Goal: Task Accomplishment & Management: Manage account settings

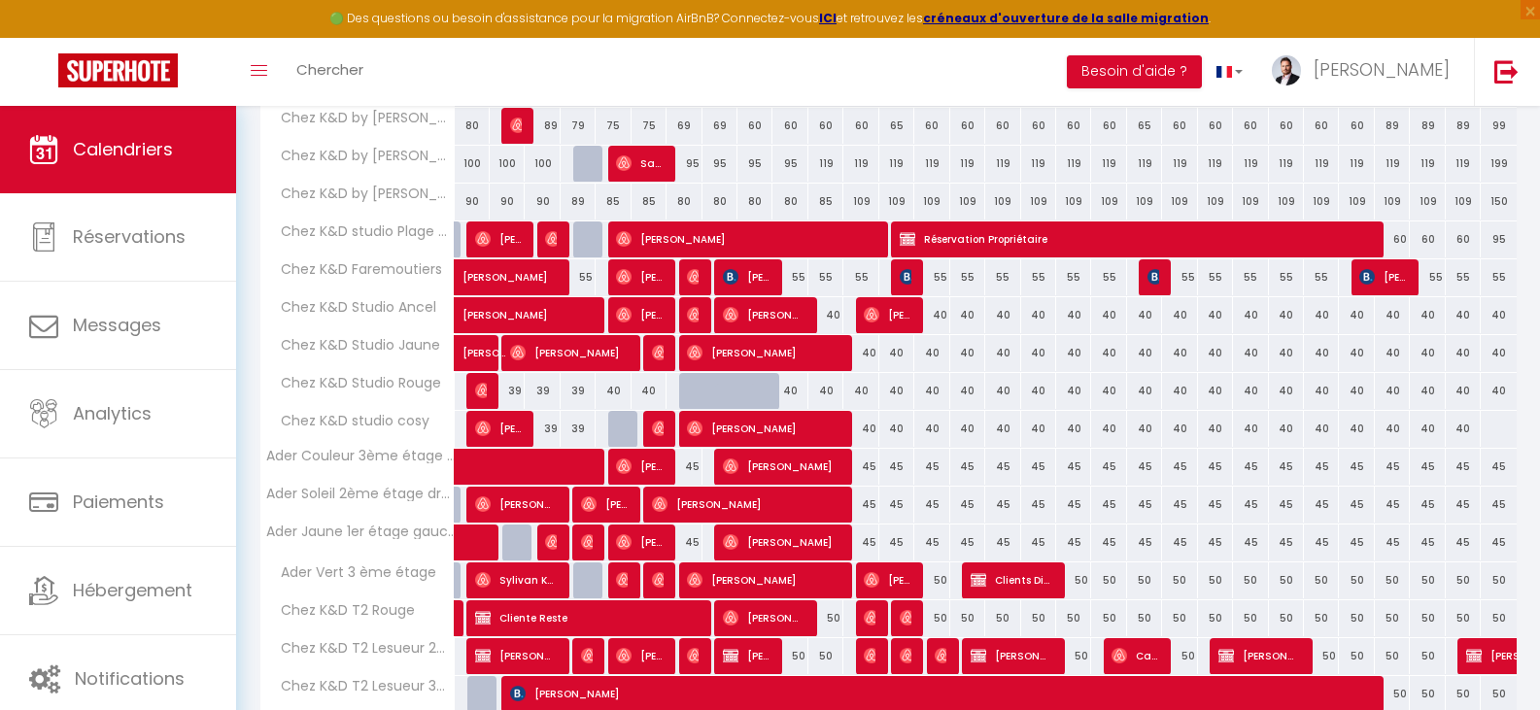
scroll to position [677, 0]
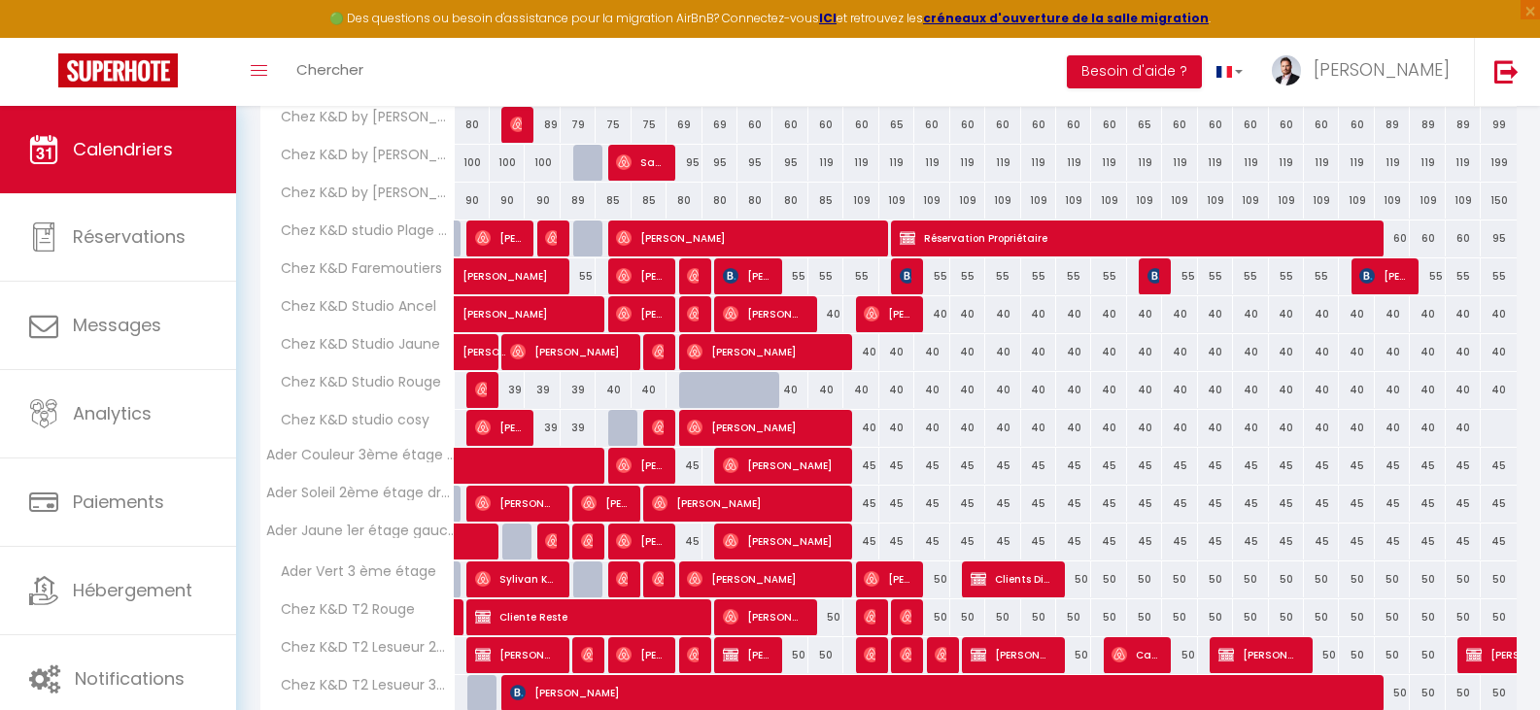
click at [792, 392] on div "40" at bounding box center [790, 390] width 35 height 36
type input "40"
type input "Mer 10 Septembre 2025"
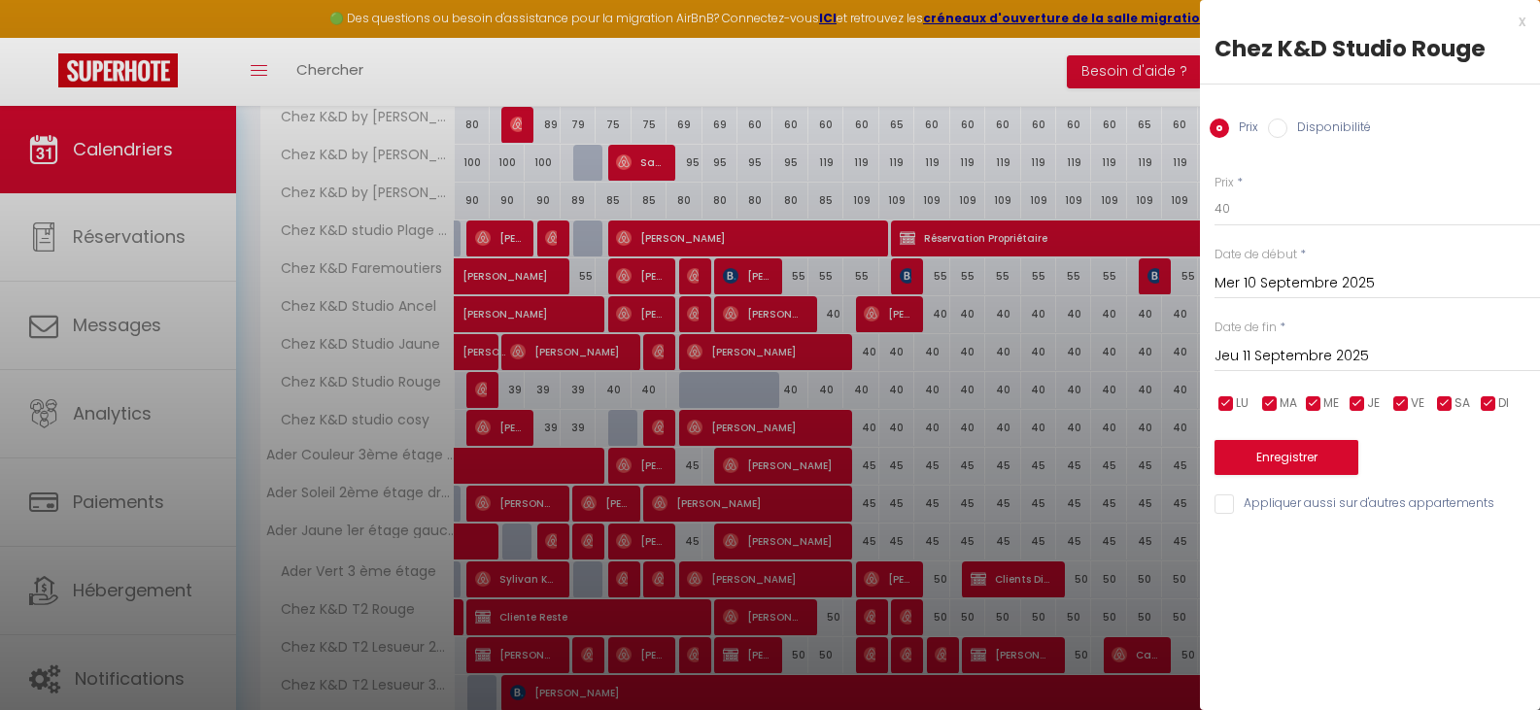
click at [1295, 361] on input "Jeu 11 Septembre 2025" at bounding box center [1378, 356] width 326 height 25
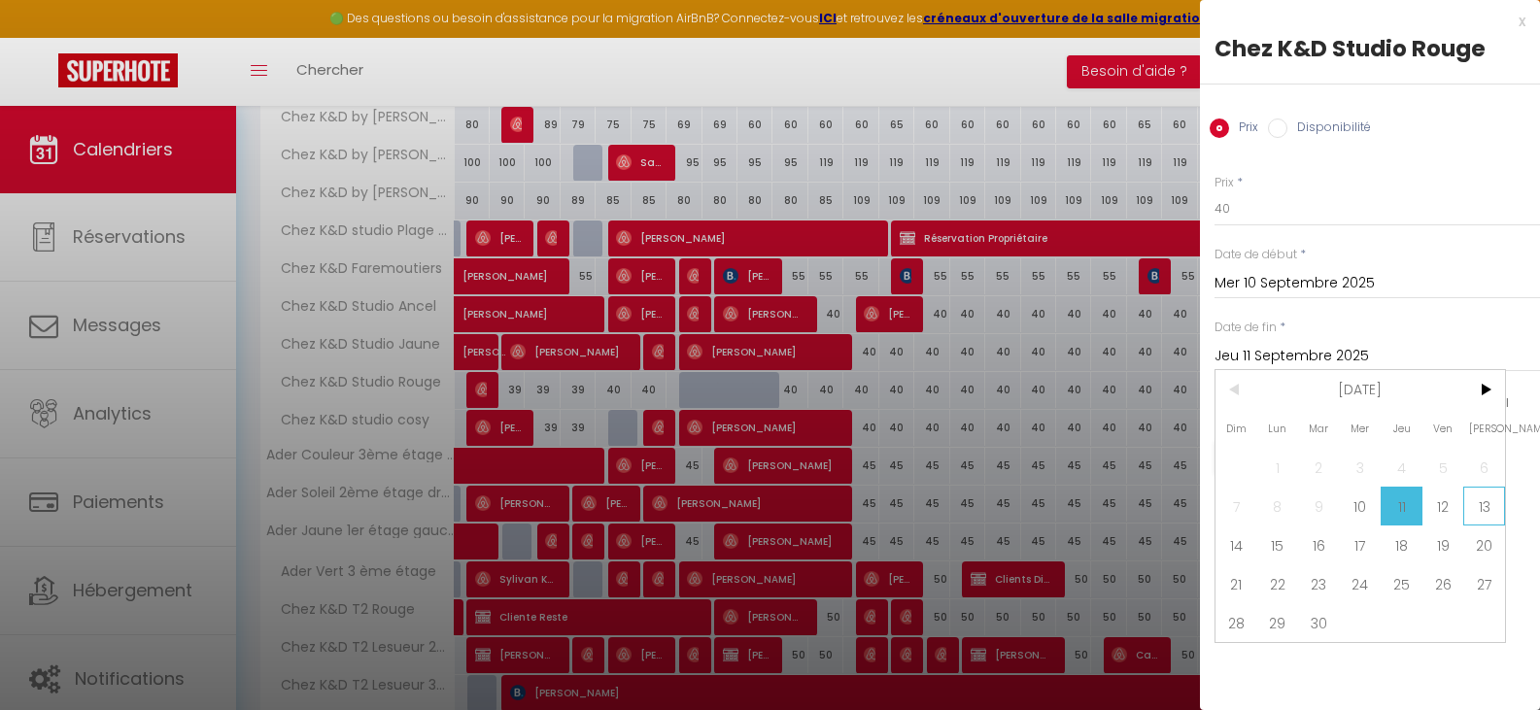
click at [1485, 508] on span "13" at bounding box center [1484, 506] width 42 height 39
type input "Sam 13 Septembre 2025"
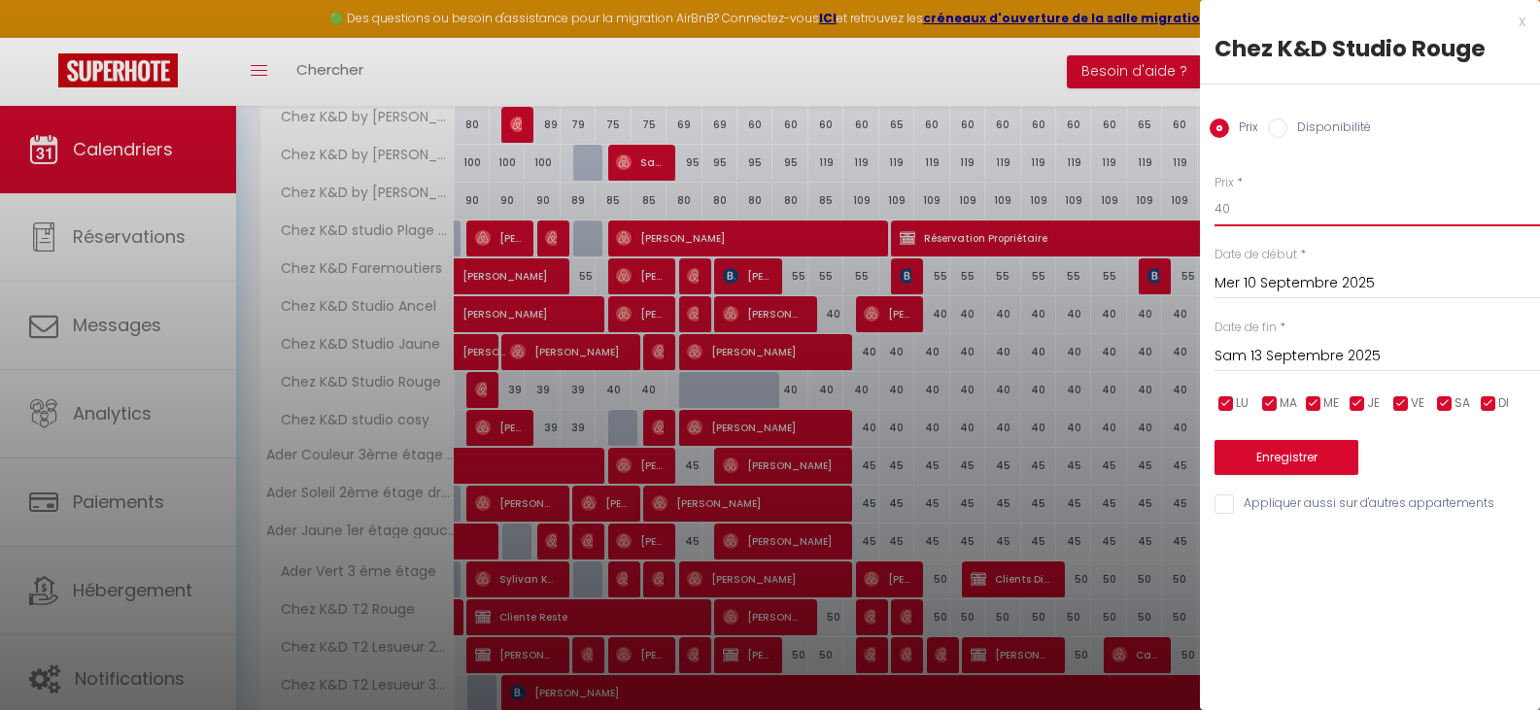
drag, startPoint x: 1246, startPoint y: 209, endPoint x: 1185, endPoint y: 214, distance: 61.4
click at [1185, 214] on body "🟢 Des questions ou besoin d'assistance pour la migration AirBnB? Connectez-vous…" at bounding box center [770, 168] width 1540 height 1479
type input "35"
click at [1289, 458] on button "Enregistrer" at bounding box center [1287, 457] width 144 height 35
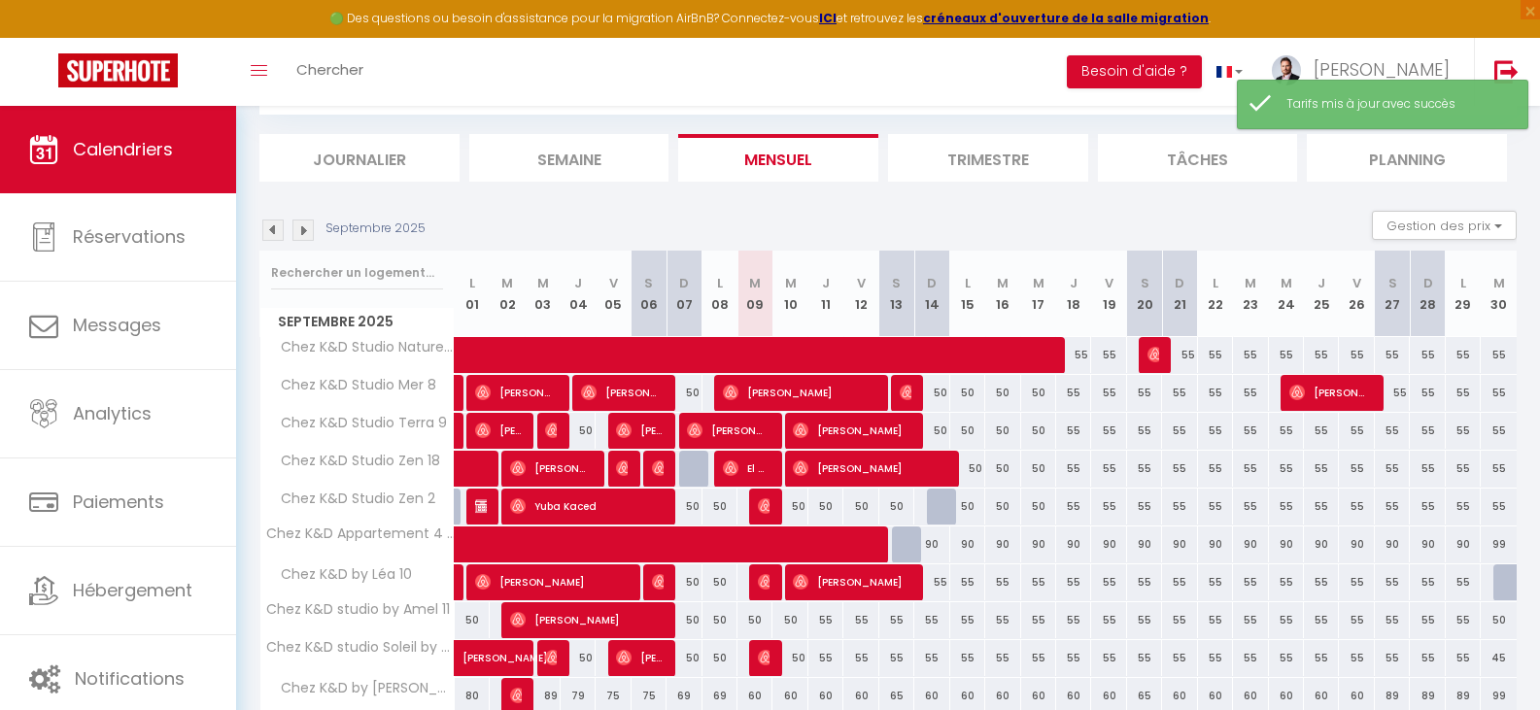
scroll to position [619, 0]
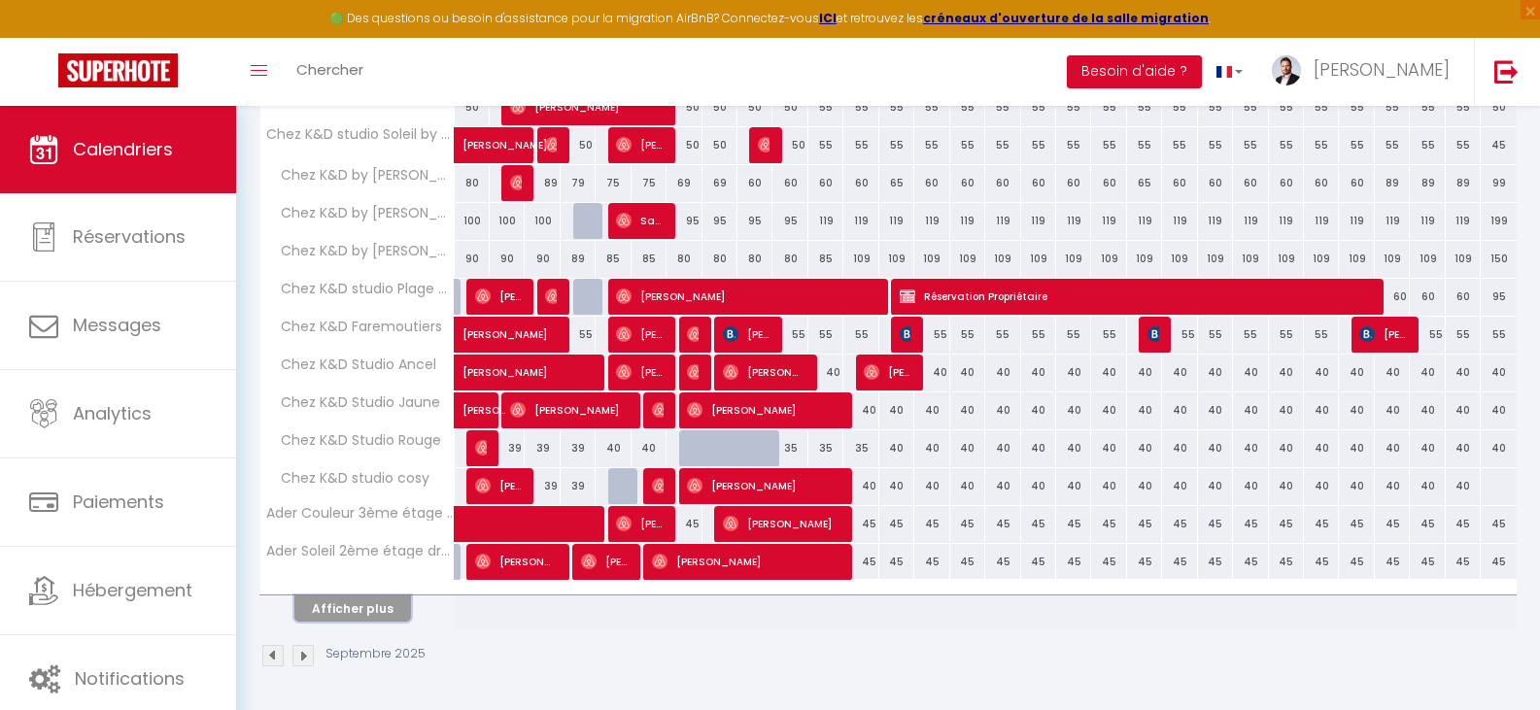
click at [354, 615] on button "Afficher plus" at bounding box center [352, 609] width 117 height 26
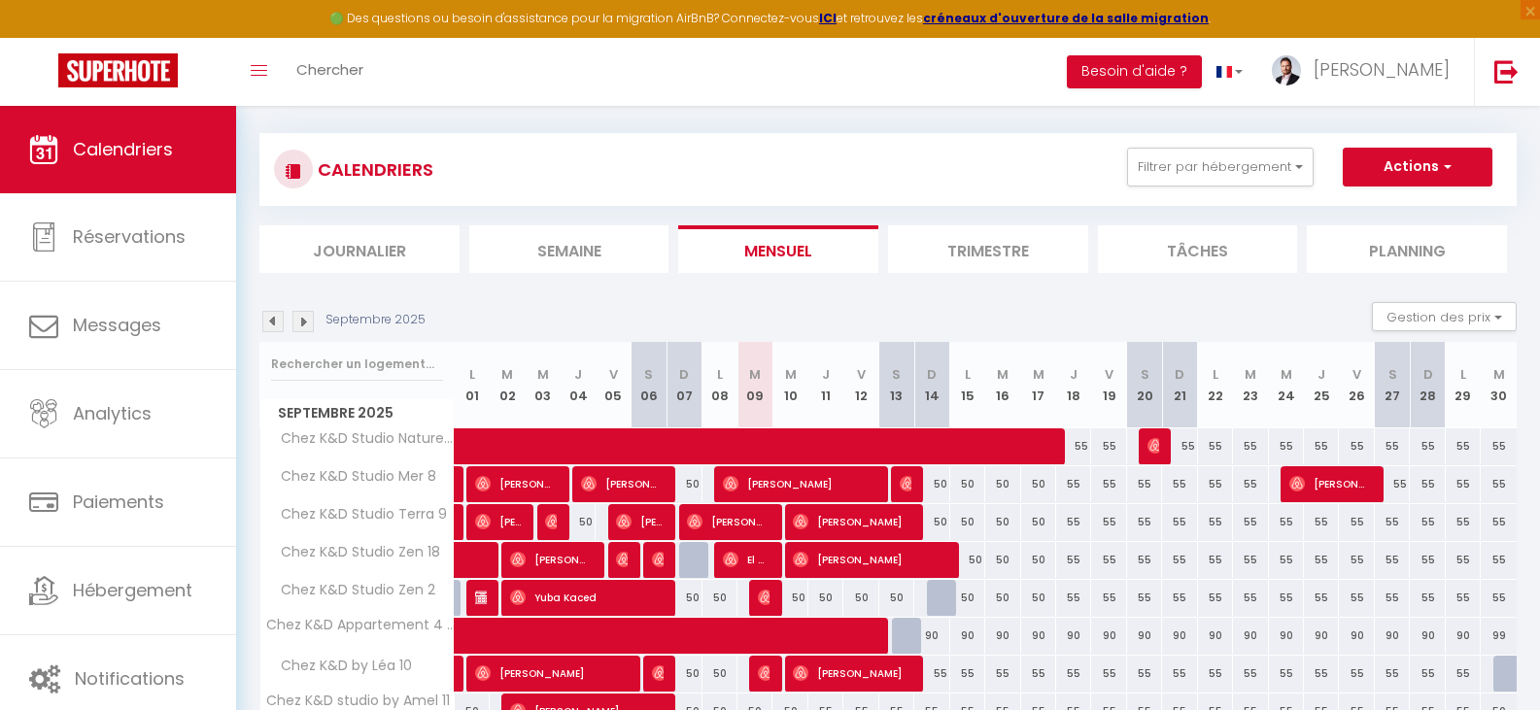
scroll to position [14, 0]
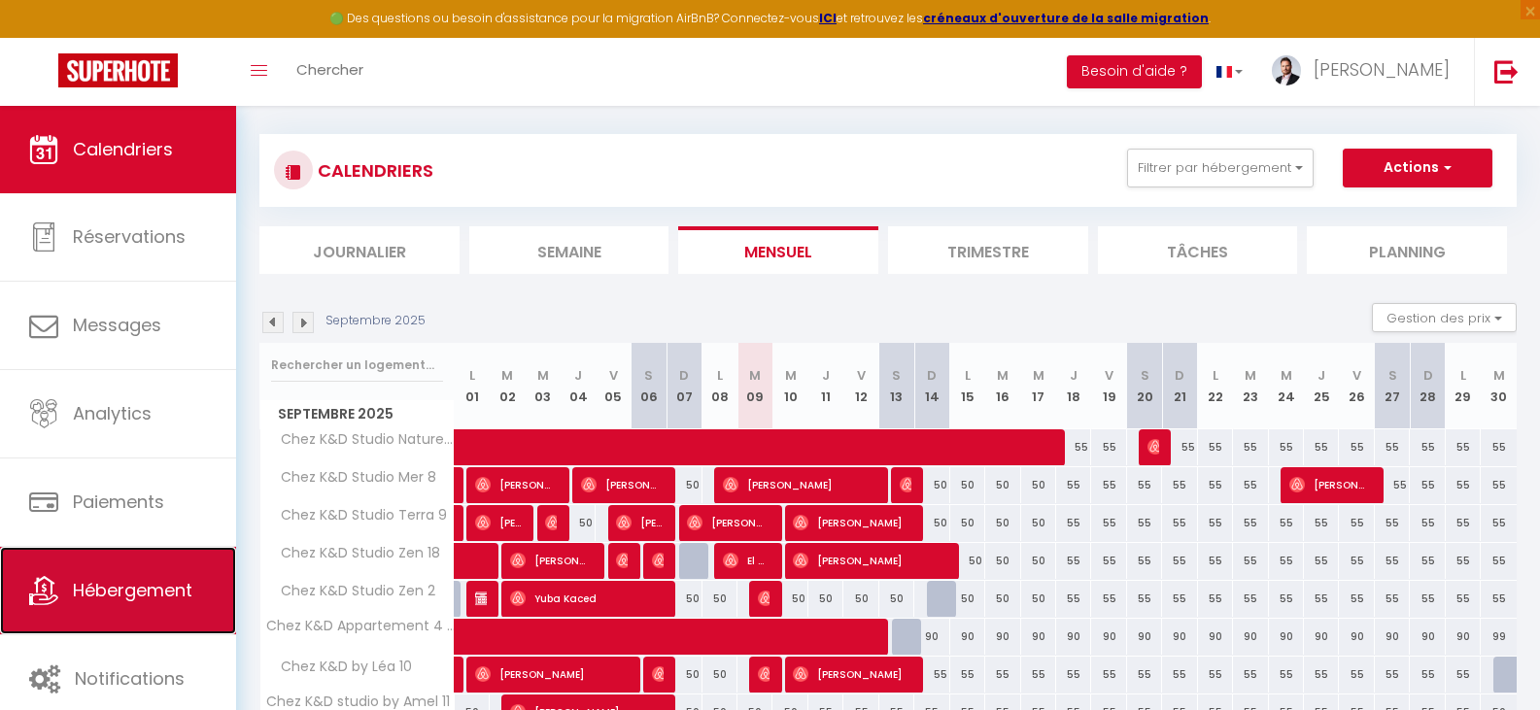
click at [154, 591] on span "Hébergement" at bounding box center [133, 590] width 120 height 24
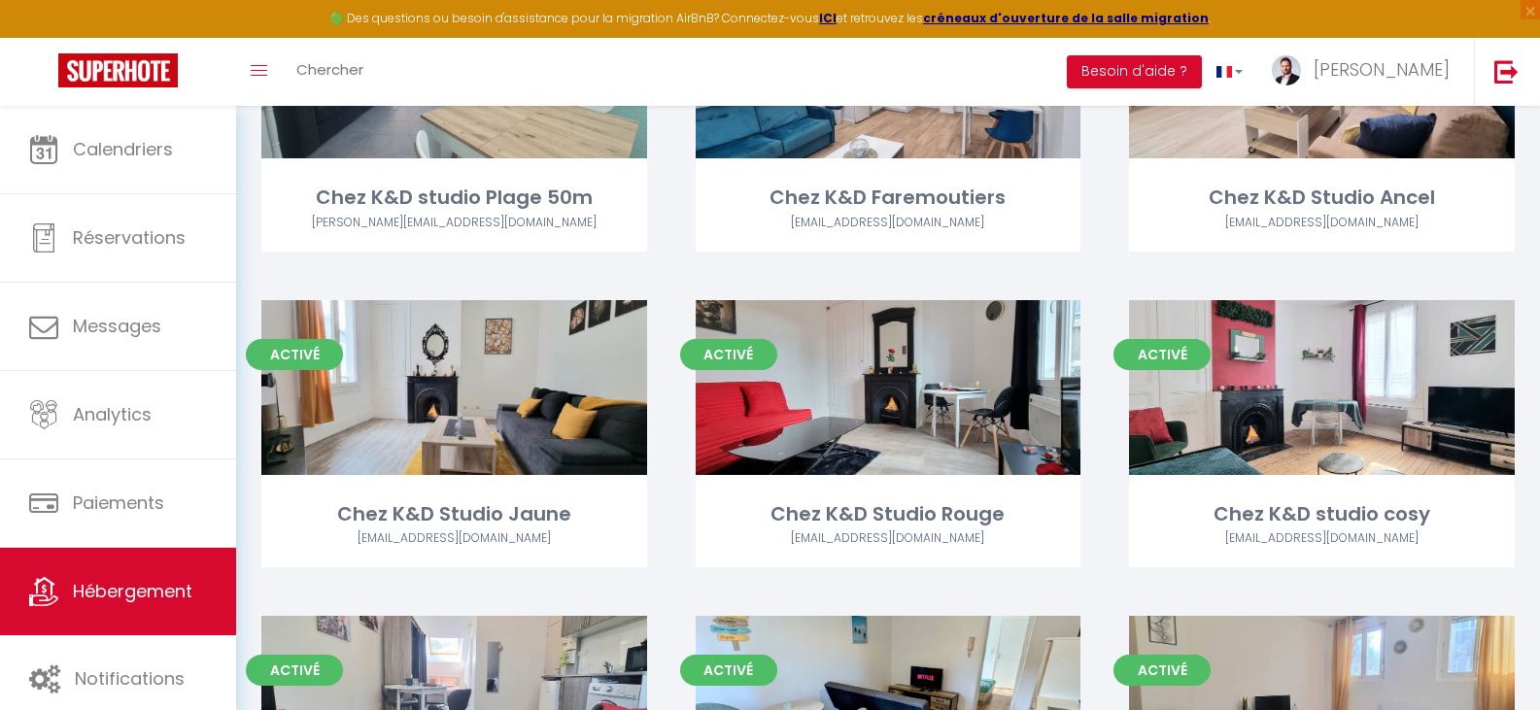
scroll to position [1562, 0]
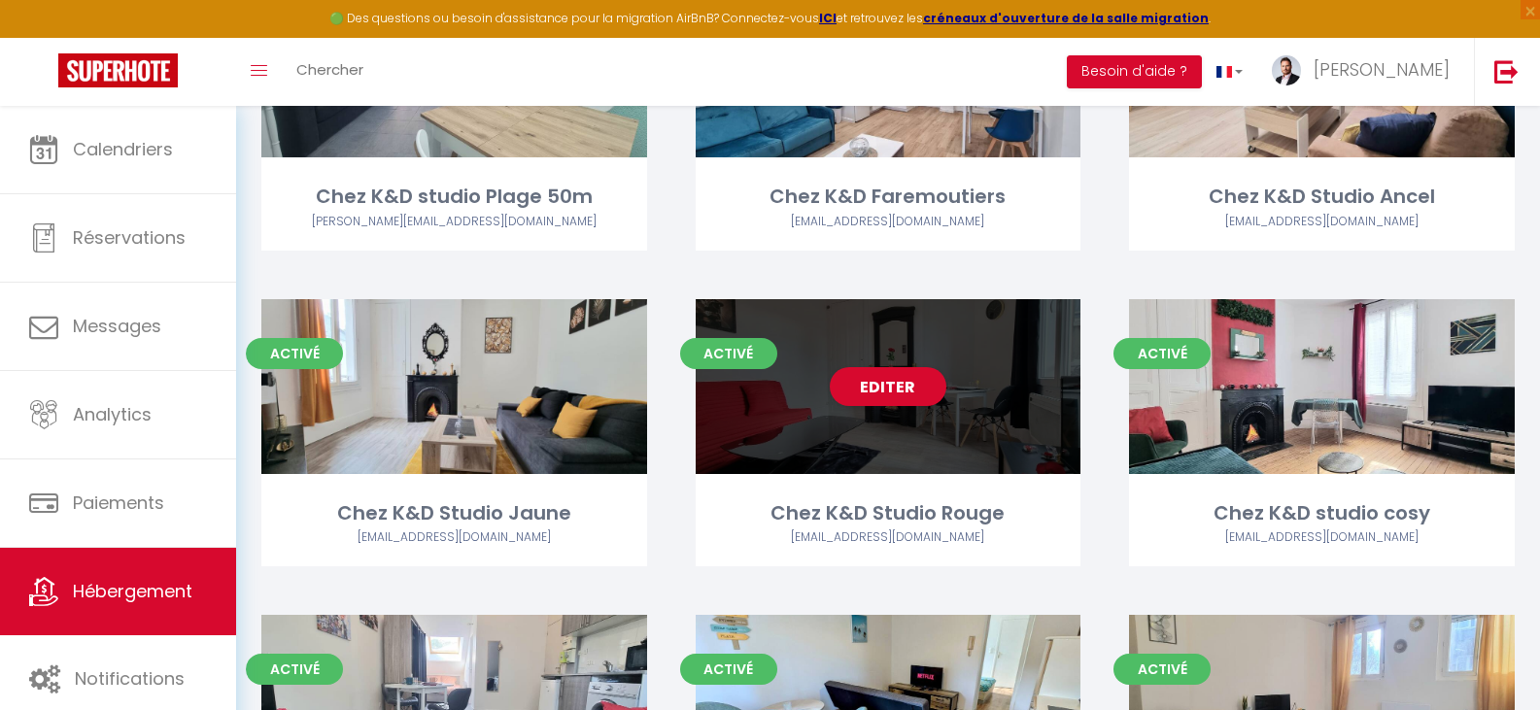
click at [898, 443] on div "Editer" at bounding box center [889, 386] width 386 height 175
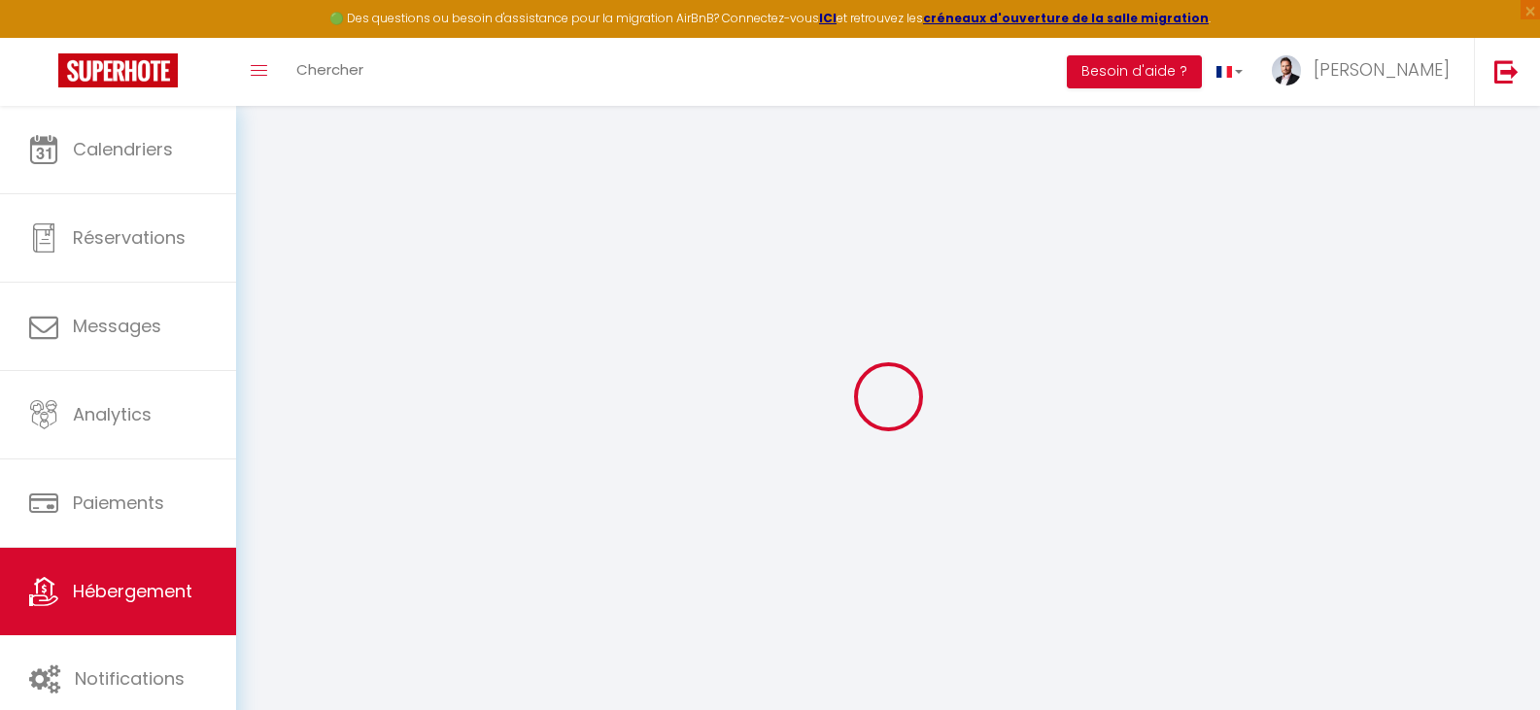
select select
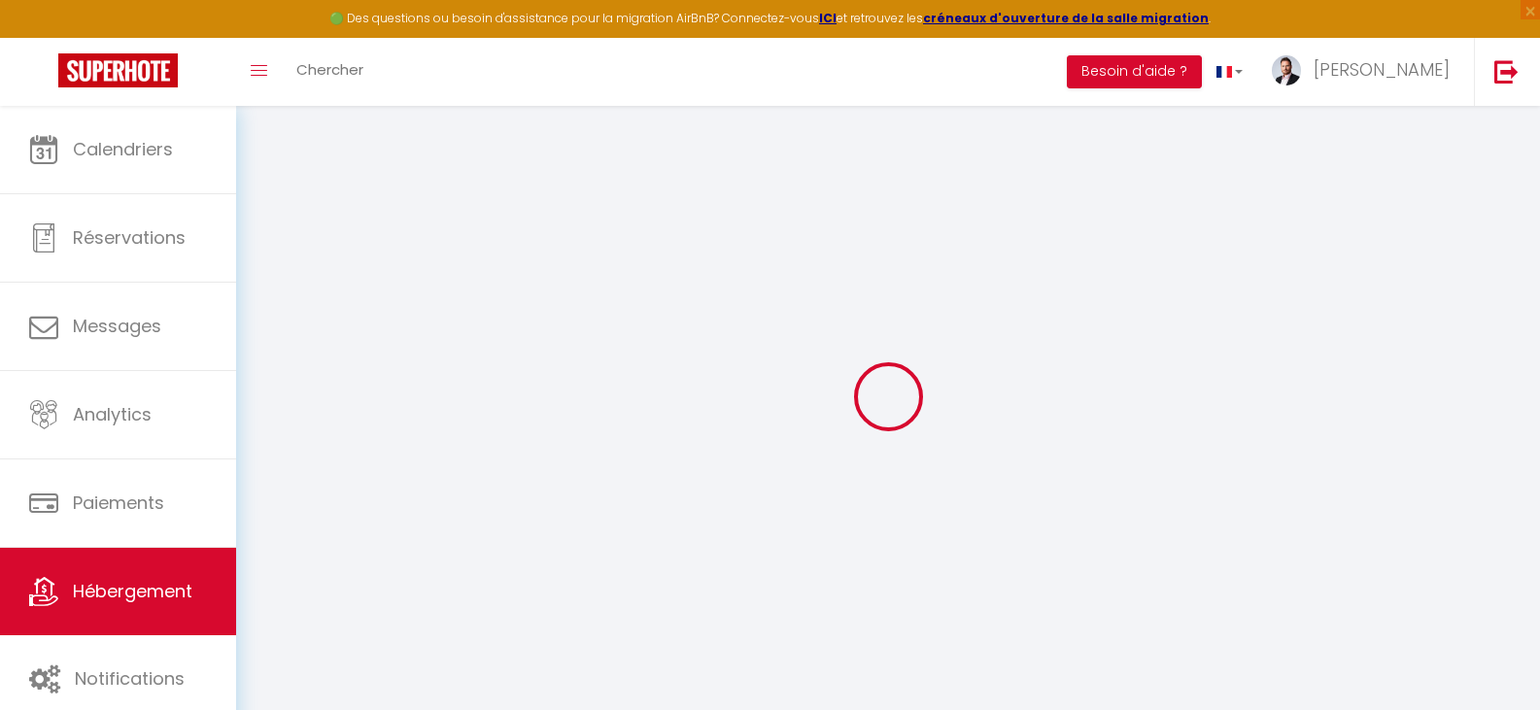
select select
checkbox input "false"
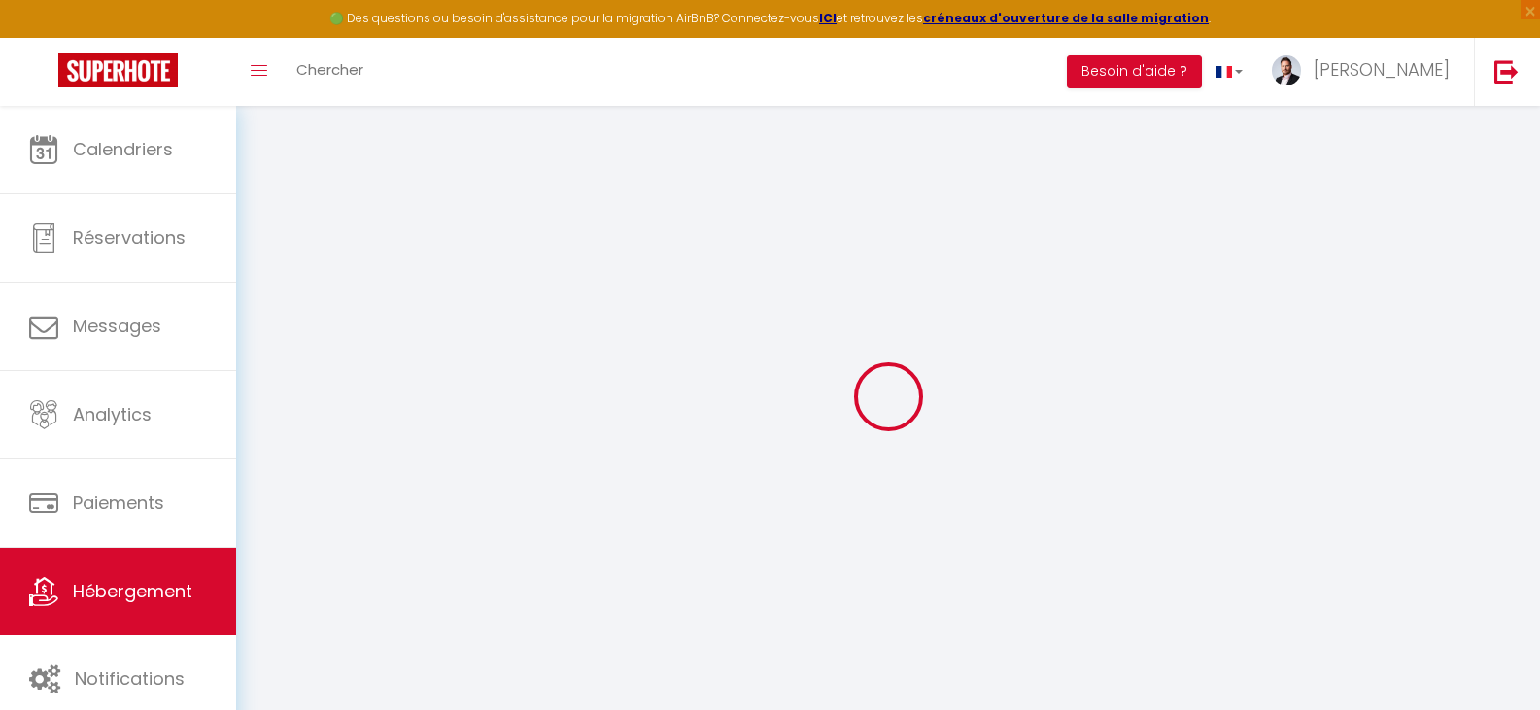
select select
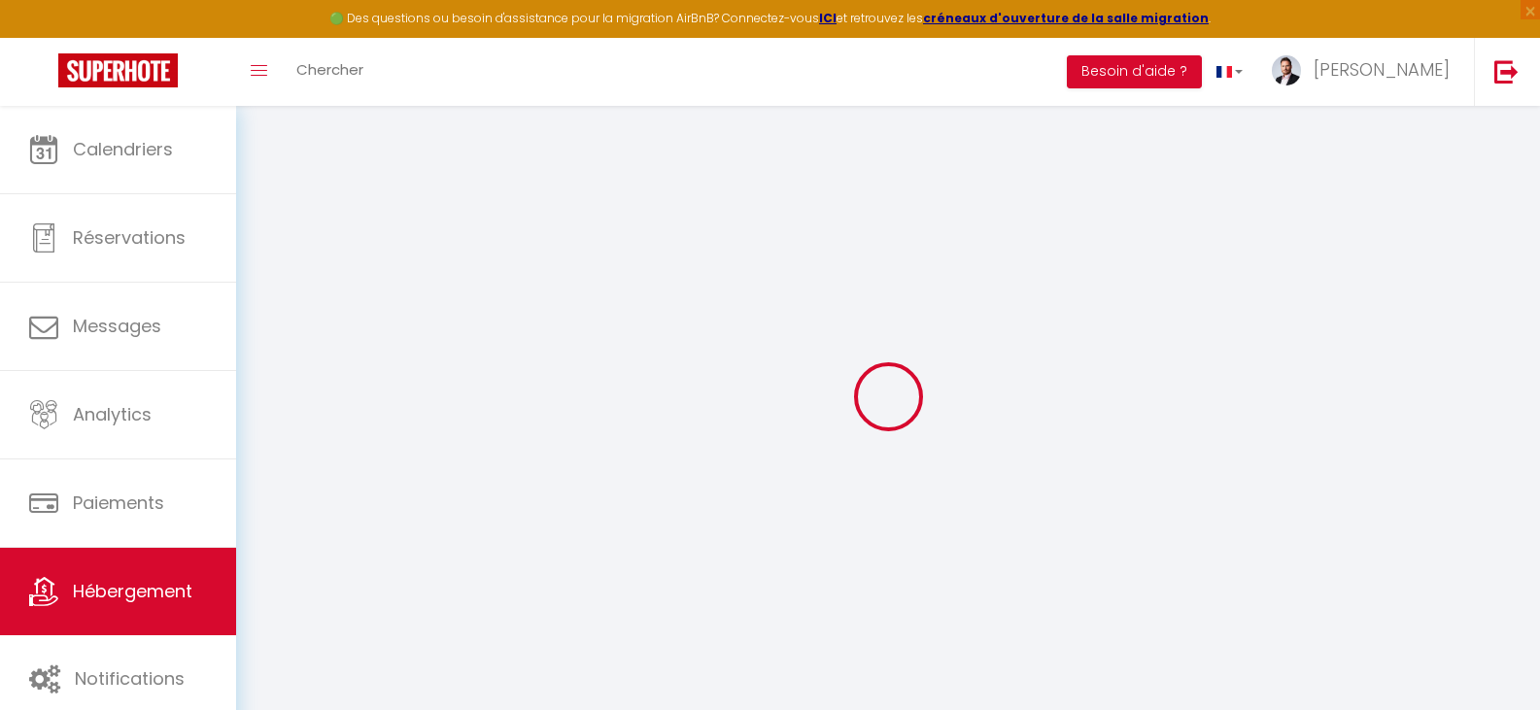
select select
checkbox input "false"
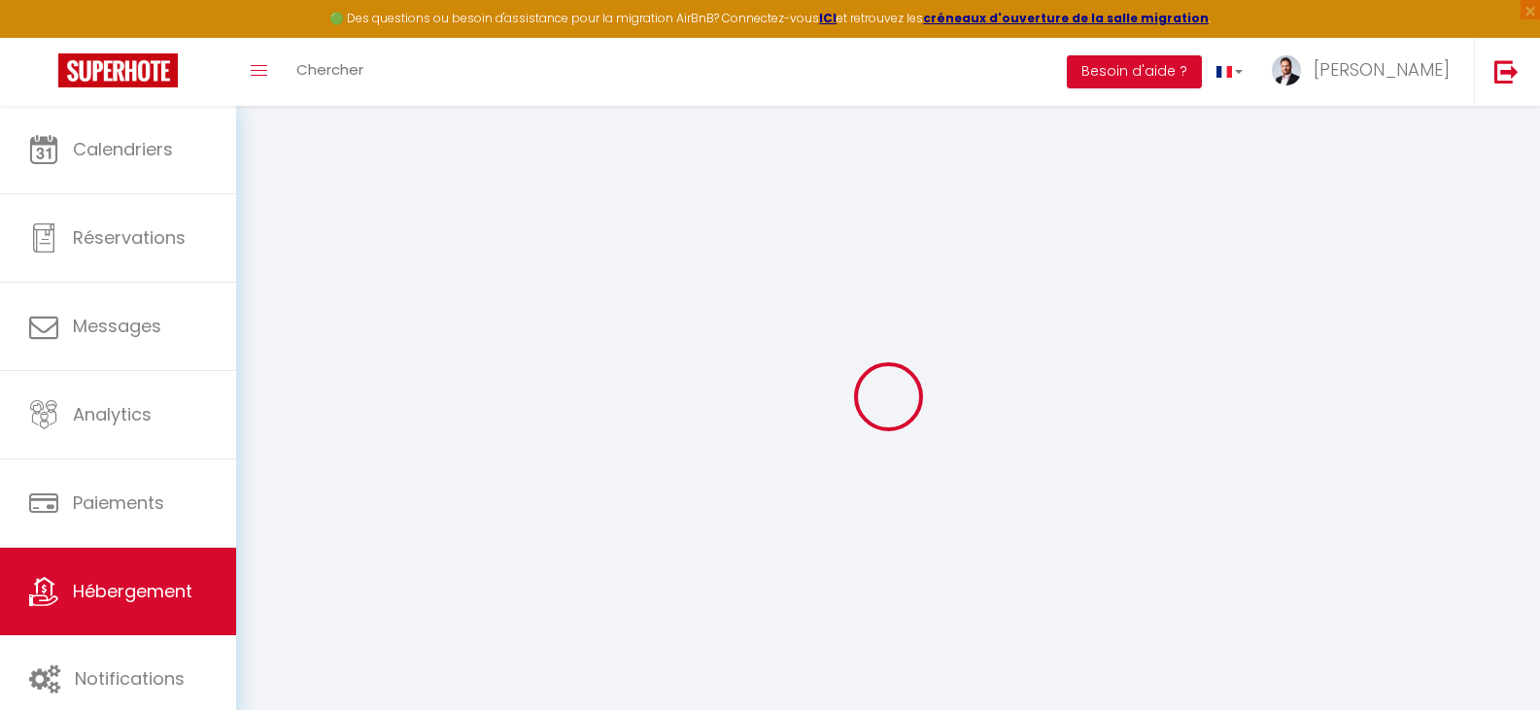
select select
checkbox input "false"
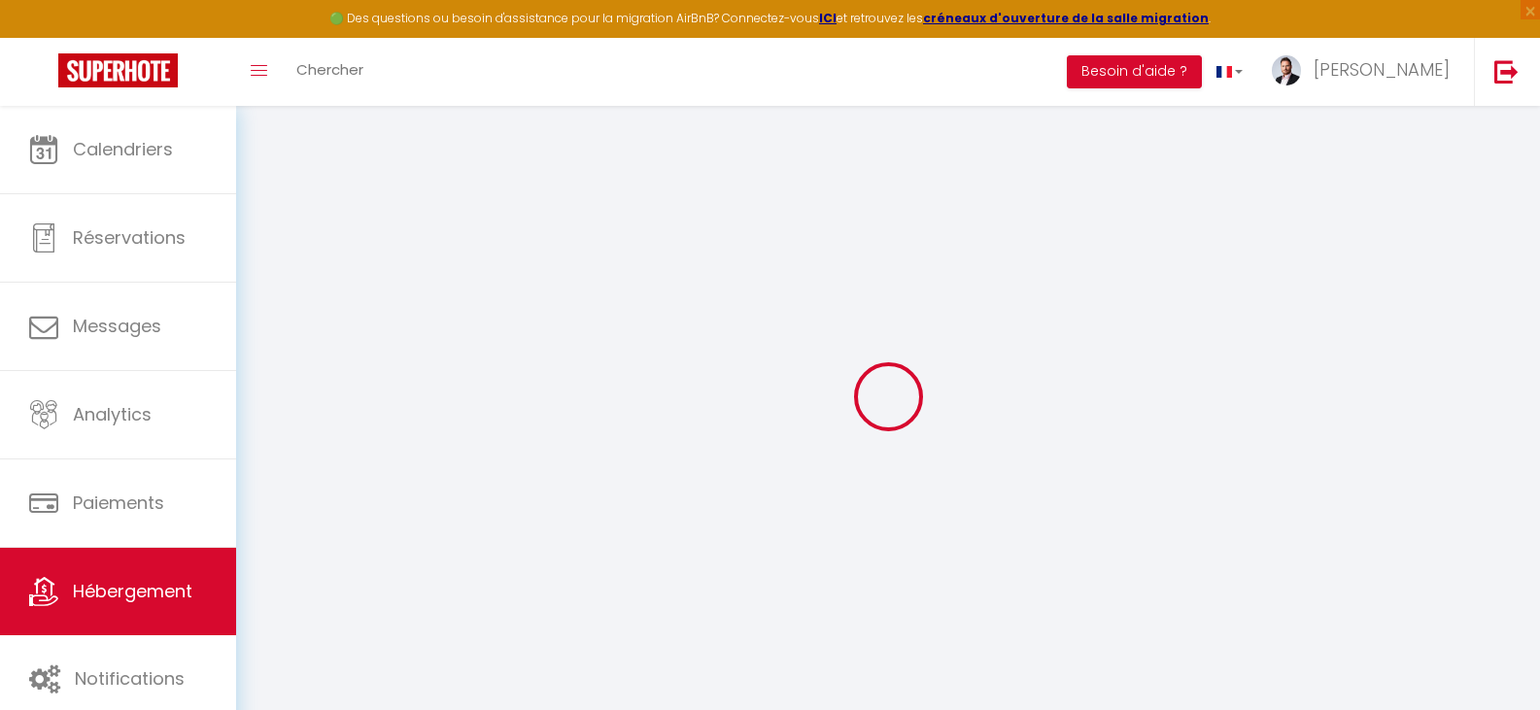
select select "15:00"
select select
select select "11:00"
select select "30"
select select "120"
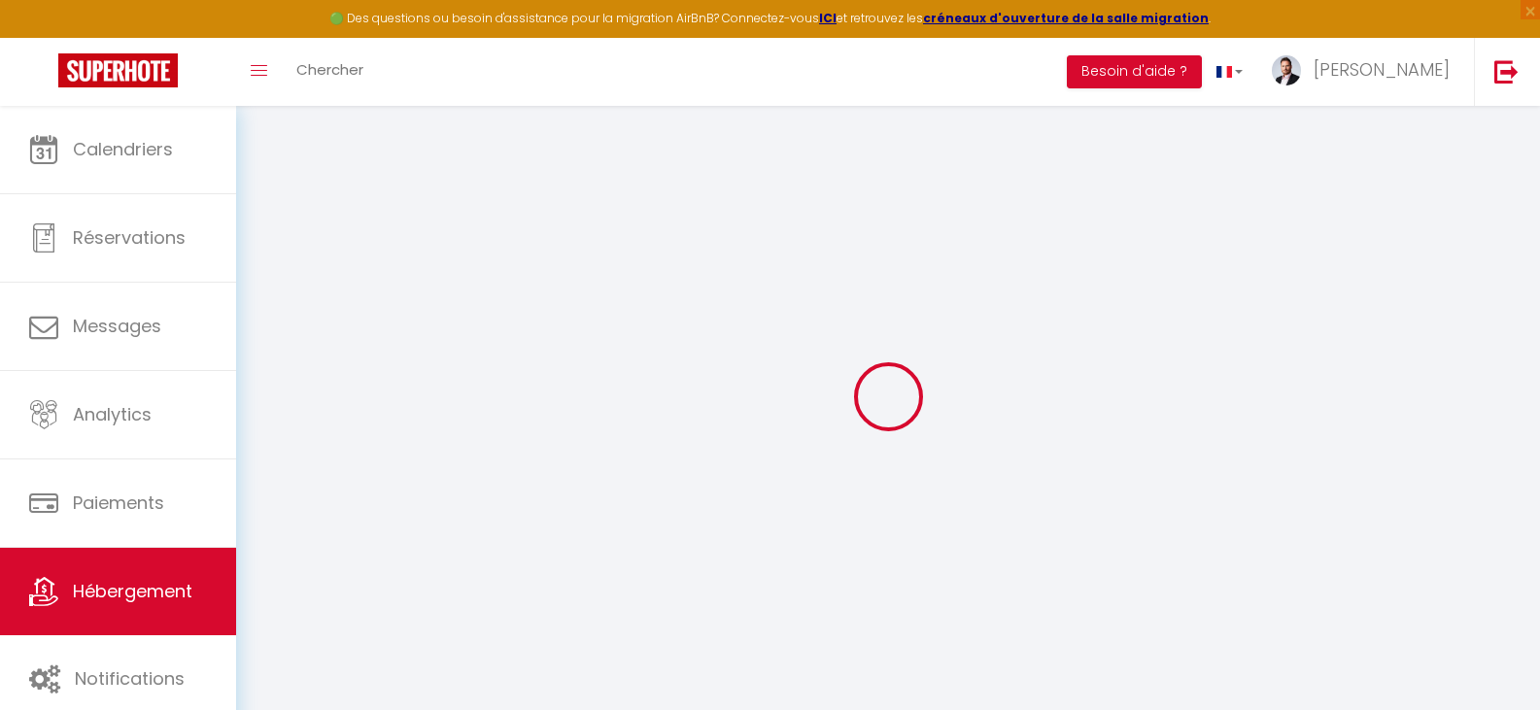
select select
checkbox input "false"
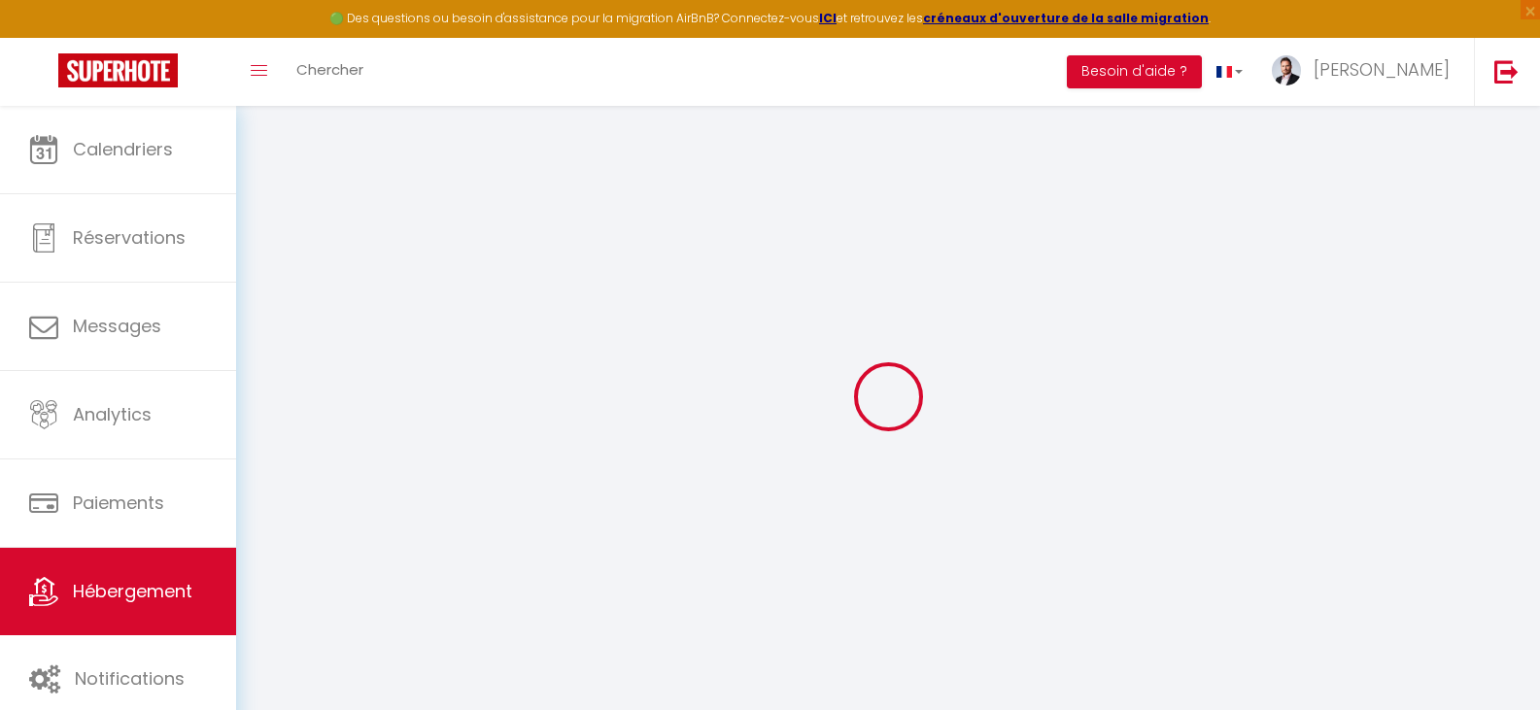
checkbox input "false"
select select
checkbox input "false"
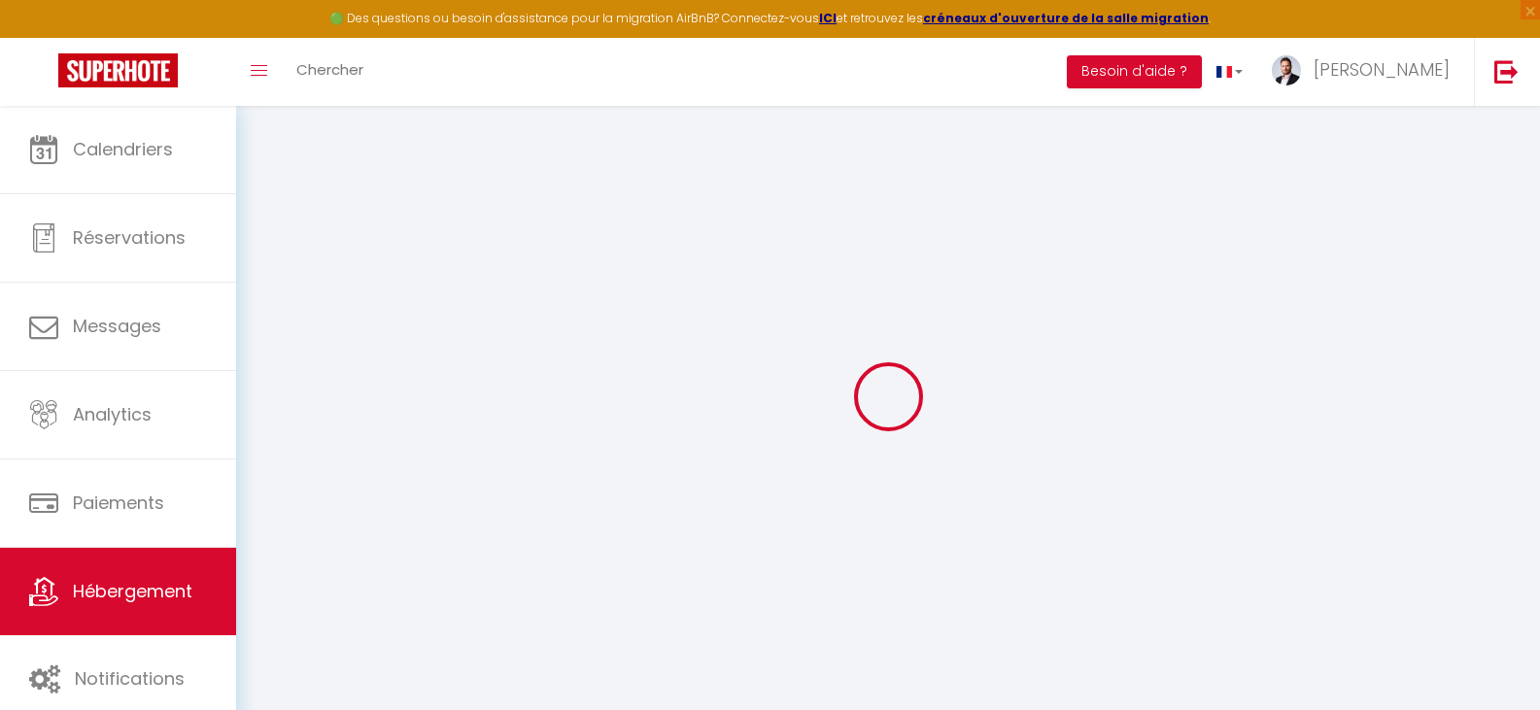
checkbox input "false"
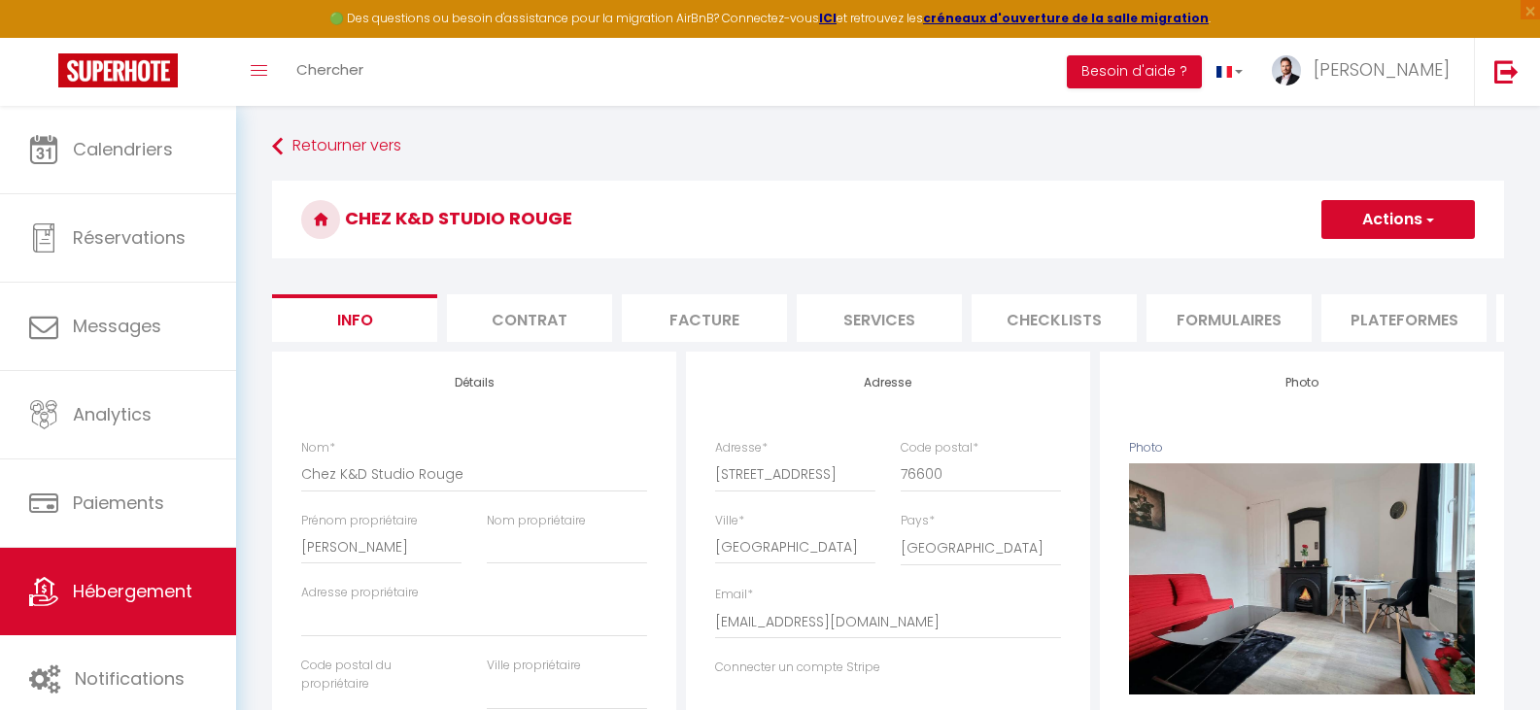
click at [1396, 309] on li "Plateformes" at bounding box center [1404, 318] width 165 height 48
select select
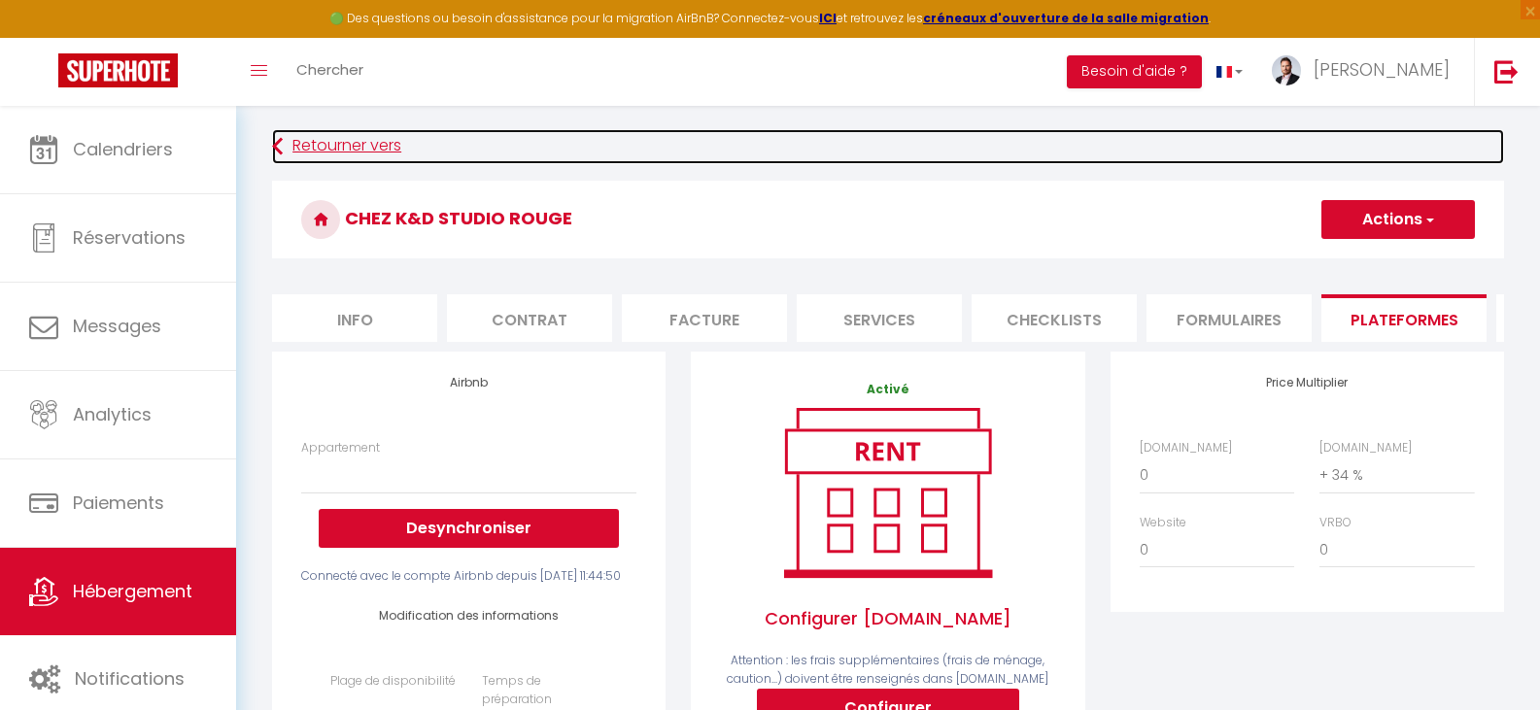
click at [343, 147] on link "Retourner vers" at bounding box center [888, 146] width 1232 height 35
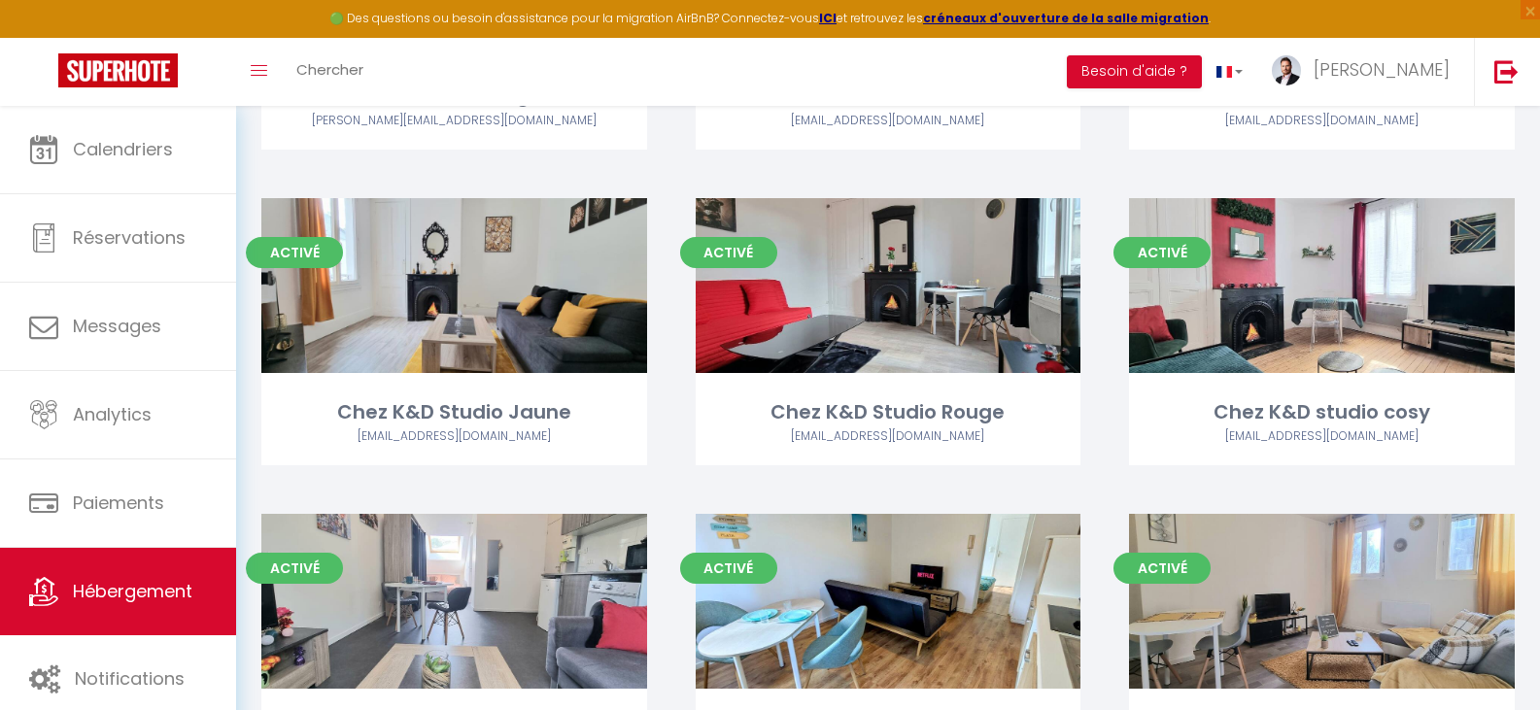
scroll to position [1670, 0]
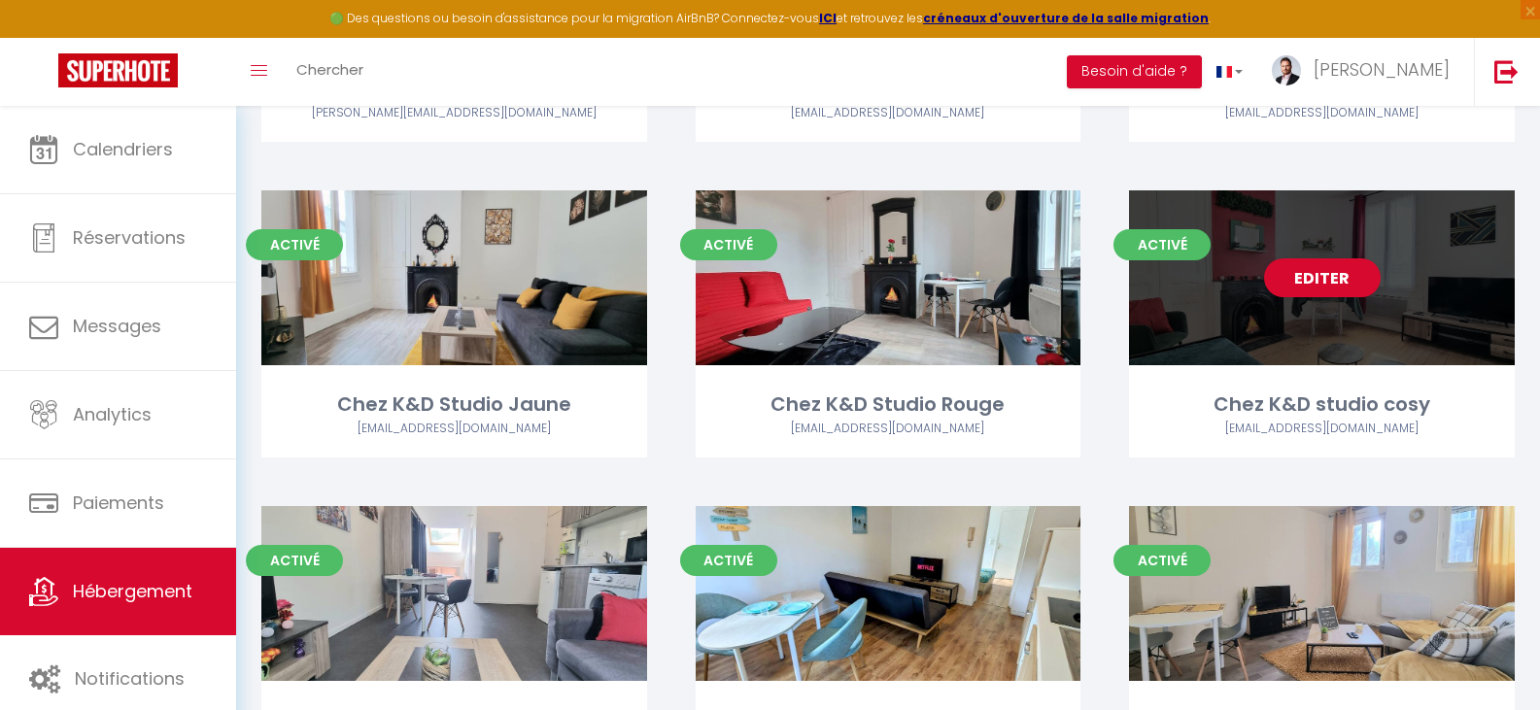
click at [1300, 303] on div "Editer" at bounding box center [1322, 277] width 386 height 175
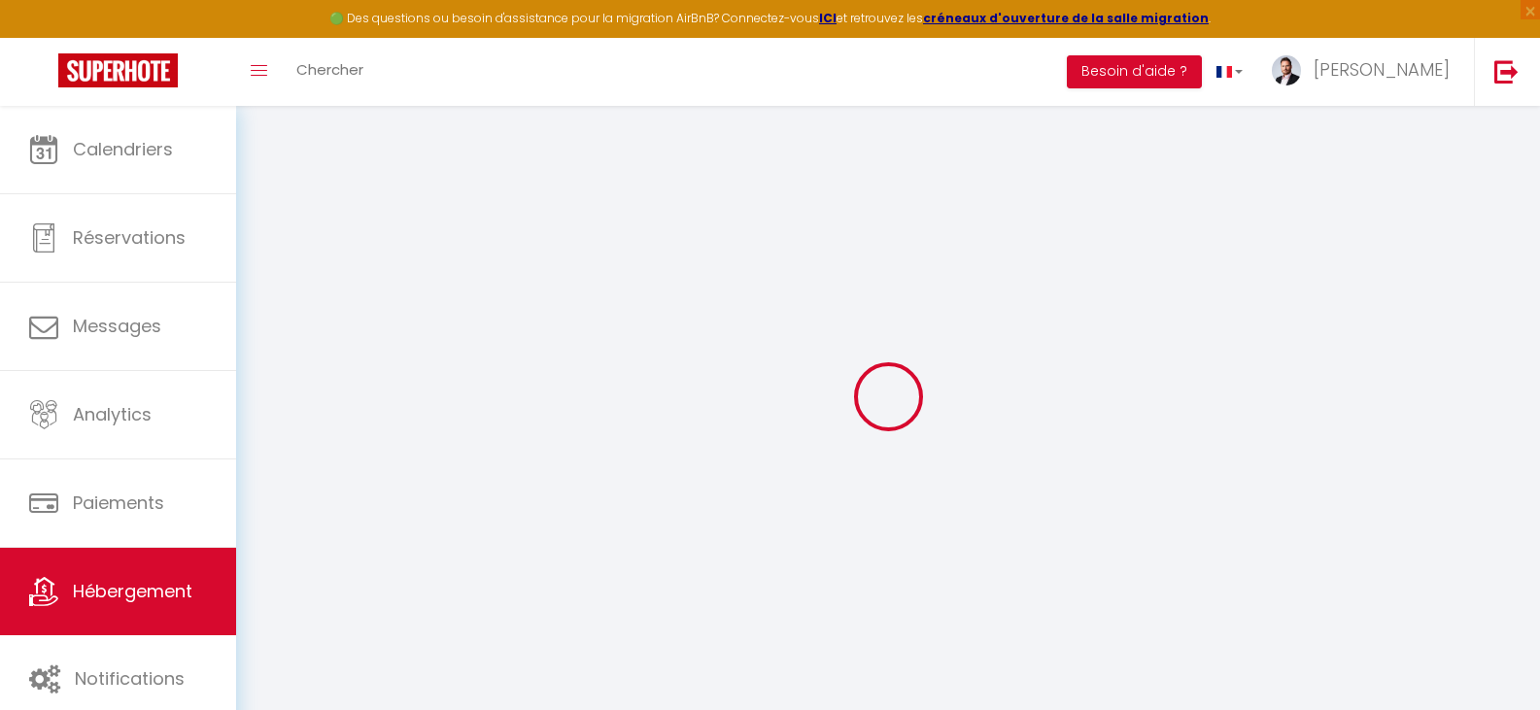
select select
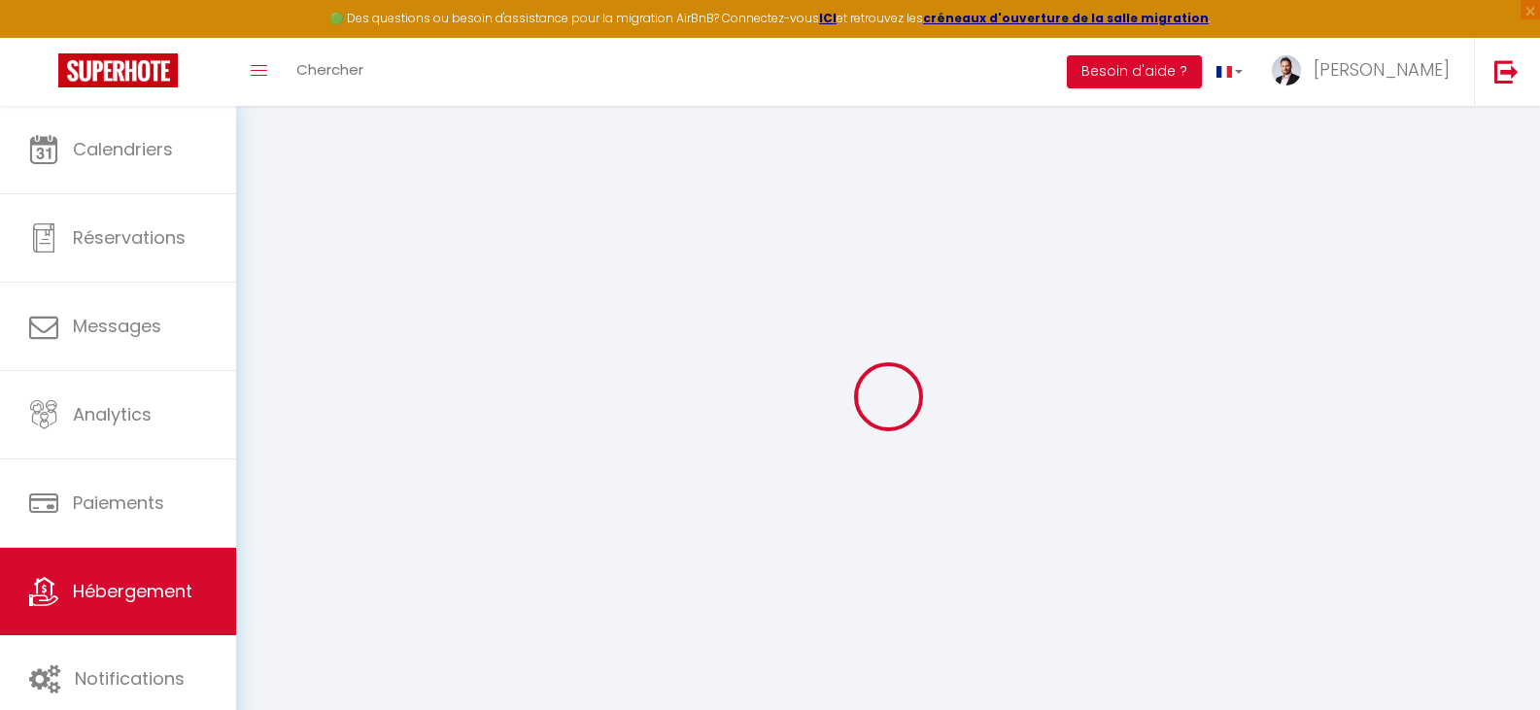
select select
checkbox input "false"
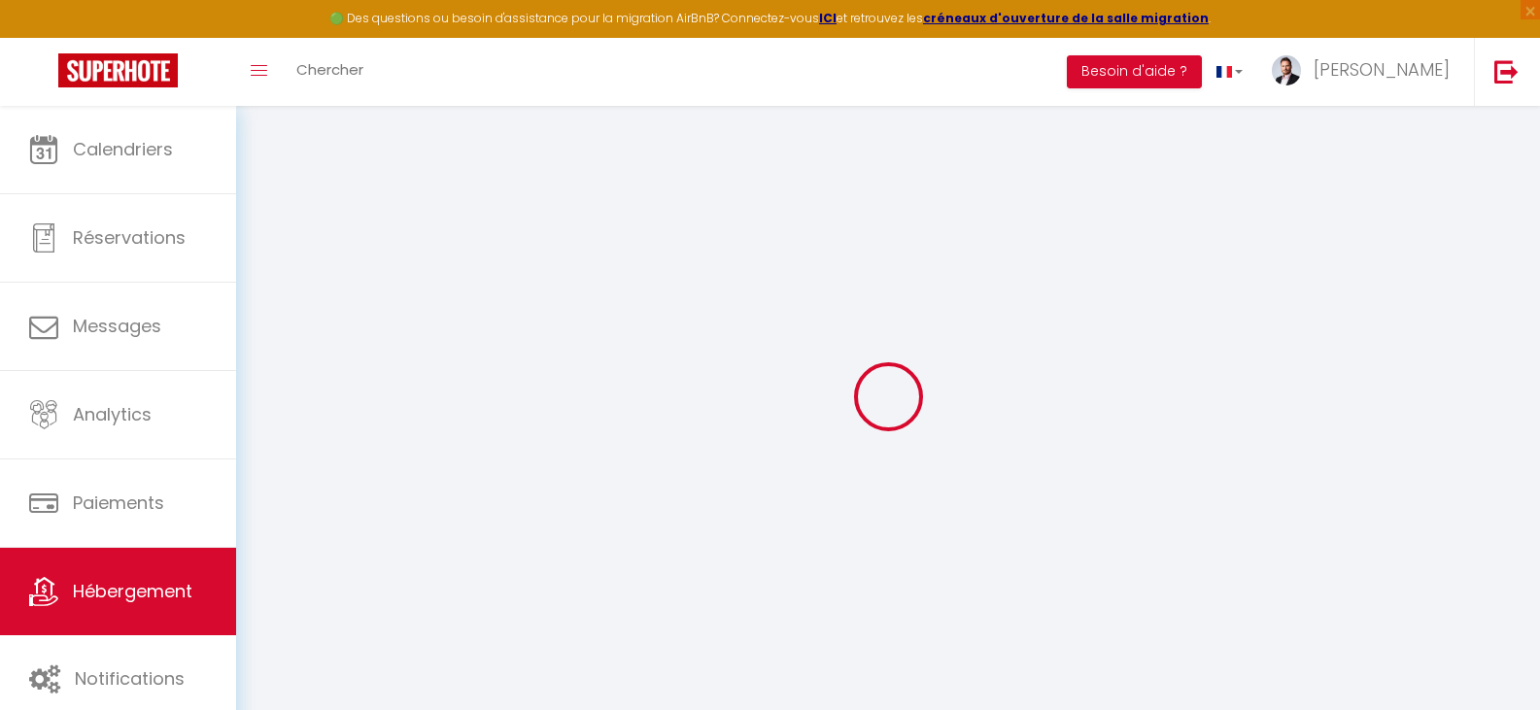
select select
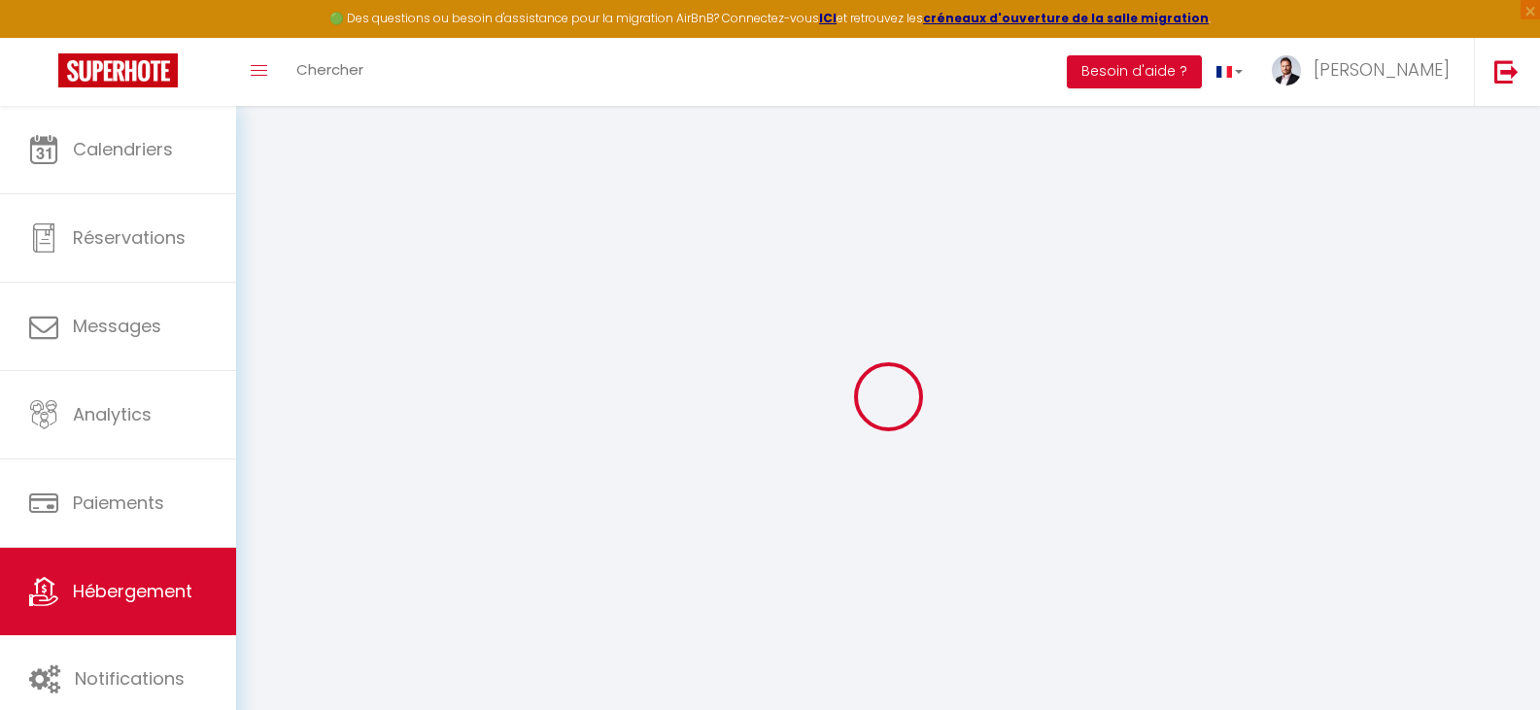
select select
checkbox input "false"
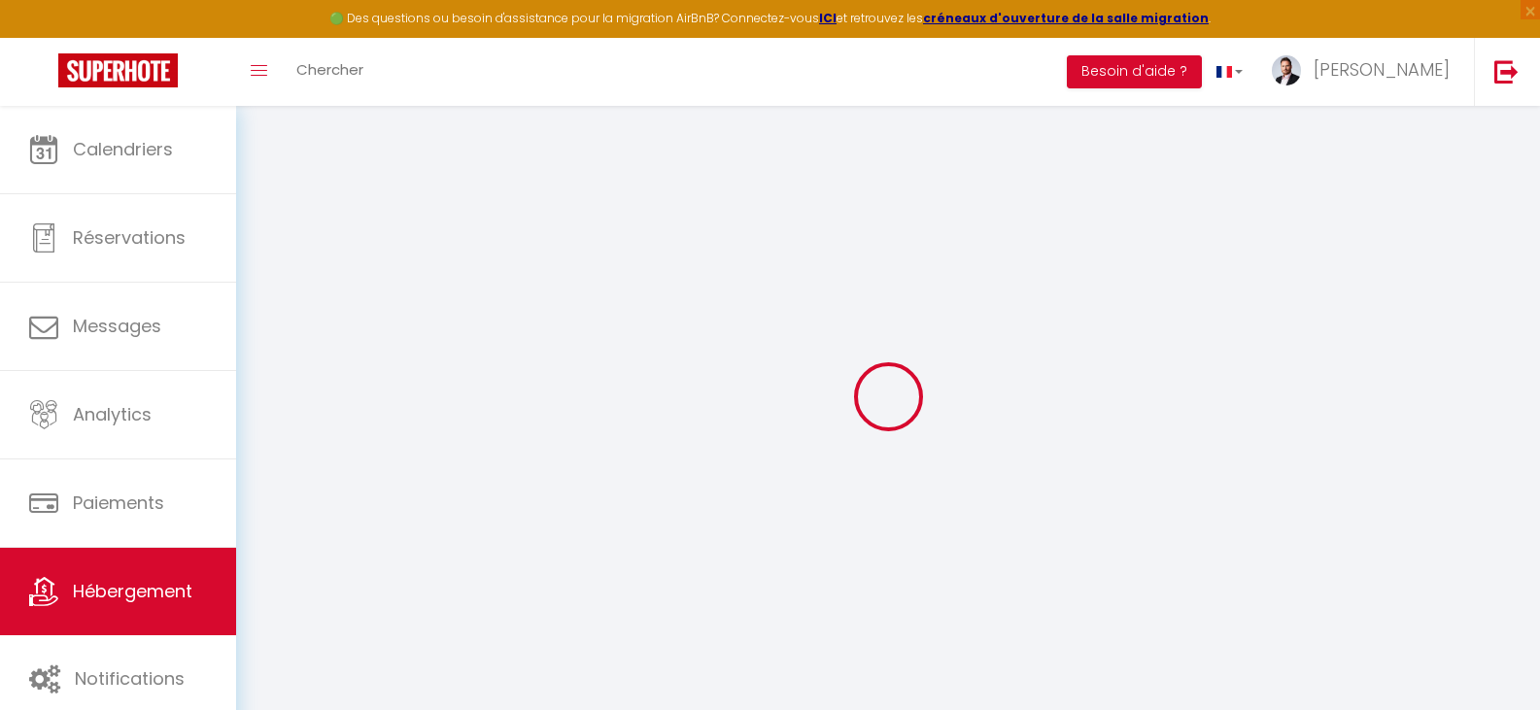
checkbox input "false"
select select
type input "Chez K&D studio cosy"
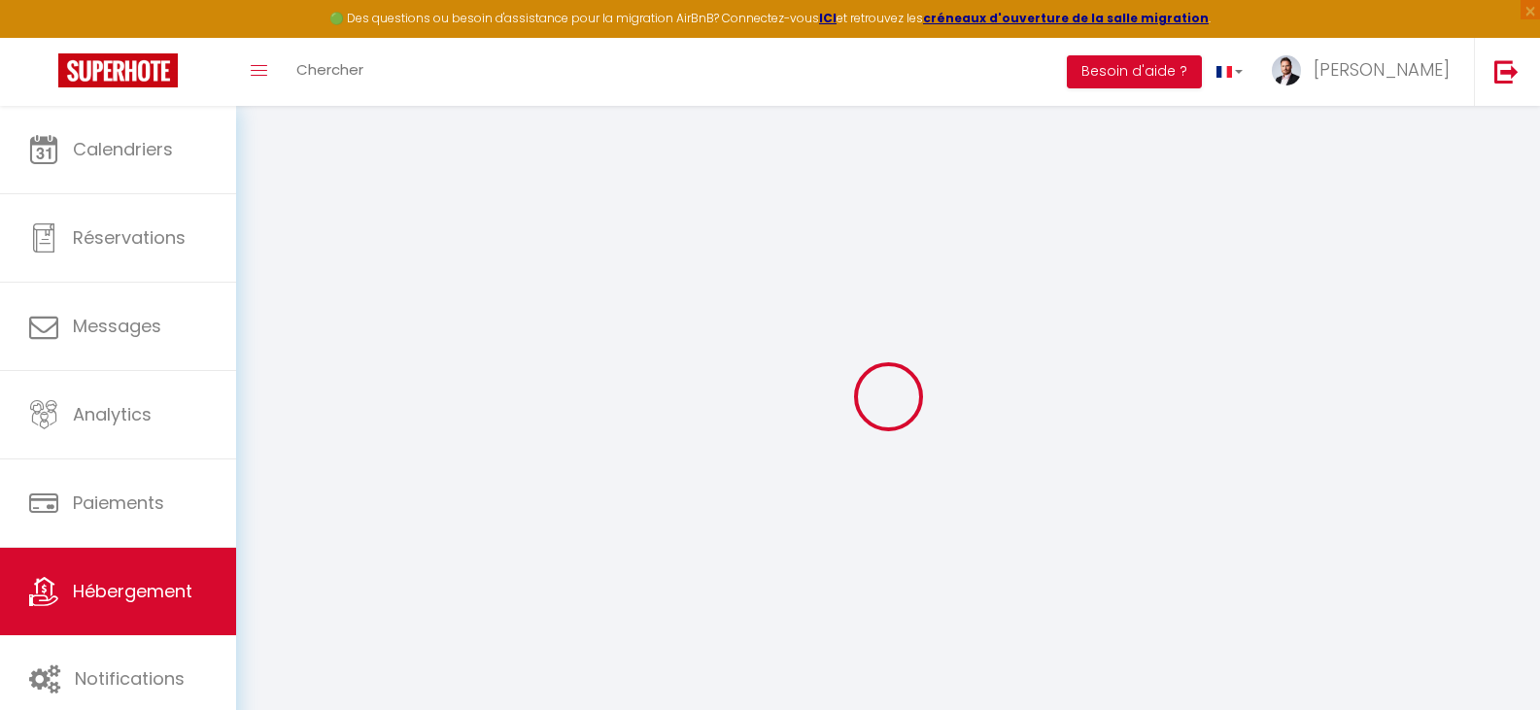
type input "[PERSON_NAME]"
select select "2"
select select "0"
type input "40"
select select
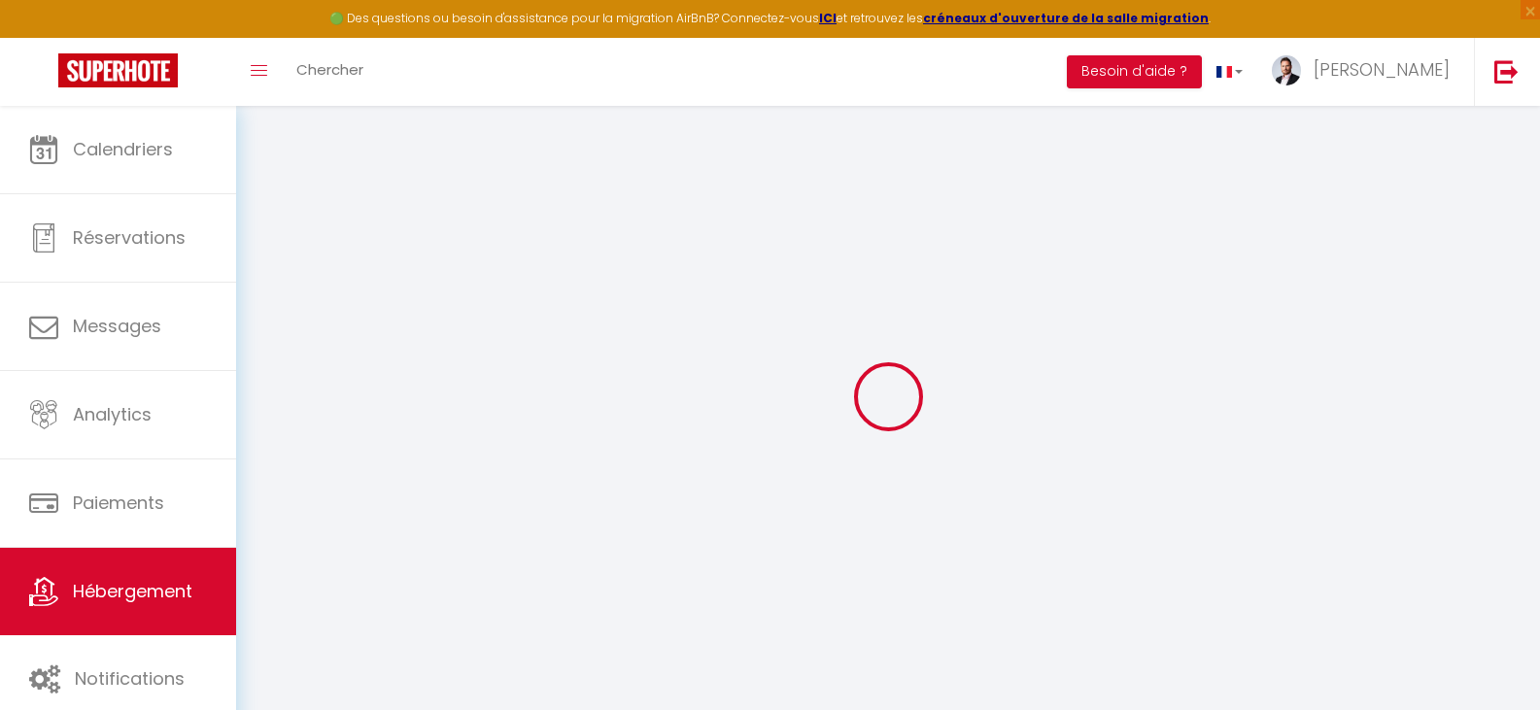
select select
type input "[STREET_ADDRESS]"
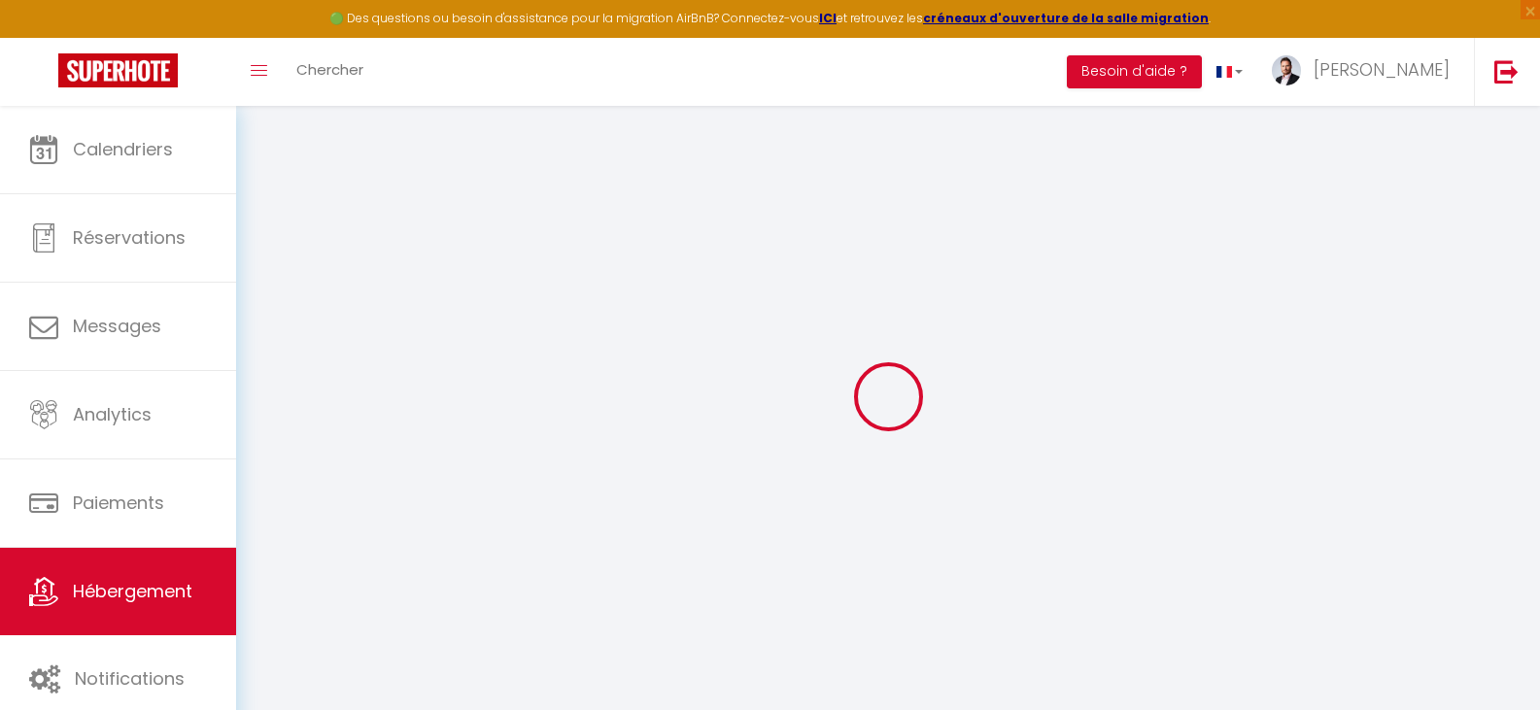
type input "76600"
type input "[GEOGRAPHIC_DATA]"
type input "[EMAIL_ADDRESS][DOMAIN_NAME]"
select select
checkbox input "false"
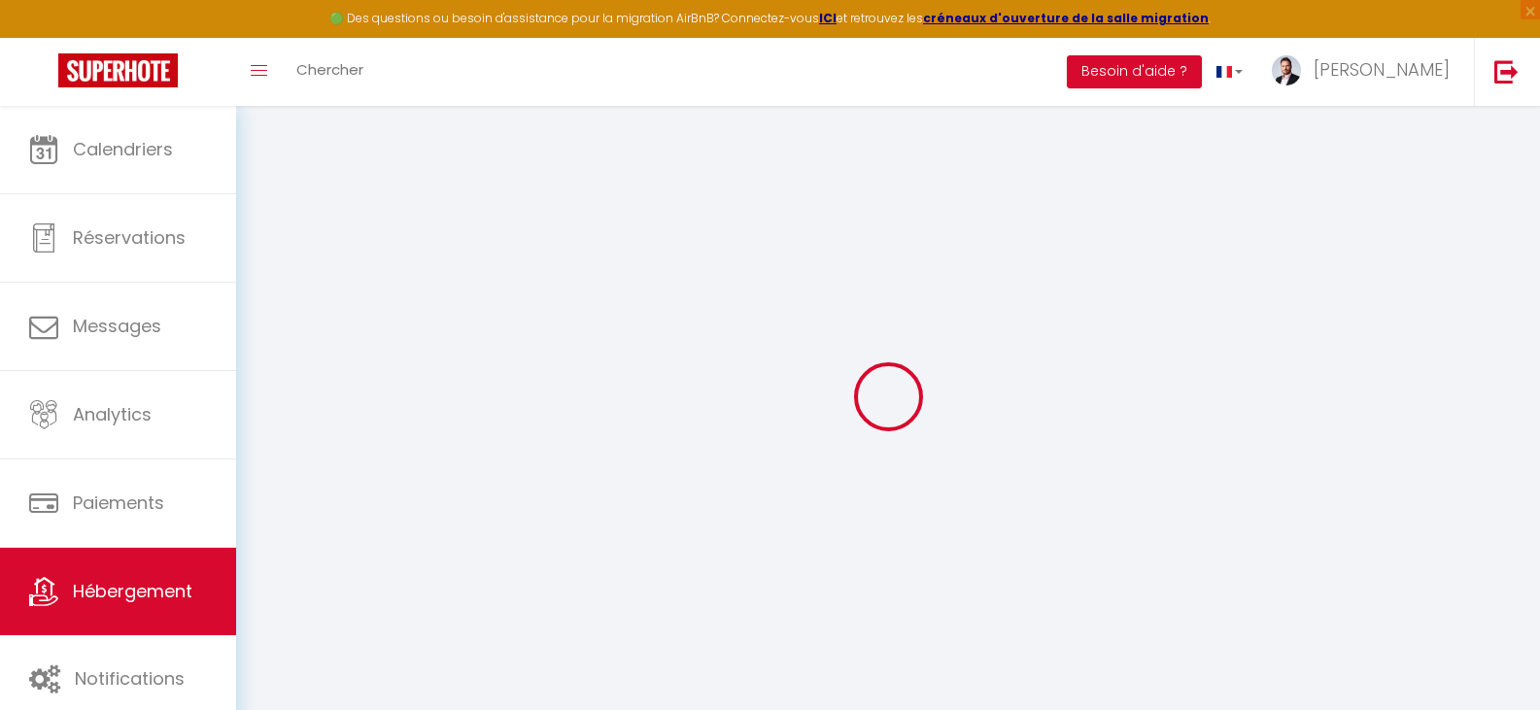
checkbox input "false"
type input "0"
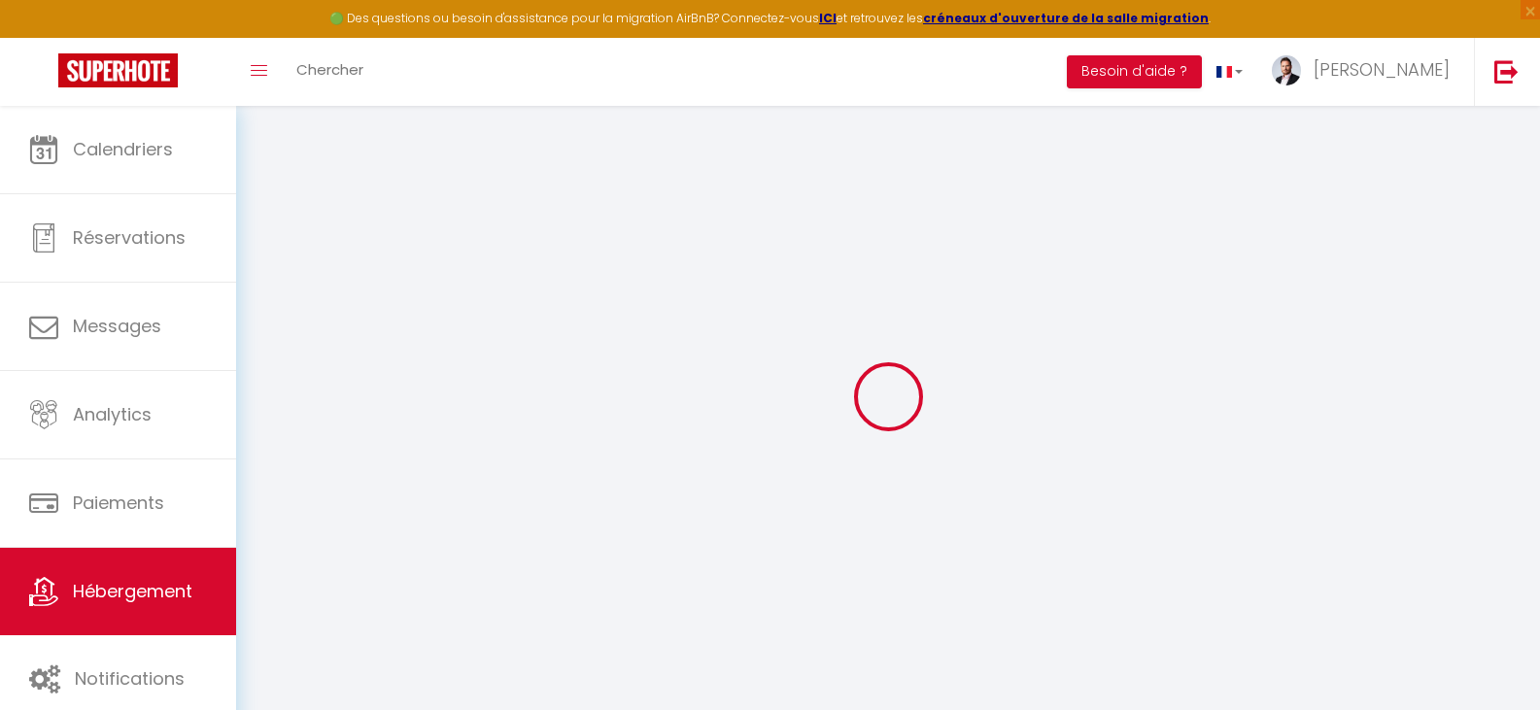
type input "0"
select select
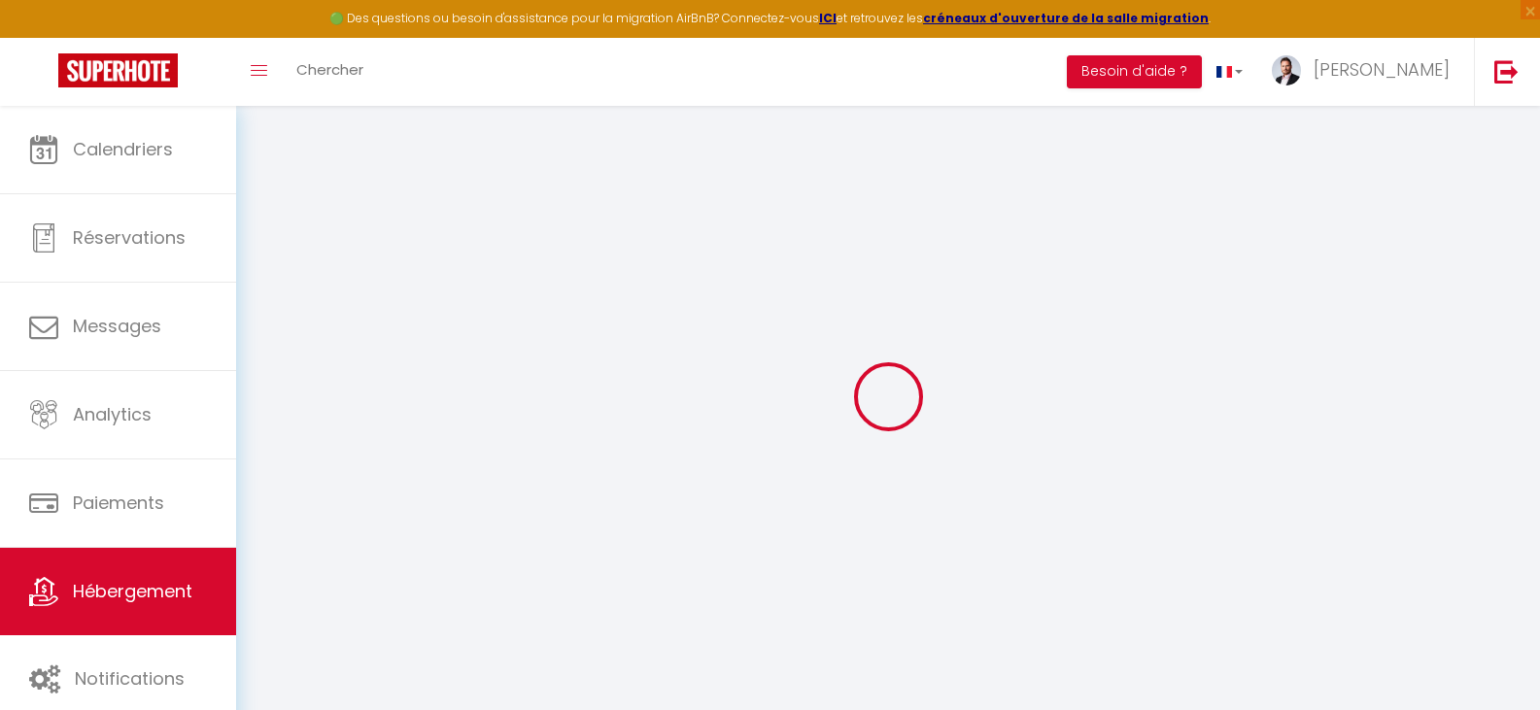
select select
checkbox input "false"
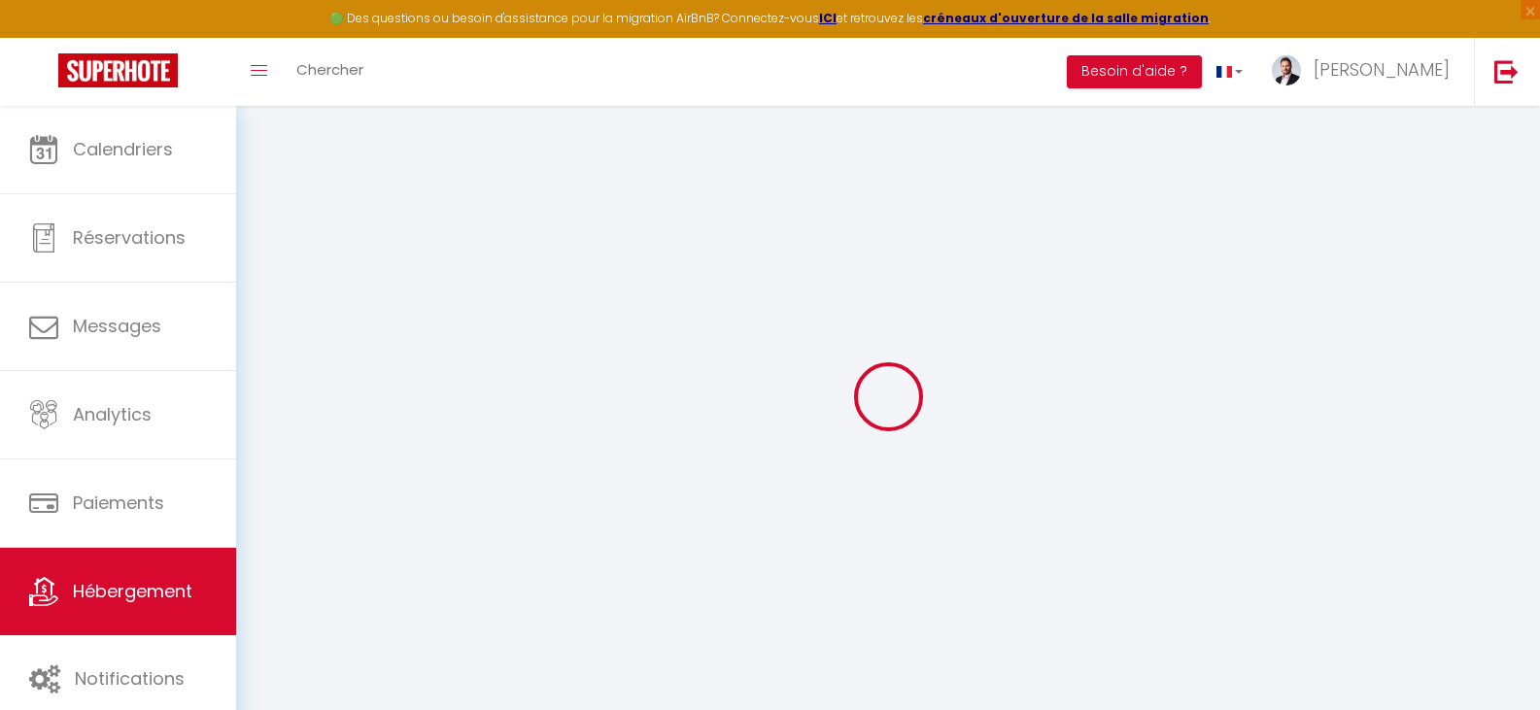
checkbox input "false"
select select
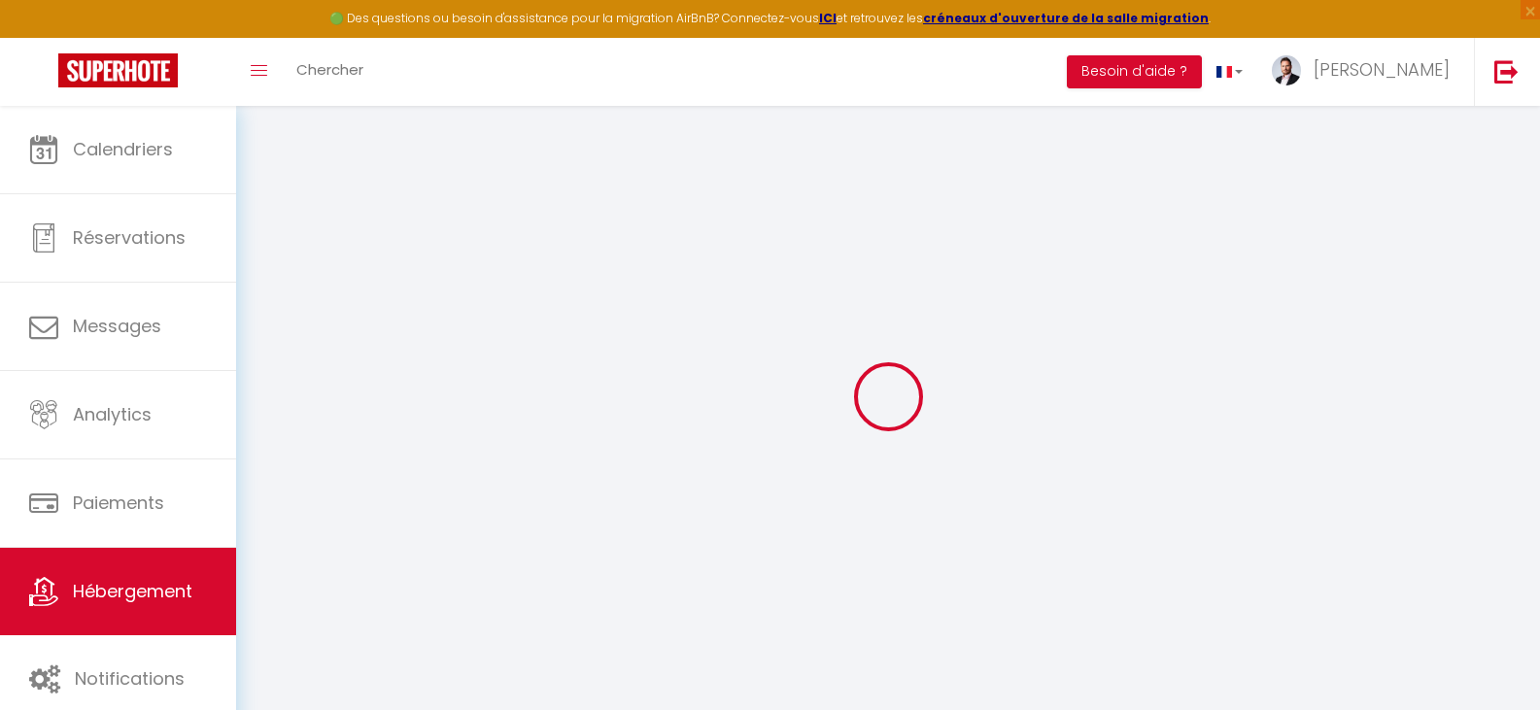
select select
checkbox input "false"
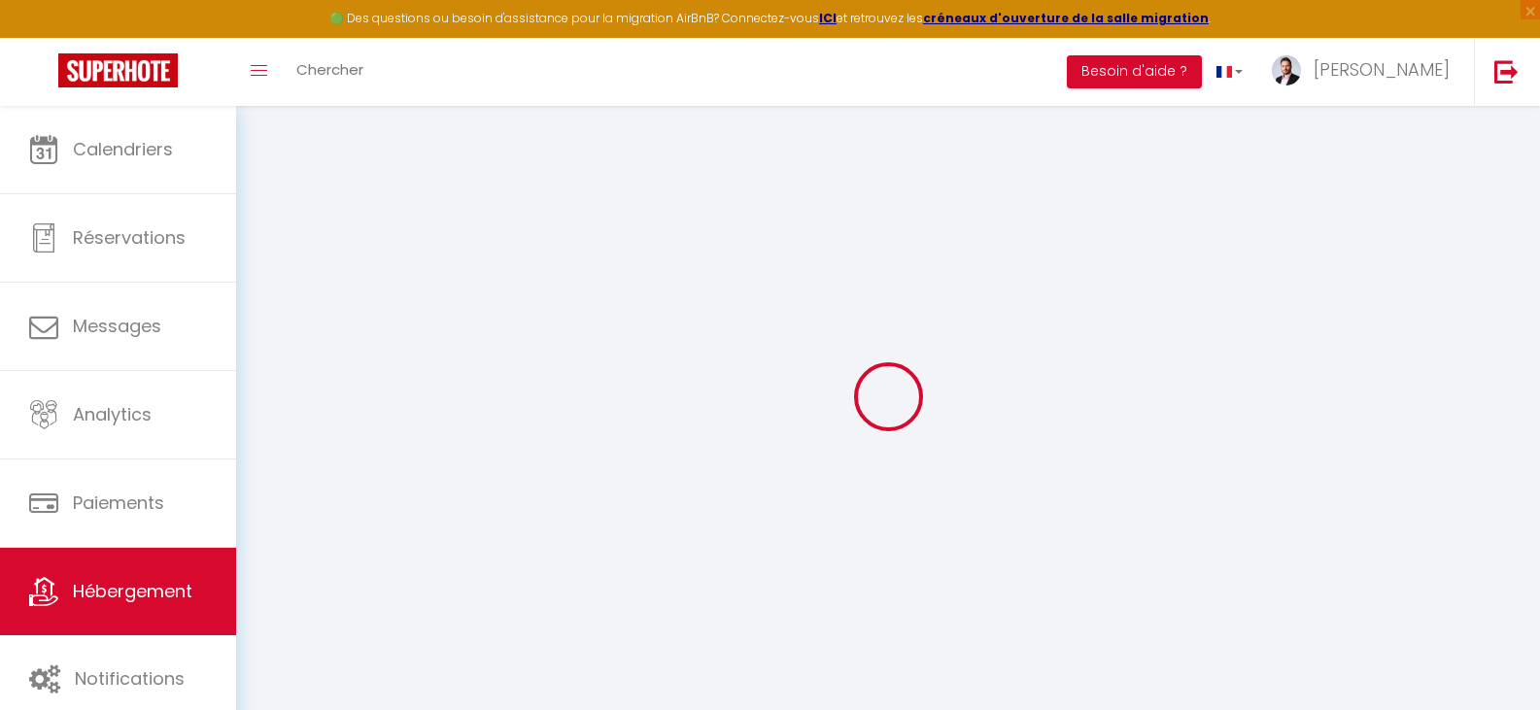
checkbox input "false"
select select
checkbox input "false"
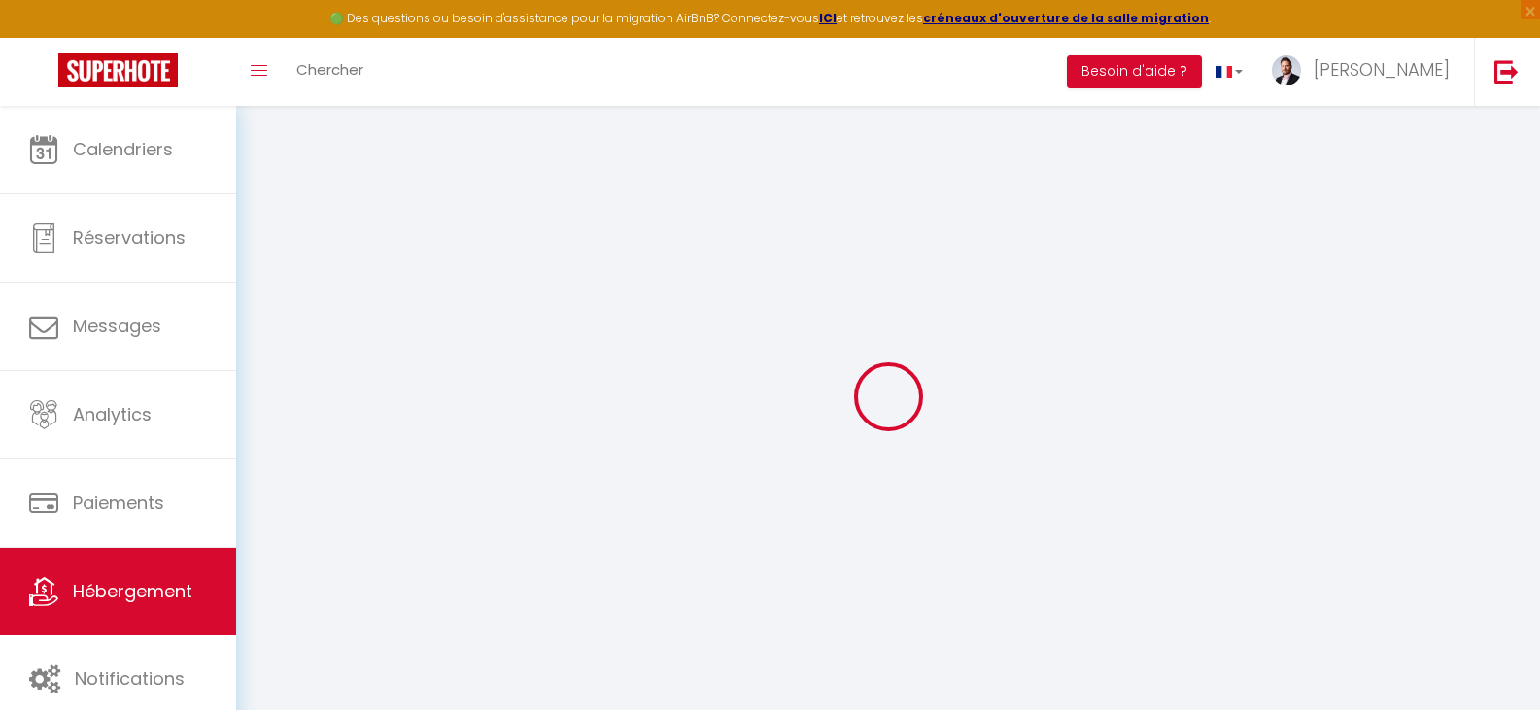
checkbox input "false"
select select
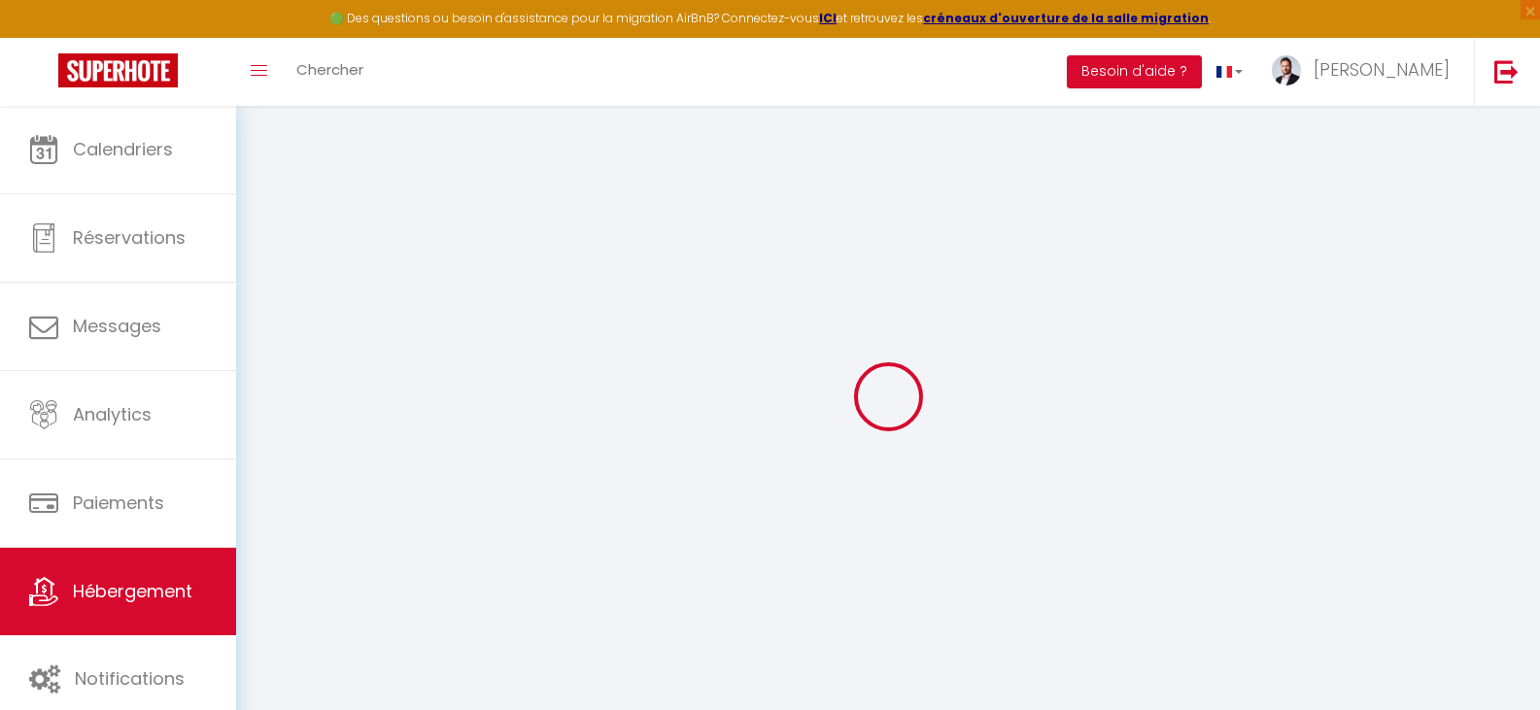
checkbox input "false"
select select
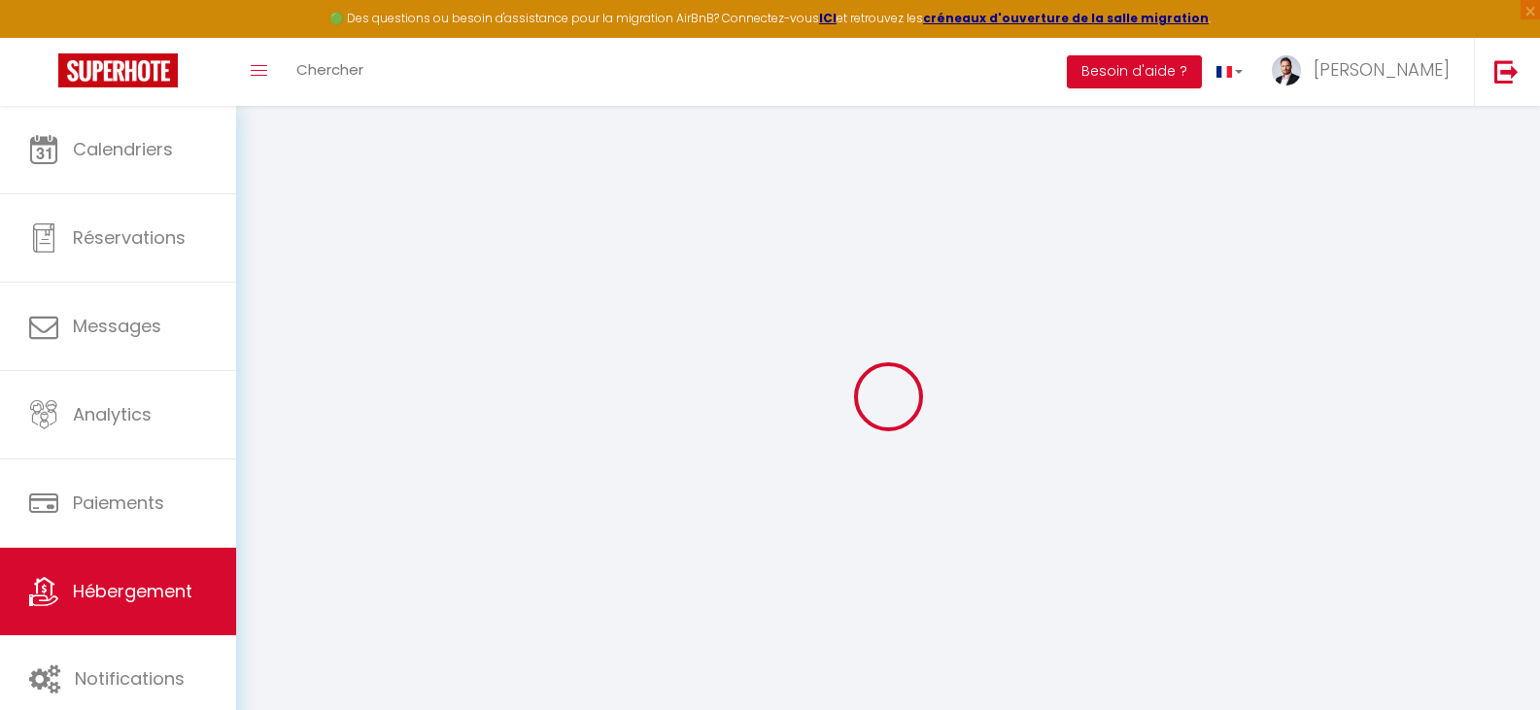
select select "270"
select select "EUR"
select select
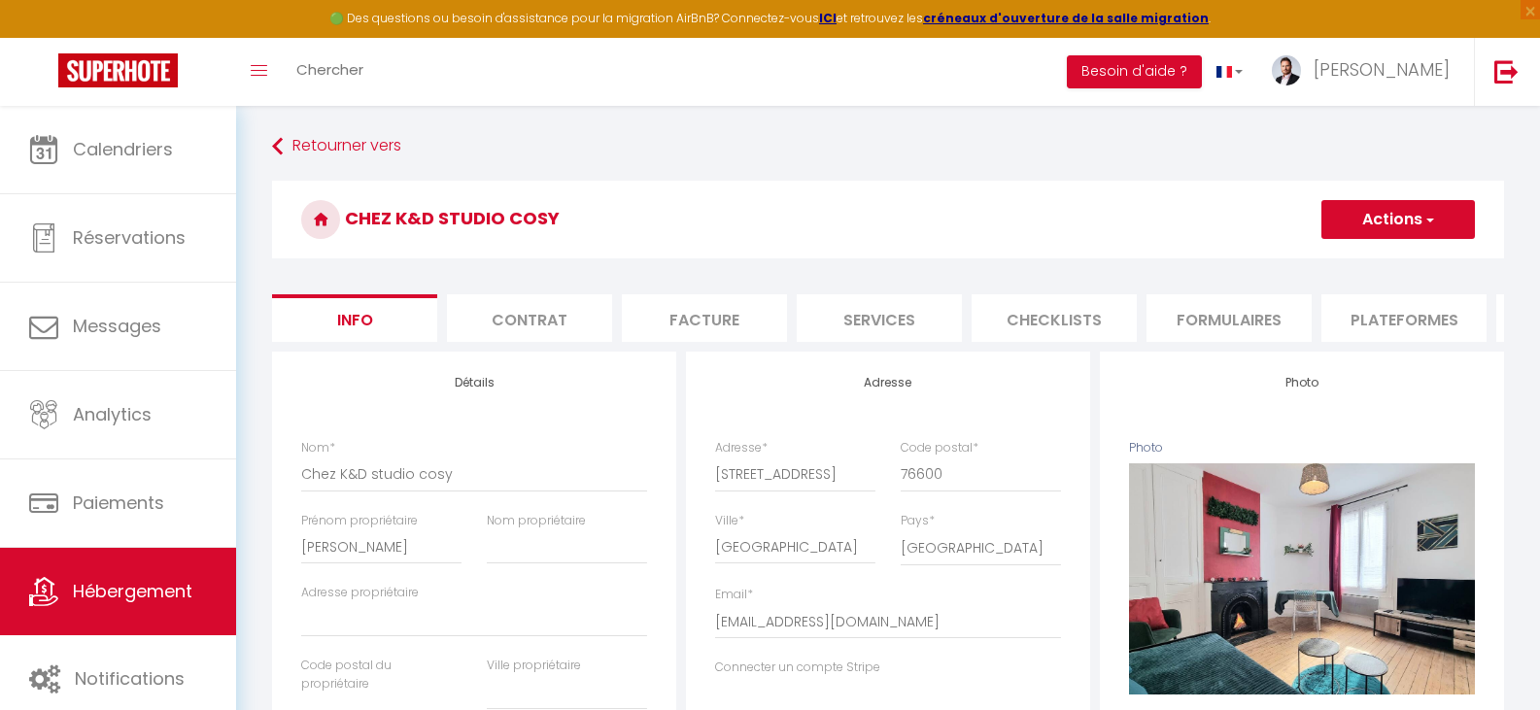
click at [1412, 311] on li "Plateformes" at bounding box center [1404, 318] width 165 height 48
select select
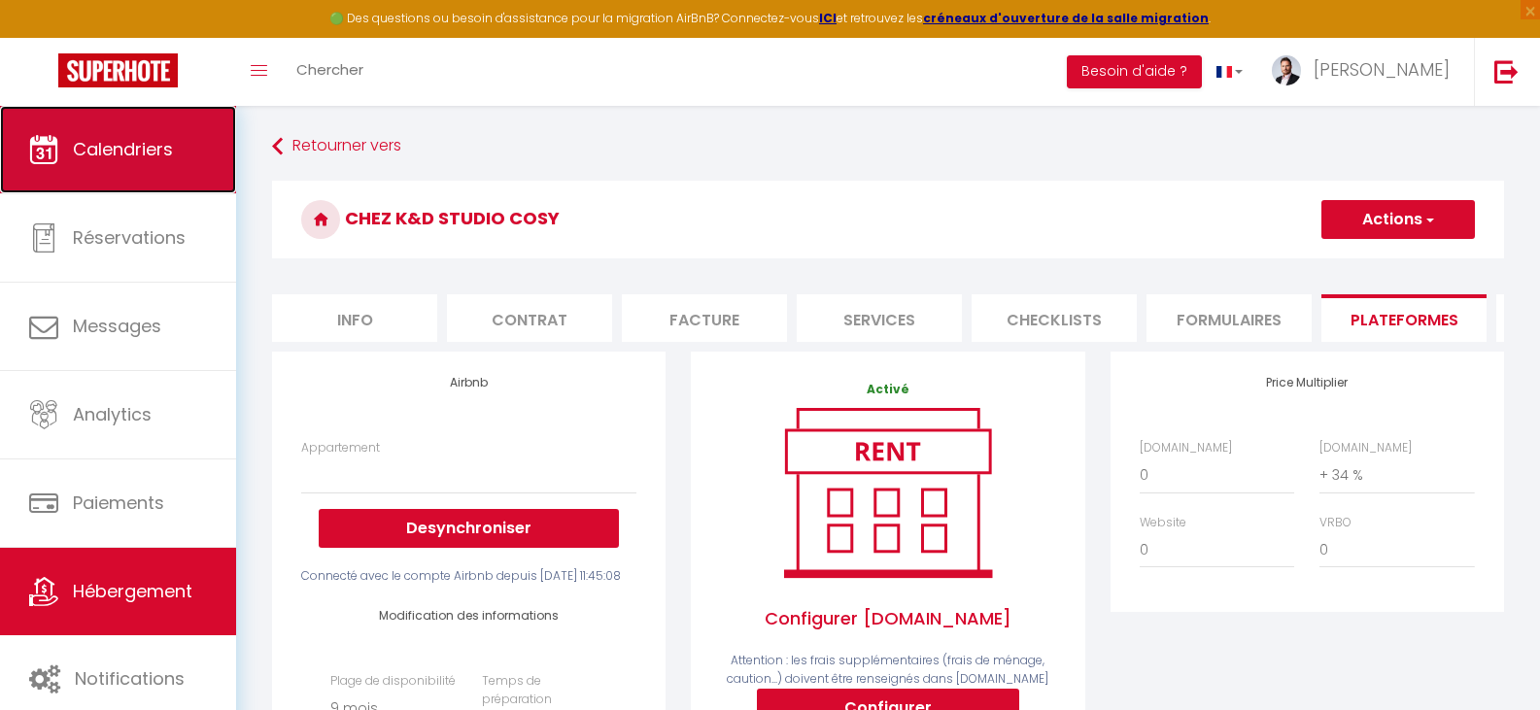
click at [109, 146] on span "Calendriers" at bounding box center [123, 149] width 100 height 24
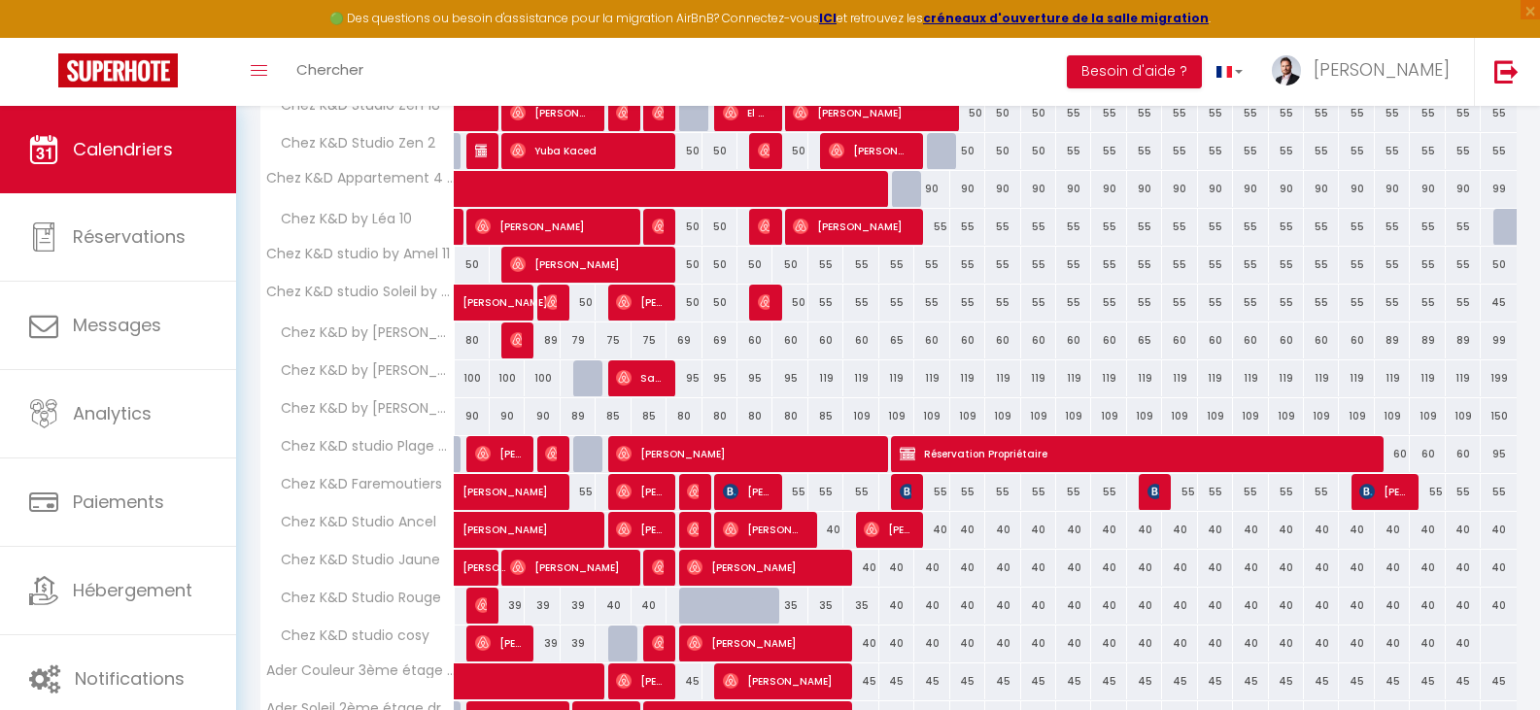
scroll to position [619, 0]
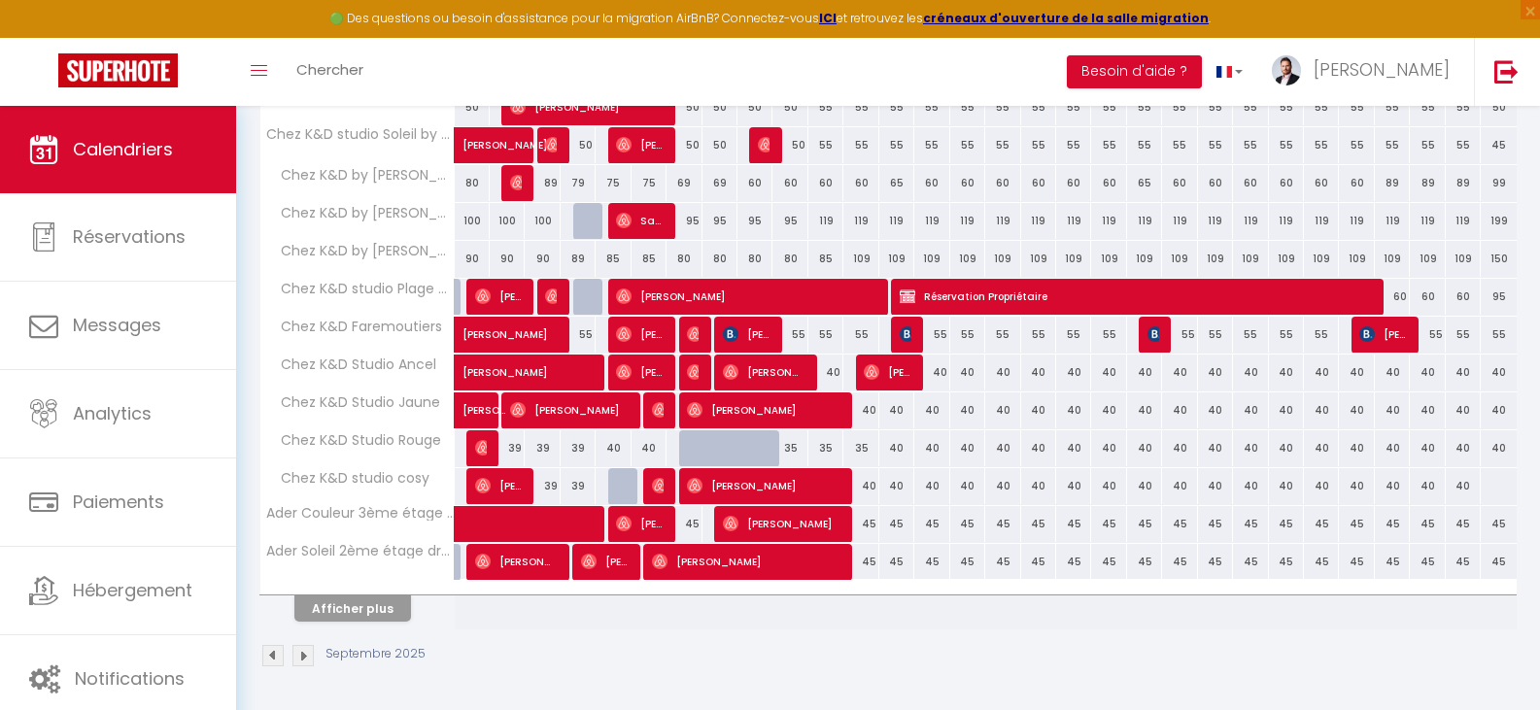
click at [864, 488] on div "40" at bounding box center [860, 486] width 35 height 36
type input "40"
type input "Ven 12 Septembre 2025"
type input "Sam 13 Septembre 2025"
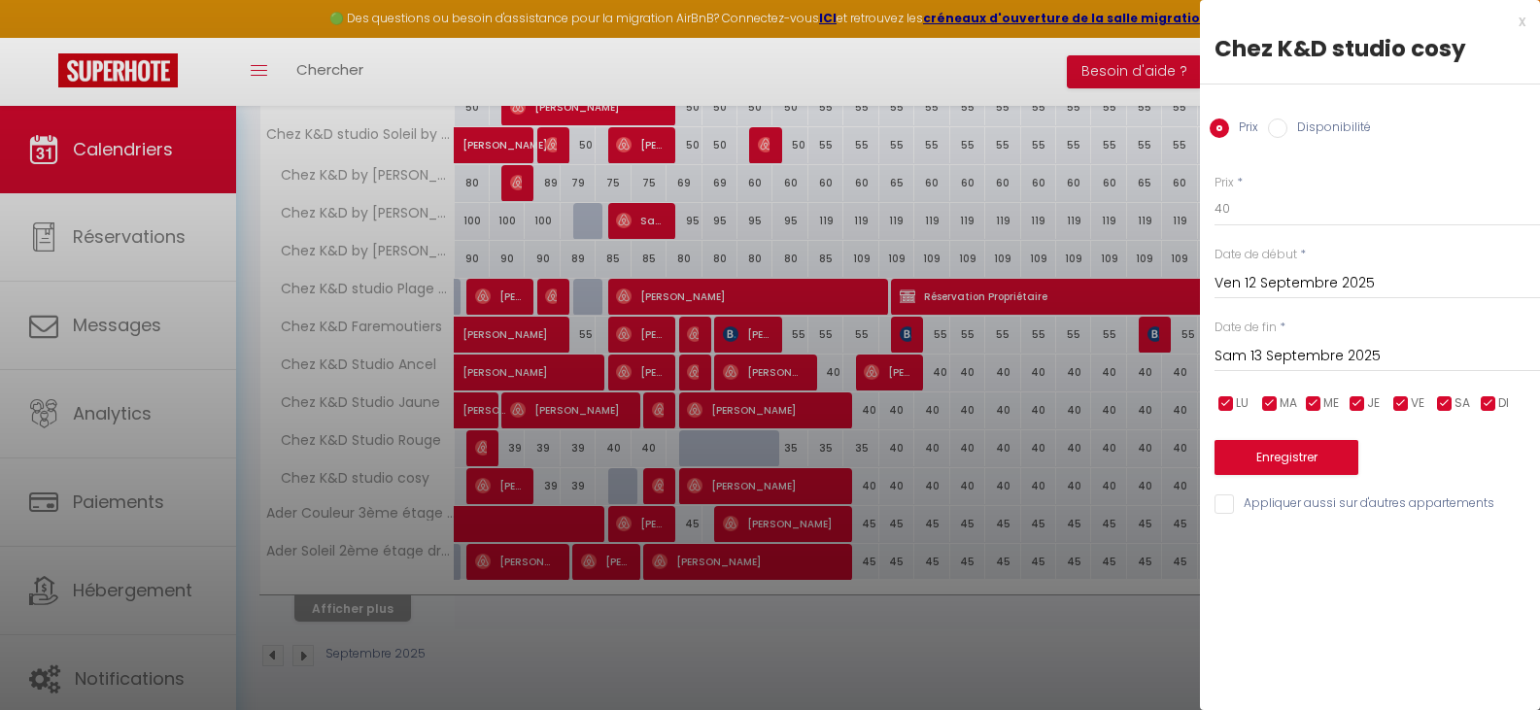
click at [1253, 278] on input "Ven 12 Septembre 2025" at bounding box center [1378, 283] width 326 height 25
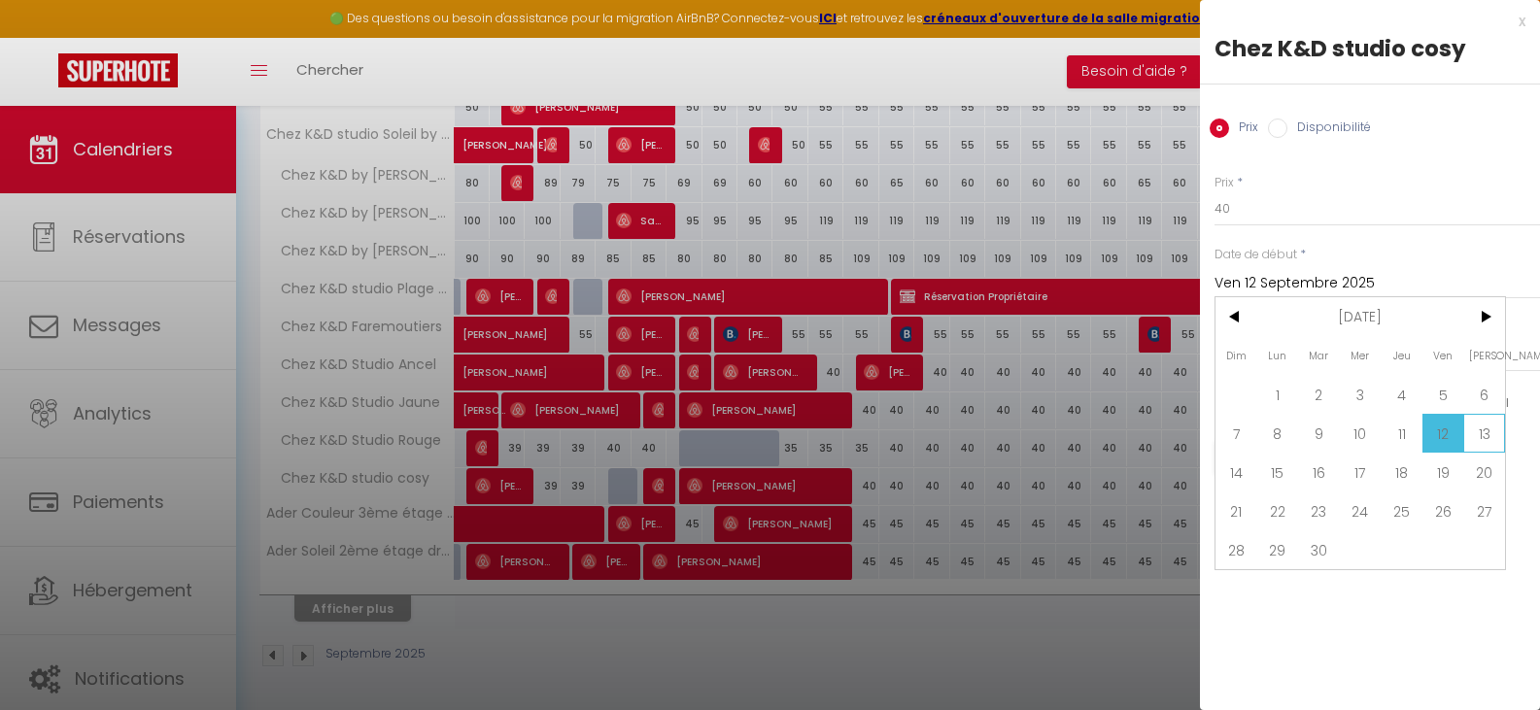
click at [1483, 429] on span "13" at bounding box center [1484, 433] width 42 height 39
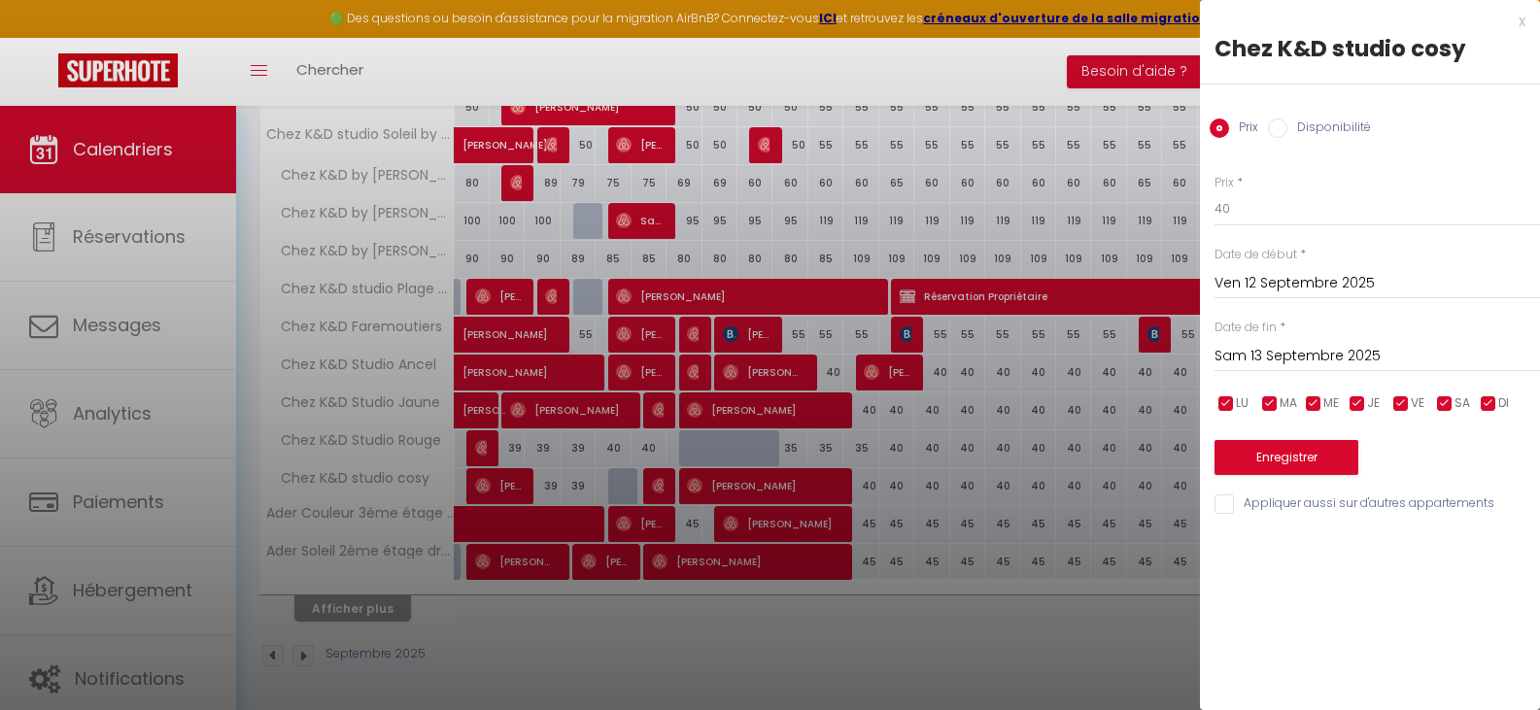
type input "Sam 13 Septembre 2025"
click at [1357, 351] on input "Sam 13 Septembre 2025" at bounding box center [1378, 356] width 326 height 25
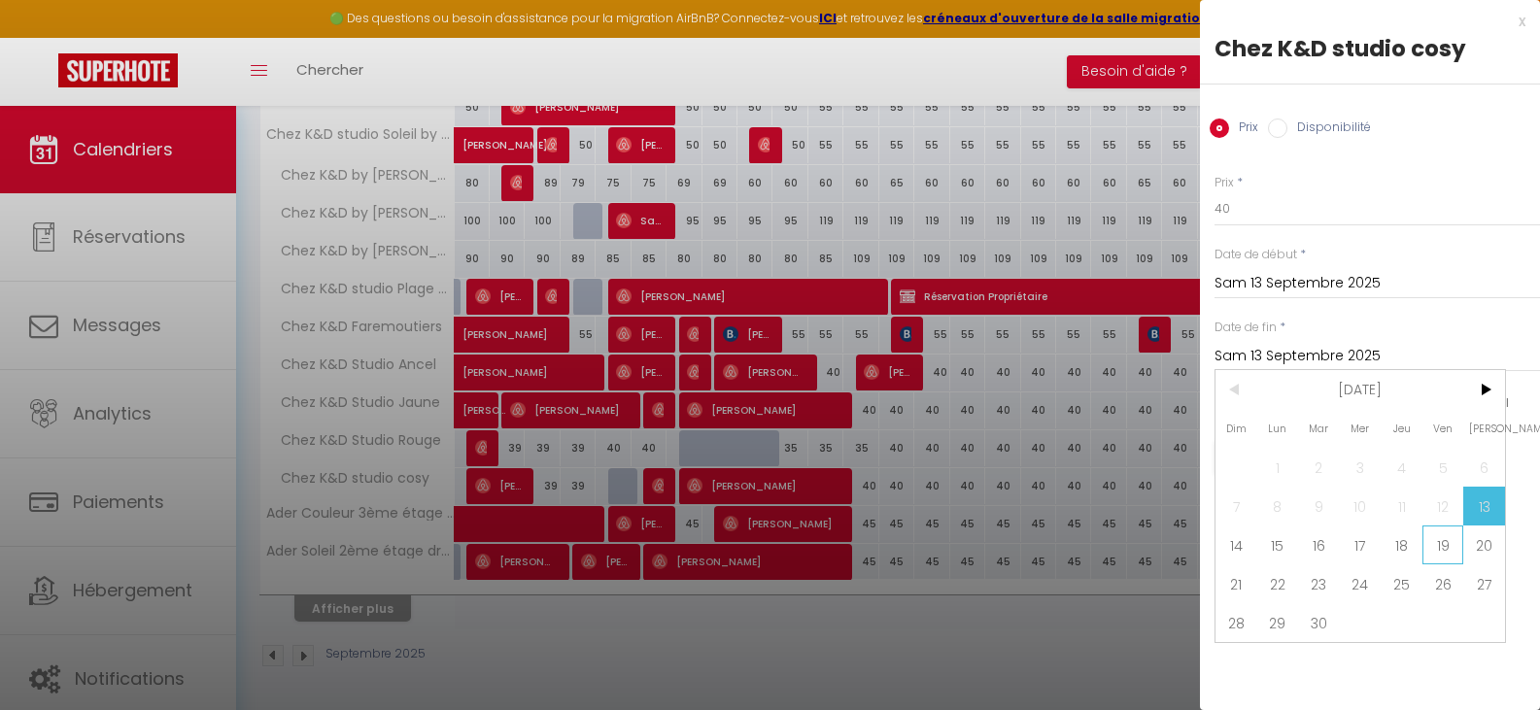
click at [1436, 545] on span "19" at bounding box center [1444, 545] width 42 height 39
type input "Ven 19 Septembre 2025"
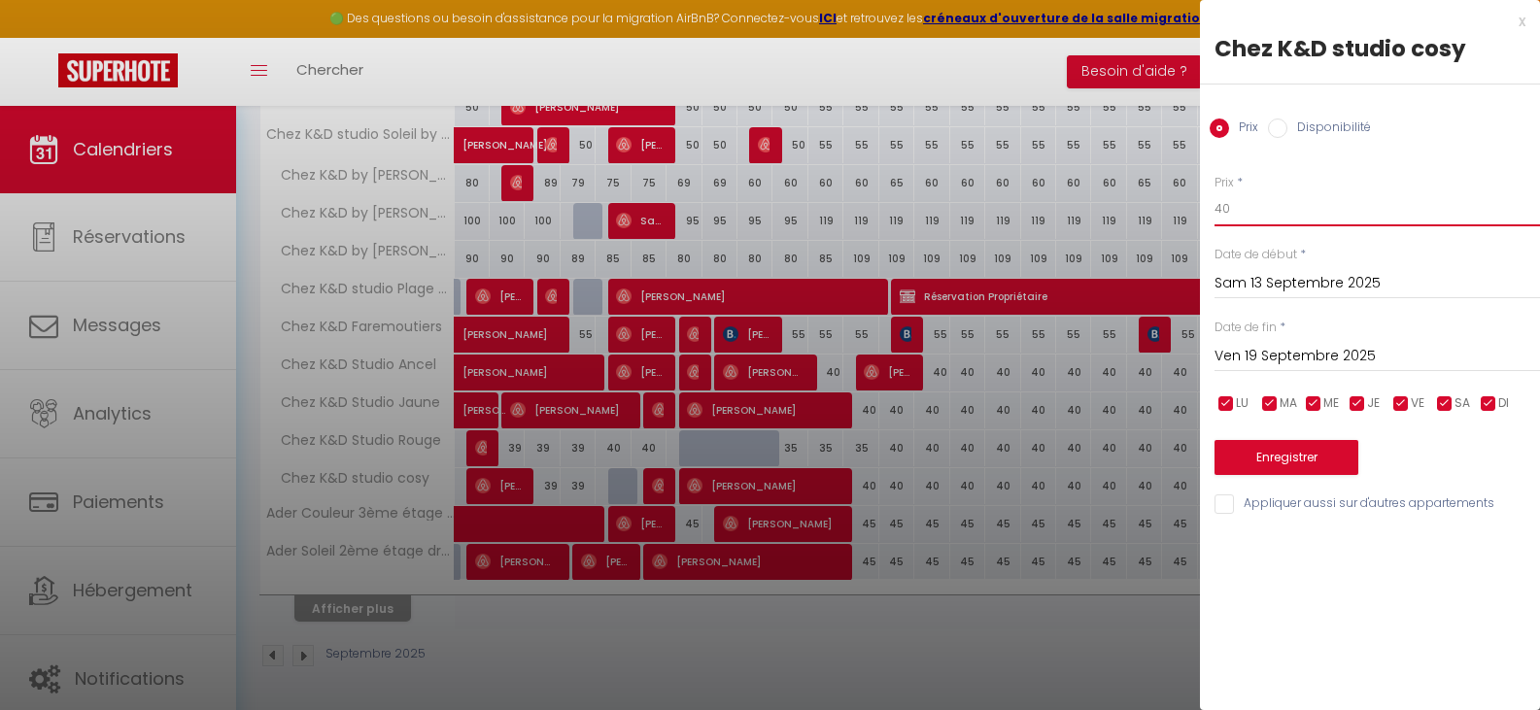
drag, startPoint x: 1245, startPoint y: 213, endPoint x: 1188, endPoint y: 213, distance: 56.4
click at [1188, 213] on body "🟢 Des questions ou besoin d'assistance pour la migration AirBnB? Connectez-vous…" at bounding box center [770, 98] width 1540 height 1223
type input "35"
click at [1306, 451] on button "Enregistrer" at bounding box center [1287, 457] width 144 height 35
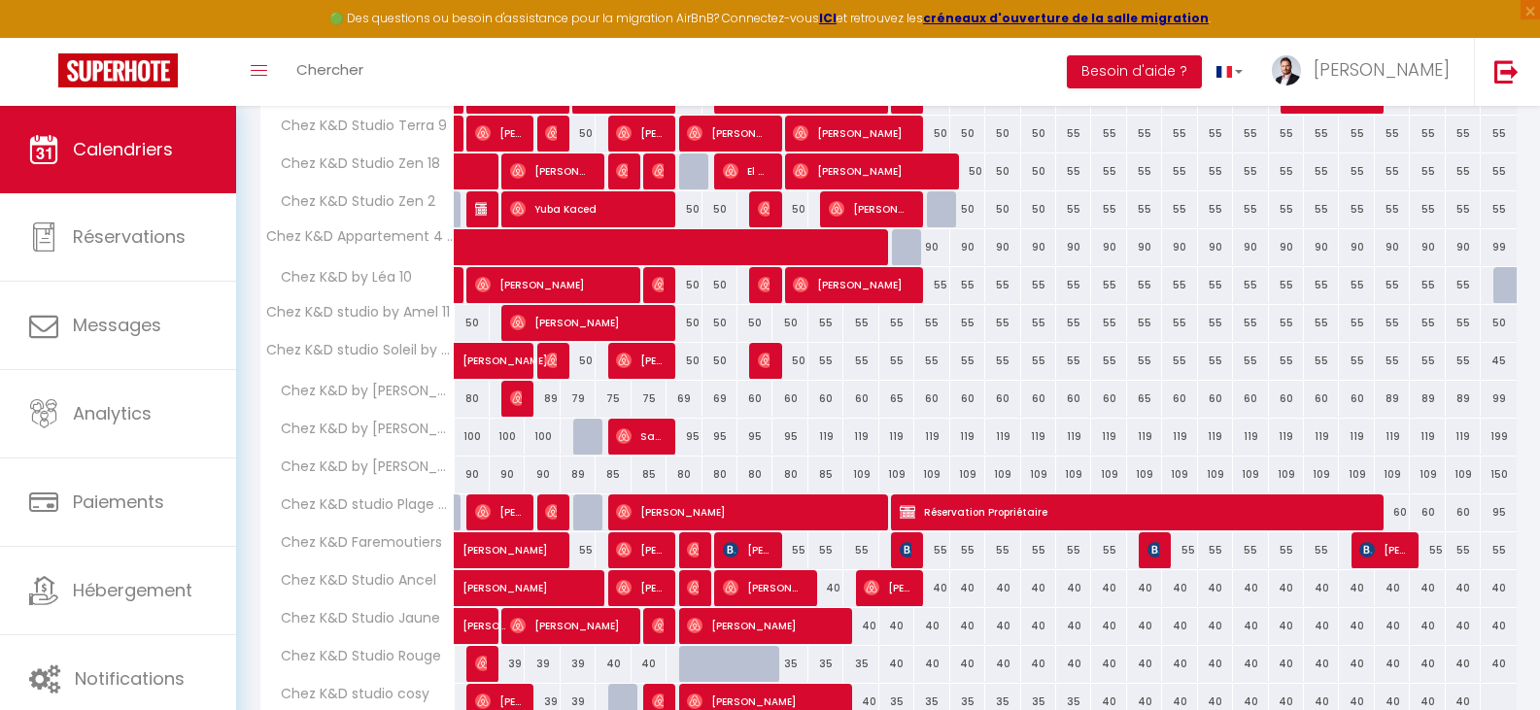
scroll to position [404, 0]
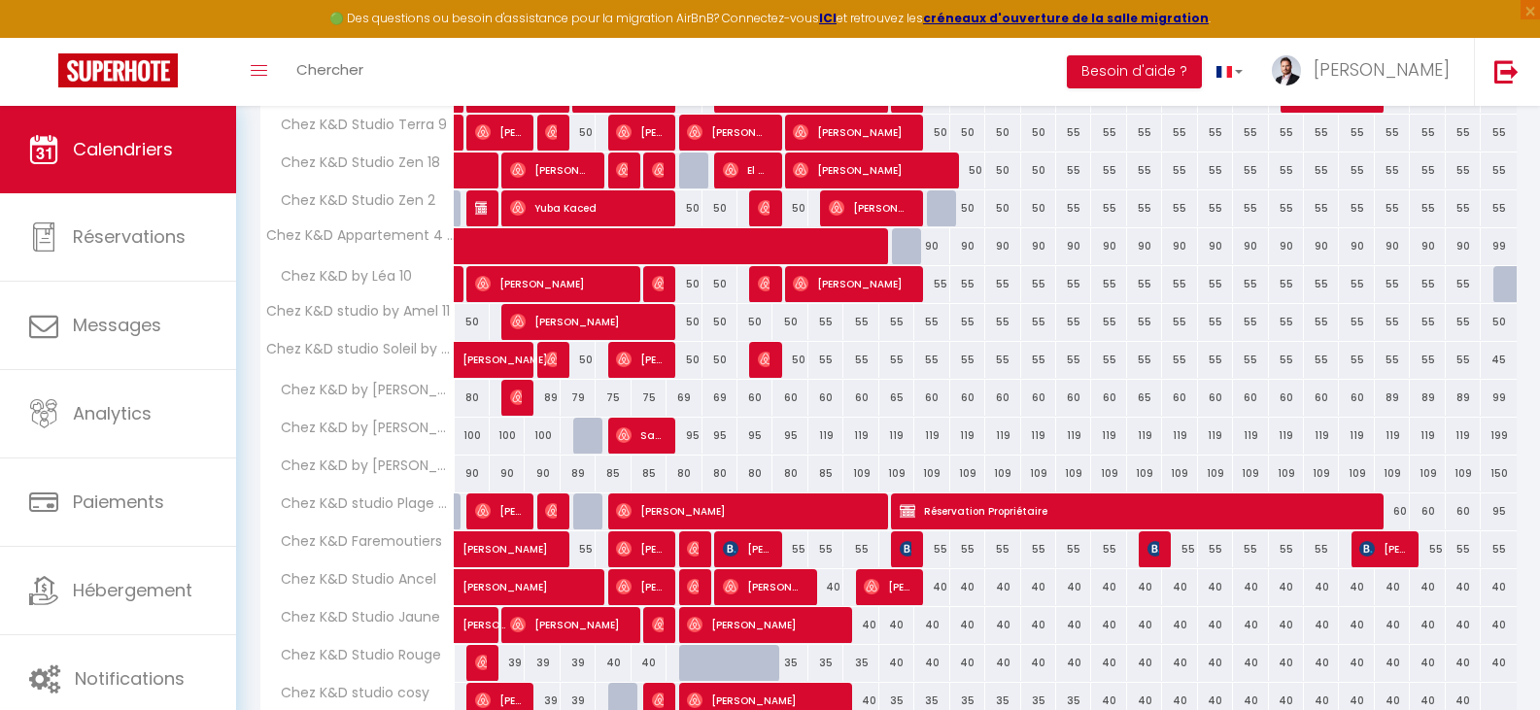
click at [755, 431] on div "95" at bounding box center [755, 436] width 35 height 36
type input "95"
type input "[DATE]"
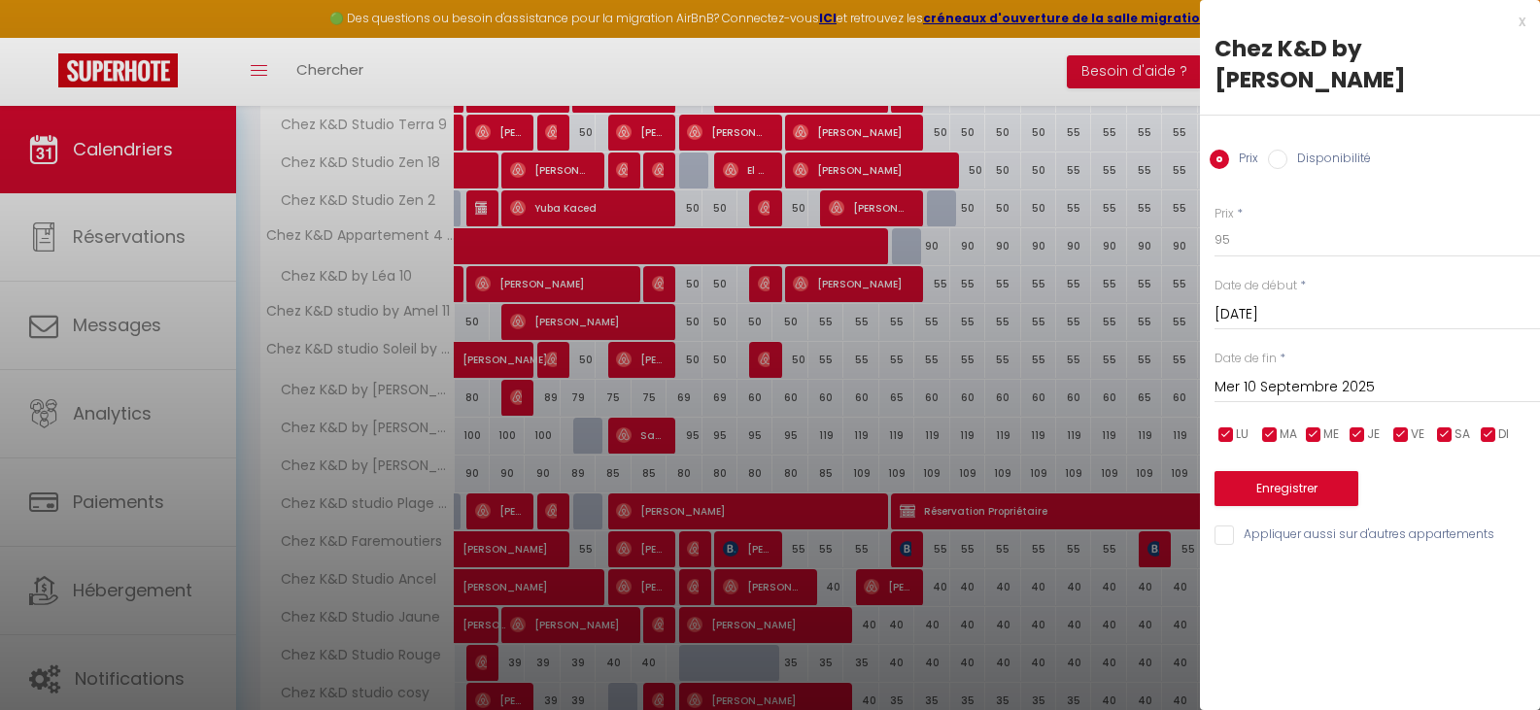
click at [1314, 375] on input "Mer 10 Septembre 2025" at bounding box center [1378, 387] width 326 height 25
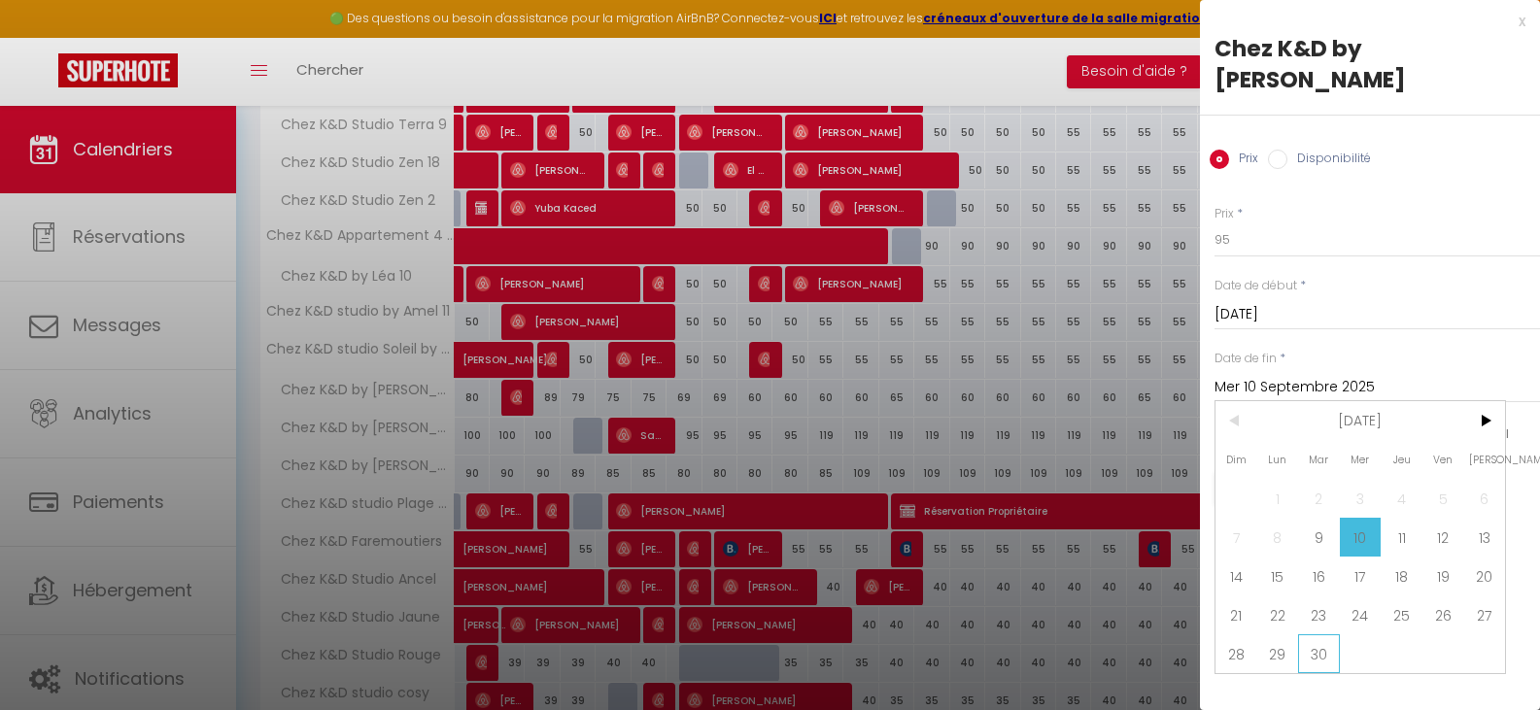
click at [1319, 635] on span "30" at bounding box center [1319, 654] width 42 height 39
type input "[DATE]"
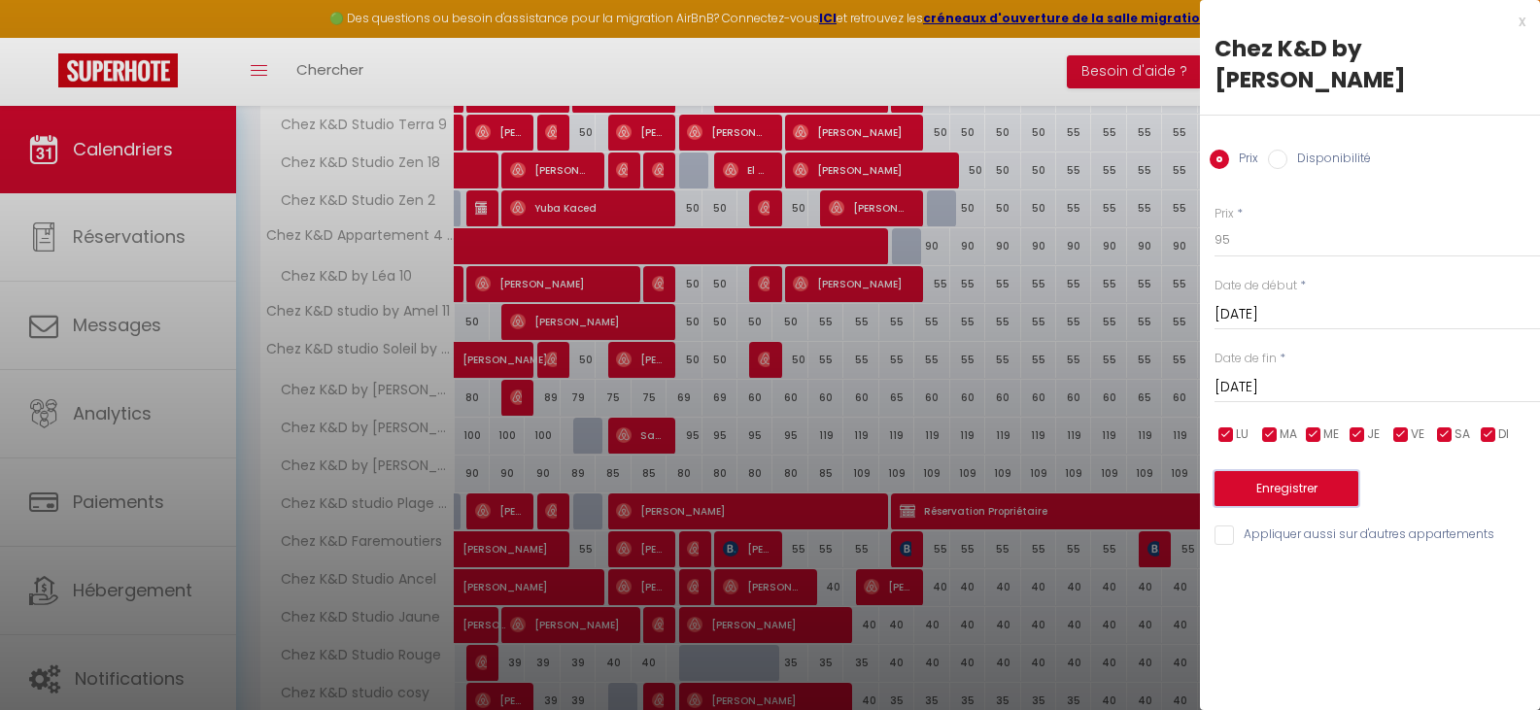
click at [1291, 471] on button "Enregistrer" at bounding box center [1287, 488] width 144 height 35
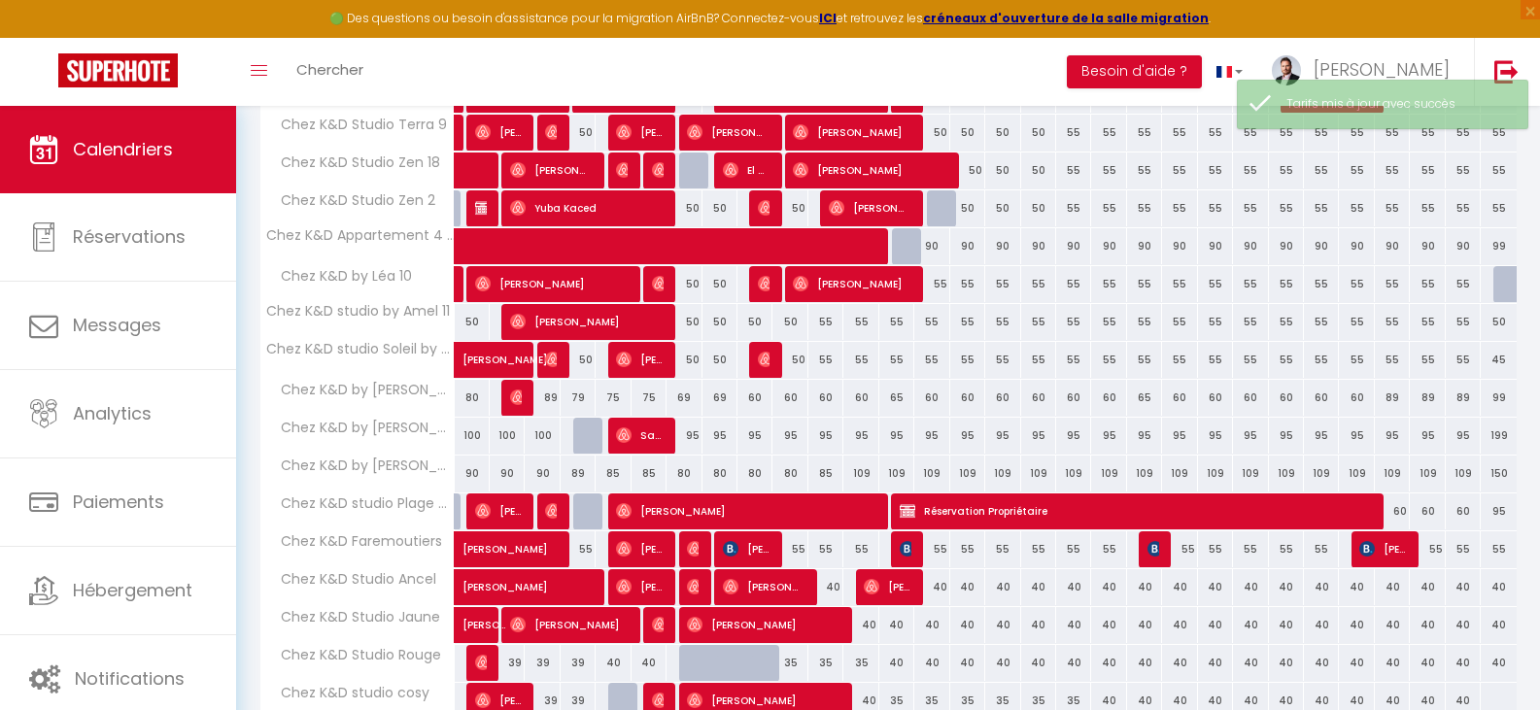
click at [764, 399] on div "60" at bounding box center [755, 398] width 35 height 36
type input "60"
type input "[DATE]"
type input "Mer 10 Septembre 2025"
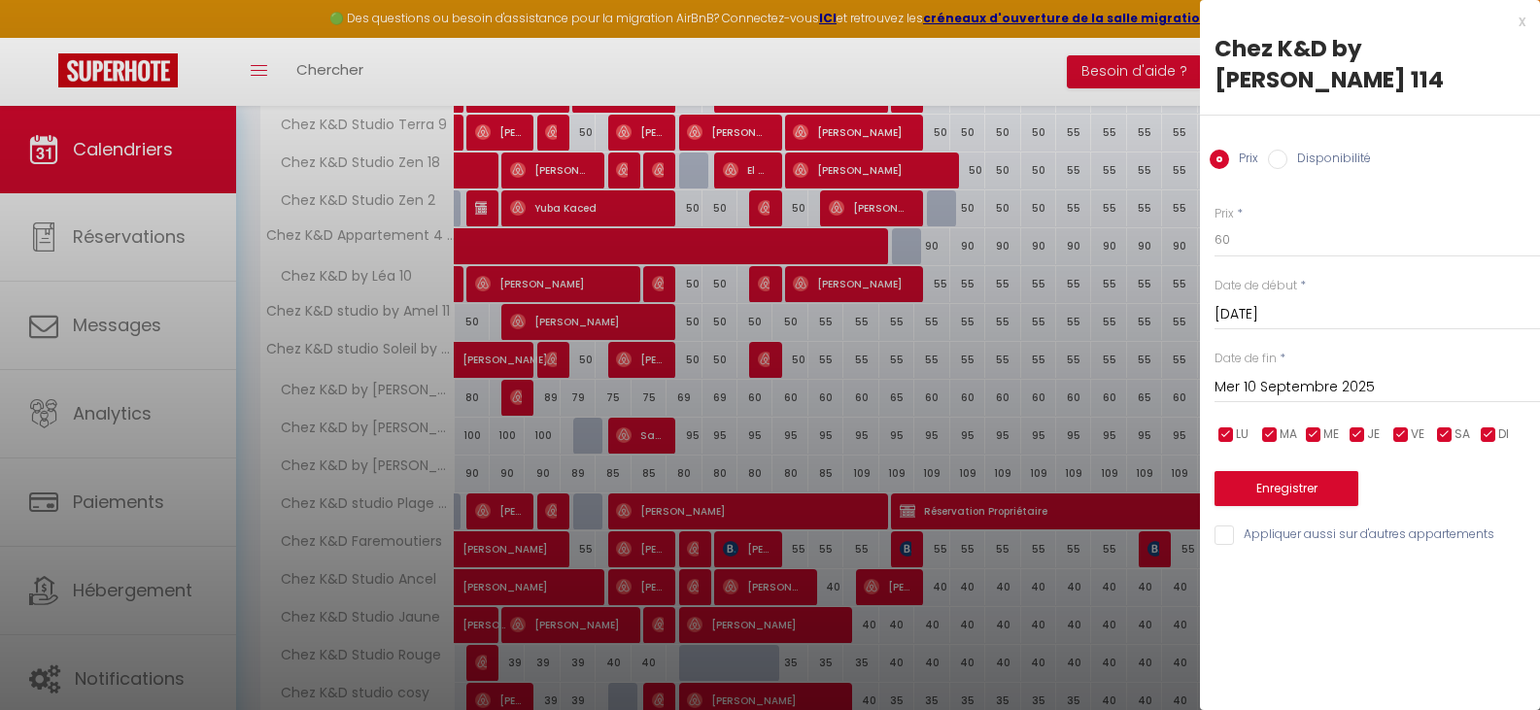
click at [1176, 399] on div at bounding box center [770, 355] width 1540 height 710
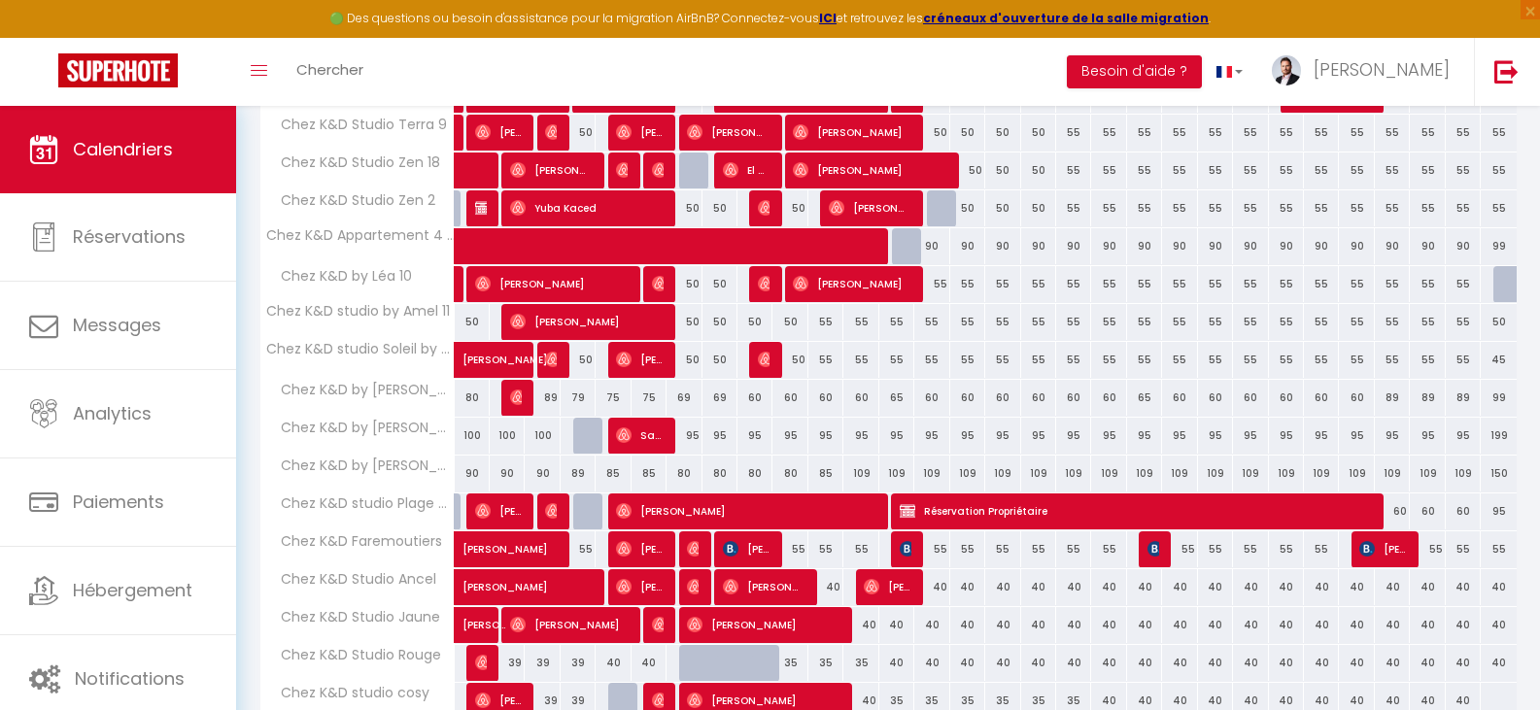
click at [1176, 399] on div "60" at bounding box center [1179, 398] width 35 height 36
type input "60"
type input "Dim 21 Septembre 2025"
type input "Lun 22 Septembre 2025"
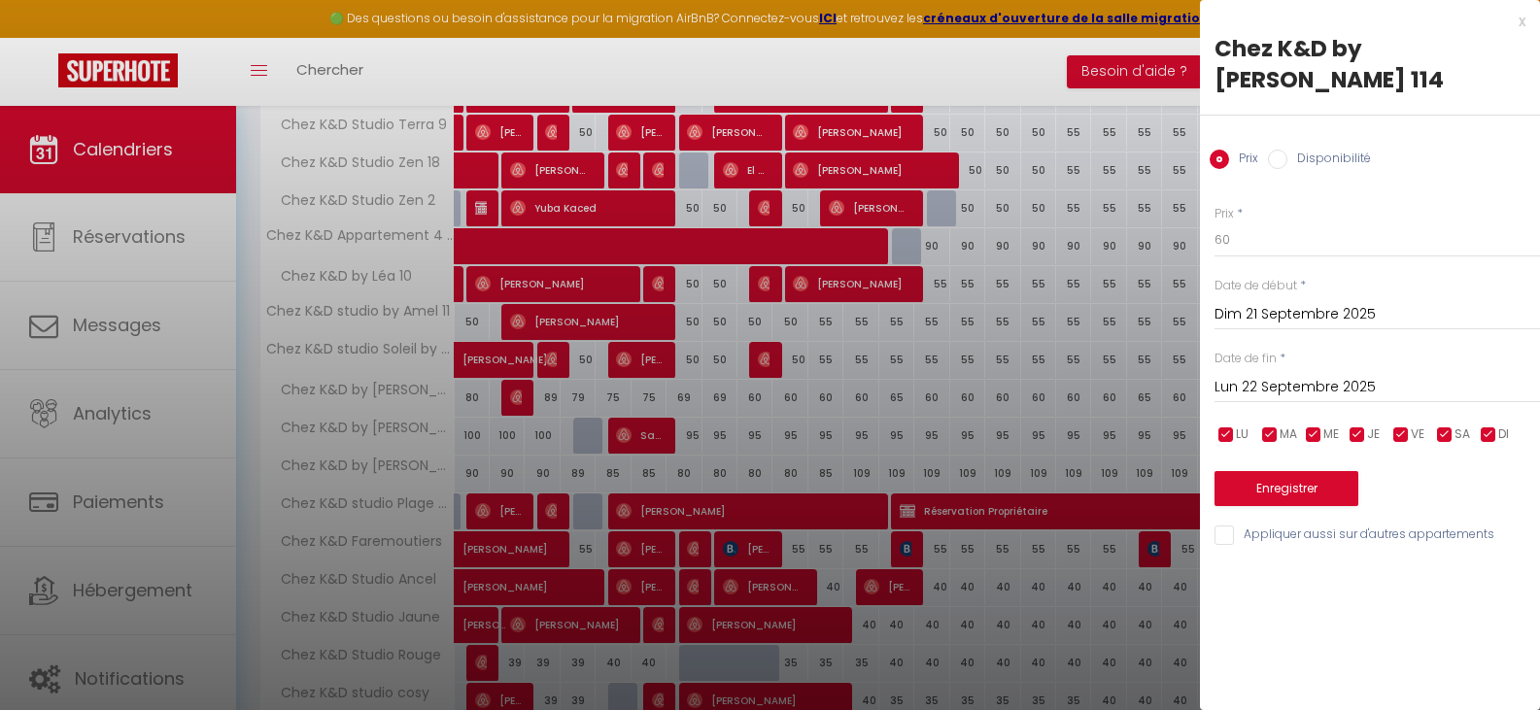
click at [1176, 399] on div at bounding box center [770, 355] width 1540 height 710
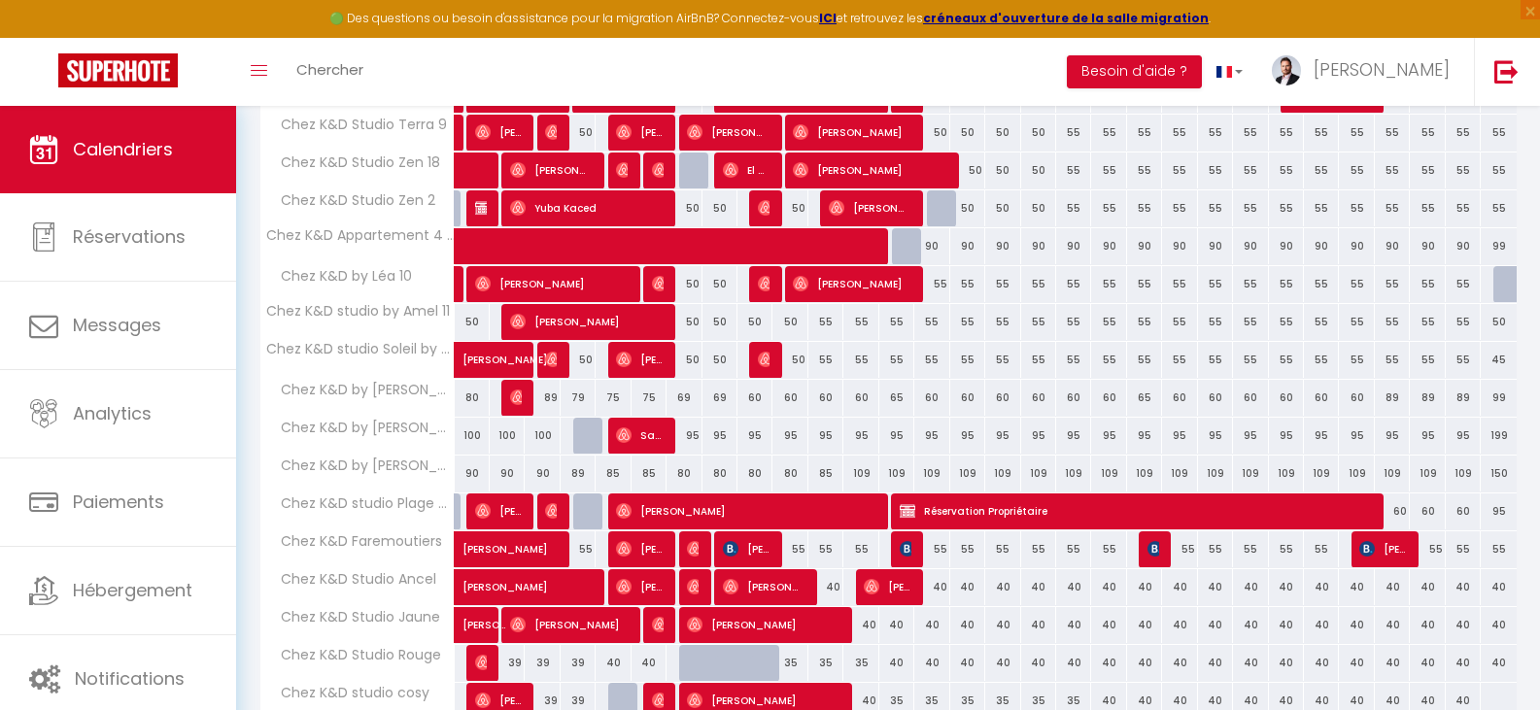
click at [1386, 397] on div "89" at bounding box center [1392, 398] width 35 height 36
type input "89"
type input "Sam 27 Septembre 2025"
type input "Dim 28 Septembre 2025"
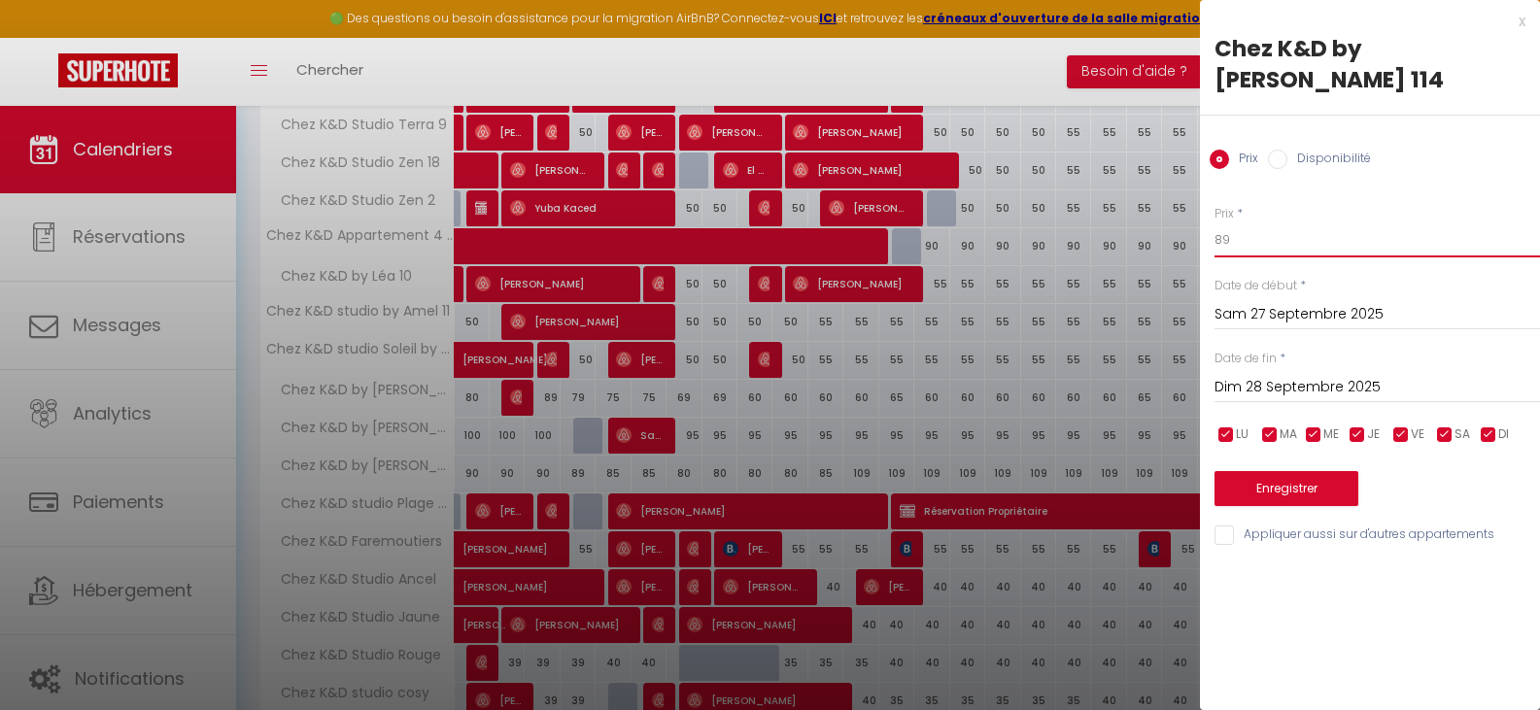
drag, startPoint x: 1249, startPoint y: 213, endPoint x: 1191, endPoint y: 208, distance: 57.5
click at [1191, 208] on body "🟢 Des questions ou besoin d'assistance pour la migration AirBnB? Connectez-vous…" at bounding box center [770, 313] width 1540 height 1223
type input "65"
click at [1287, 471] on button "Enregistrer" at bounding box center [1287, 488] width 144 height 35
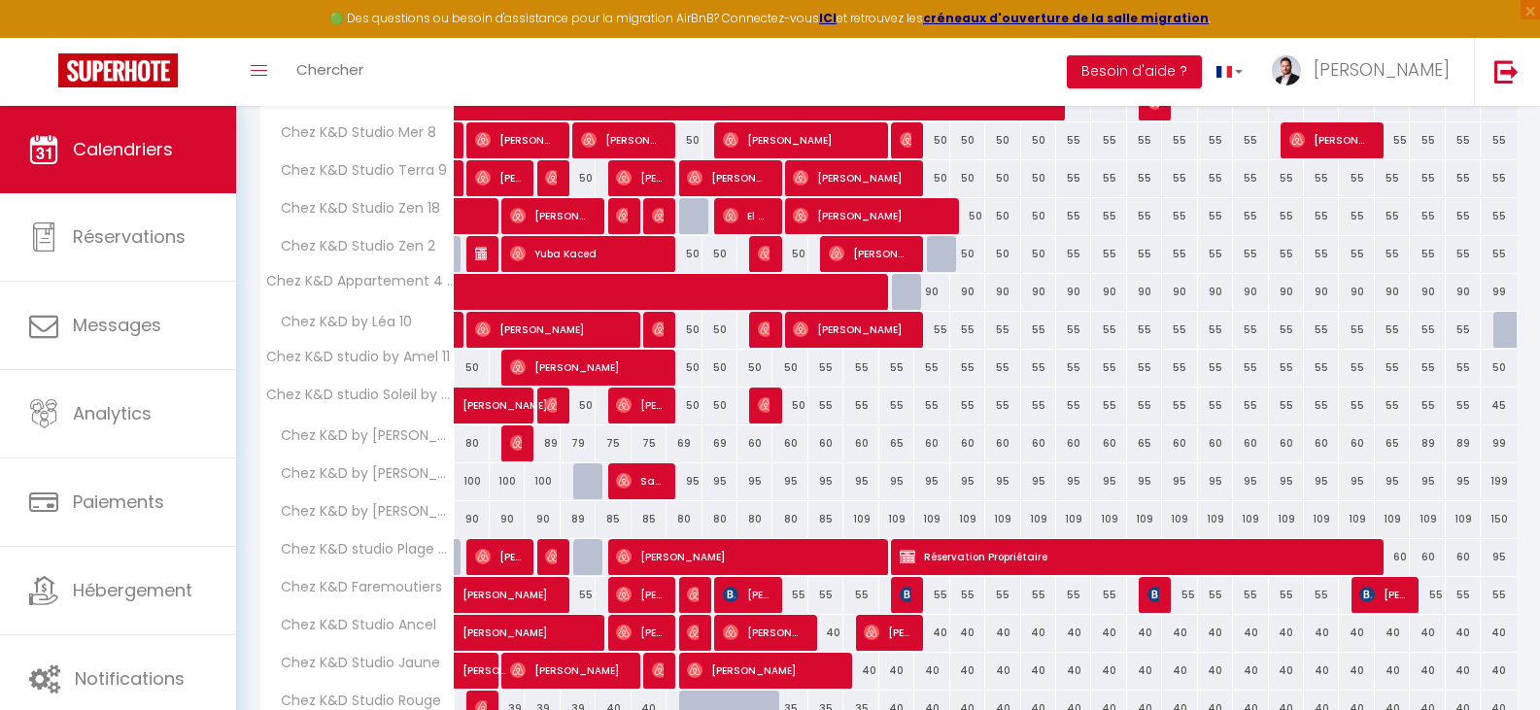
scroll to position [382, 0]
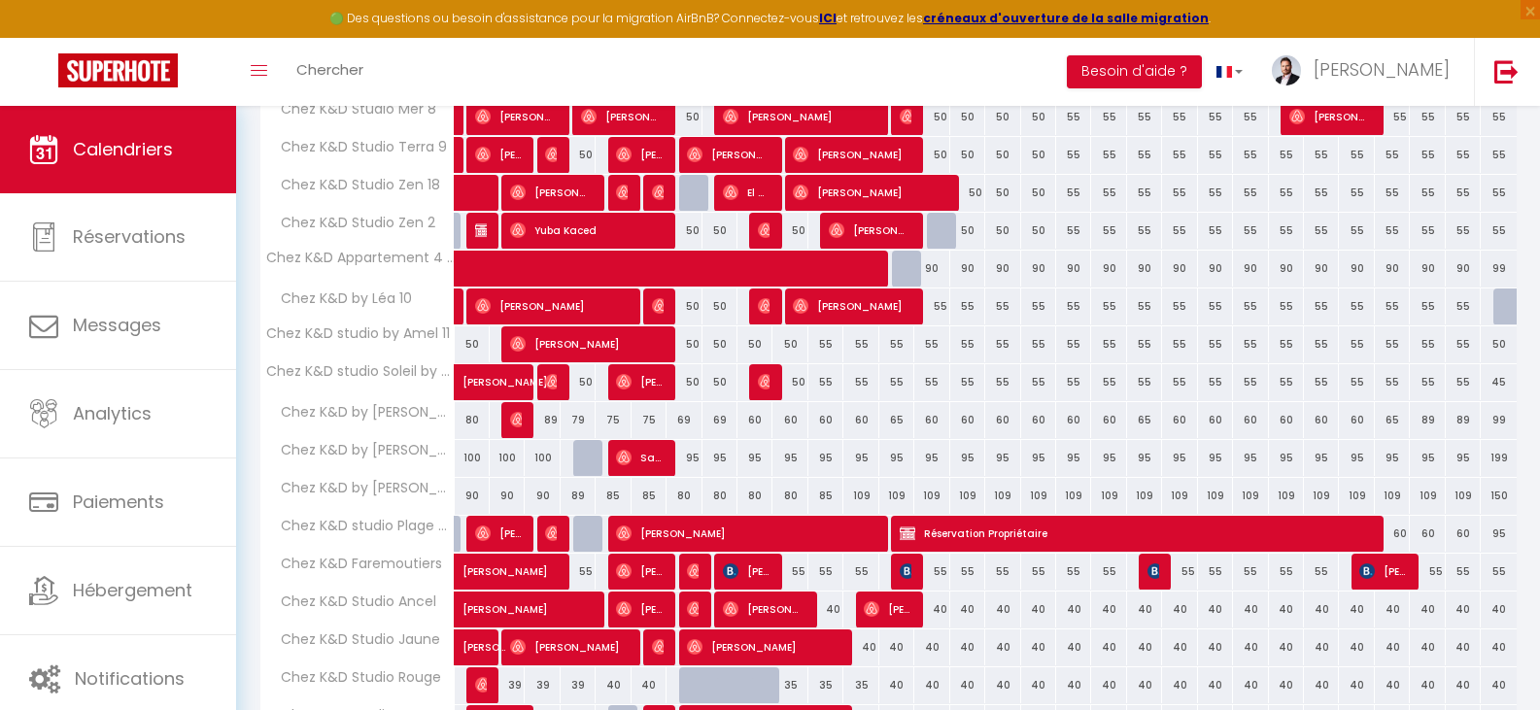
click at [749, 501] on div "80" at bounding box center [755, 496] width 35 height 36
type input "80"
type input "[DATE]"
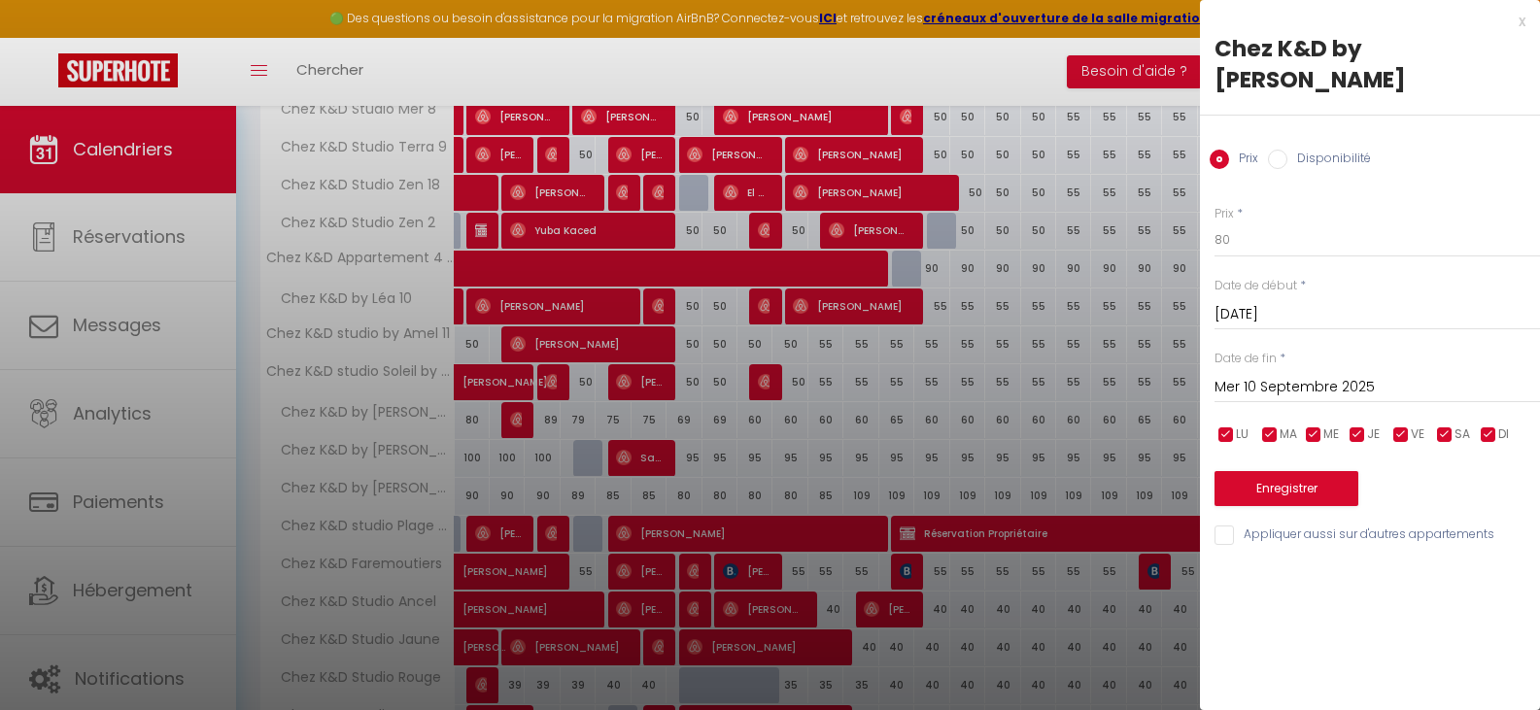
click at [1314, 375] on input "Mer 10 Septembre 2025" at bounding box center [1378, 387] width 326 height 25
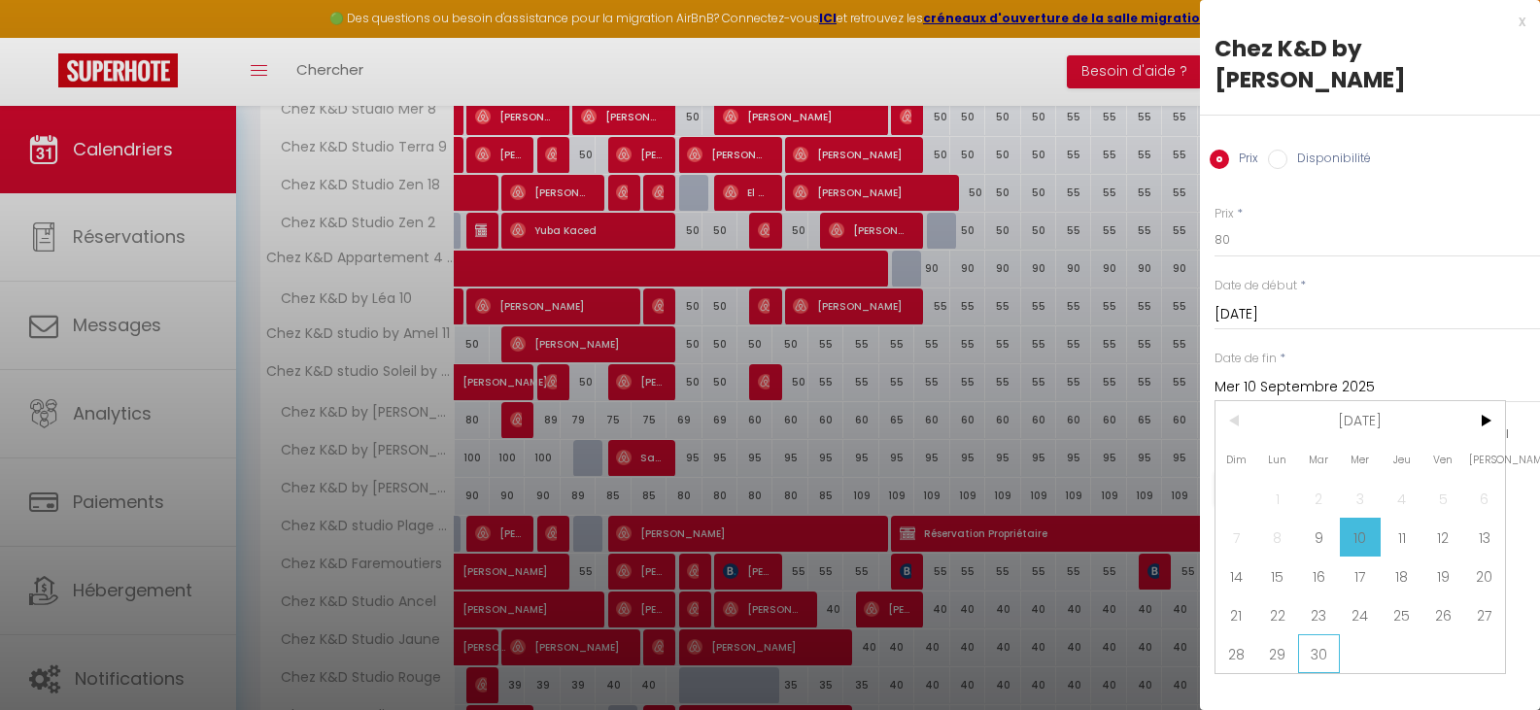
click at [1313, 635] on span "30" at bounding box center [1319, 654] width 42 height 39
type input "[DATE]"
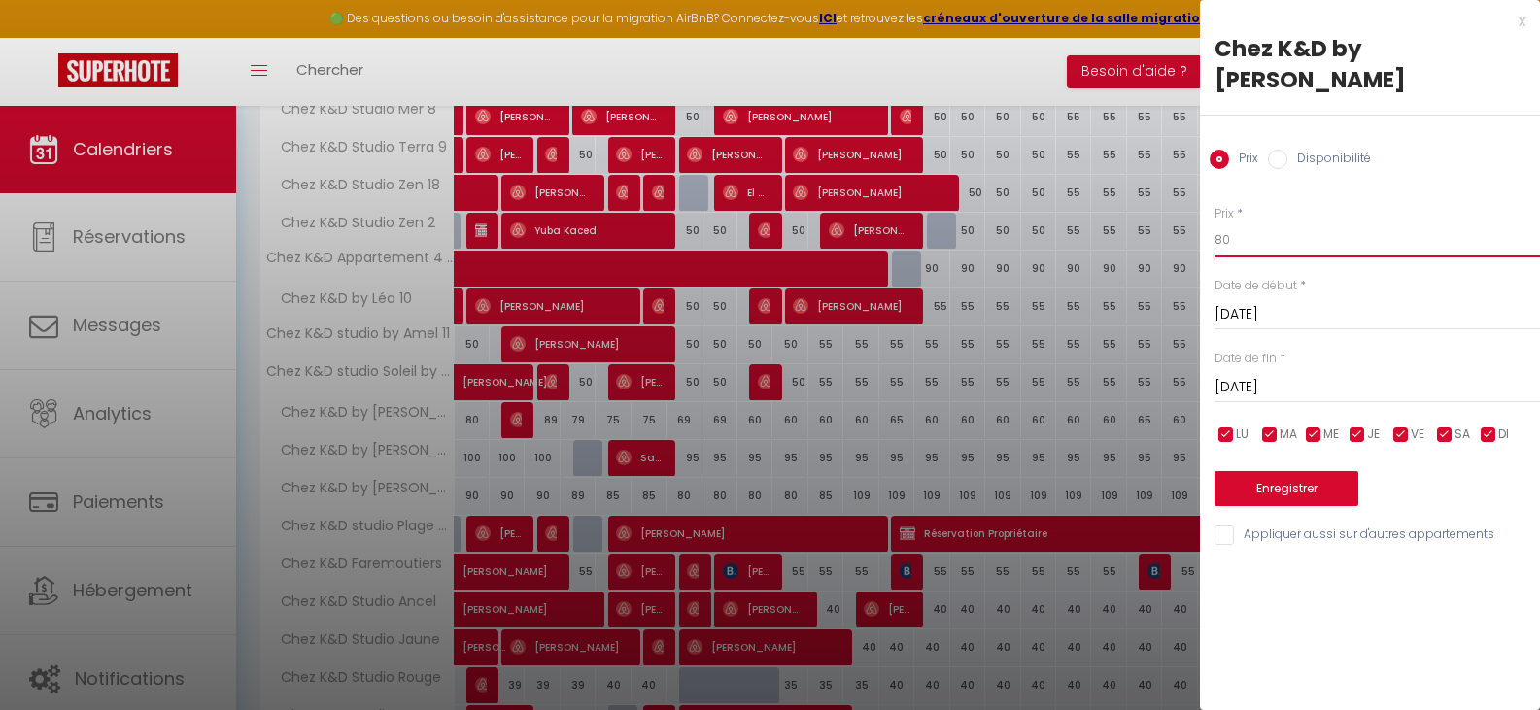
drag, startPoint x: 1248, startPoint y: 210, endPoint x: 1182, endPoint y: 211, distance: 66.1
click at [1182, 211] on body "🟢 Des questions ou besoin d'assistance pour la migration AirBnB? Connectez-vous…" at bounding box center [770, 335] width 1540 height 1223
drag, startPoint x: 1241, startPoint y: 200, endPoint x: 1189, endPoint y: 211, distance: 52.6
click at [1189, 211] on body "🟢 Des questions ou besoin d'assistance pour la migration AirBnB? Connectez-vous…" at bounding box center [770, 335] width 1540 height 1223
drag, startPoint x: 1233, startPoint y: 208, endPoint x: 1195, endPoint y: 215, distance: 38.5
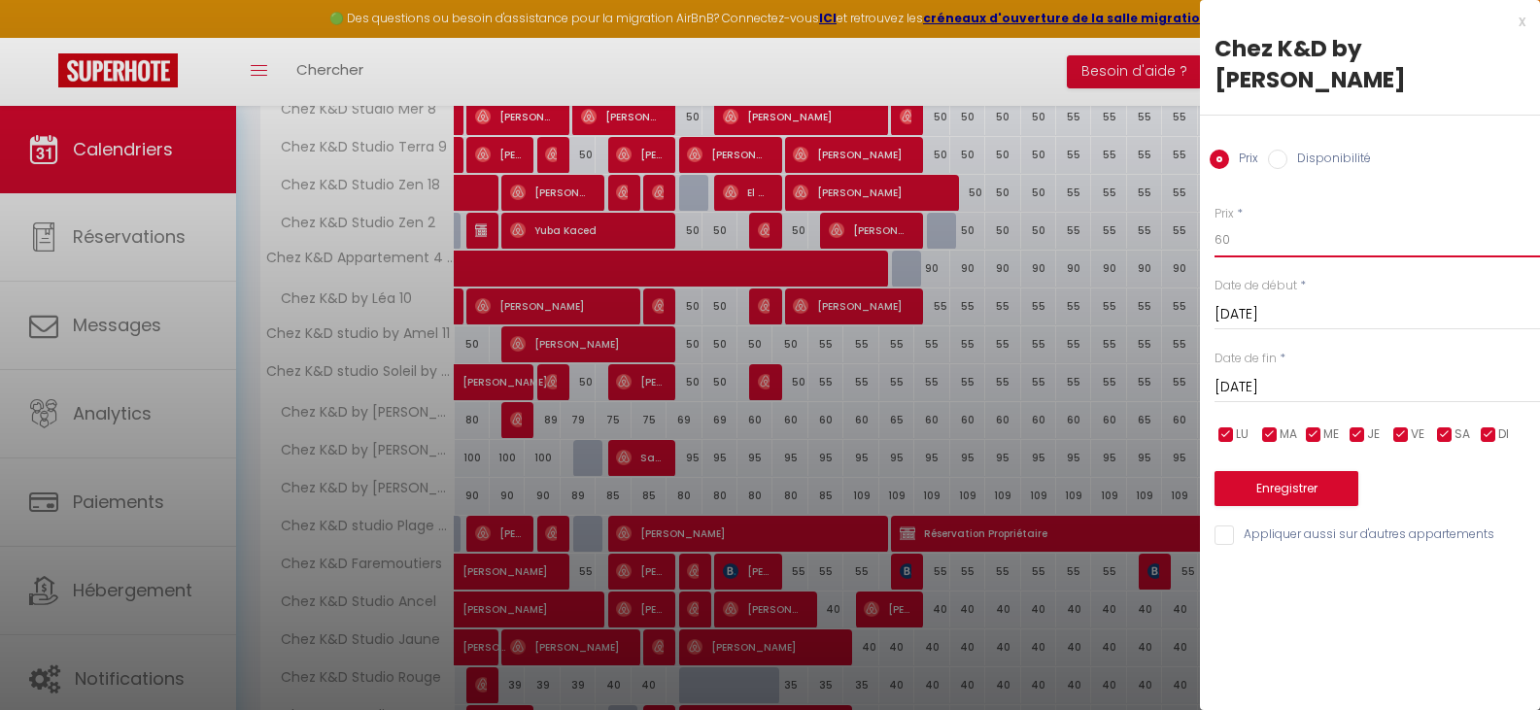
click at [1195, 215] on body "🟢 Des questions ou besoin d'assistance pour la migration AirBnB? Connectez-vous…" at bounding box center [770, 335] width 1540 height 1223
type input "69"
click at [1284, 471] on button "Enregistrer" at bounding box center [1287, 488] width 144 height 35
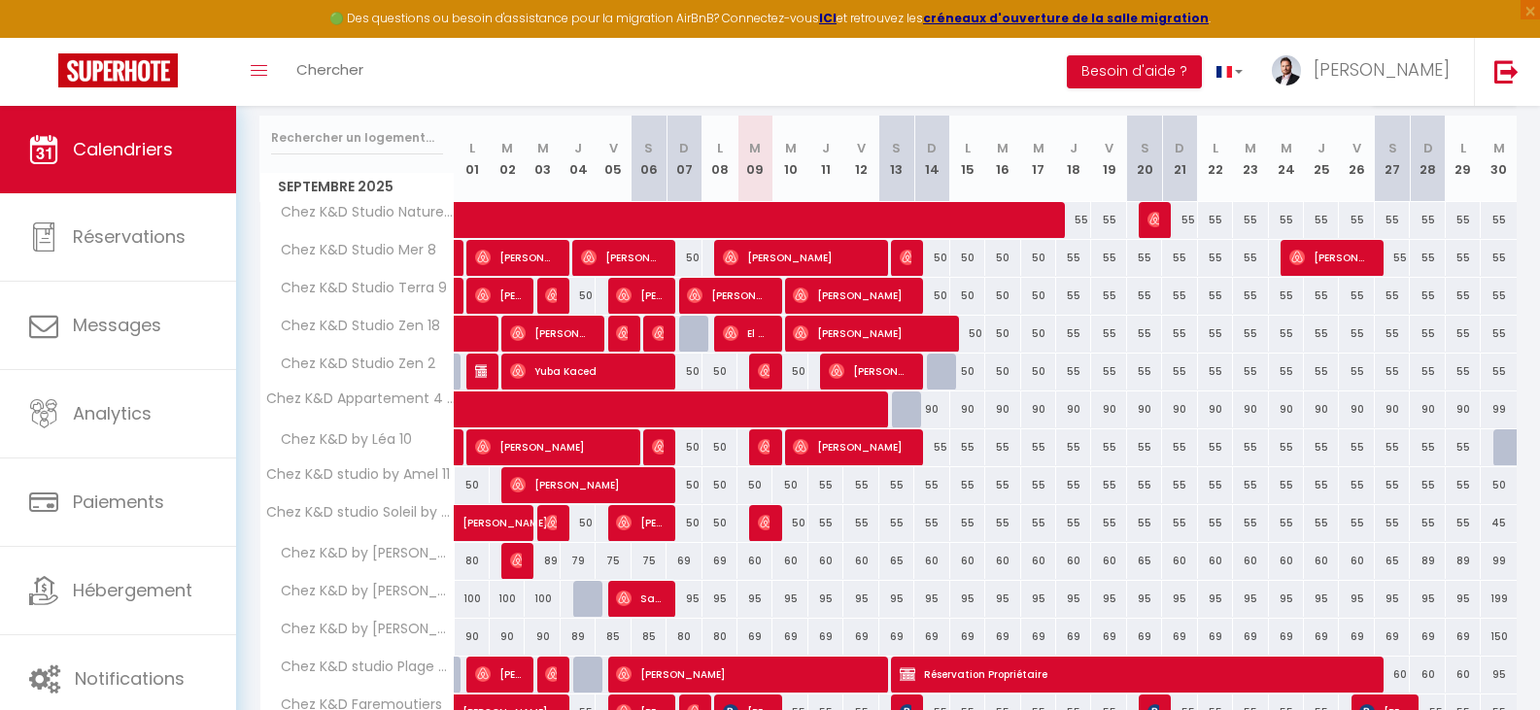
scroll to position [243, 0]
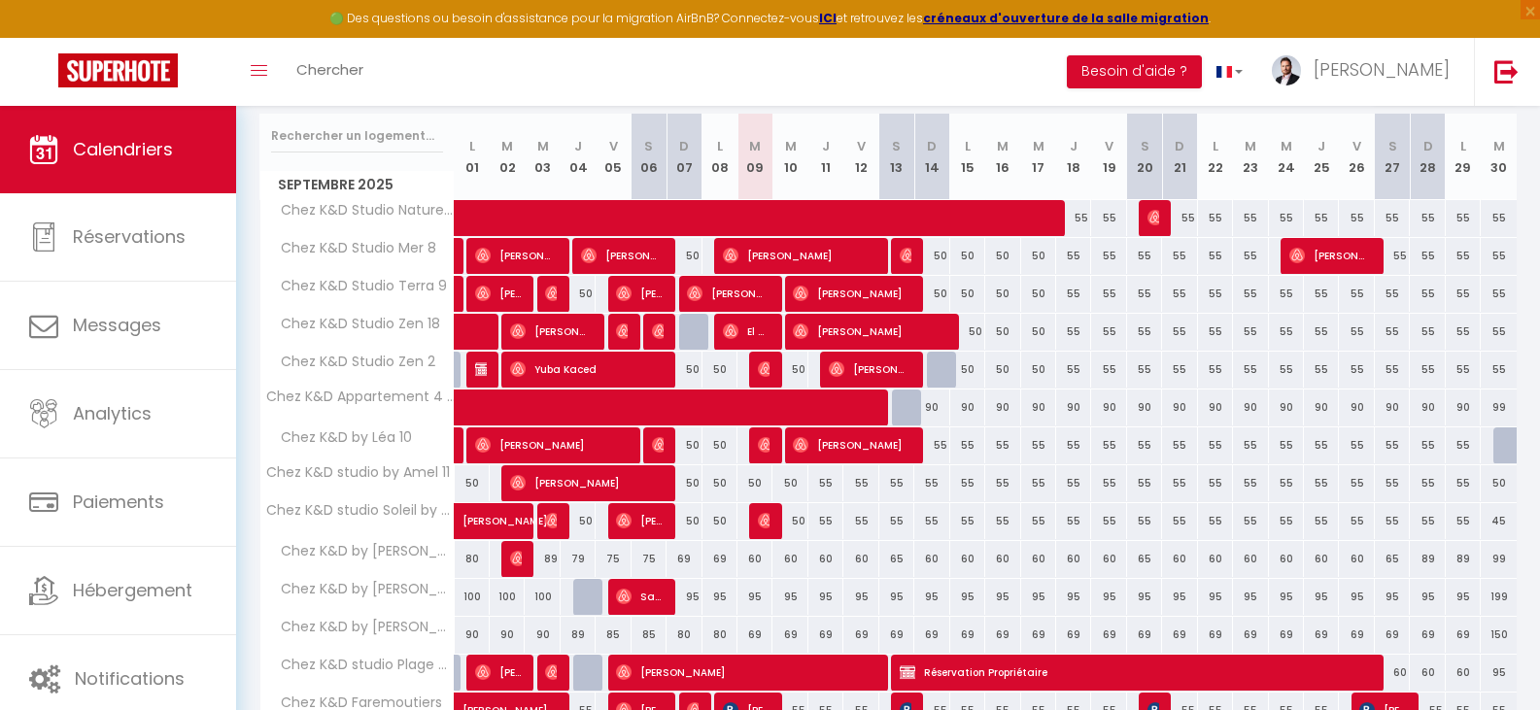
click at [902, 631] on div "69" at bounding box center [896, 635] width 35 height 36
type input "69"
type input "Sam 13 Septembre 2025"
type input "Dim 14 Septembre 2025"
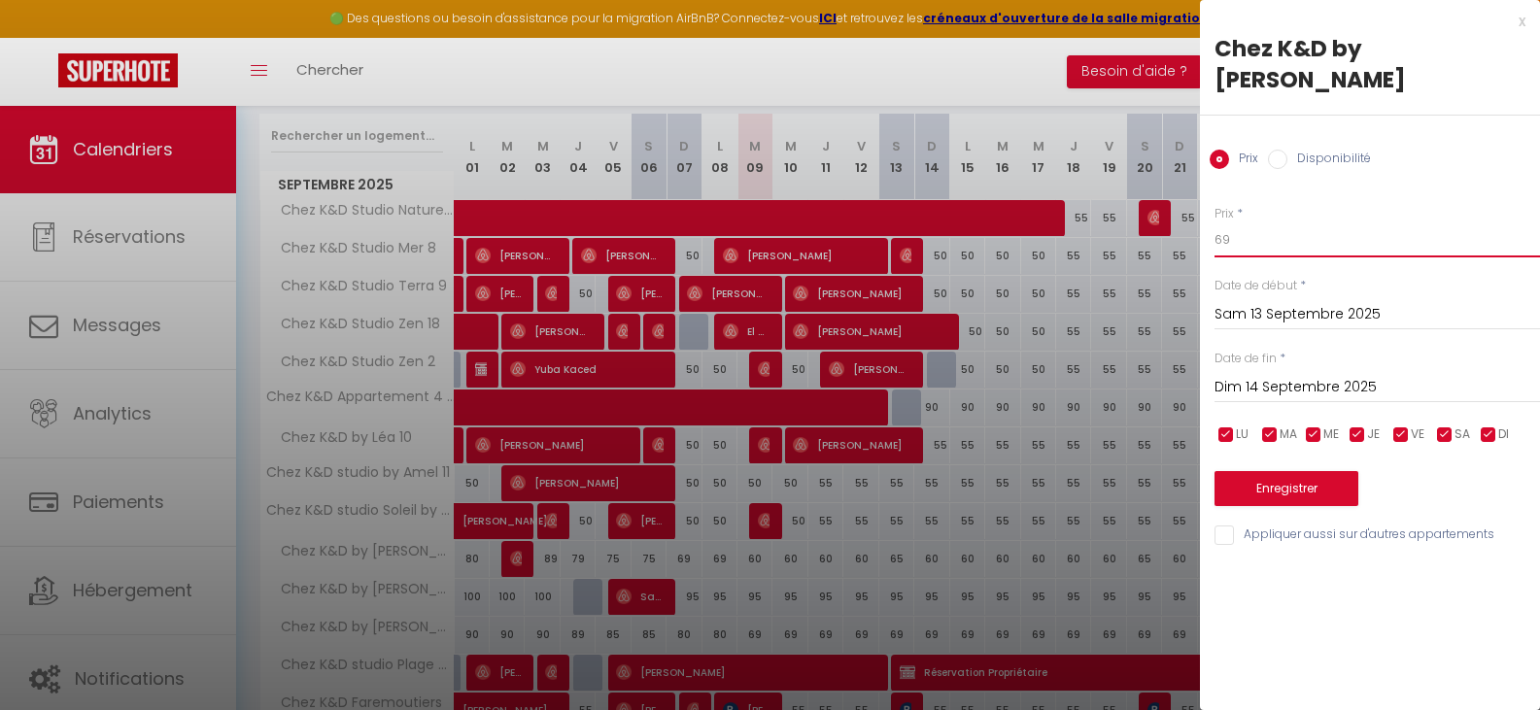
drag, startPoint x: 1239, startPoint y: 212, endPoint x: 1178, endPoint y: 218, distance: 61.5
click at [1178, 218] on body "🟢 Des questions ou besoin d'assistance pour la migration AirBnB? Connectez-vous…" at bounding box center [770, 474] width 1540 height 1223
type input "75"
click at [1284, 471] on button "Enregistrer" at bounding box center [1287, 488] width 144 height 35
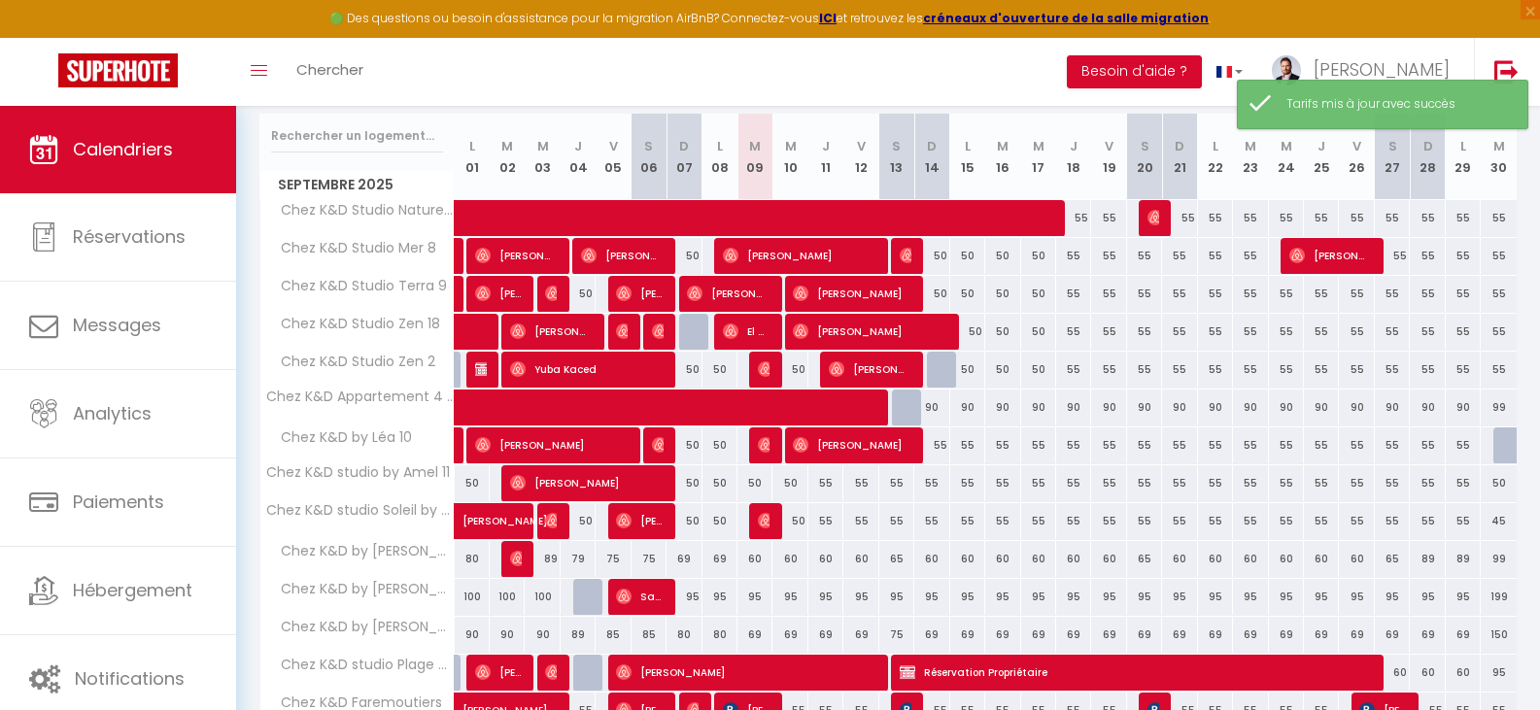
click at [1141, 645] on div "69" at bounding box center [1144, 635] width 35 height 36
type input "69"
type input "Sam 20 Septembre 2025"
type input "Dim 21 Septembre 2025"
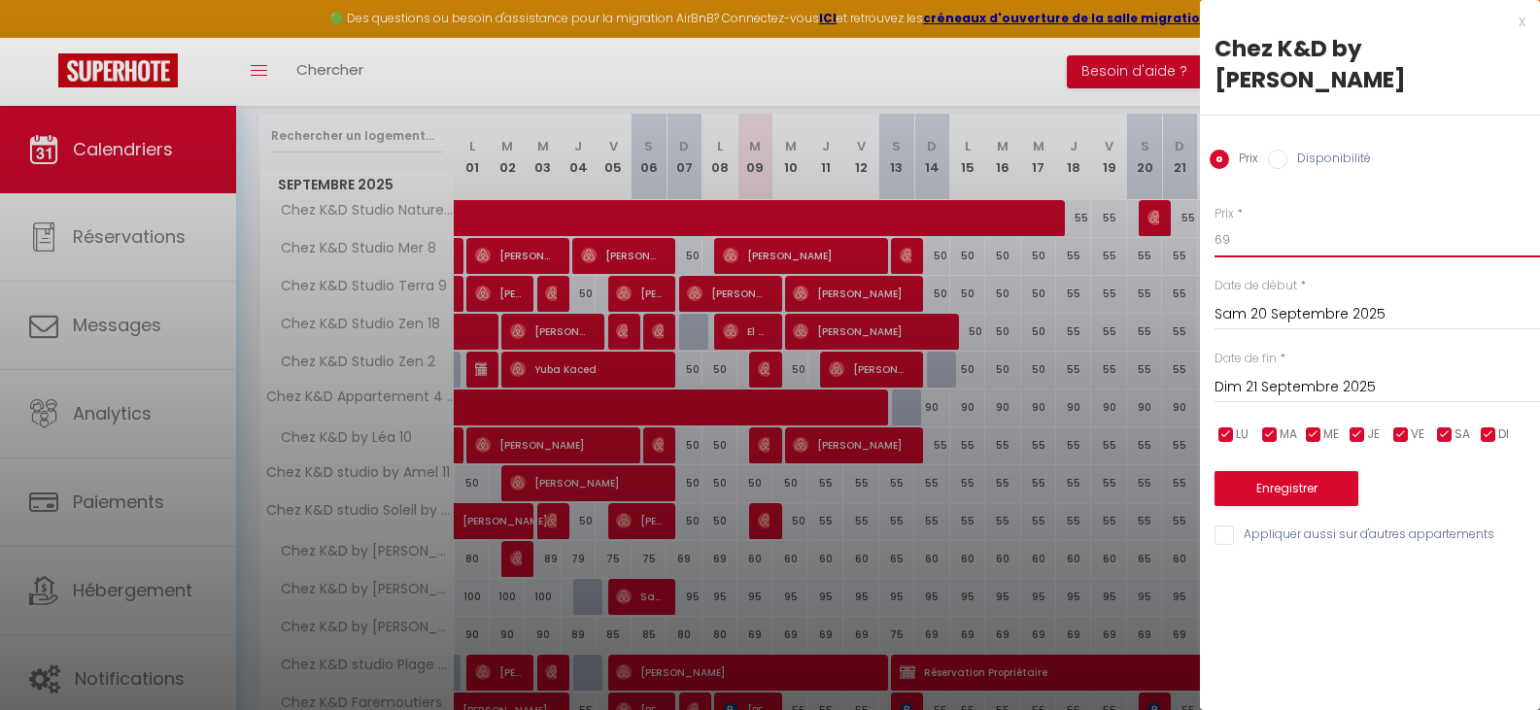
drag, startPoint x: 1250, startPoint y: 210, endPoint x: 1178, endPoint y: 218, distance: 72.3
click at [1178, 218] on body "🟢 Des questions ou besoin d'assistance pour la migration AirBnB? Connectez-vous…" at bounding box center [770, 474] width 1540 height 1223
type input "75"
click at [1311, 471] on button "Enregistrer" at bounding box center [1287, 488] width 144 height 35
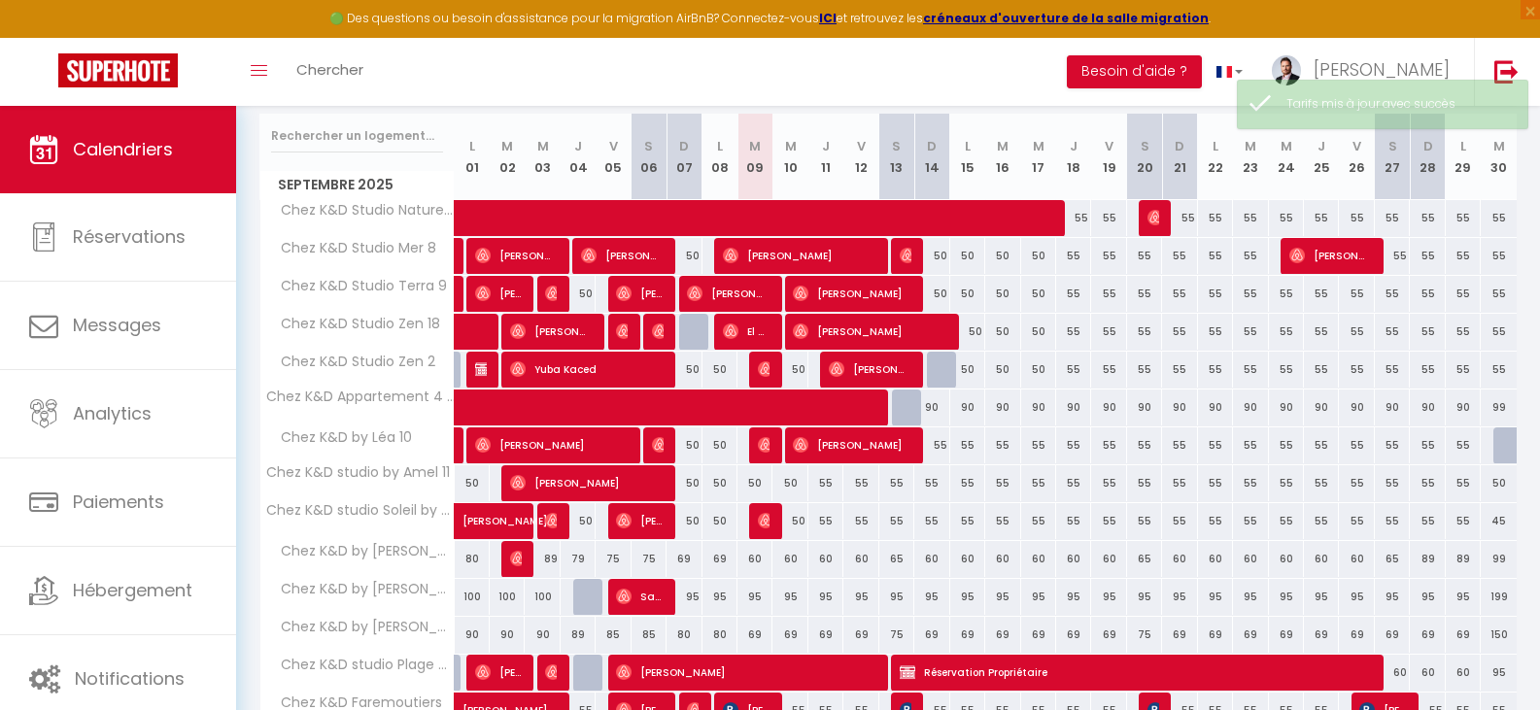
click at [1391, 635] on div "69" at bounding box center [1392, 635] width 35 height 36
type input "69"
type input "Sam 27 Septembre 2025"
type input "Dim 28 Septembre 2025"
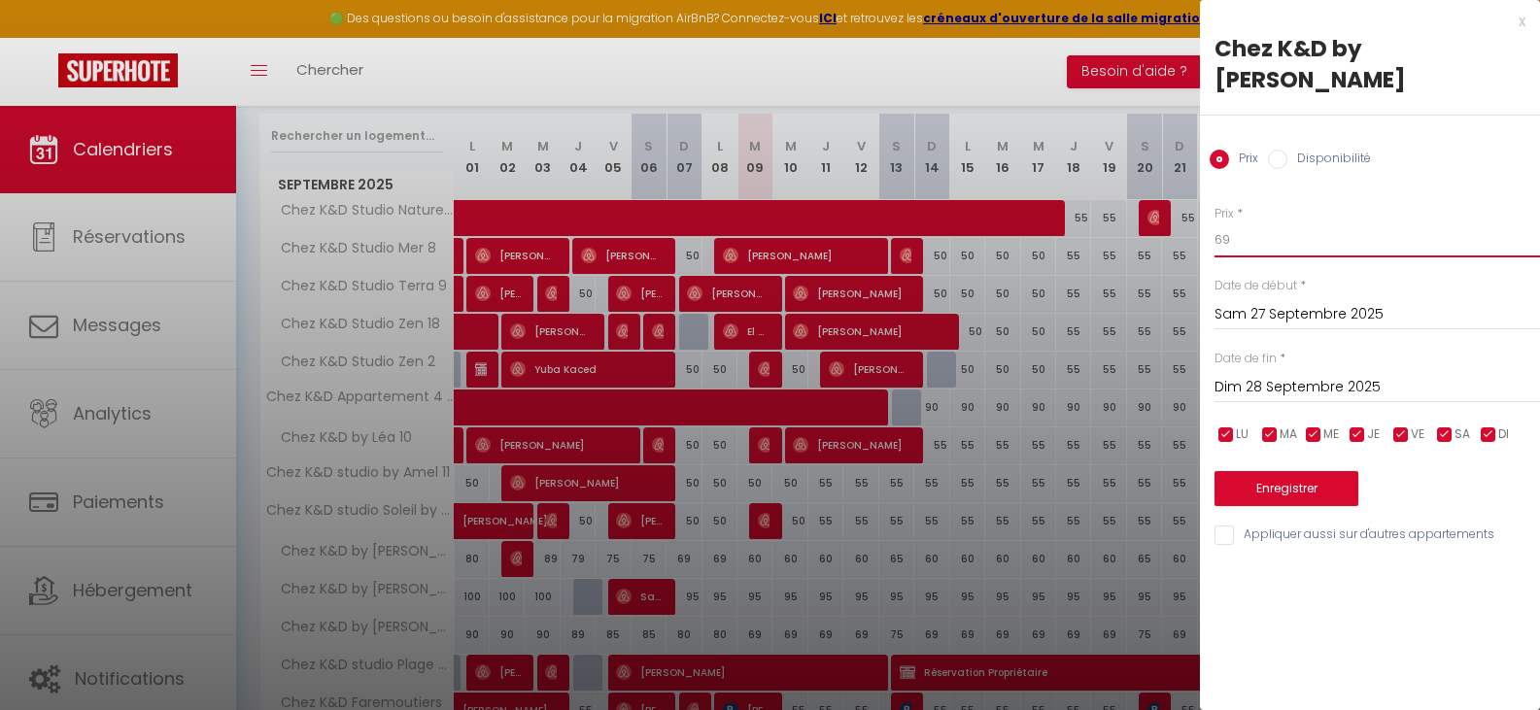
drag, startPoint x: 1244, startPoint y: 201, endPoint x: 1190, endPoint y: 220, distance: 56.5
click at [1190, 220] on body "🟢 Des questions ou besoin d'assistance pour la migration AirBnB? Connectez-vous…" at bounding box center [770, 474] width 1540 height 1223
type input "75"
click at [1288, 471] on button "Enregistrer" at bounding box center [1287, 488] width 144 height 35
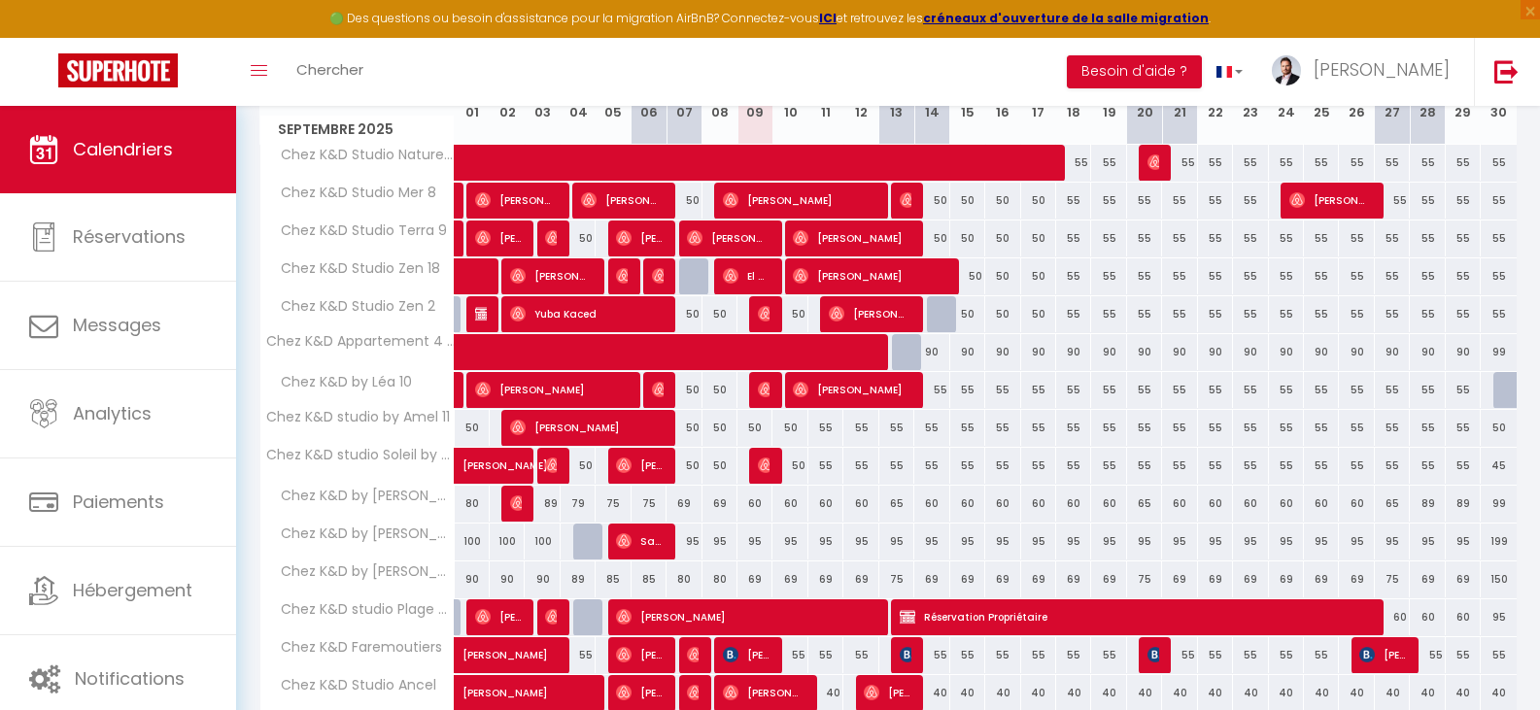
scroll to position [299, 0]
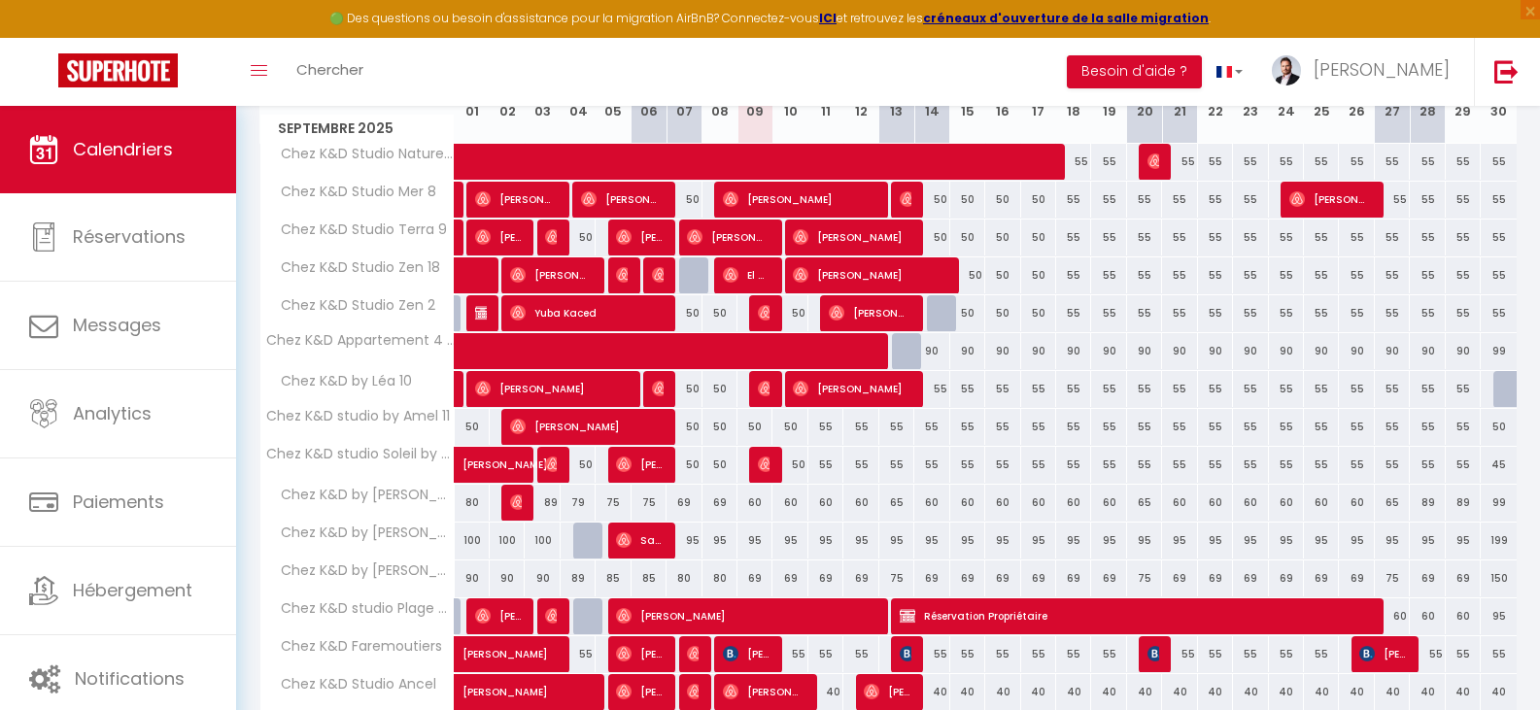
click at [945, 312] on div at bounding box center [944, 313] width 35 height 37
type input "50"
type input "Dim 14 Septembre 2025"
type input "Lun 15 Septembre 2025"
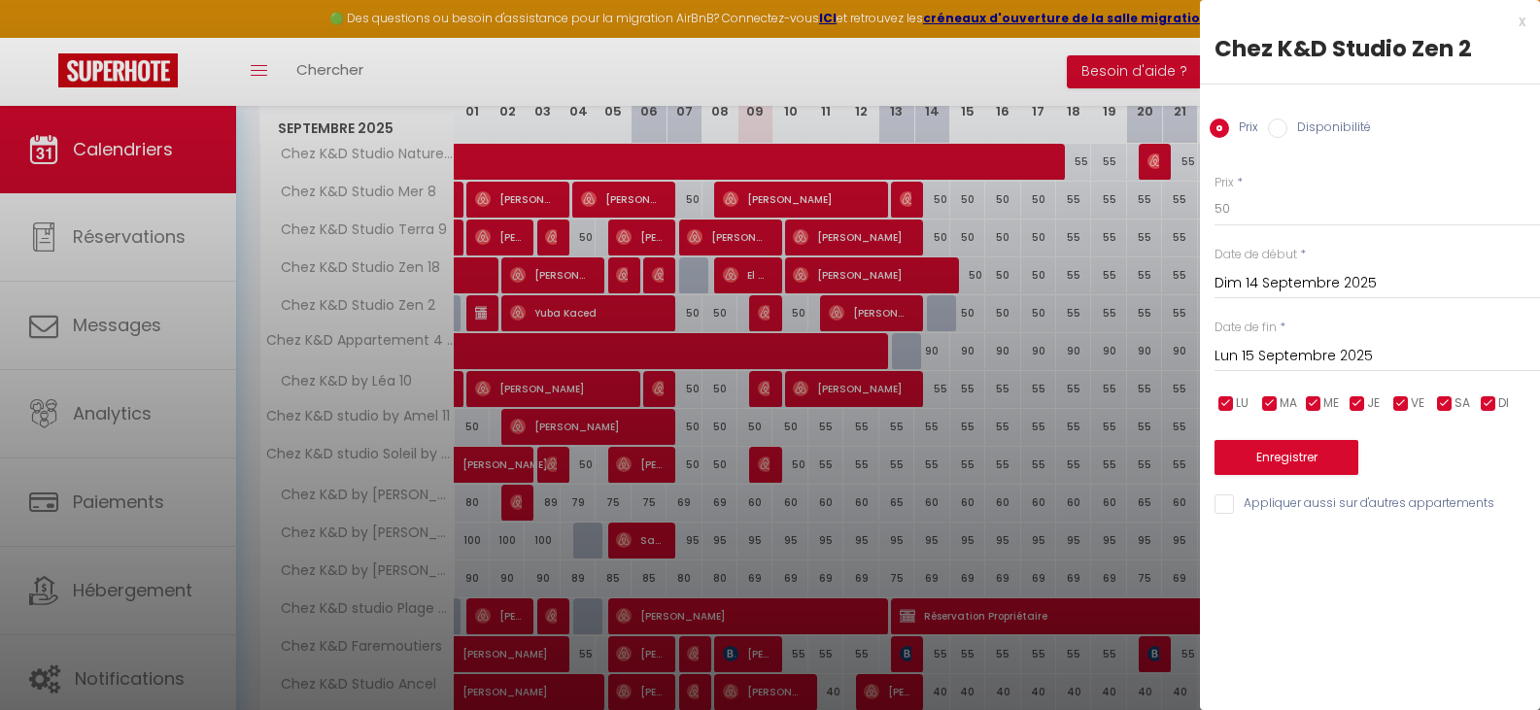
click at [1278, 135] on input "Disponibilité" at bounding box center [1277, 128] width 19 height 19
radio input "true"
radio input "false"
click at [1285, 457] on button "Enregistrer" at bounding box center [1287, 459] width 144 height 35
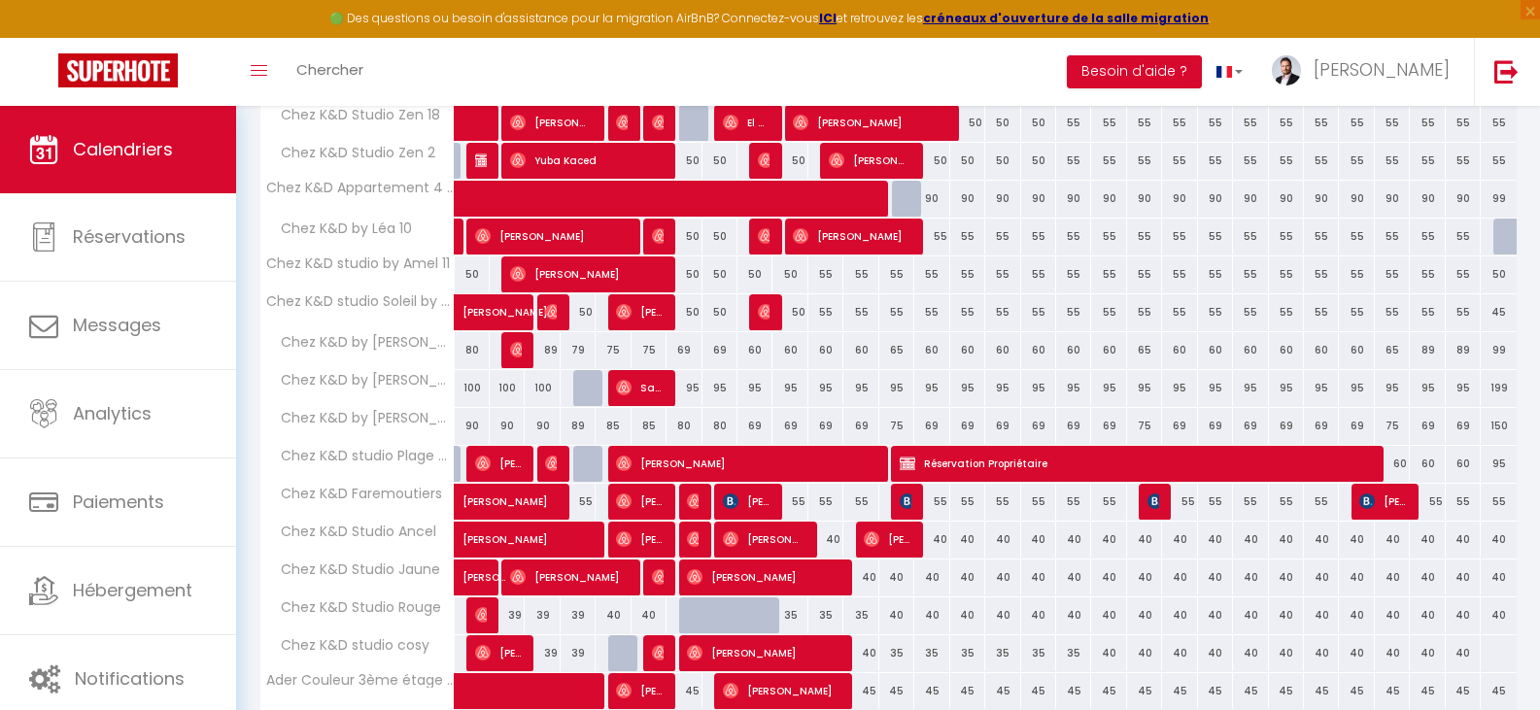
scroll to position [619, 0]
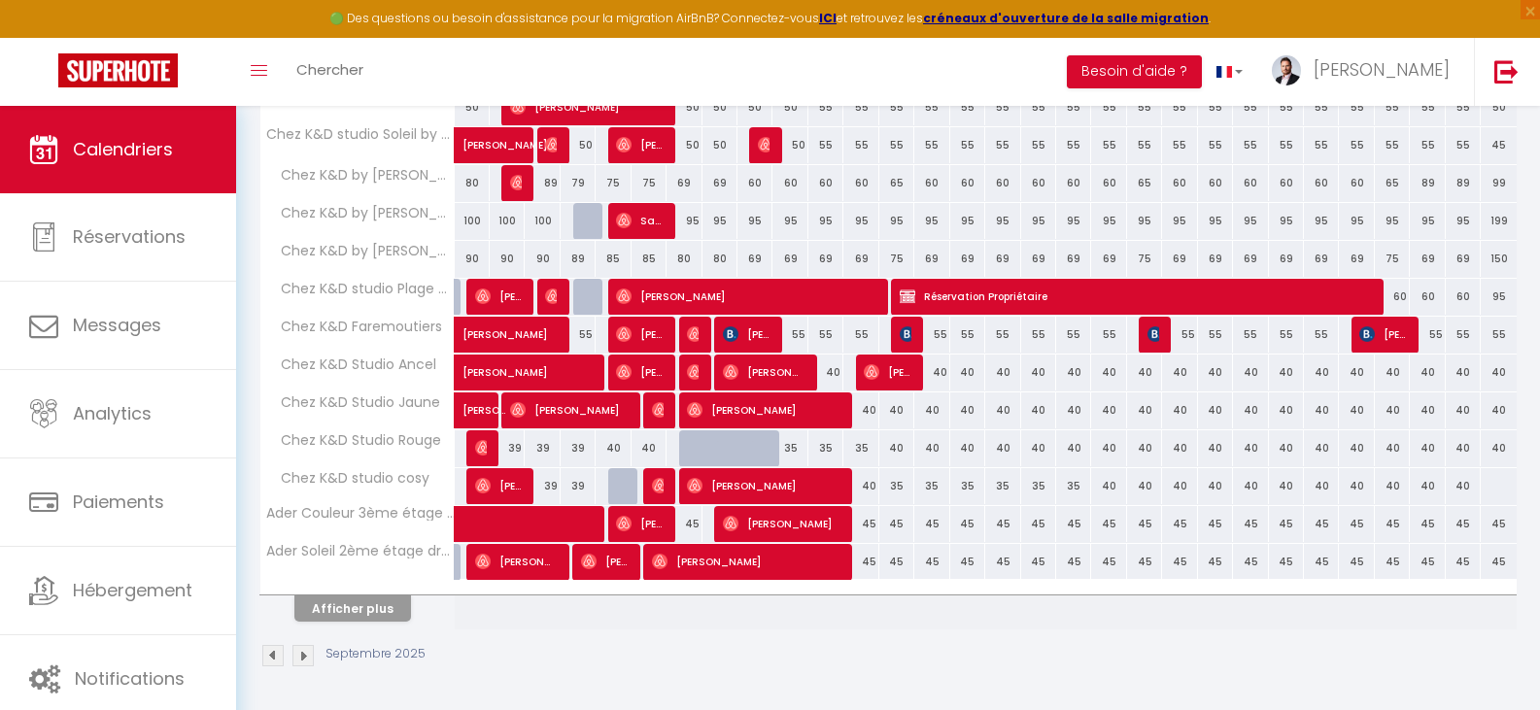
click at [574, 225] on div at bounding box center [590, 221] width 35 height 37
select select "1"
type input "Jeu 04 Septembre 2025"
type input "Ven 05 Septembre 2025"
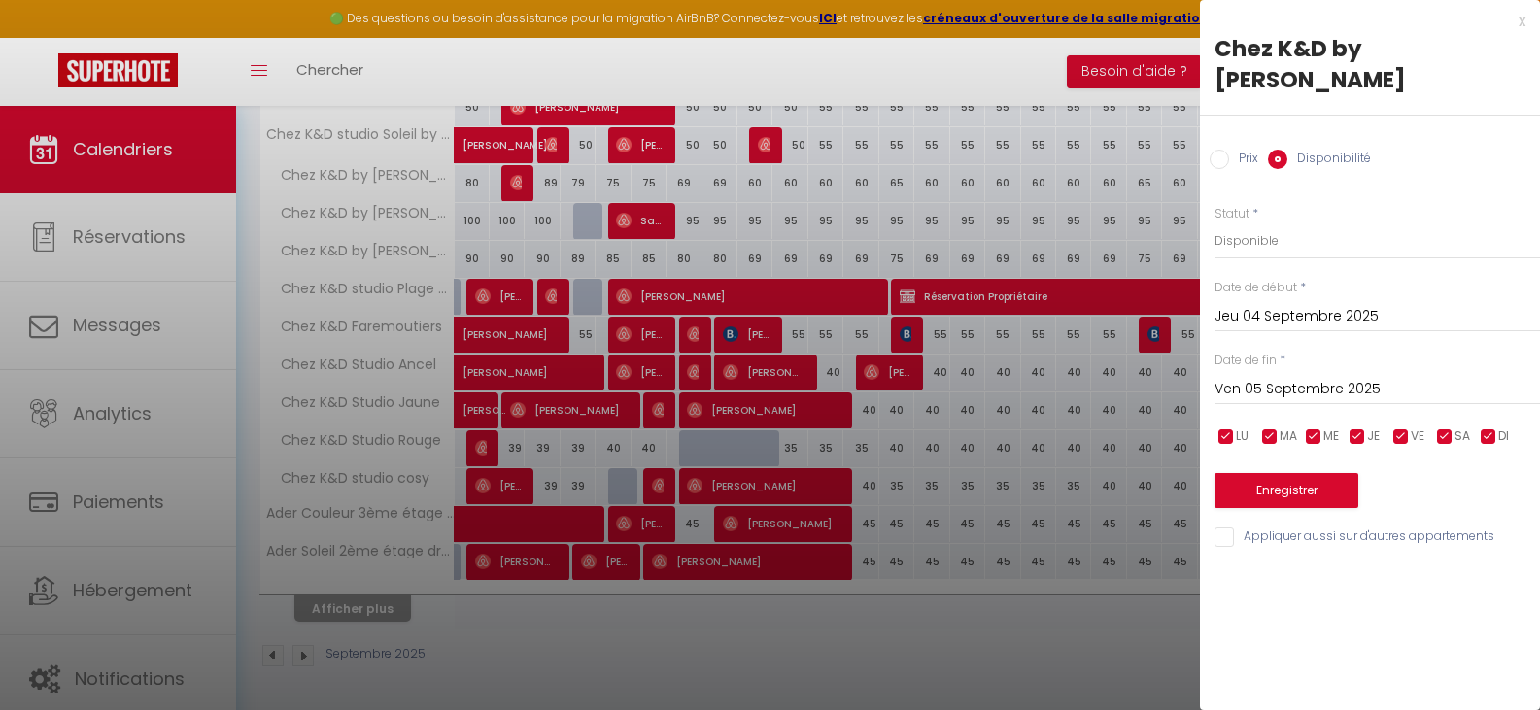
click at [579, 225] on div at bounding box center [770, 355] width 1540 height 710
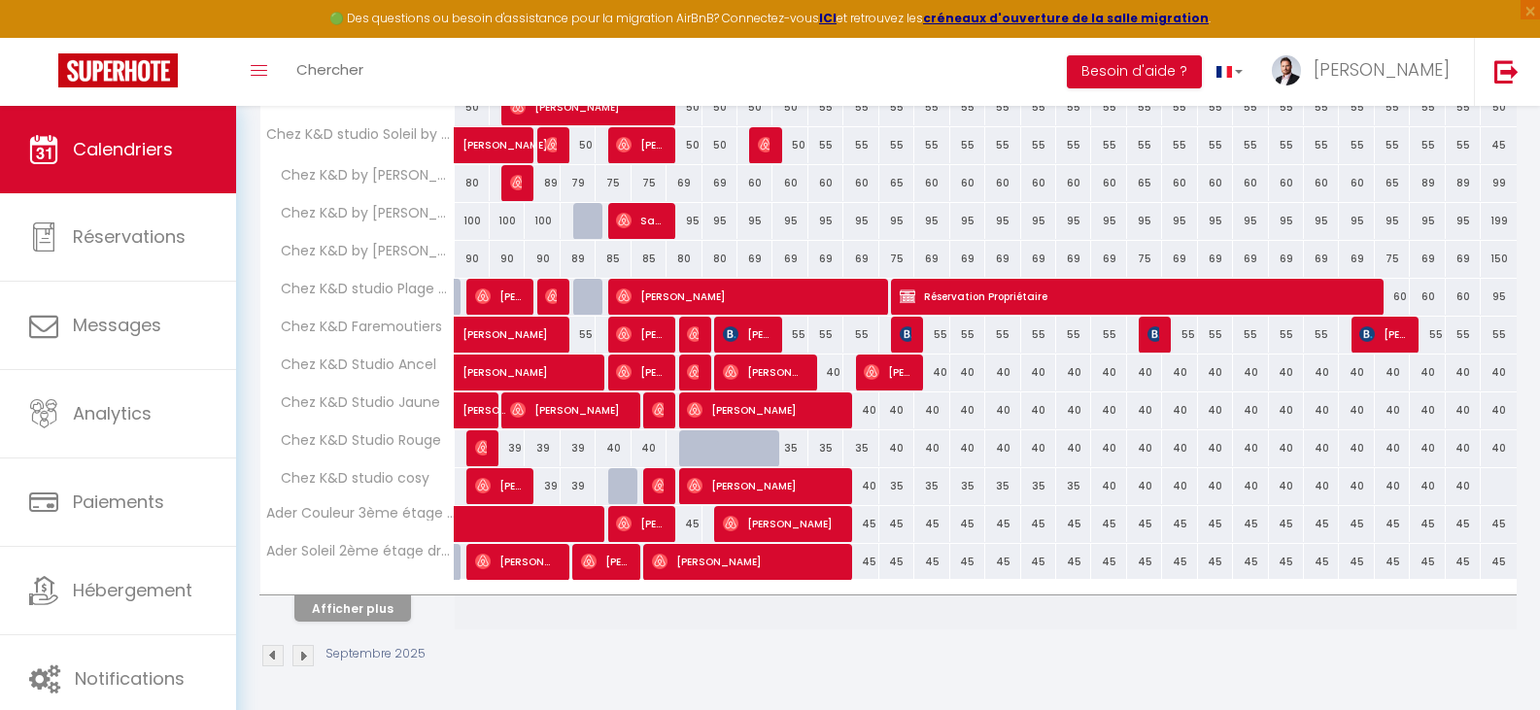
click at [579, 225] on div at bounding box center [590, 221] width 35 height 37
select select "1"
type input "Jeu 04 Septembre 2025"
type input "Ven 05 Septembre 2025"
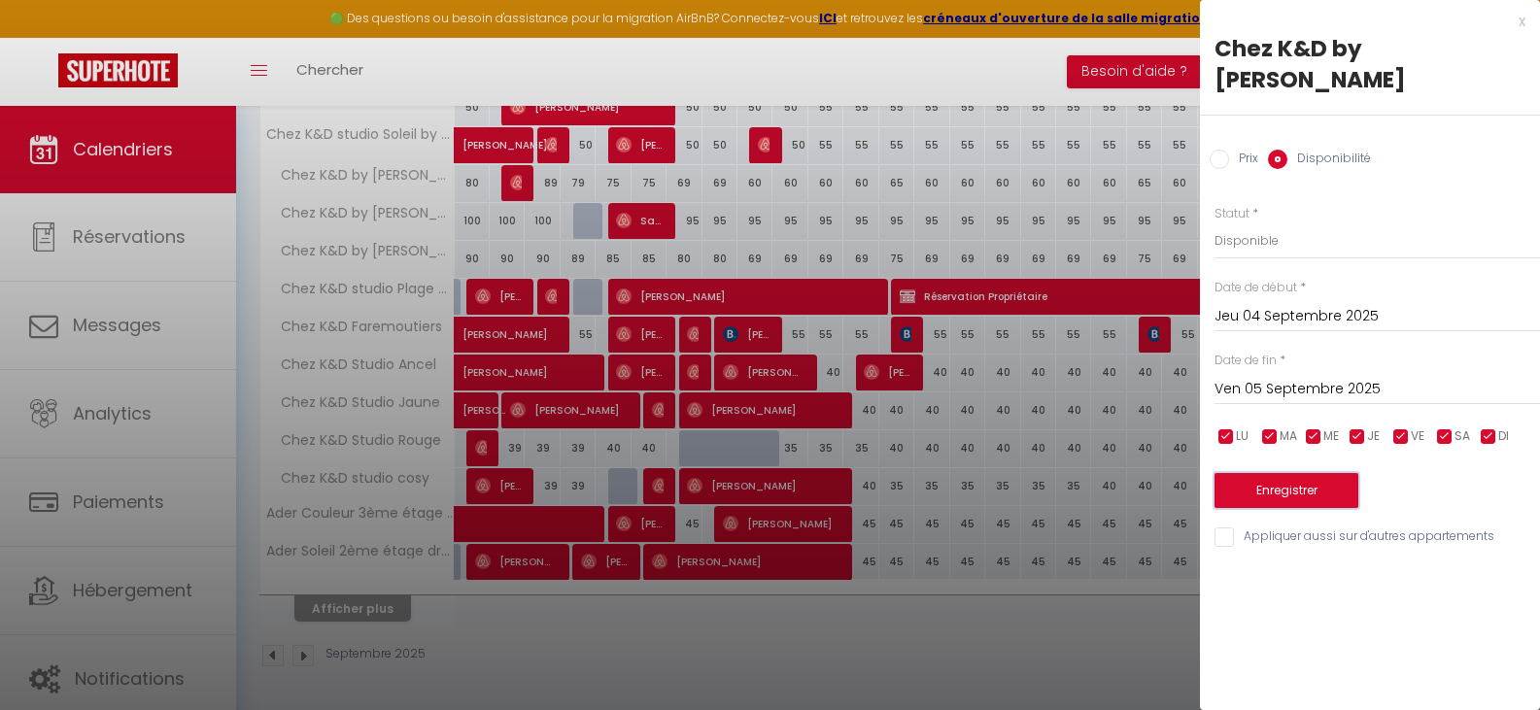
click at [1302, 473] on button "Enregistrer" at bounding box center [1287, 490] width 144 height 35
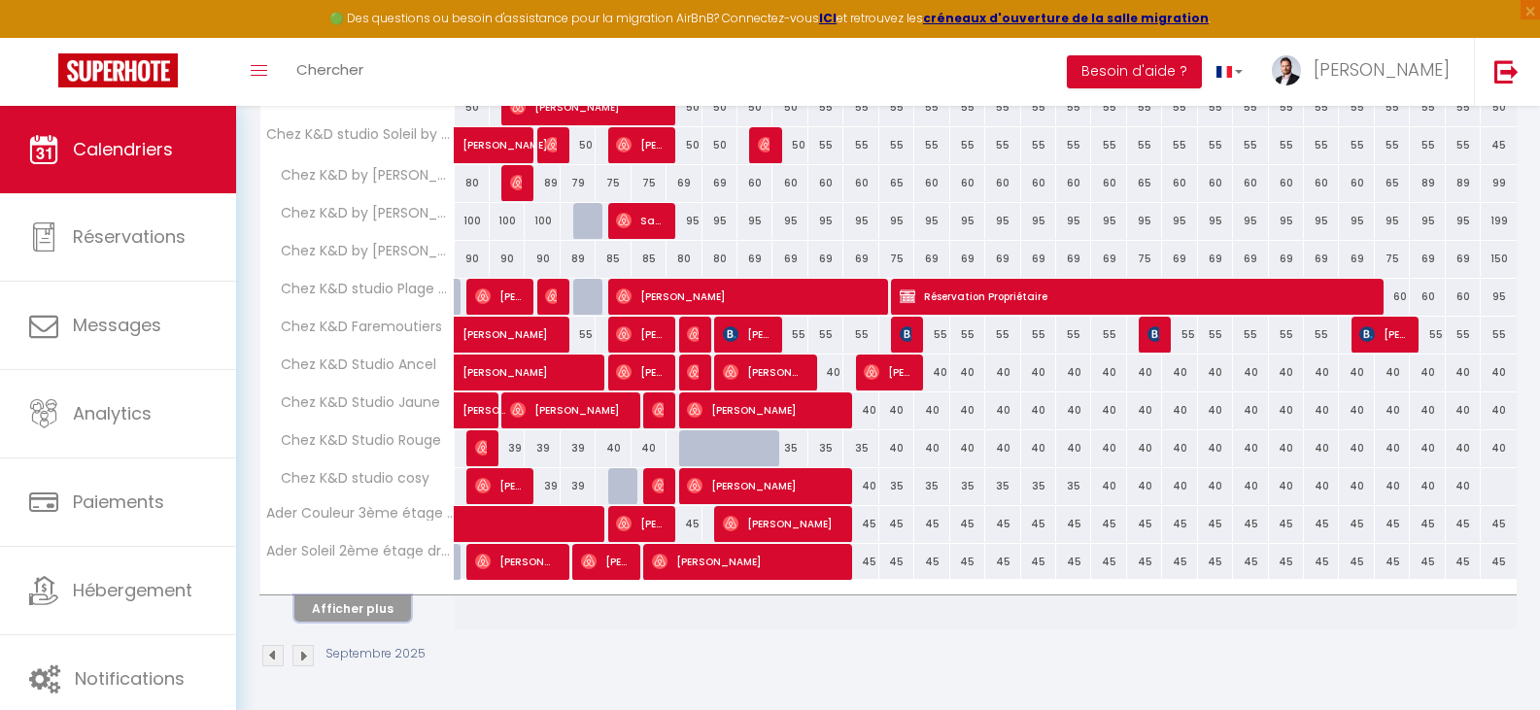
click at [389, 609] on button "Afficher plus" at bounding box center [352, 609] width 117 height 26
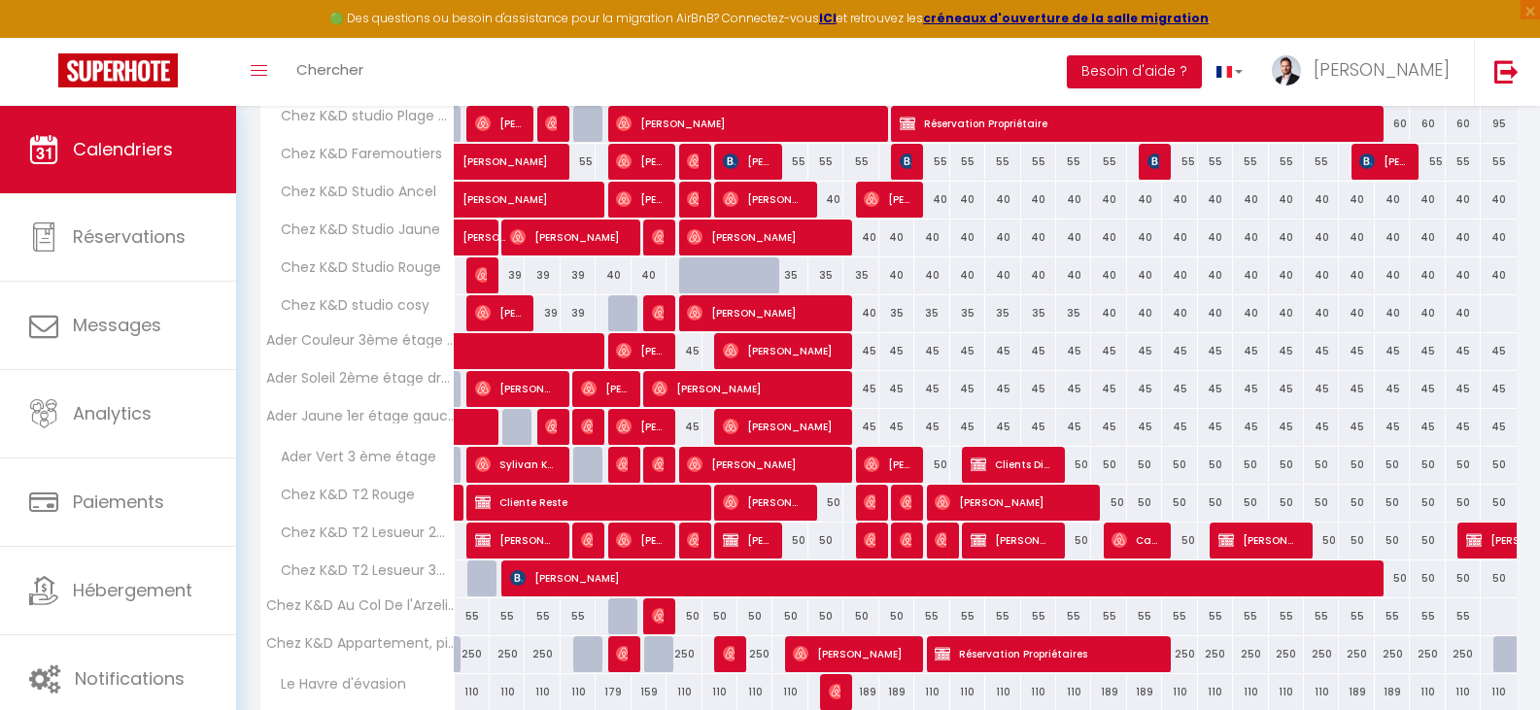
scroll to position [875, 0]
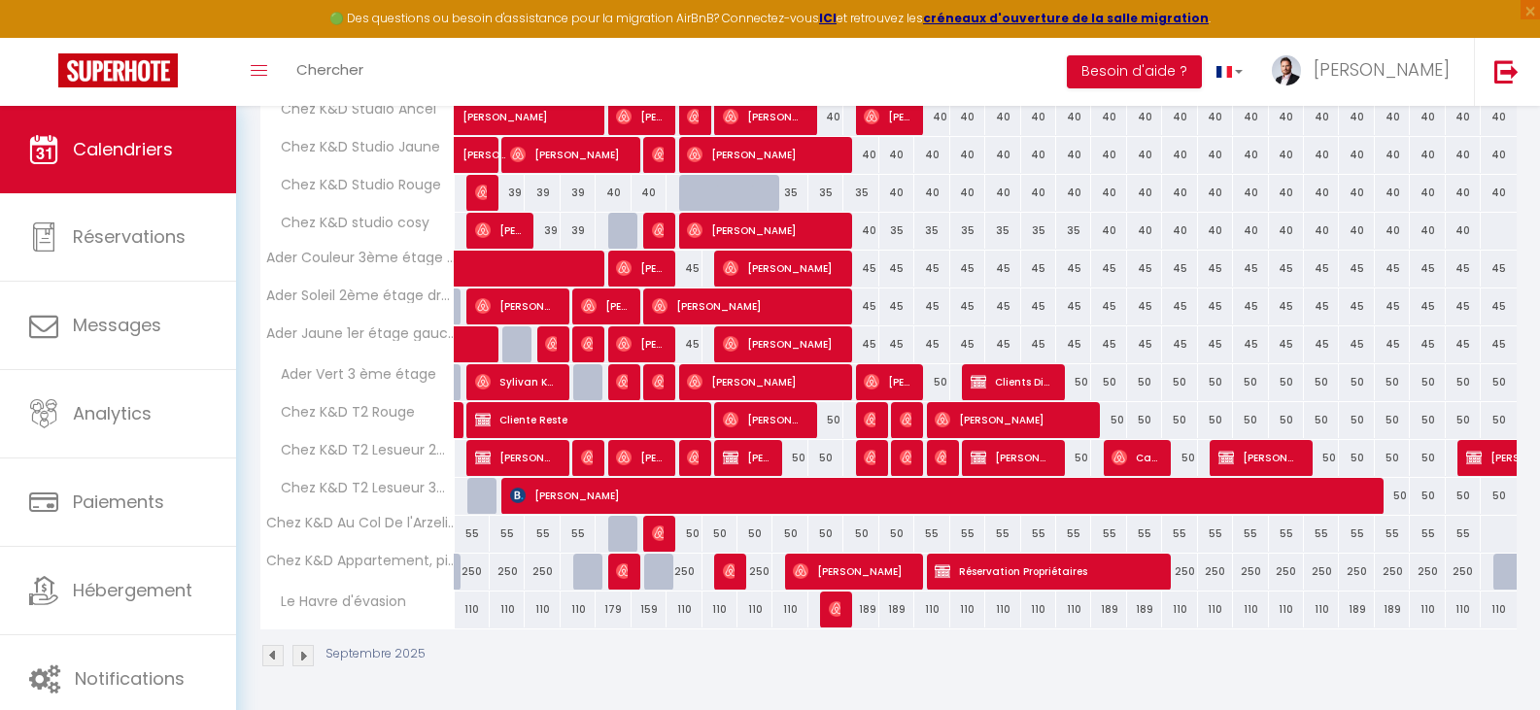
click at [764, 577] on div "250" at bounding box center [755, 572] width 35 height 36
type input "[DATE]"
type input "Mer 10 Septembre 2025"
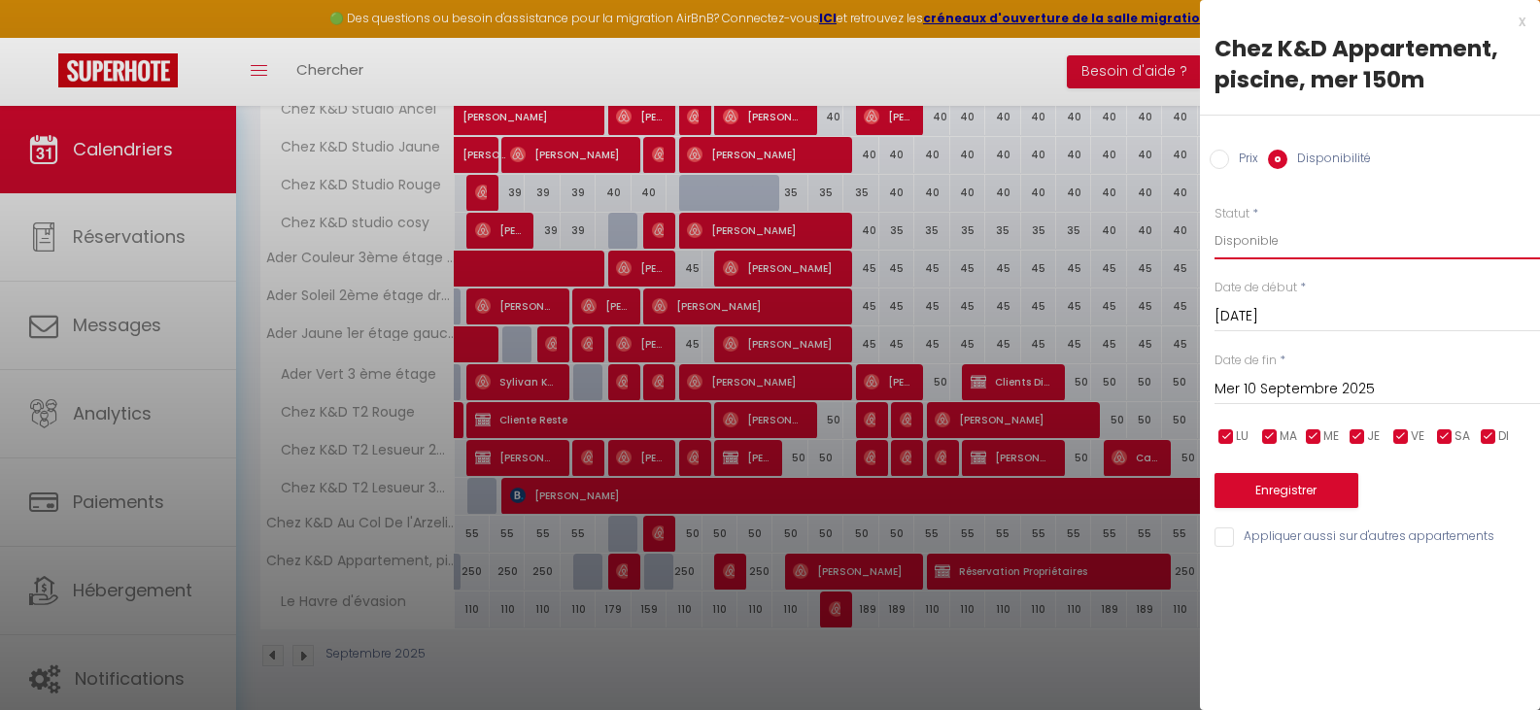
click at [1258, 244] on select "Disponible Indisponible" at bounding box center [1378, 241] width 326 height 37
select select "0"
click at [1215, 223] on select "Disponible Indisponible" at bounding box center [1378, 241] width 326 height 37
click at [1283, 491] on button "Enregistrer" at bounding box center [1287, 490] width 144 height 35
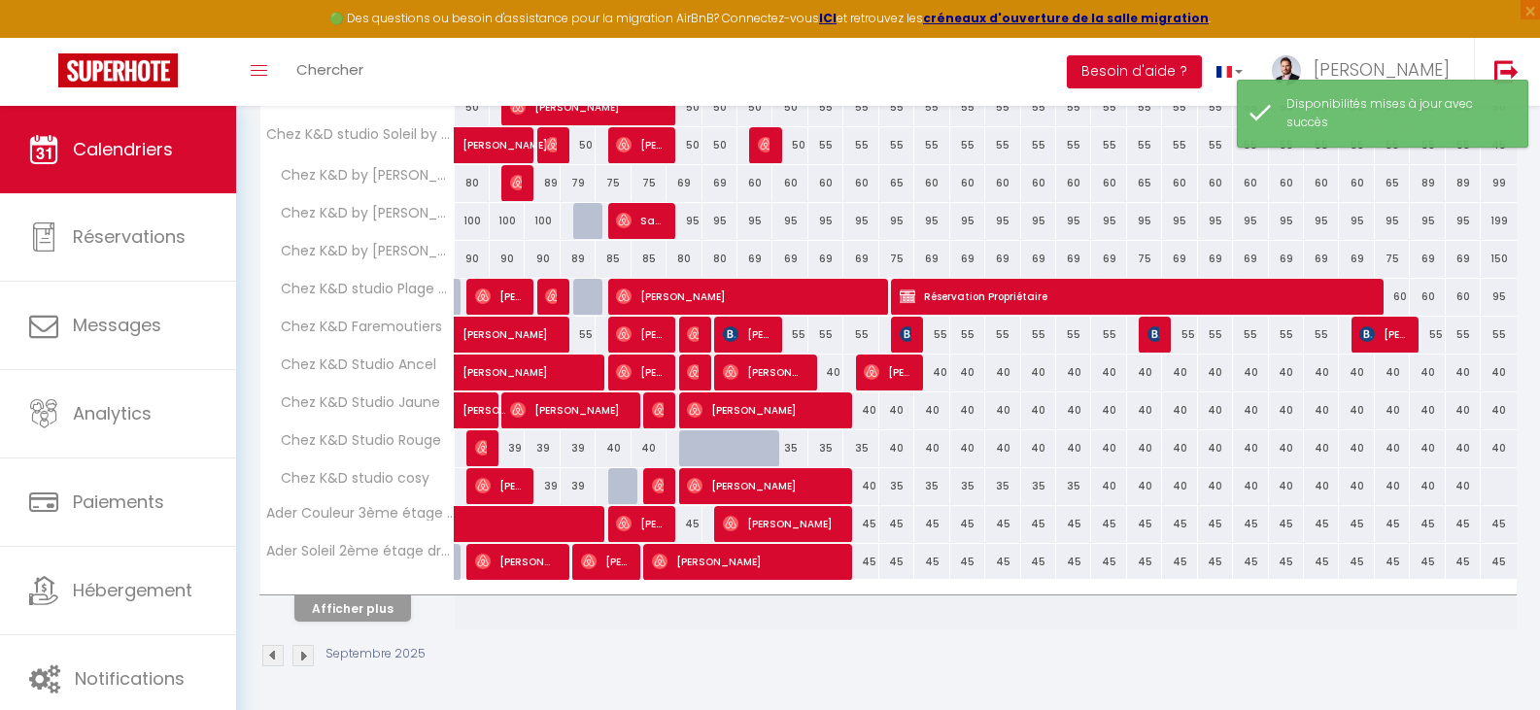
scroll to position [619, 0]
click at [367, 601] on button "Afficher plus" at bounding box center [352, 609] width 117 height 26
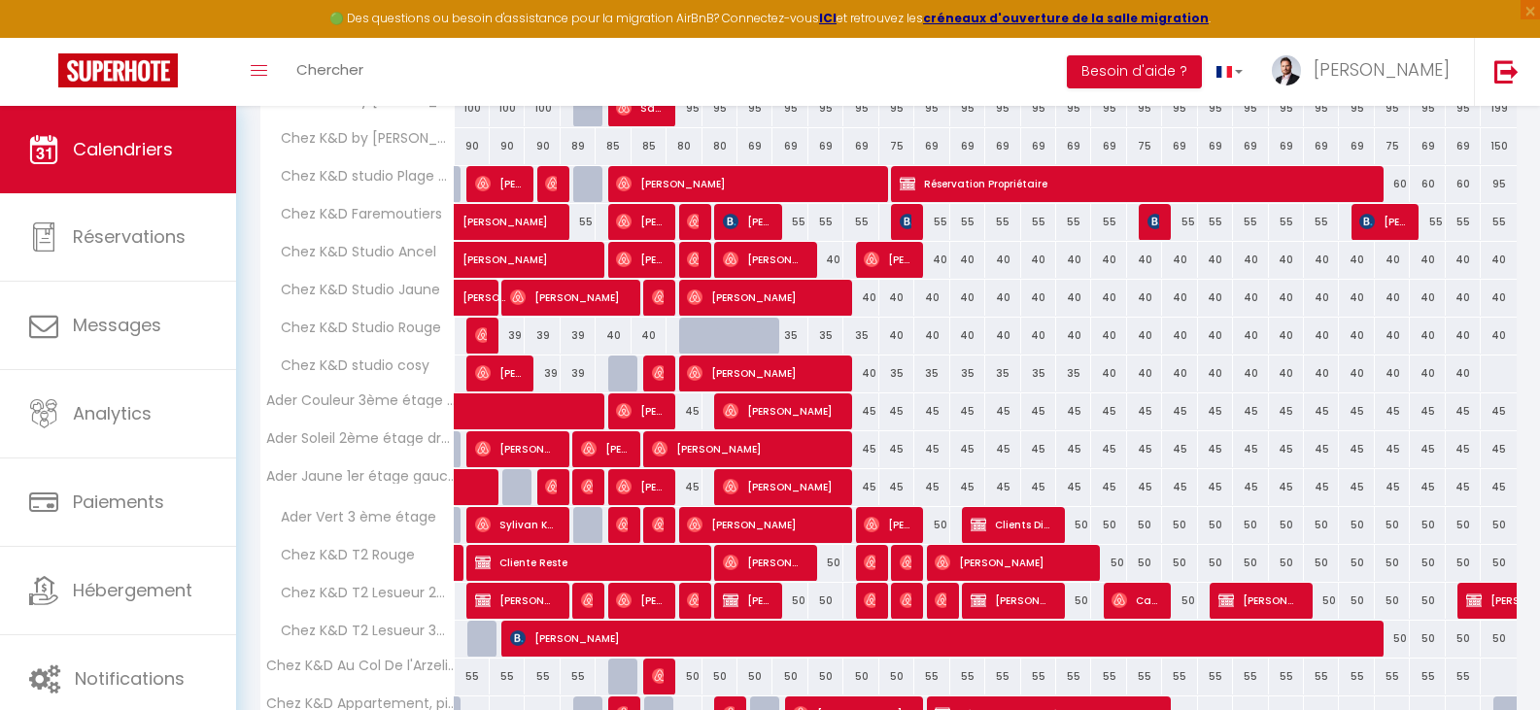
scroll to position [875, 0]
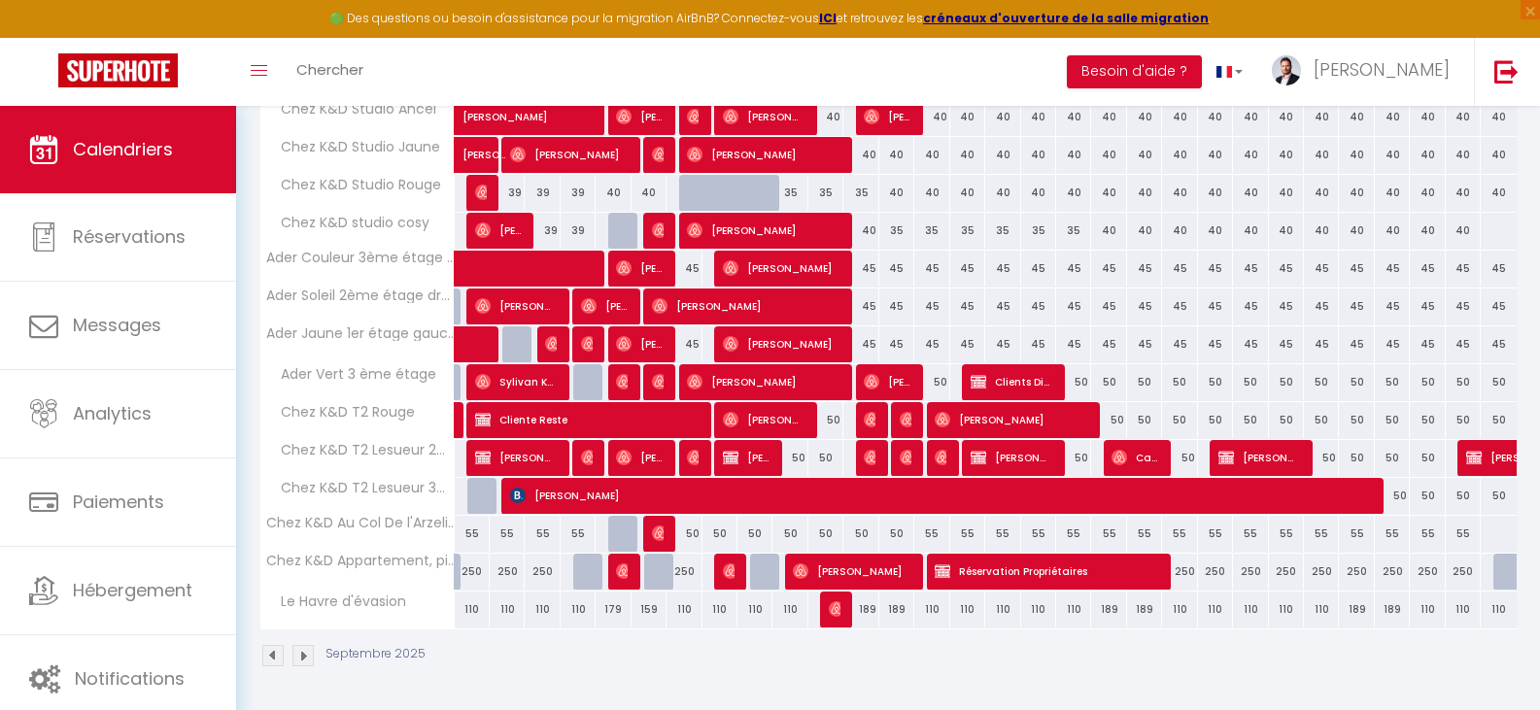
click at [764, 614] on div "110" at bounding box center [755, 610] width 35 height 36
select select "1"
type input "[DATE]"
type input "Mer 10 Septembre 2025"
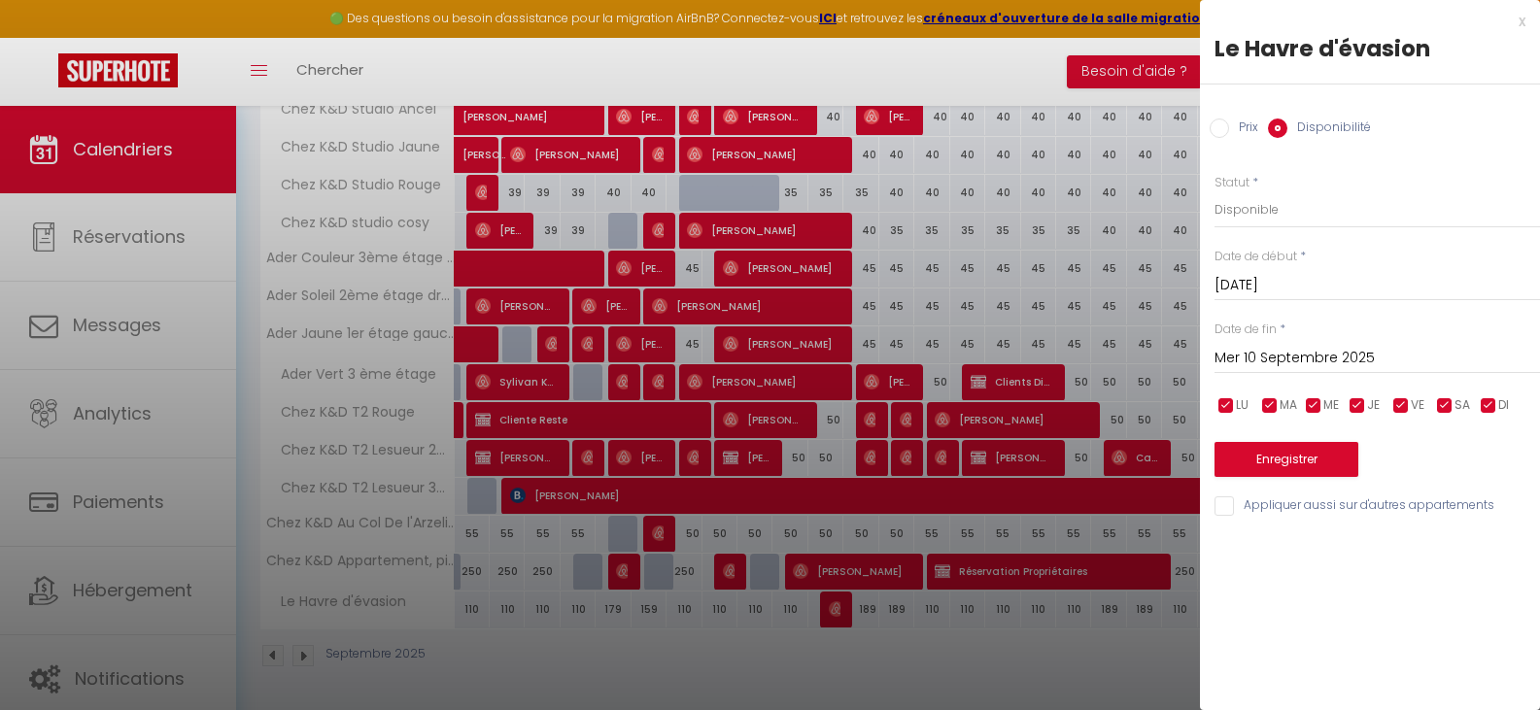
click at [1224, 126] on input "Prix" at bounding box center [1219, 128] width 19 height 19
radio input "true"
radio input "false"
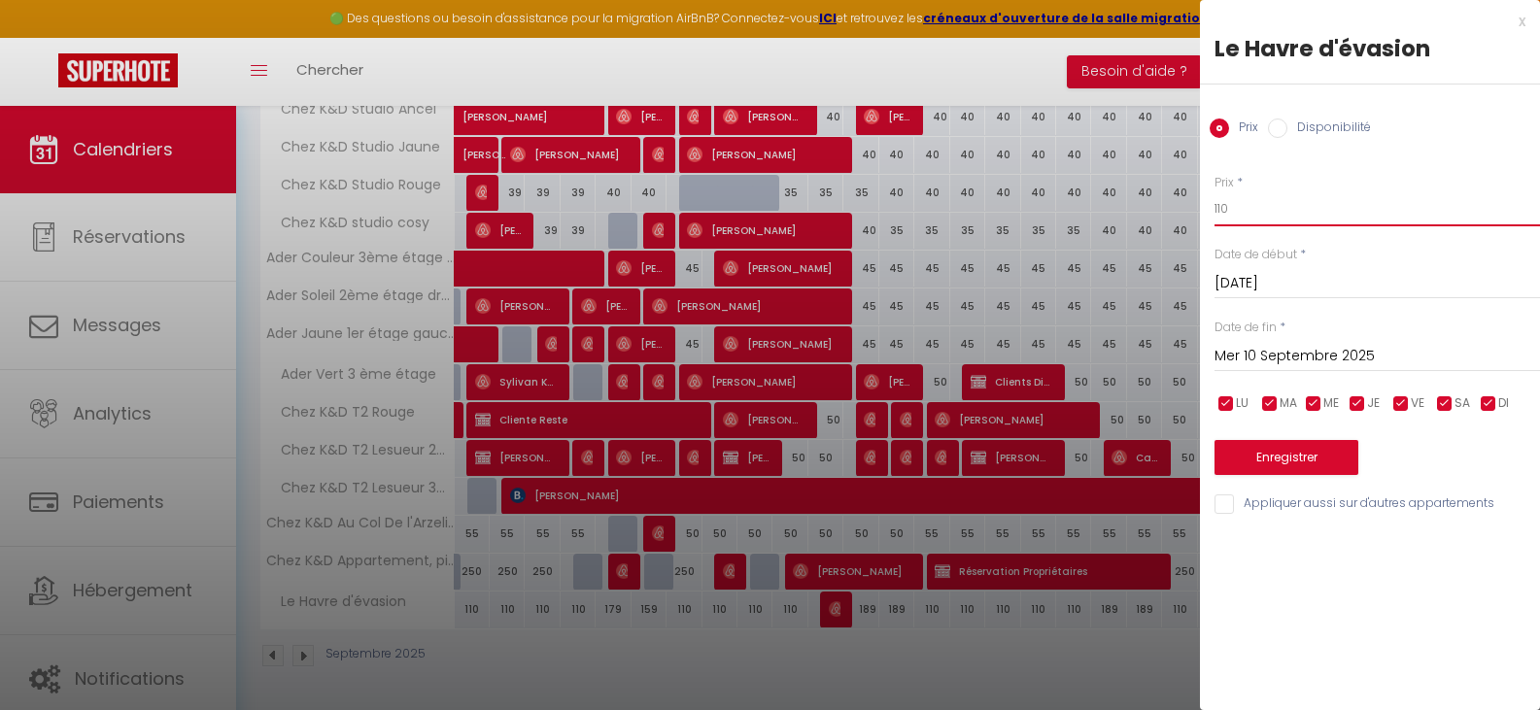
drag, startPoint x: 1236, startPoint y: 207, endPoint x: 1197, endPoint y: 207, distance: 38.9
type input "99"
click at [1326, 458] on button "Enregistrer" at bounding box center [1287, 457] width 144 height 35
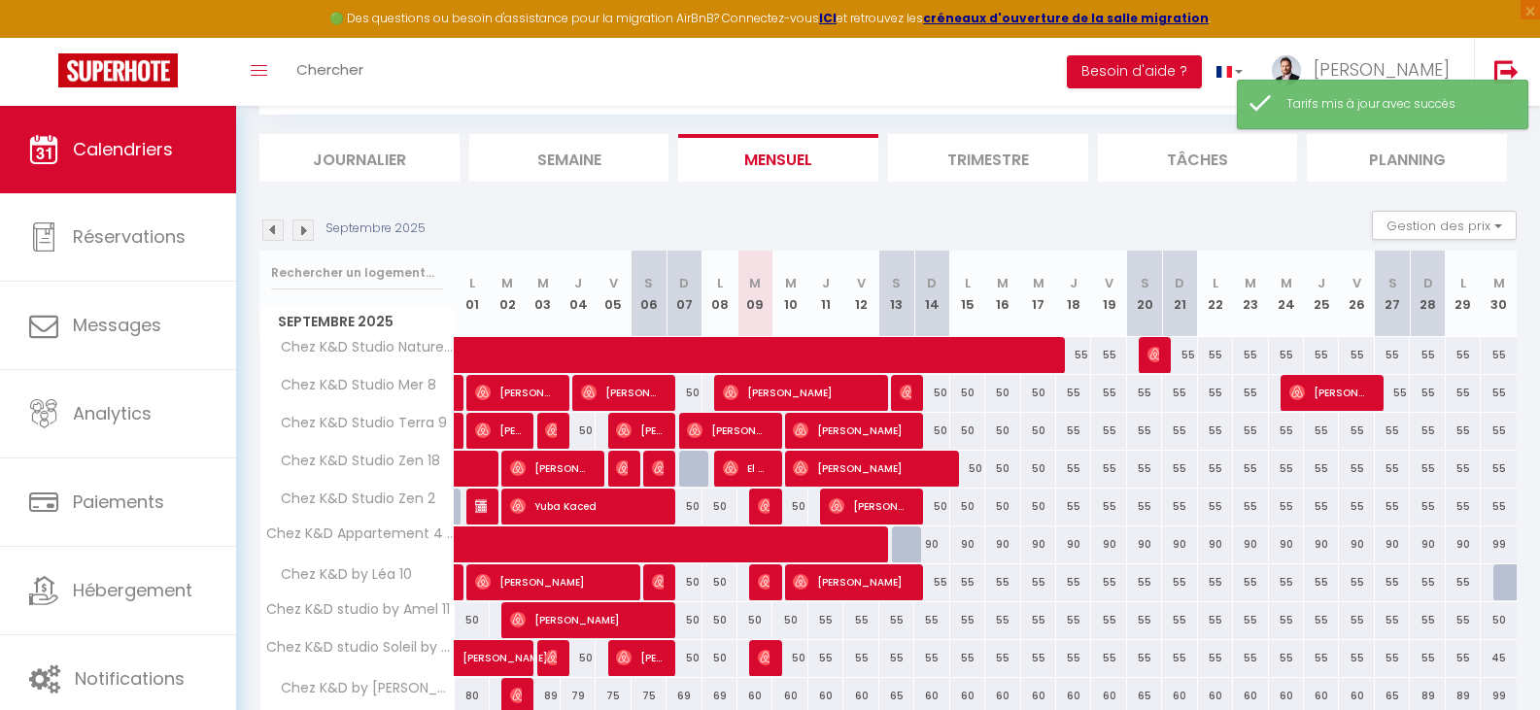
scroll to position [619, 0]
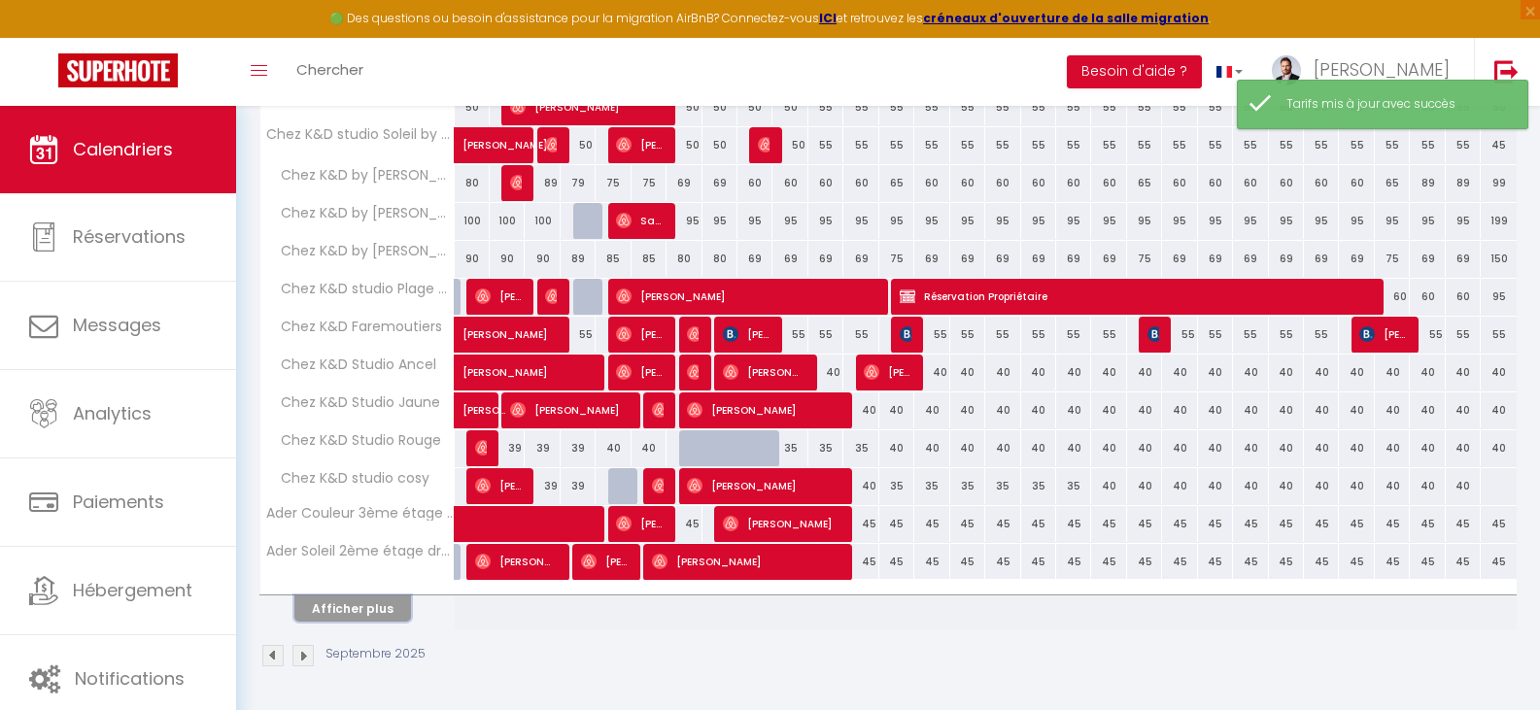
click at [362, 607] on button "Afficher plus" at bounding box center [352, 609] width 117 height 26
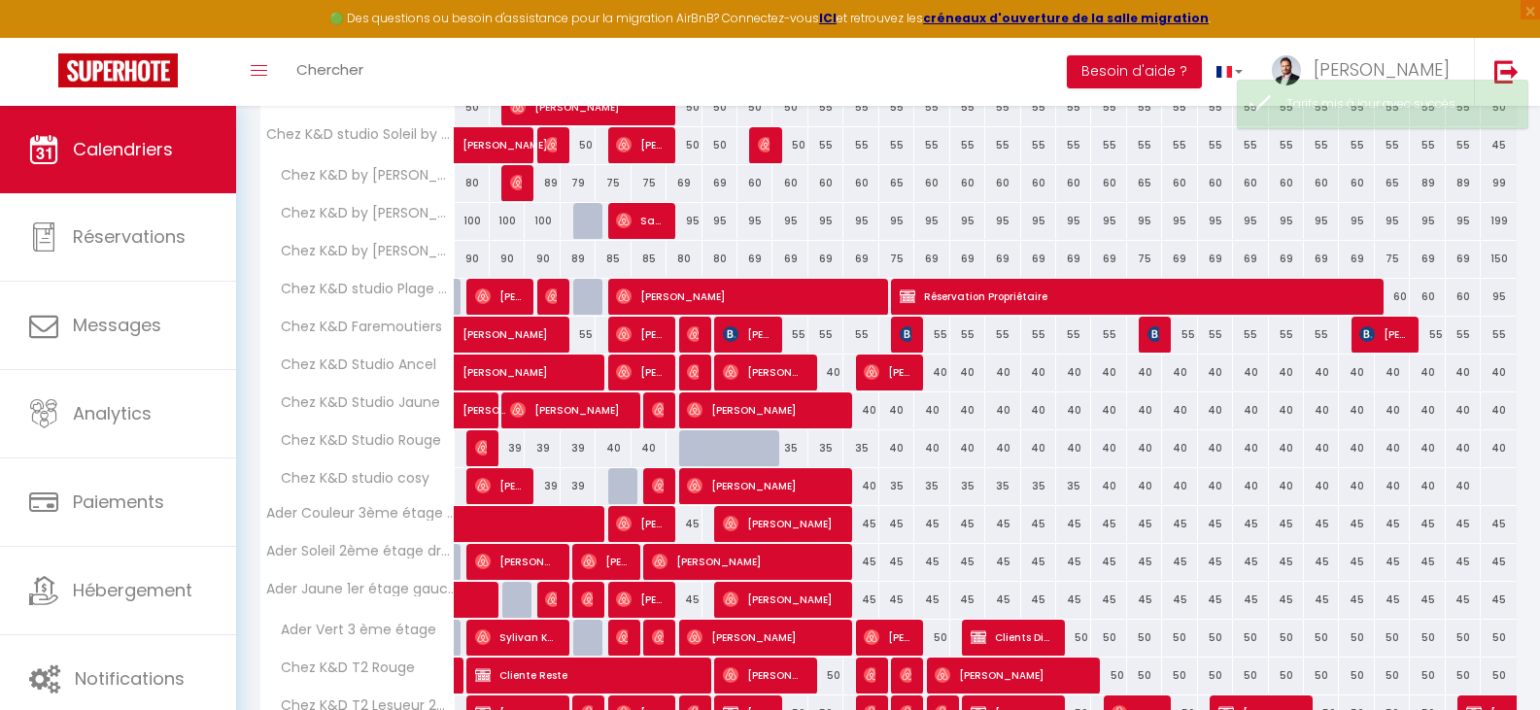
scroll to position [875, 0]
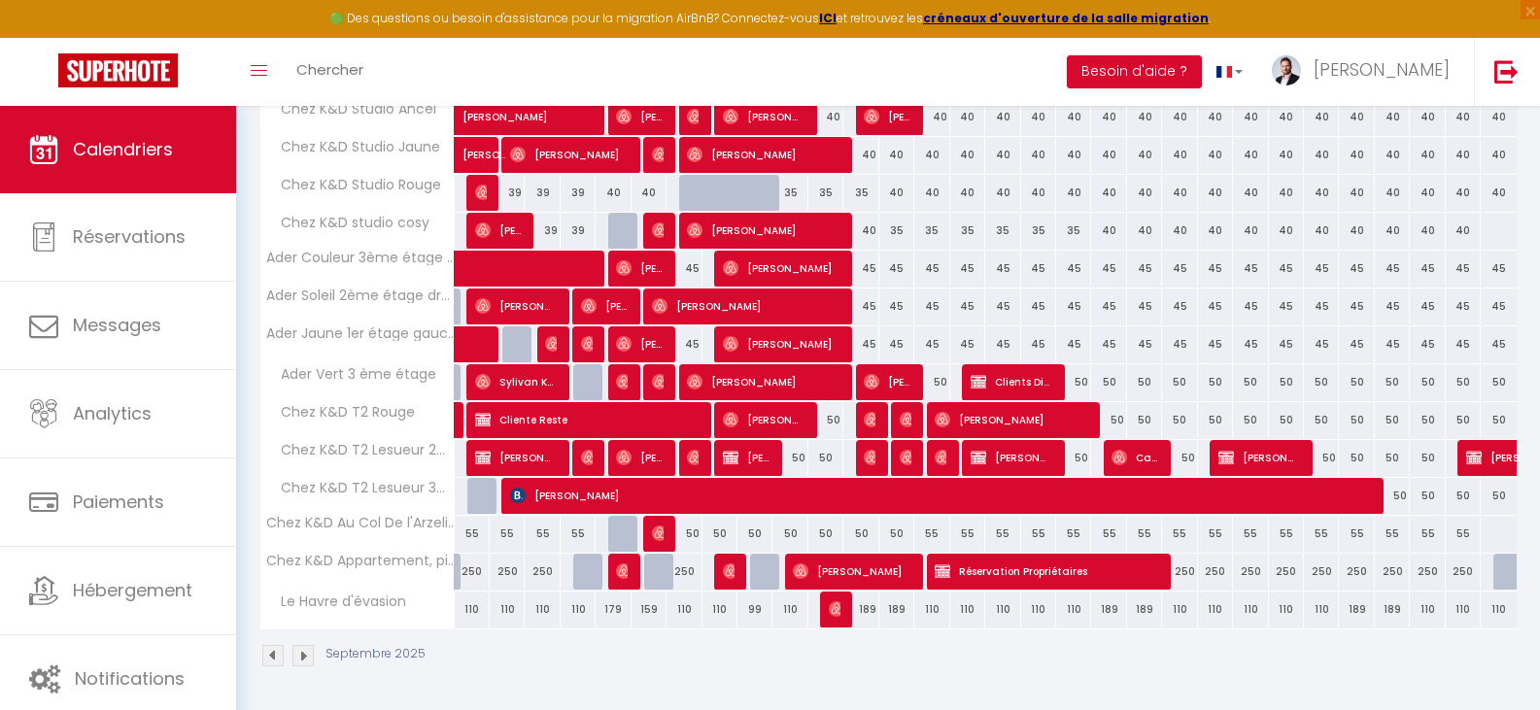
click at [786, 613] on div "110" at bounding box center [790, 610] width 35 height 36
type input "110"
type input "Mer 10 Septembre 2025"
type input "Jeu 11 Septembre 2025"
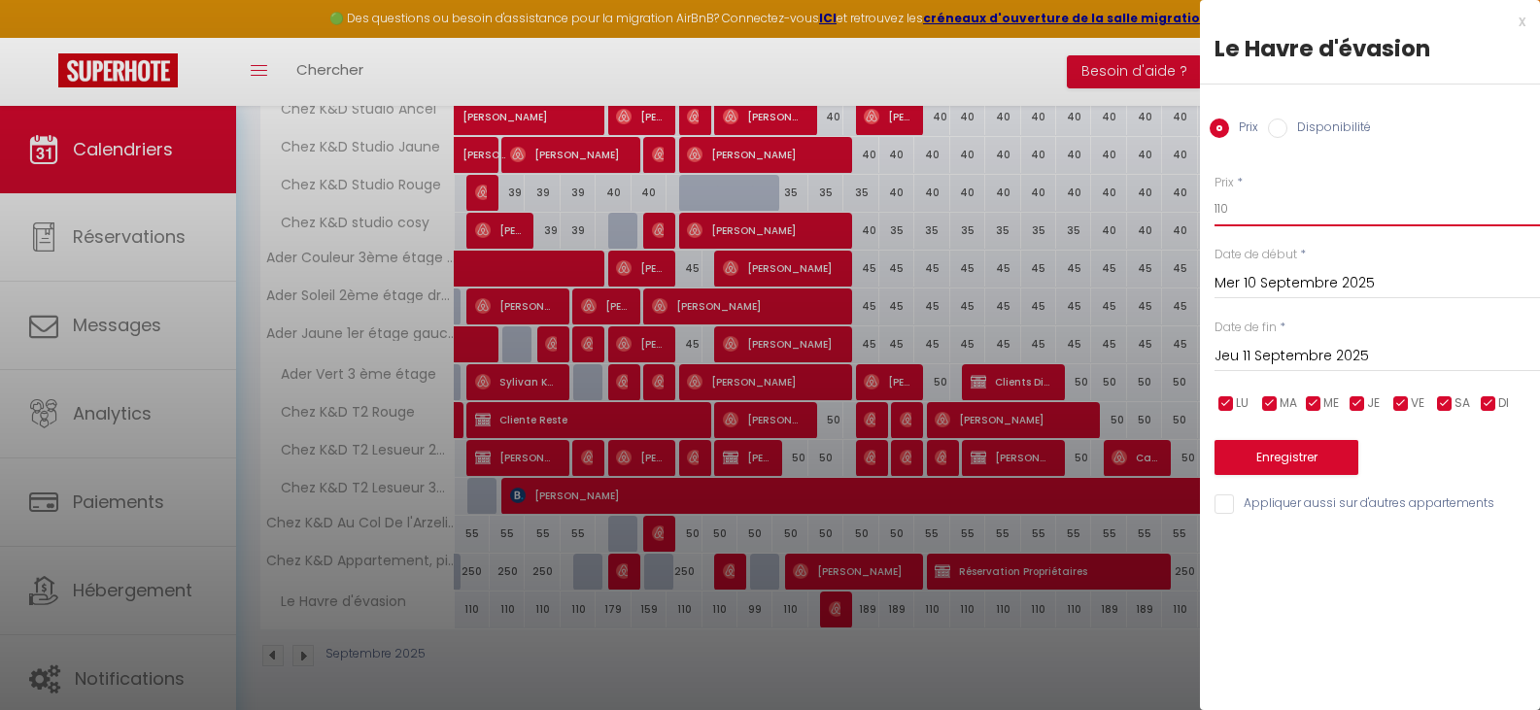
drag, startPoint x: 1239, startPoint y: 206, endPoint x: 1173, endPoint y: 217, distance: 66.9
type input "99"
click at [1301, 460] on button "Enregistrer" at bounding box center [1287, 457] width 144 height 35
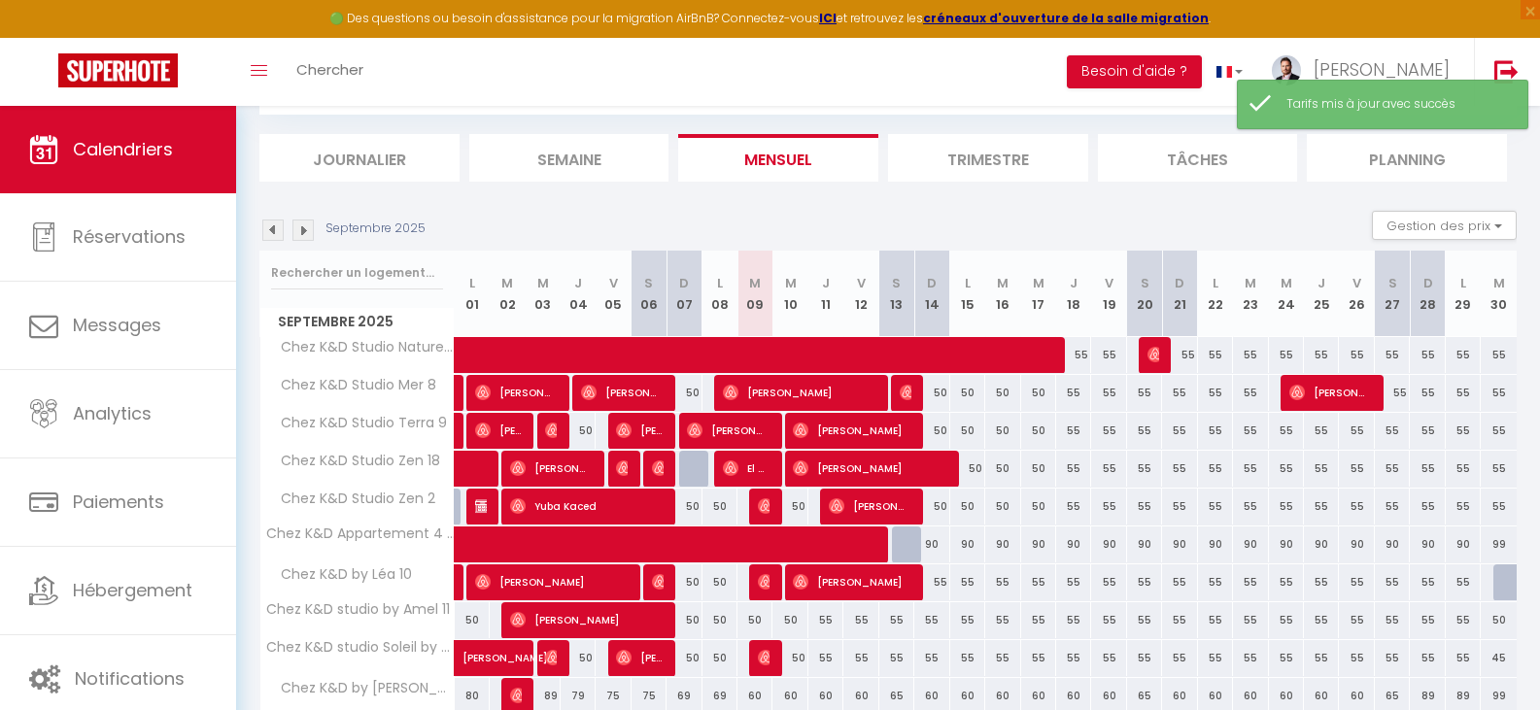
scroll to position [619, 0]
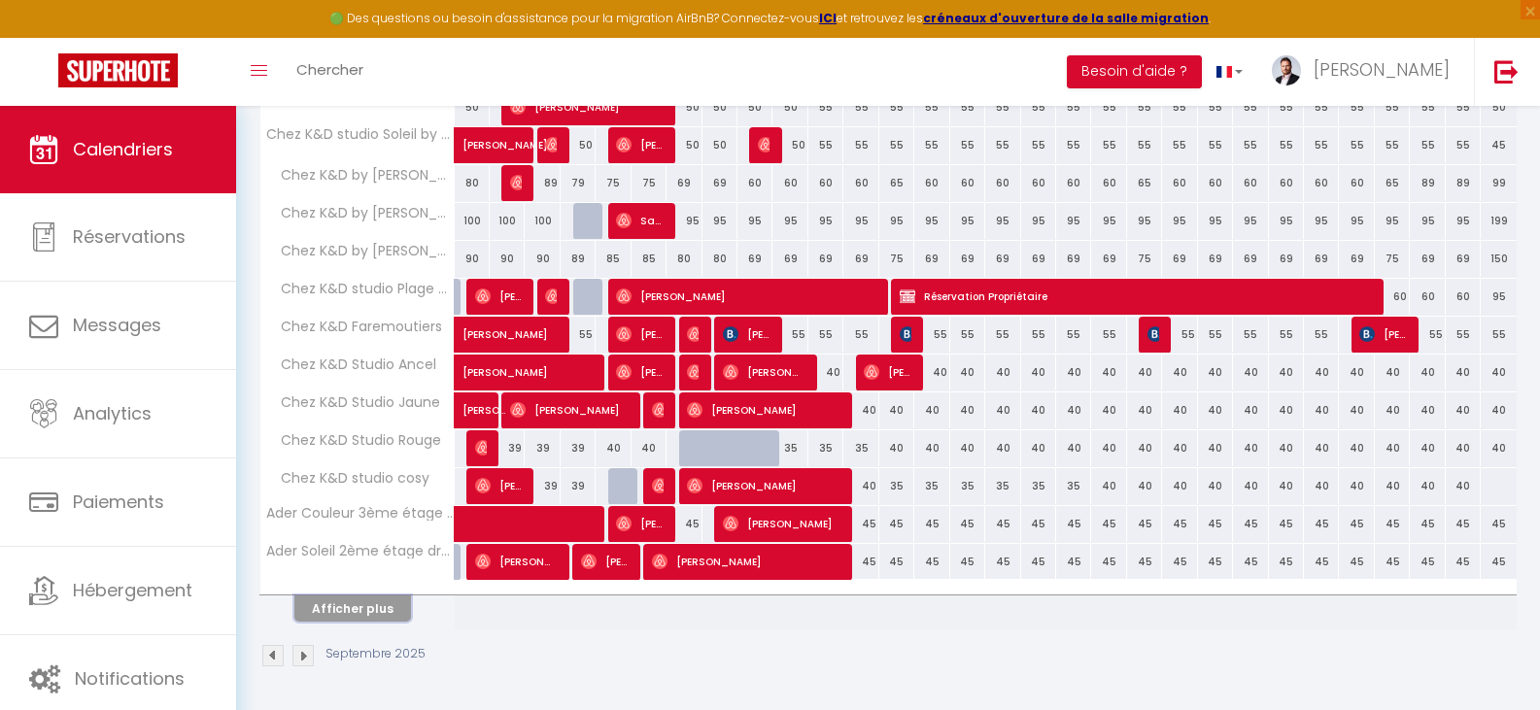
click at [368, 596] on button "Afficher plus" at bounding box center [352, 609] width 117 height 26
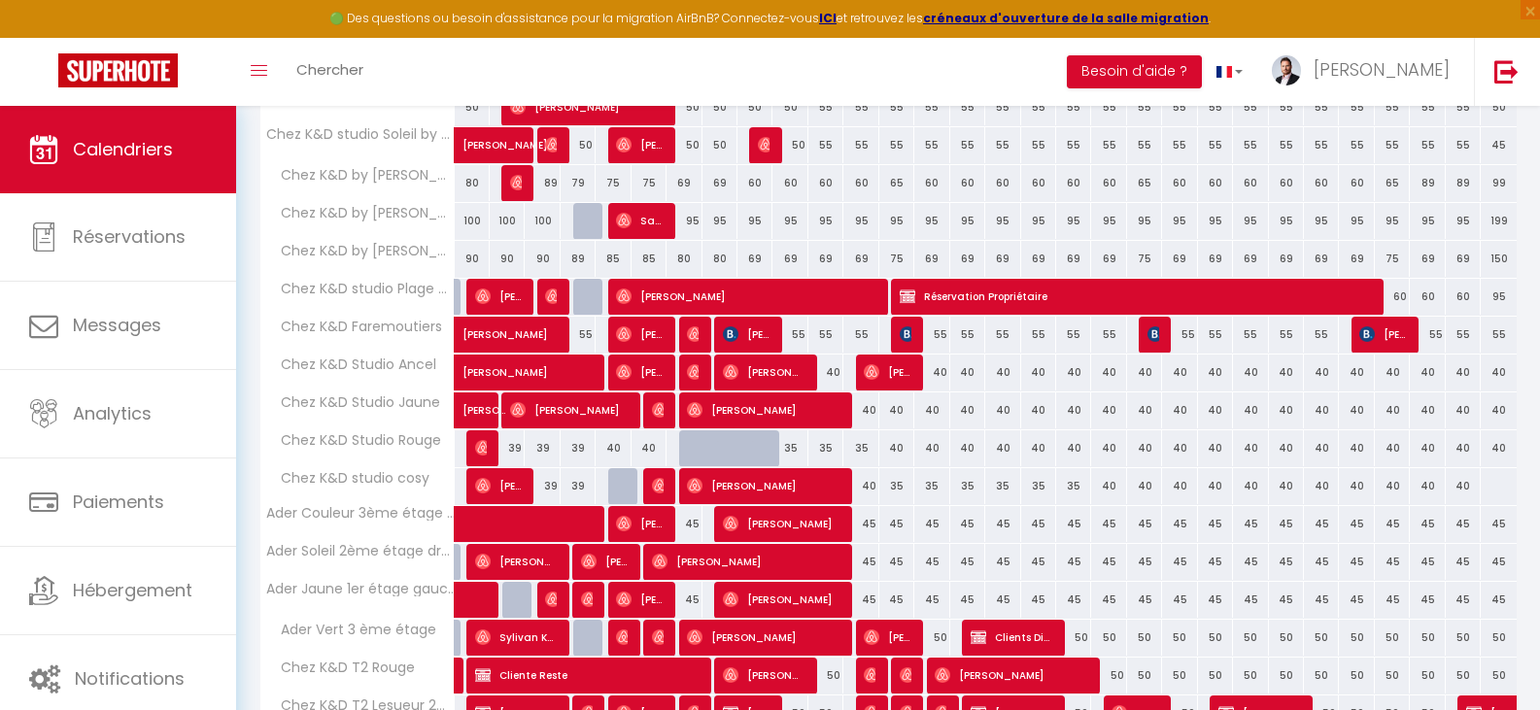
scroll to position [875, 0]
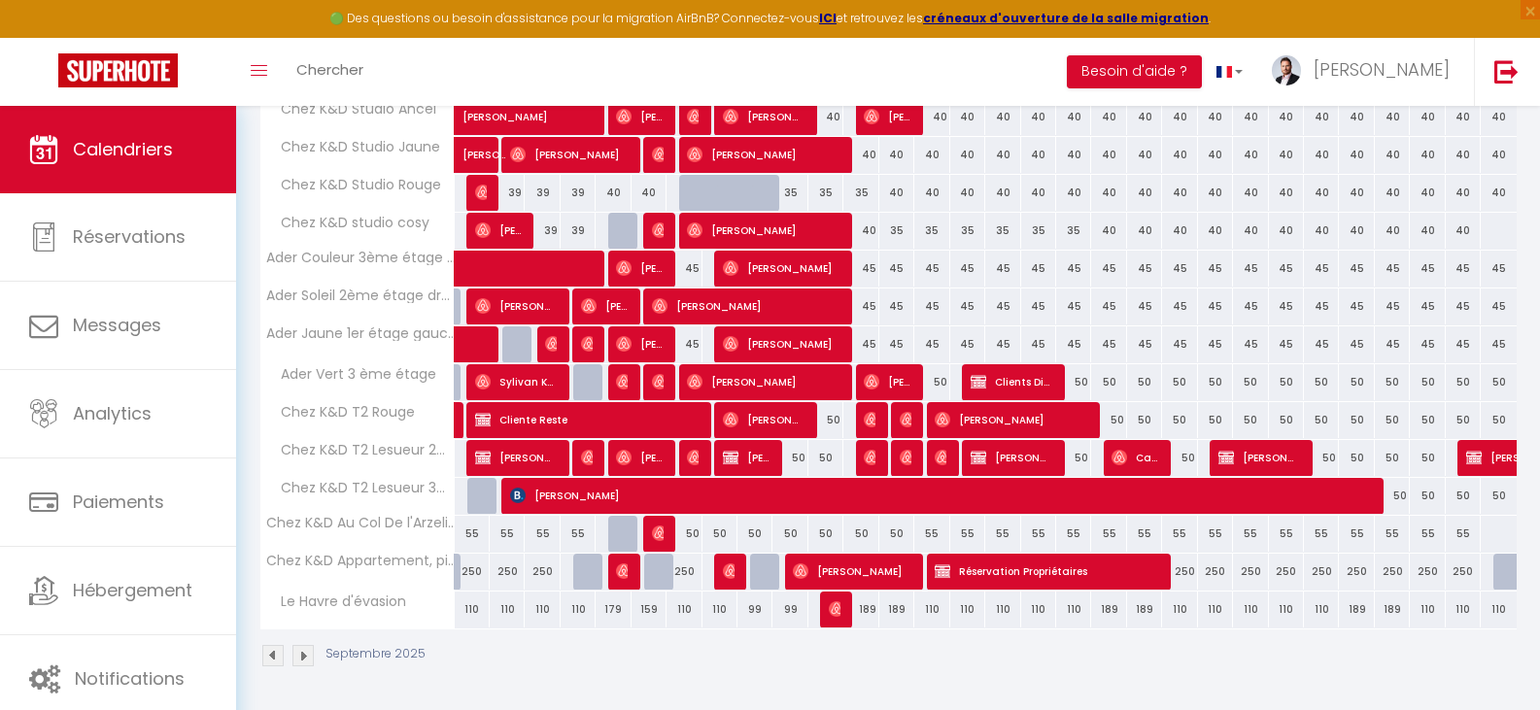
click at [864, 612] on div "189" at bounding box center [860, 610] width 35 height 36
type input "189"
type input "Ven 12 Septembre 2025"
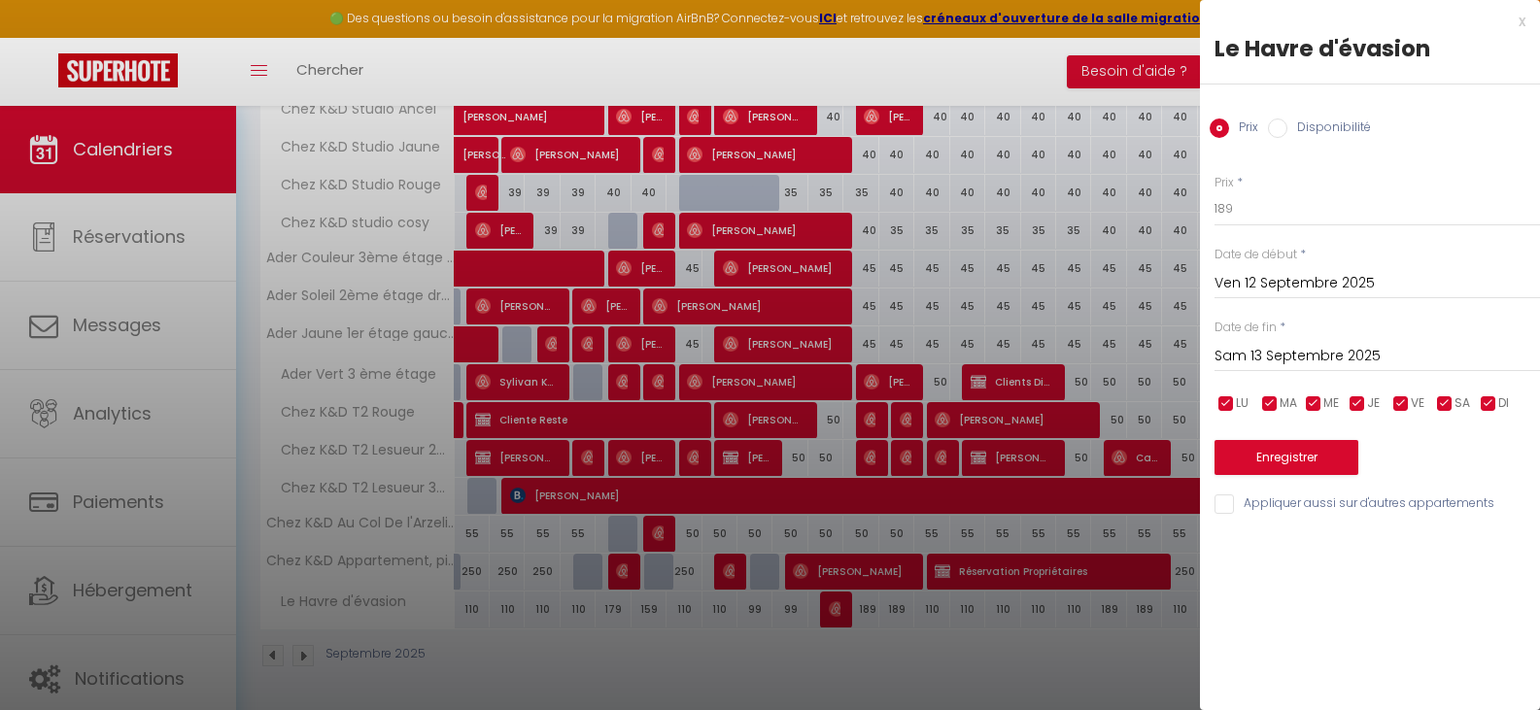
click at [1249, 357] on input "Sam 13 Septembre 2025" at bounding box center [1378, 356] width 326 height 25
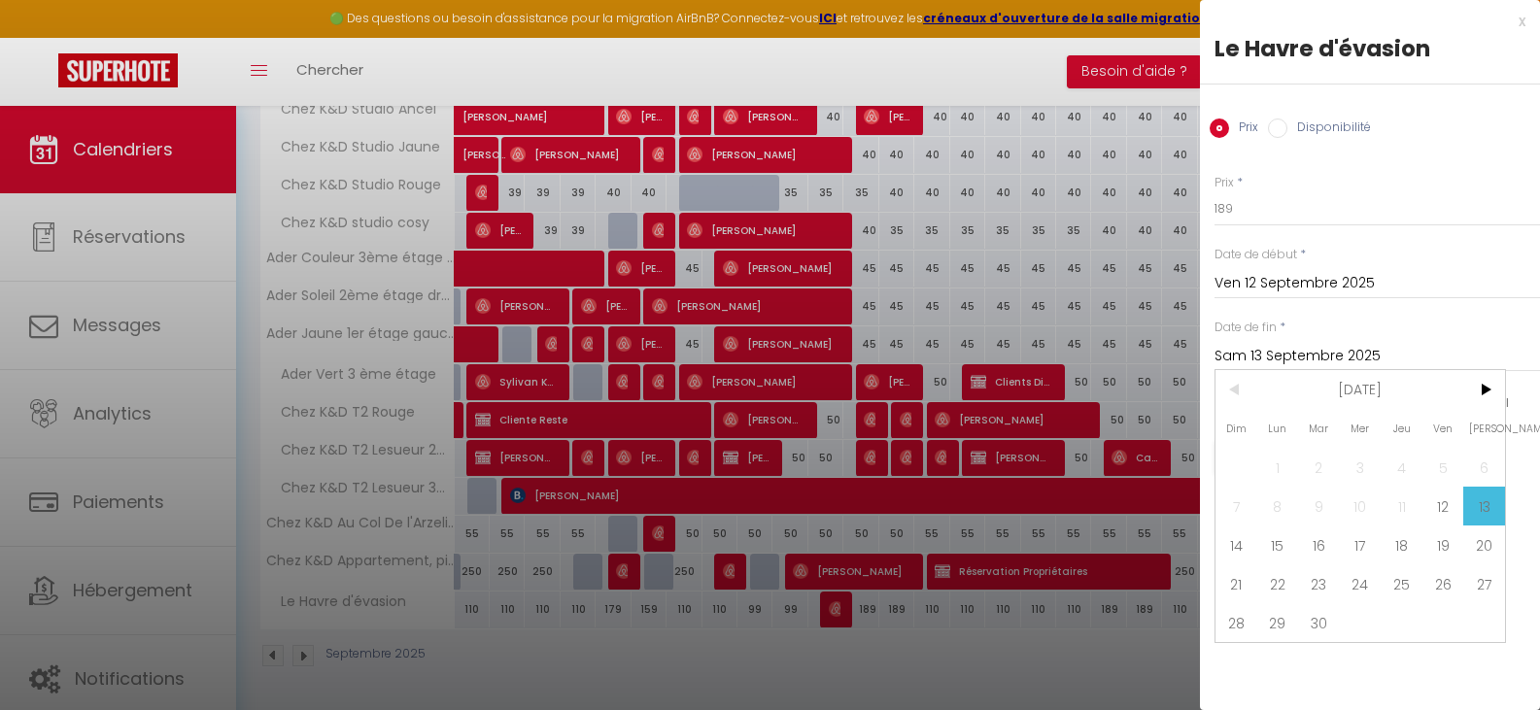
click at [1498, 501] on span "13" at bounding box center [1484, 506] width 42 height 39
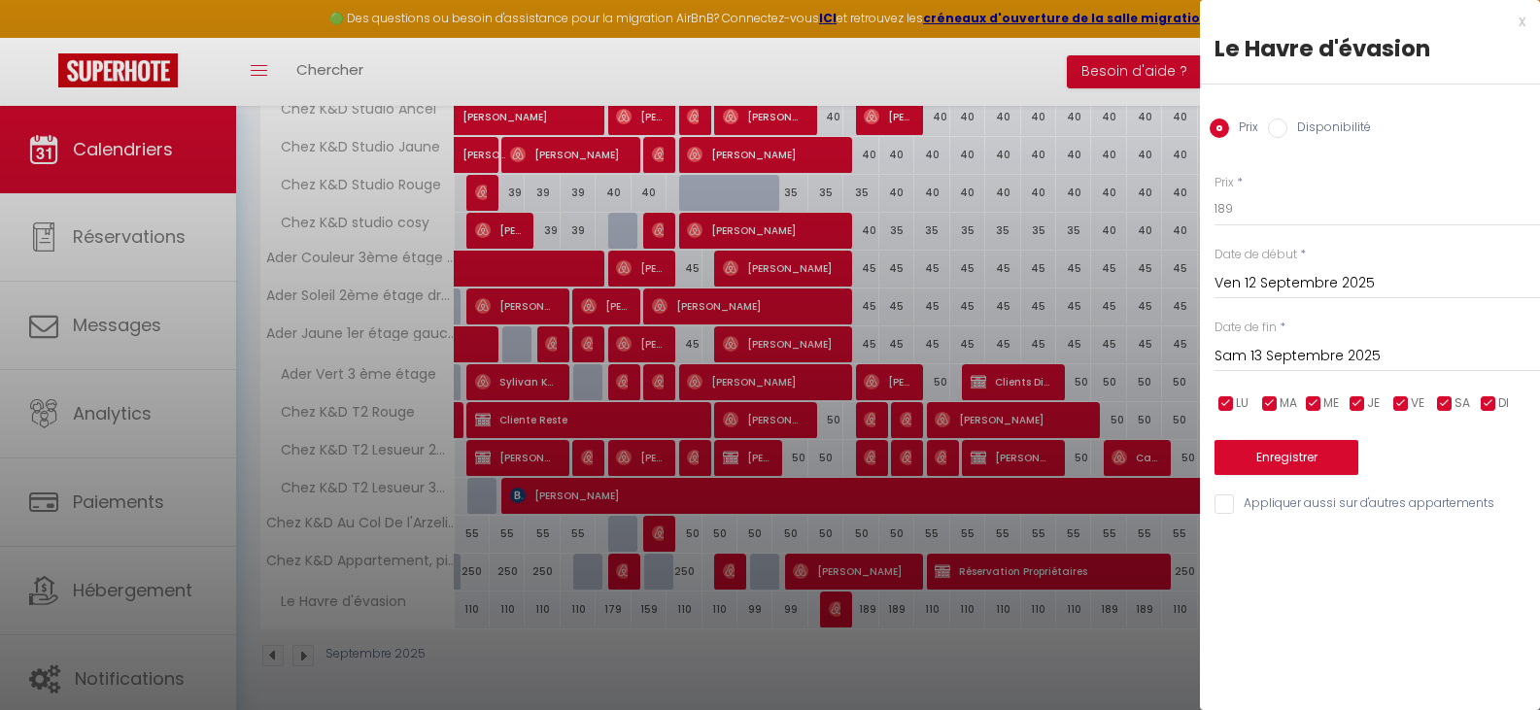
click at [1270, 351] on input "Sam 13 Septembre 2025" at bounding box center [1378, 356] width 326 height 25
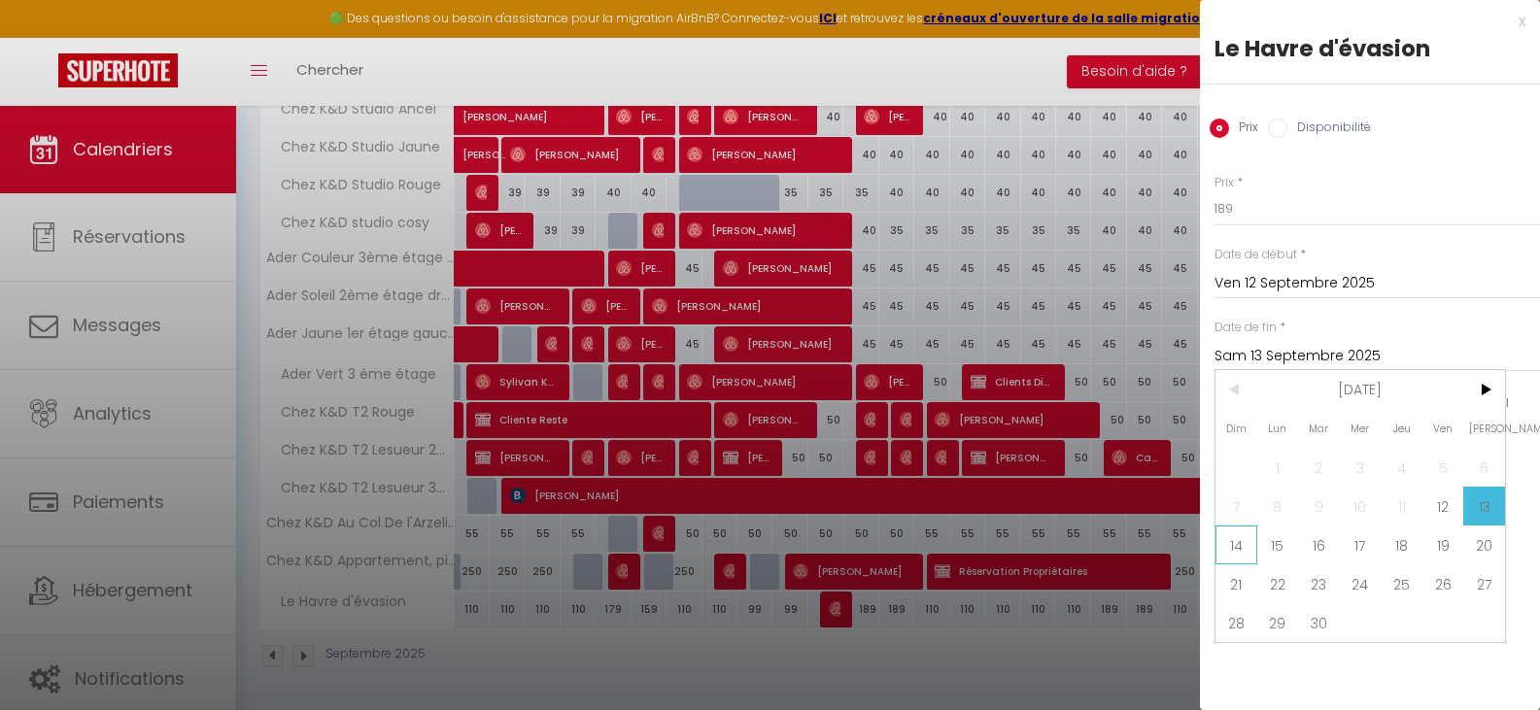
click at [1230, 551] on span "14" at bounding box center [1237, 545] width 42 height 39
type input "Dim 14 Septembre 2025"
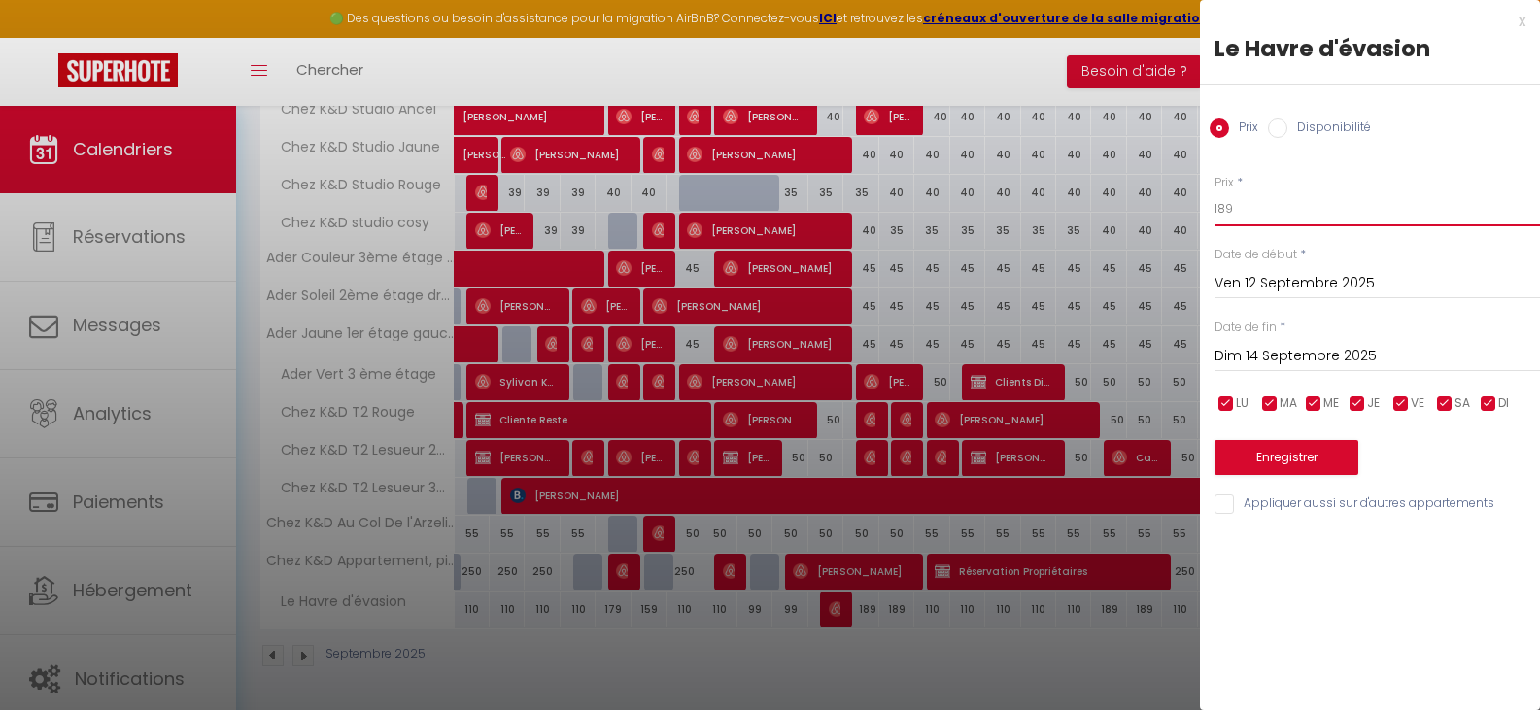
drag, startPoint x: 1244, startPoint y: 200, endPoint x: 1185, endPoint y: 214, distance: 59.9
type input "149"
click at [1274, 458] on button "Enregistrer" at bounding box center [1287, 457] width 144 height 35
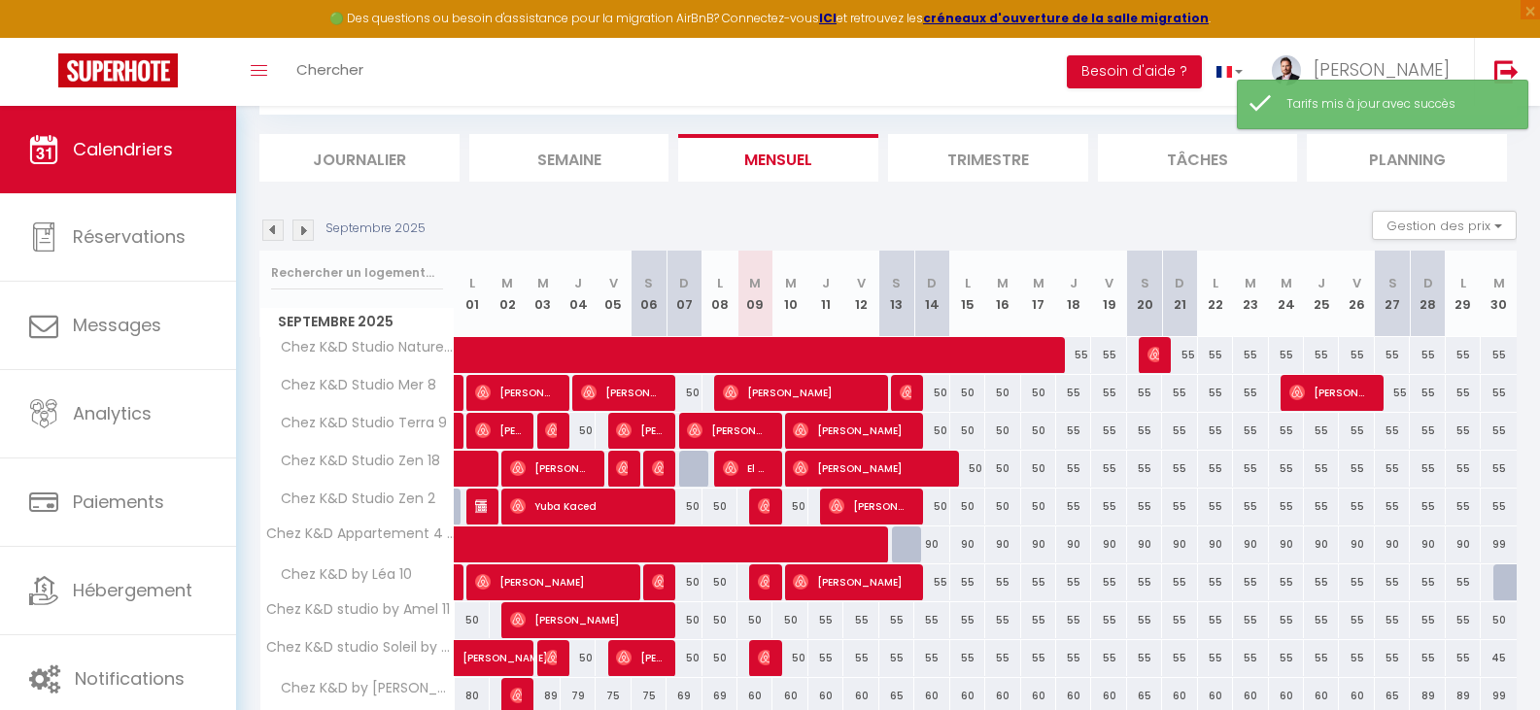
scroll to position [619, 0]
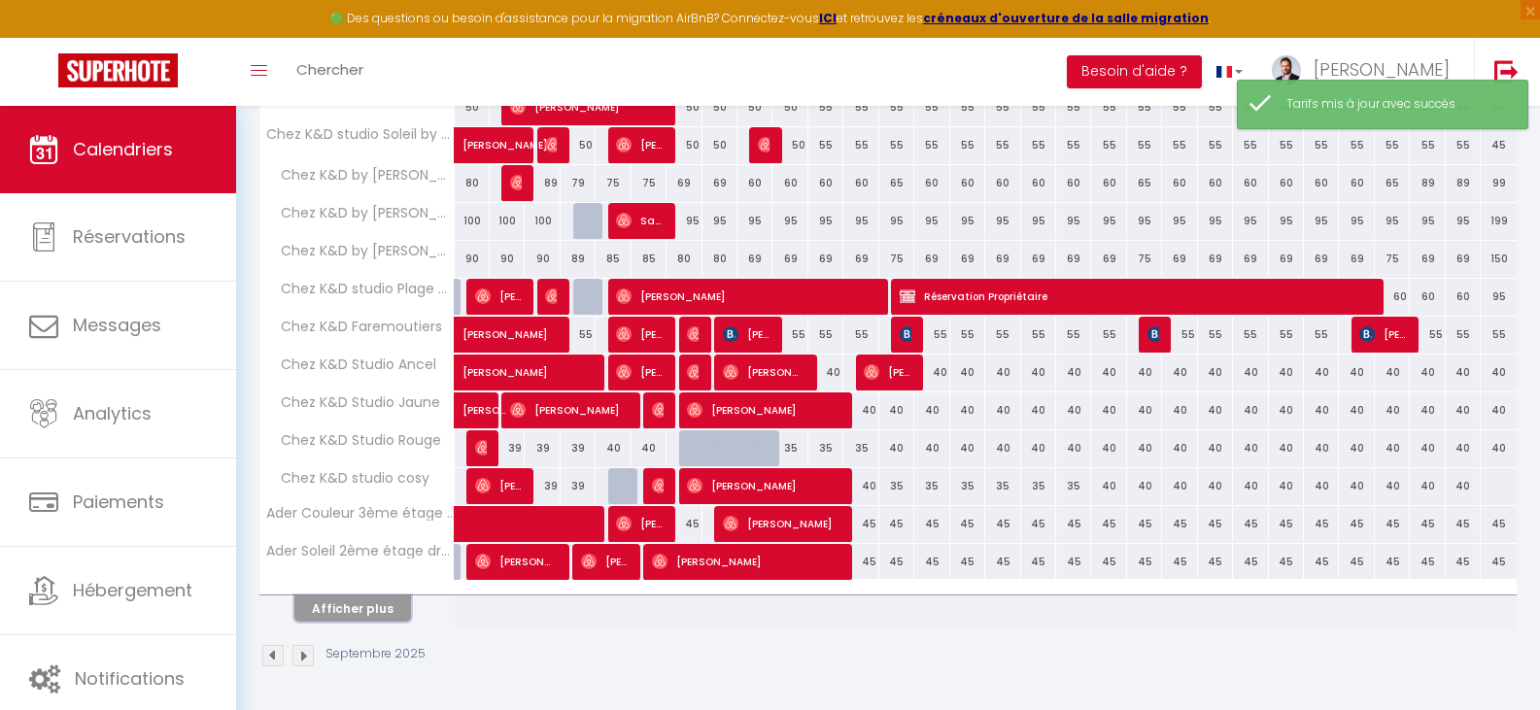
click at [361, 610] on button "Afficher plus" at bounding box center [352, 609] width 117 height 26
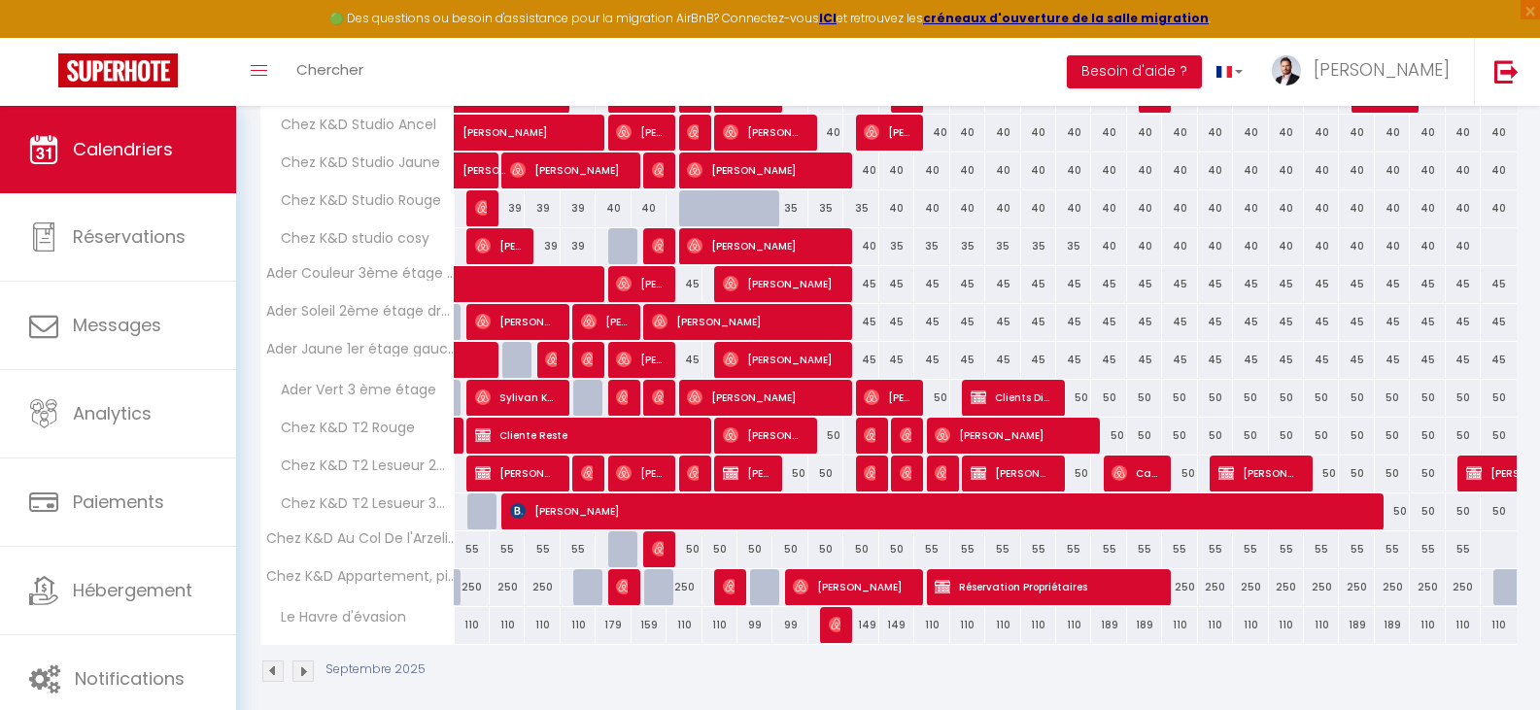
scroll to position [875, 0]
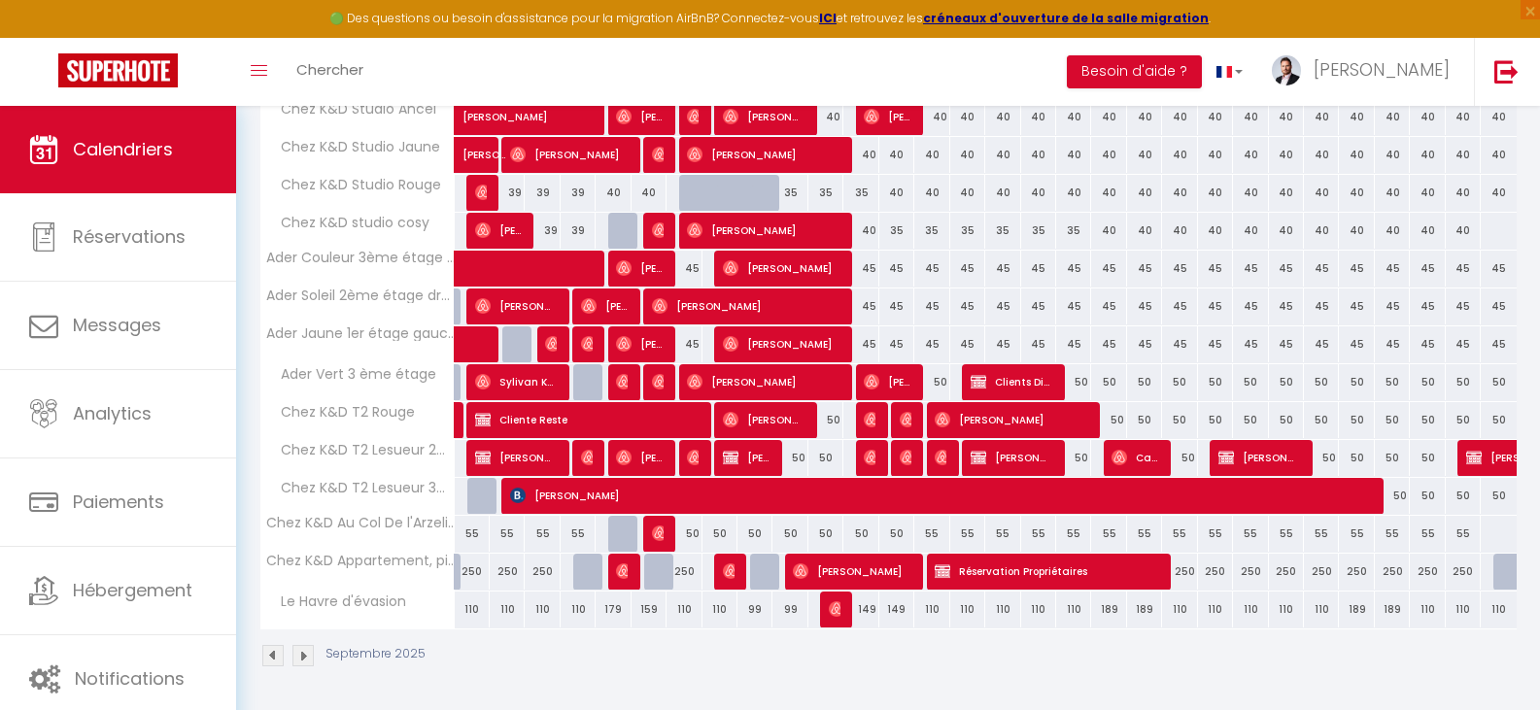
click at [926, 612] on div "110" at bounding box center [931, 610] width 35 height 36
type input "110"
type input "Dim 14 Septembre 2025"
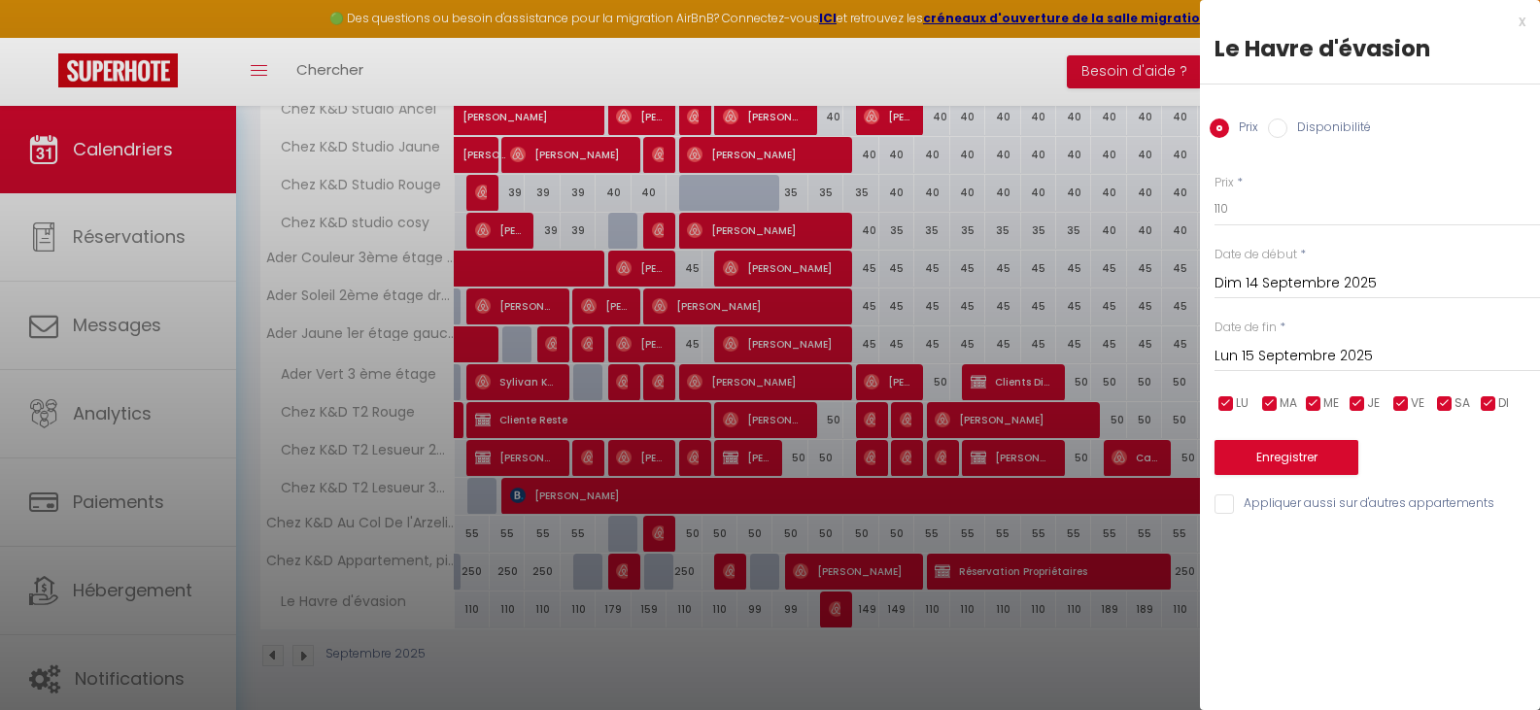
click at [1269, 355] on input "Lun 15 Septembre 2025" at bounding box center [1378, 356] width 326 height 25
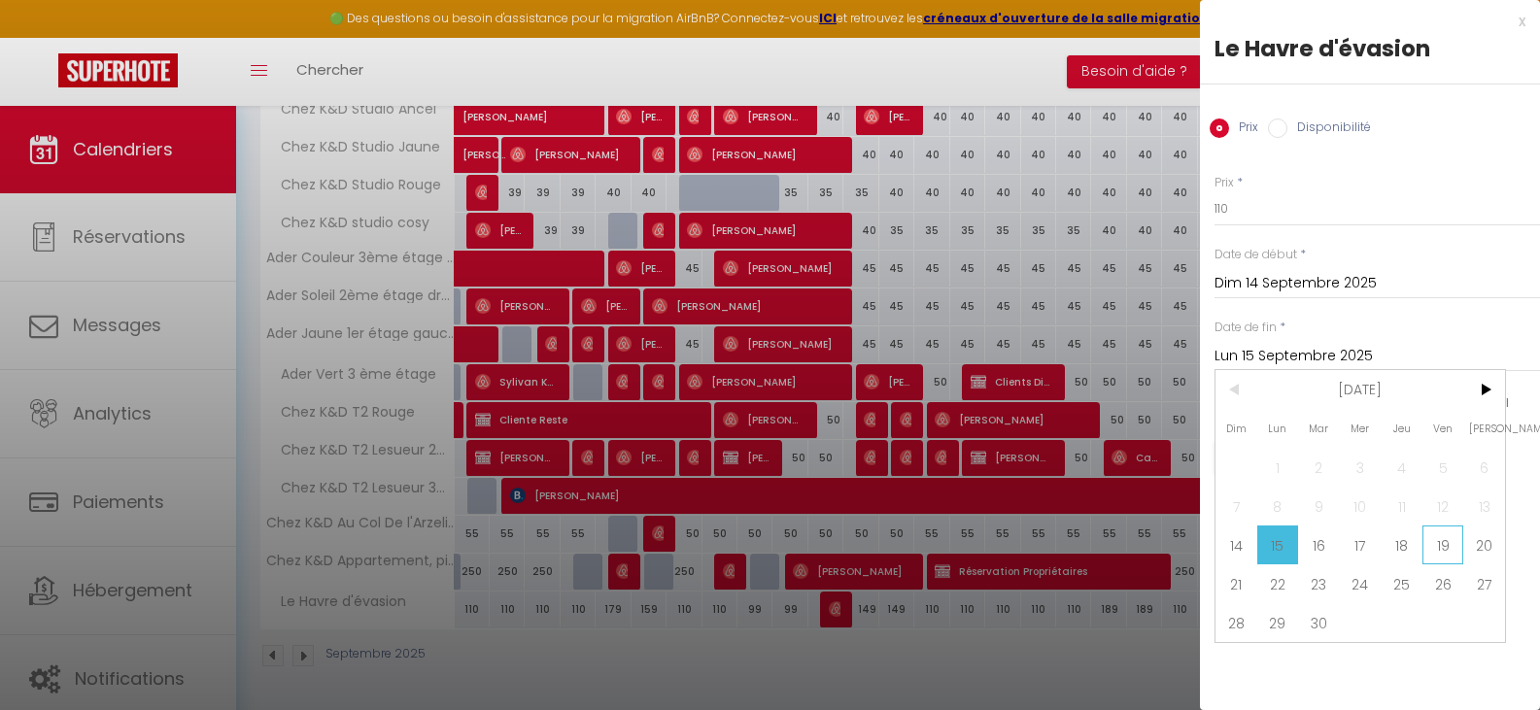
click at [1453, 541] on span "19" at bounding box center [1444, 545] width 42 height 39
type input "Ven 19 Septembre 2025"
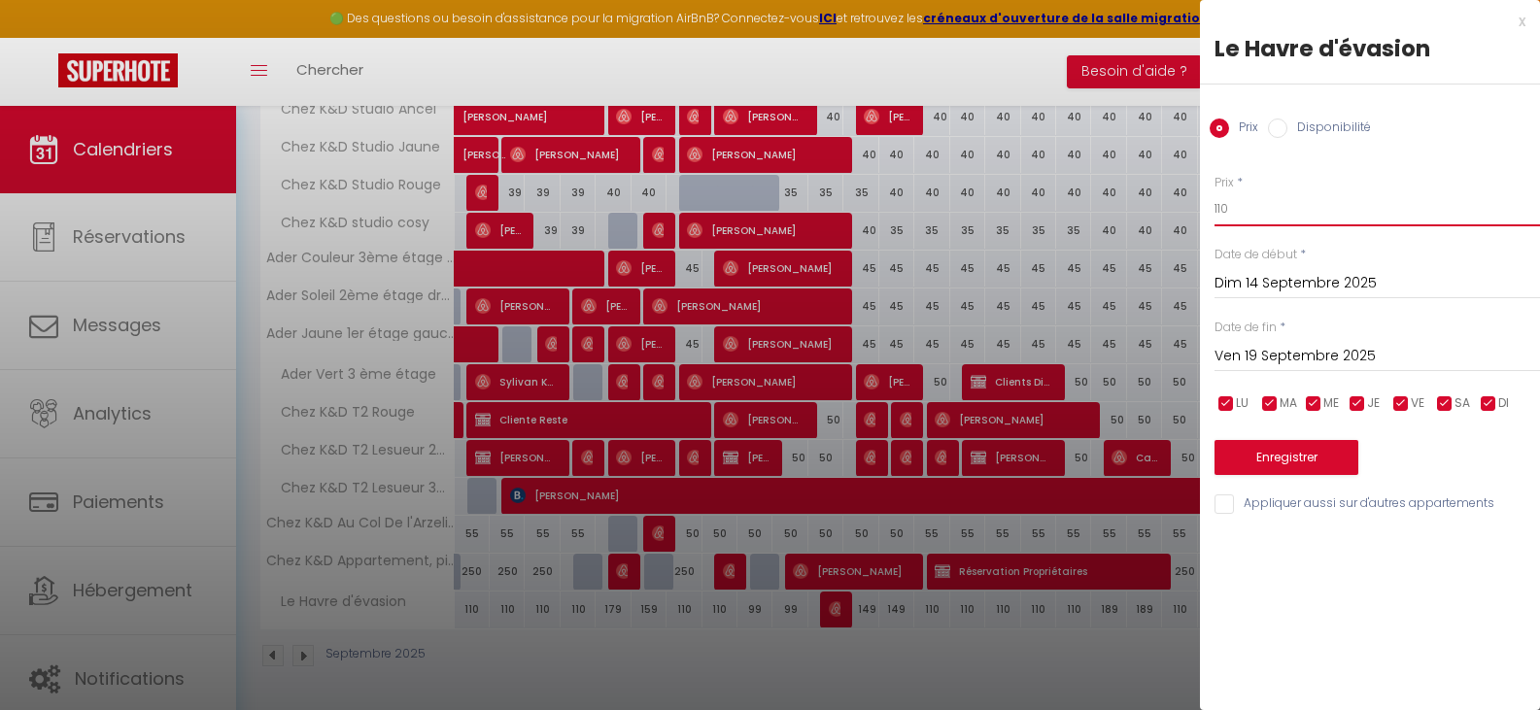
drag, startPoint x: 1258, startPoint y: 197, endPoint x: 1148, endPoint y: 223, distance: 113.8
click at [1281, 459] on button "Enregistrer" at bounding box center [1287, 457] width 144 height 35
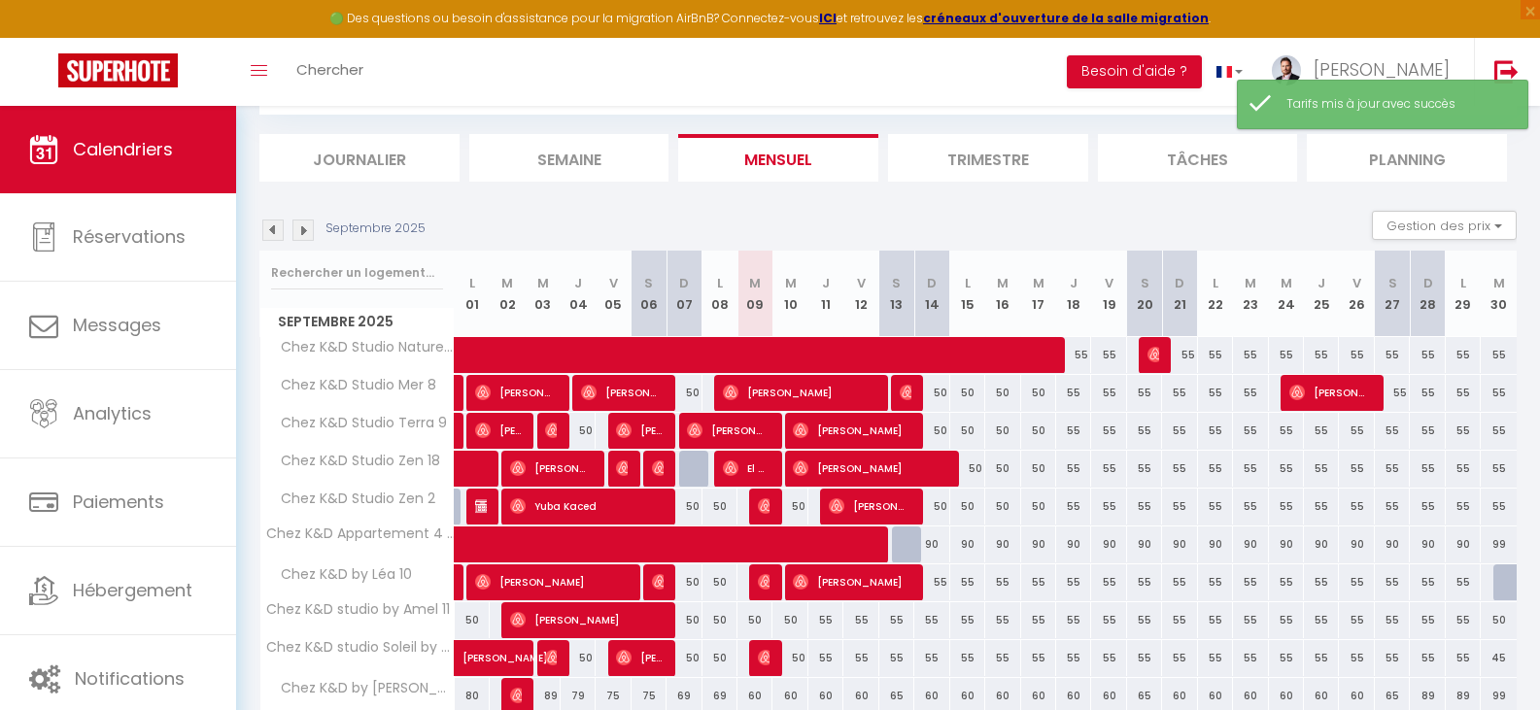
scroll to position [619, 0]
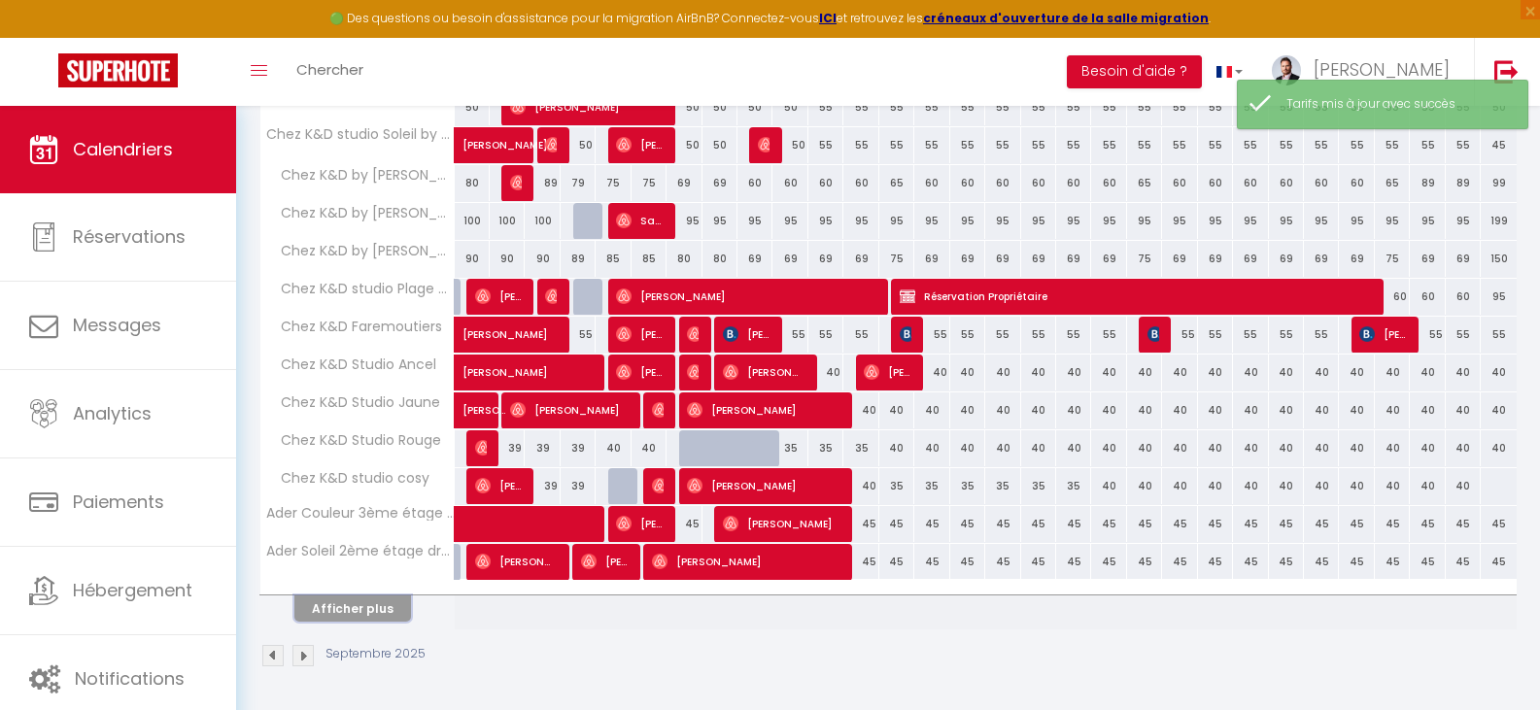
click at [366, 613] on button "Afficher plus" at bounding box center [352, 609] width 117 height 26
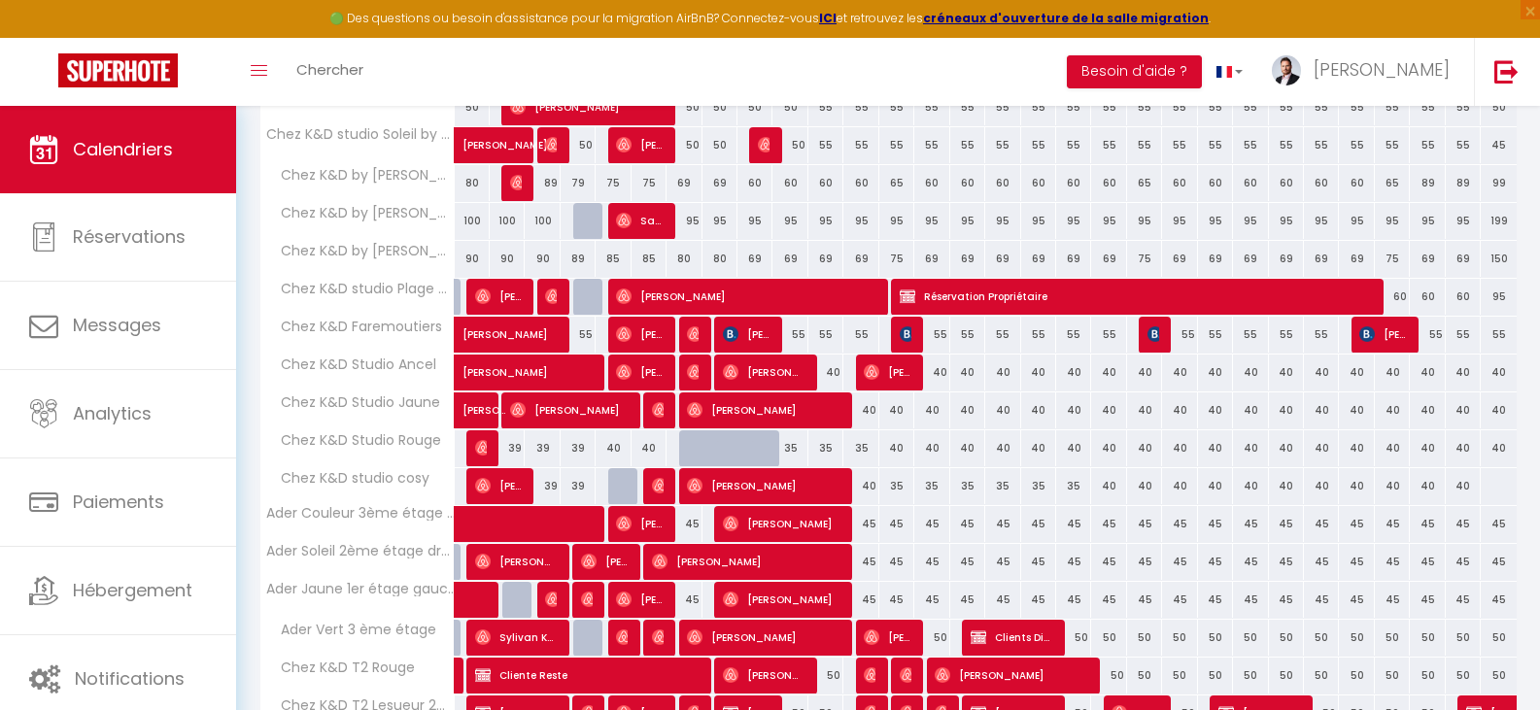
scroll to position [875, 0]
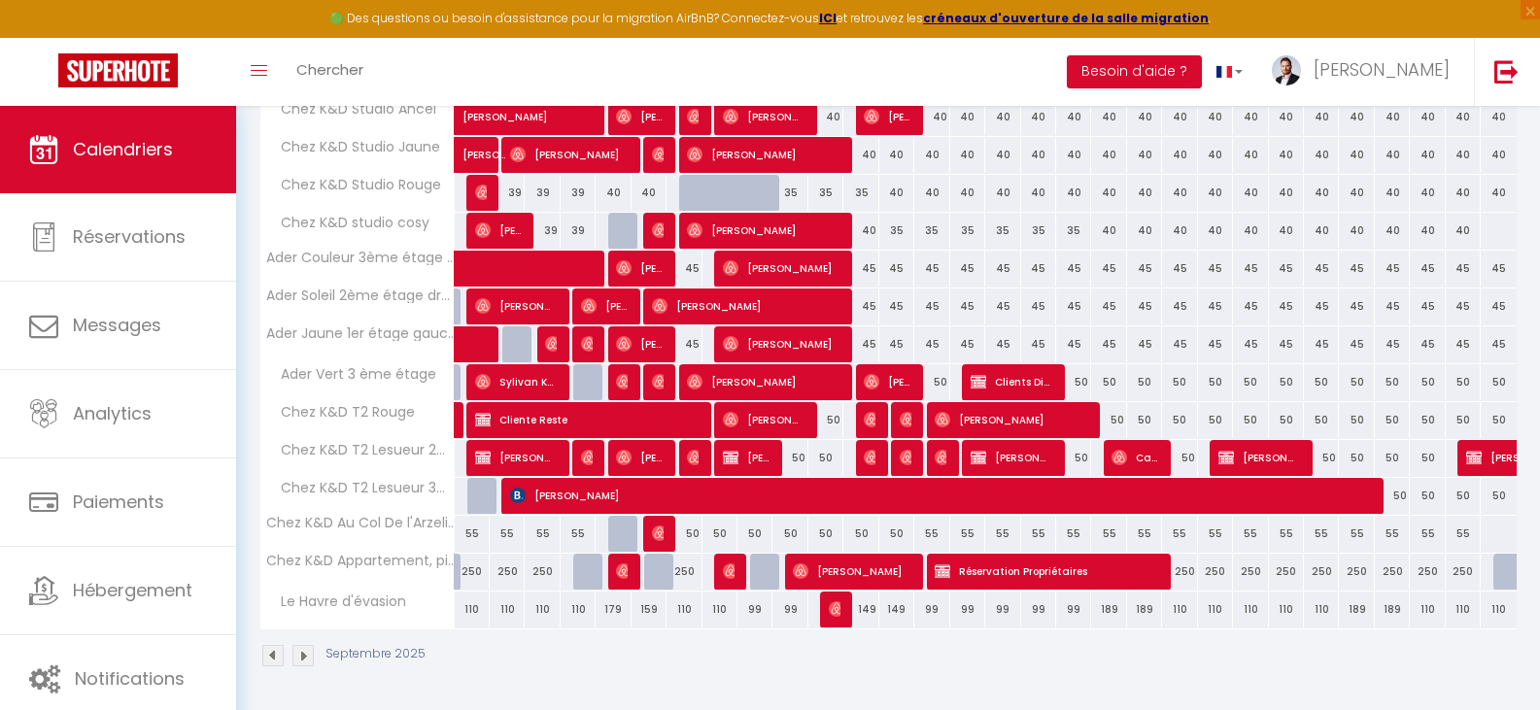
click at [1116, 616] on div "189" at bounding box center [1108, 610] width 35 height 36
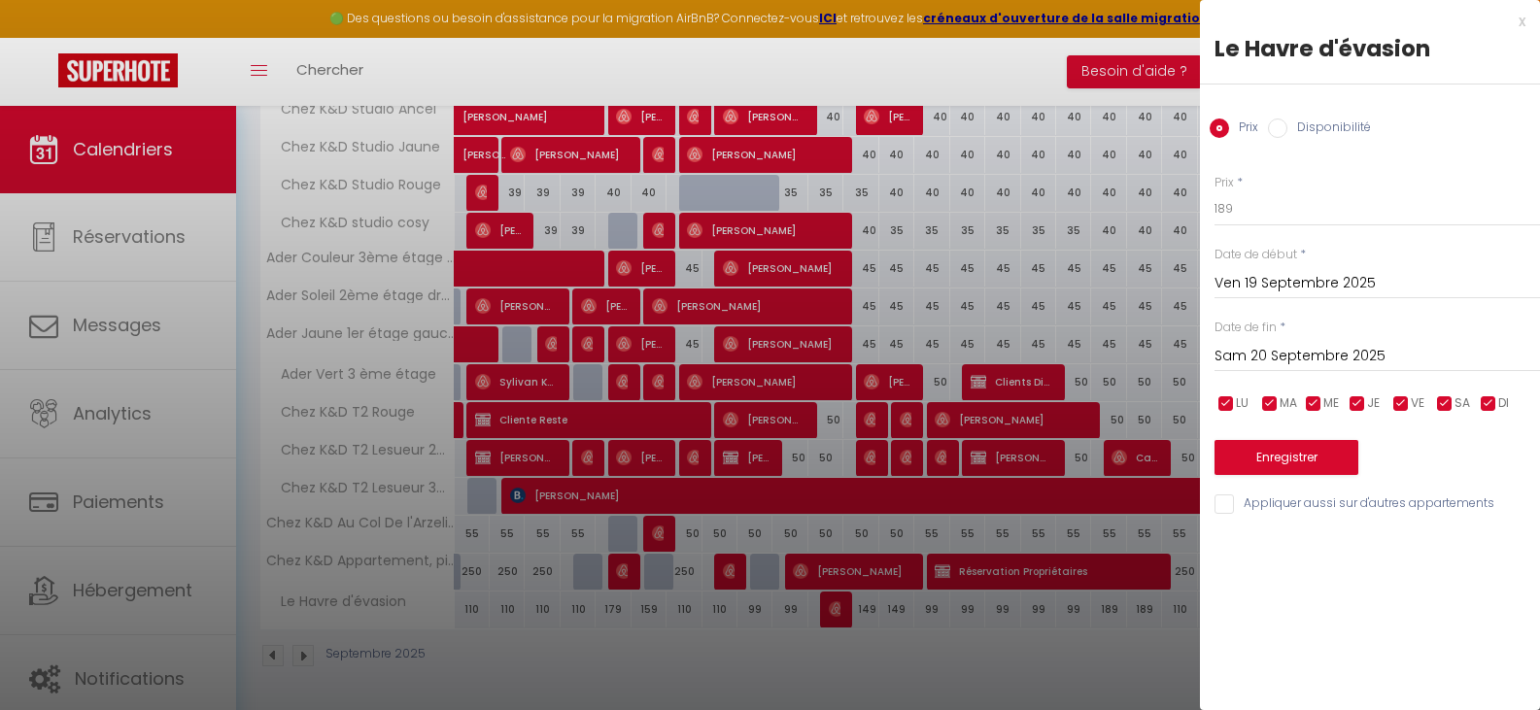
click at [1282, 355] on input "Sam 20 Septembre 2025" at bounding box center [1378, 356] width 326 height 25
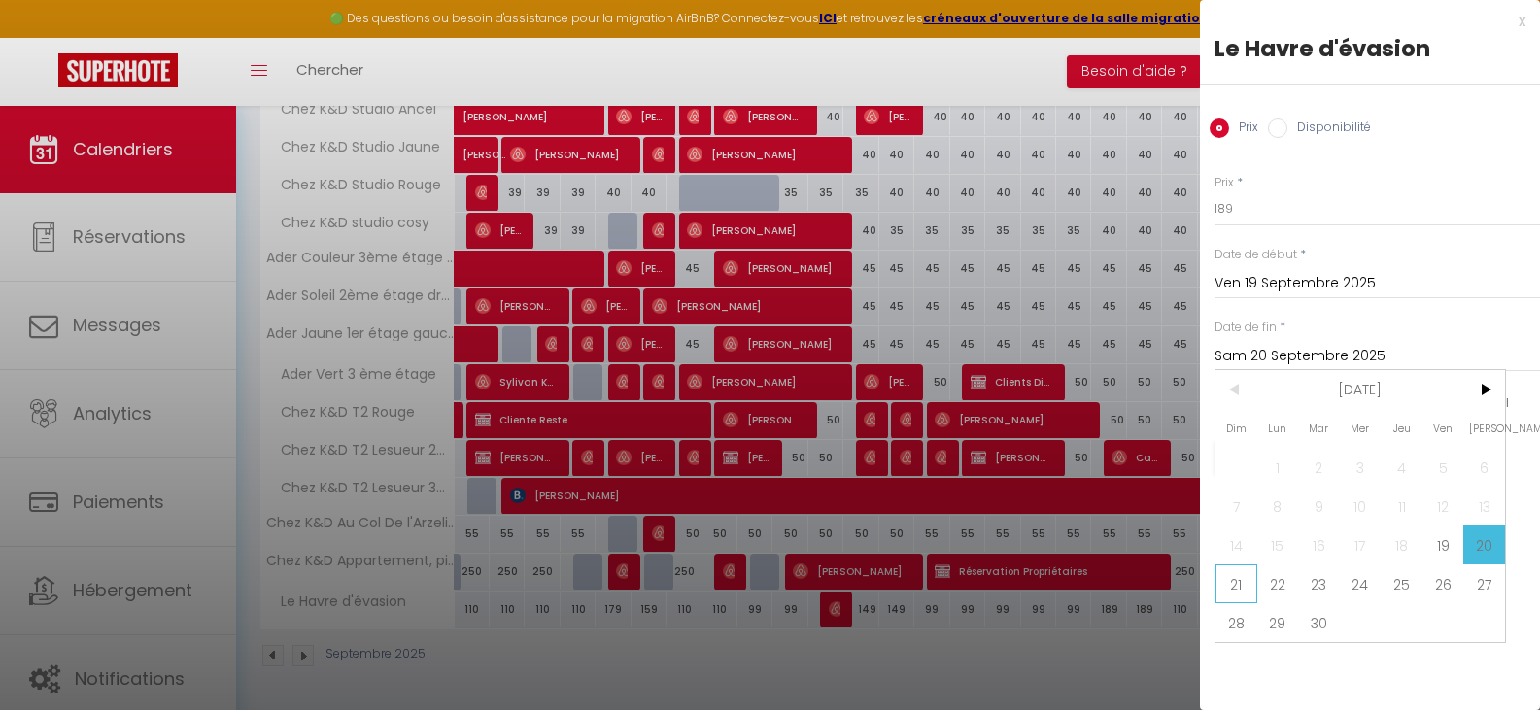
click at [1233, 588] on span "21" at bounding box center [1237, 584] width 42 height 39
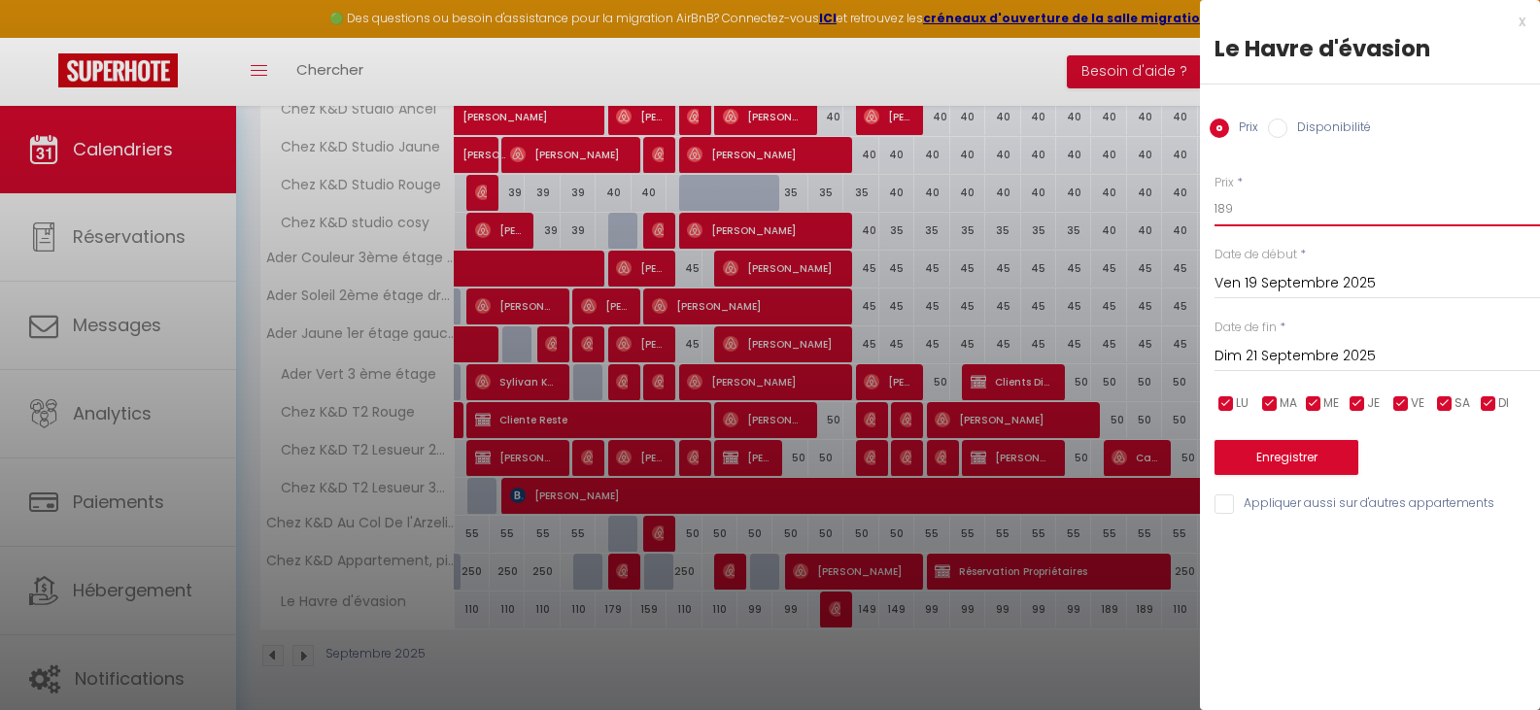
drag, startPoint x: 1275, startPoint y: 211, endPoint x: 1175, endPoint y: 208, distance: 100.1
click at [1319, 456] on button "Enregistrer" at bounding box center [1287, 457] width 144 height 35
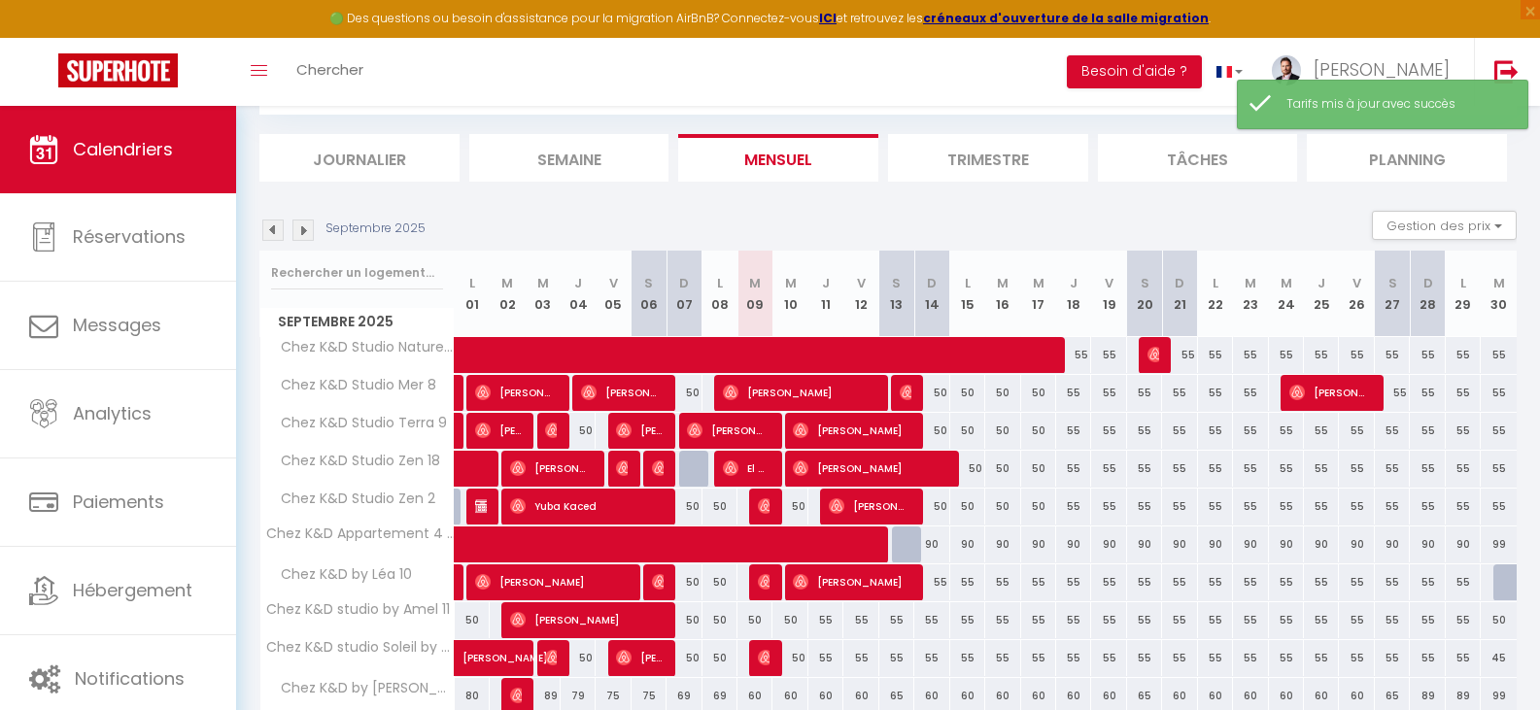
scroll to position [619, 0]
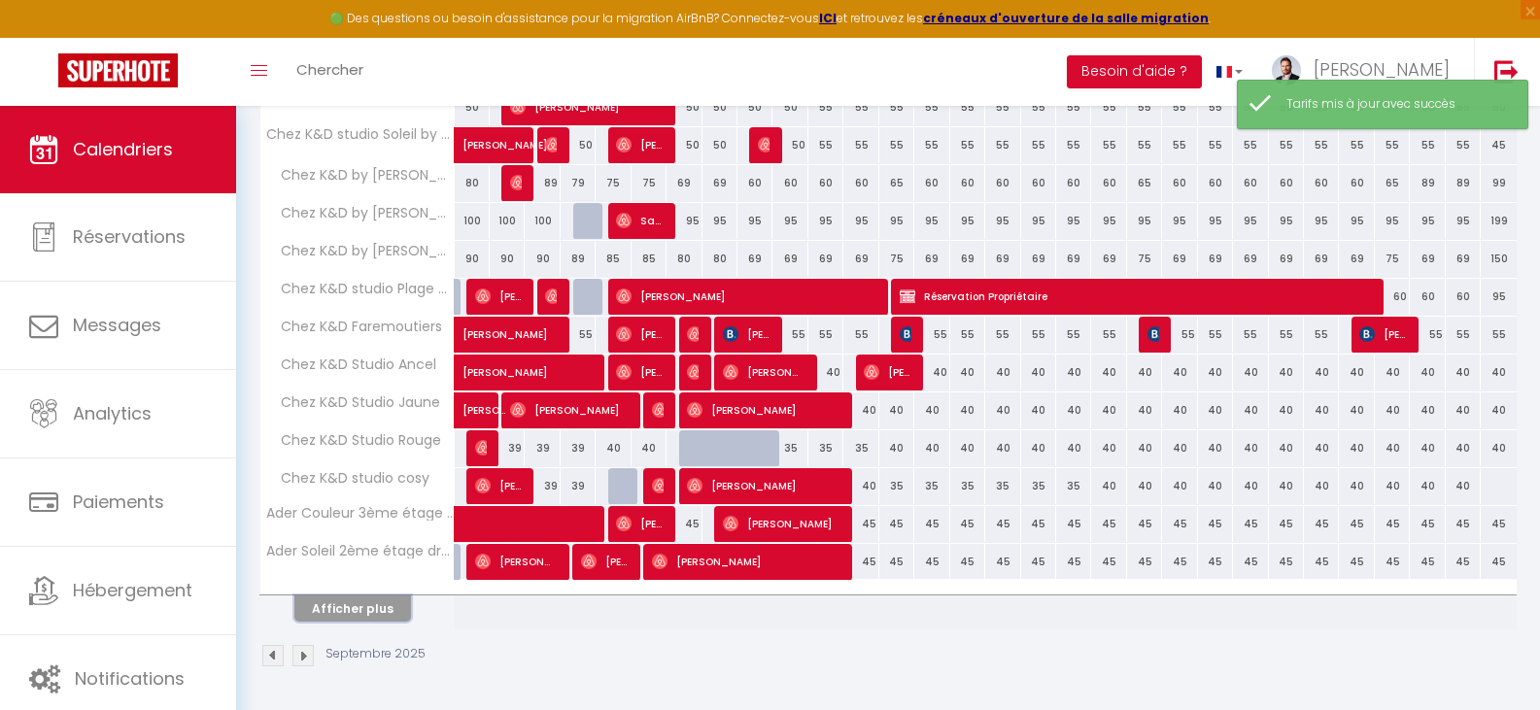
click at [357, 599] on button "Afficher plus" at bounding box center [352, 609] width 117 height 26
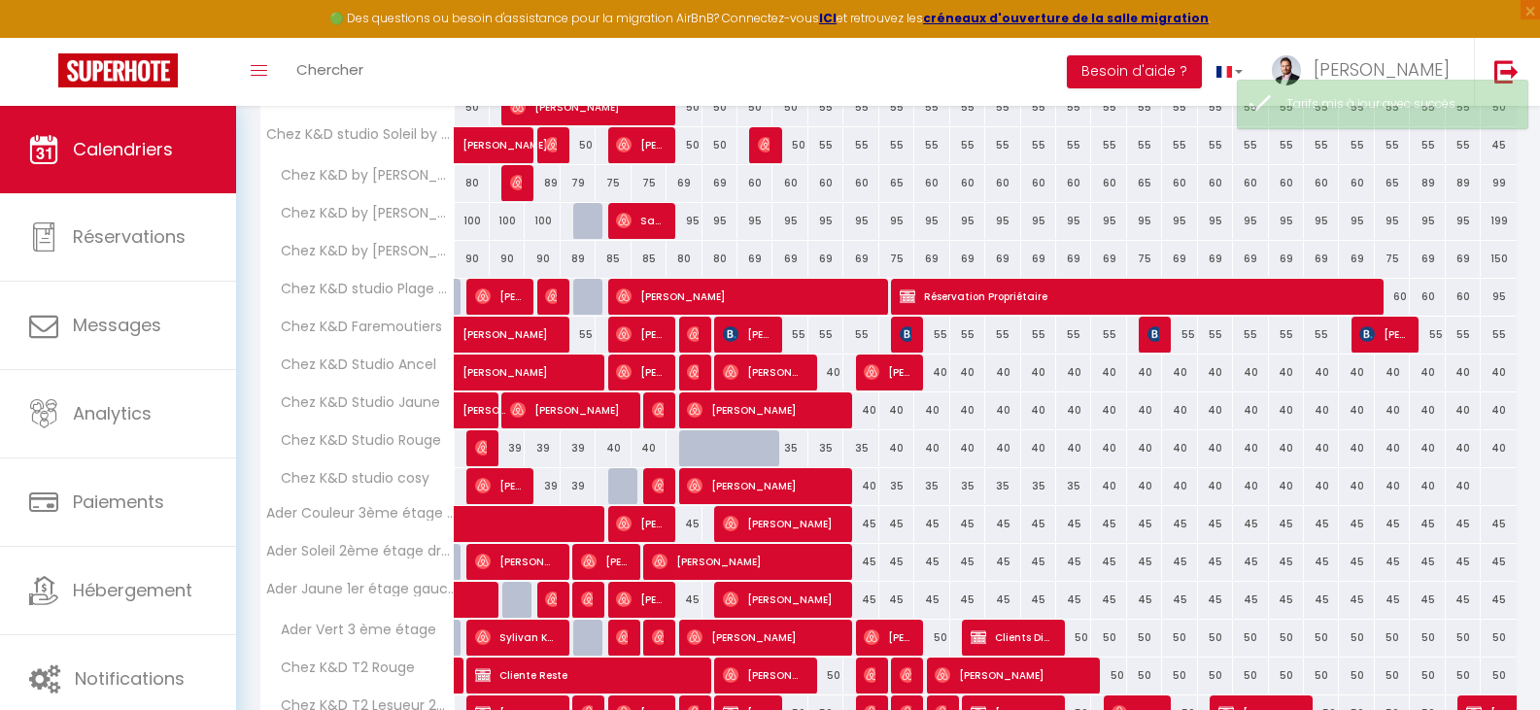
scroll to position [875, 0]
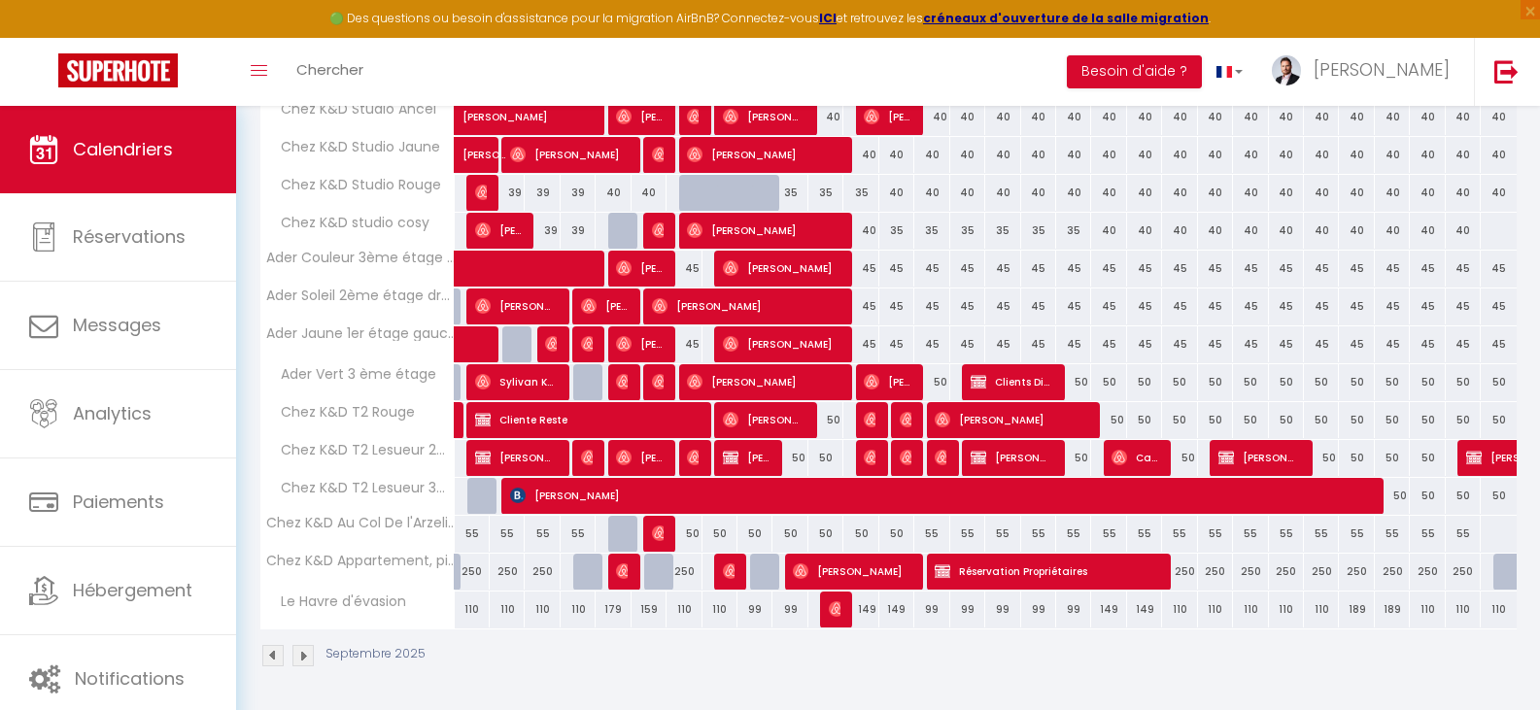
click at [1182, 604] on div "110" at bounding box center [1179, 610] width 35 height 36
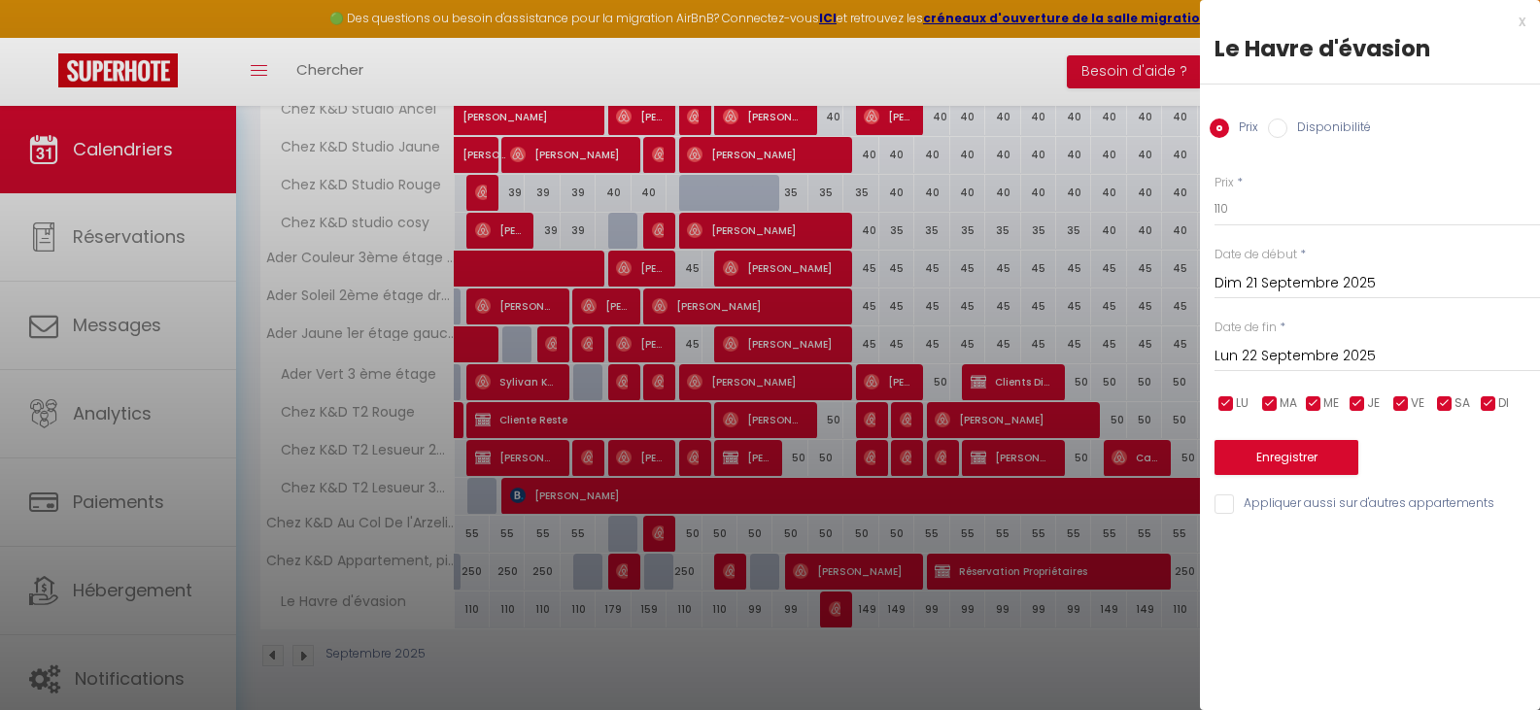
click at [1290, 356] on input "Lun 22 Septembre 2025" at bounding box center [1378, 356] width 326 height 25
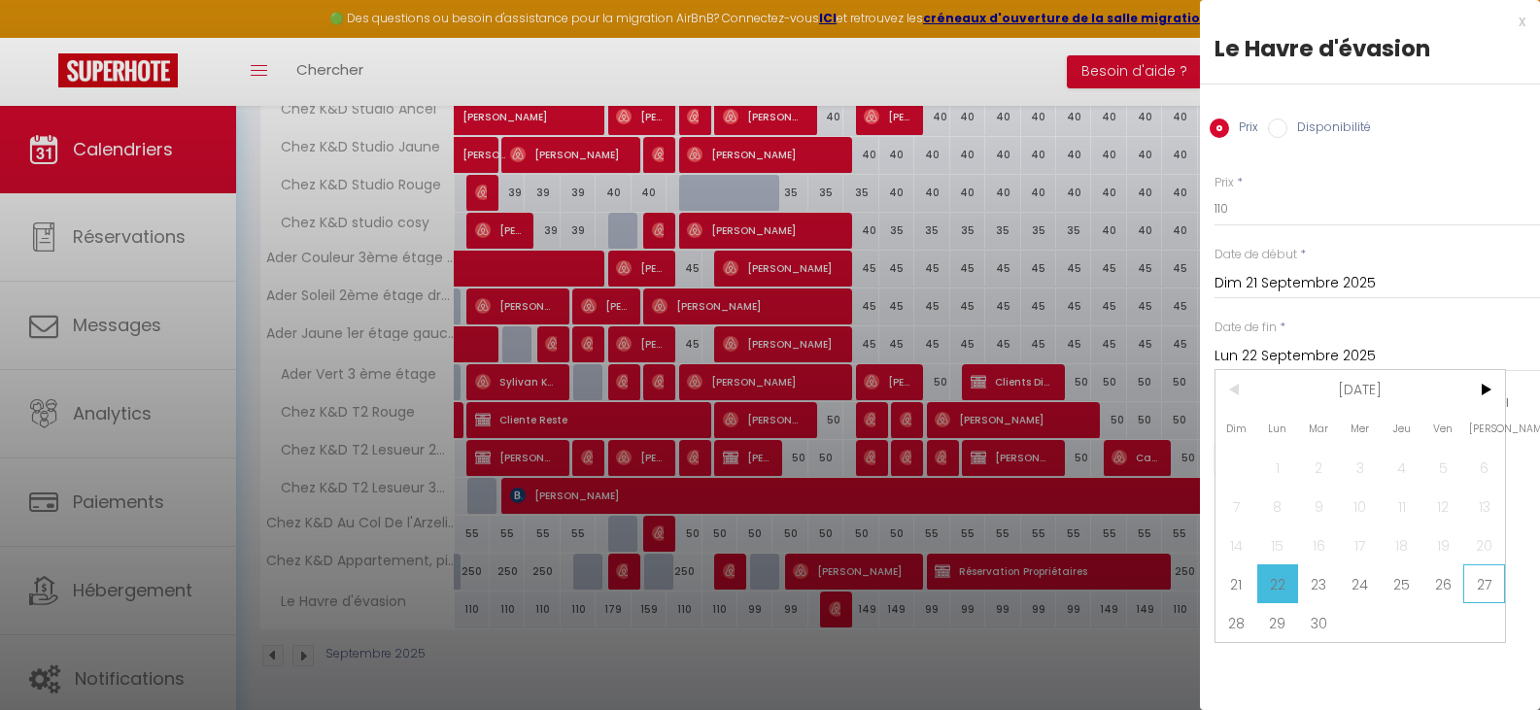
click at [1488, 579] on span "27" at bounding box center [1484, 584] width 42 height 39
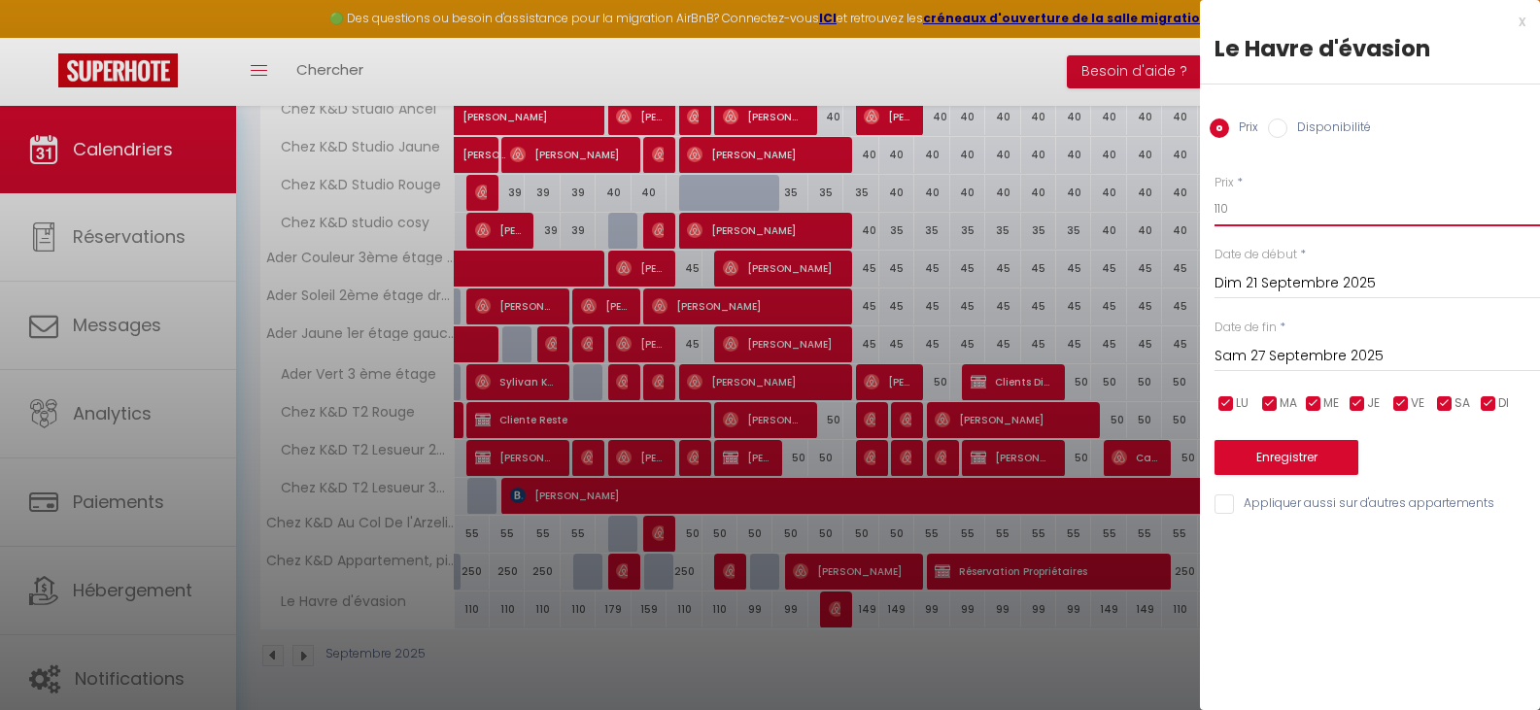
drag, startPoint x: 1240, startPoint y: 207, endPoint x: 1199, endPoint y: 211, distance: 41.0
click at [1304, 454] on button "Enregistrer" at bounding box center [1287, 457] width 144 height 35
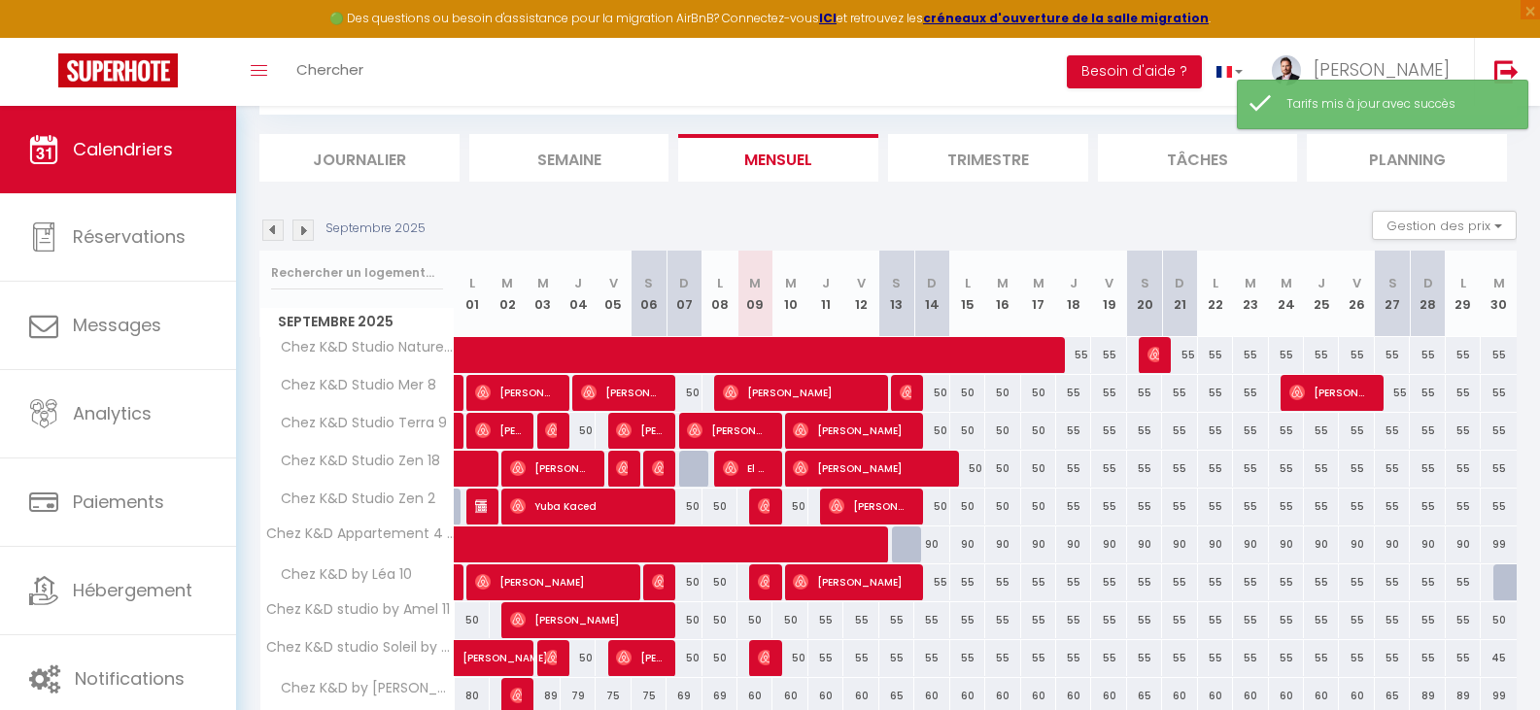
scroll to position [619, 0]
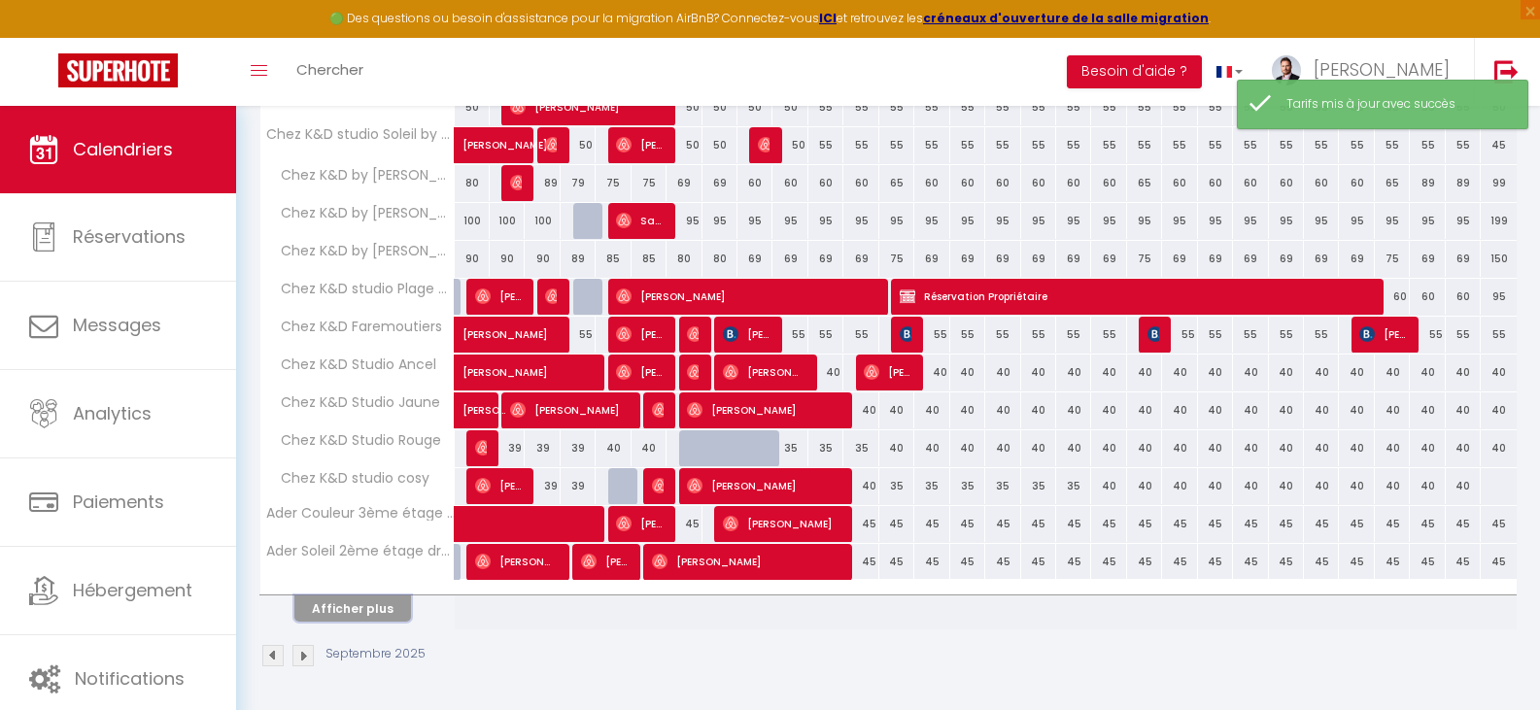
click at [363, 615] on button "Afficher plus" at bounding box center [352, 609] width 117 height 26
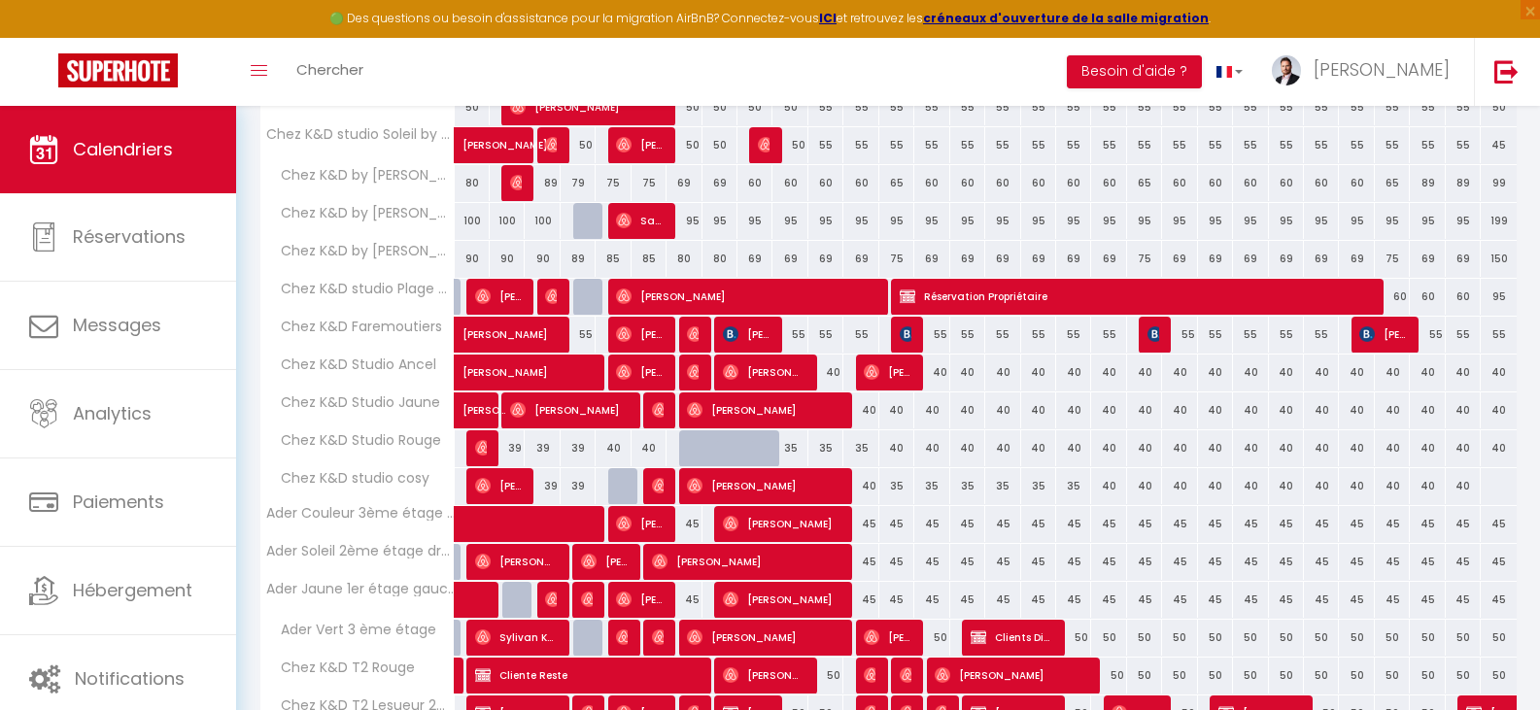
scroll to position [875, 0]
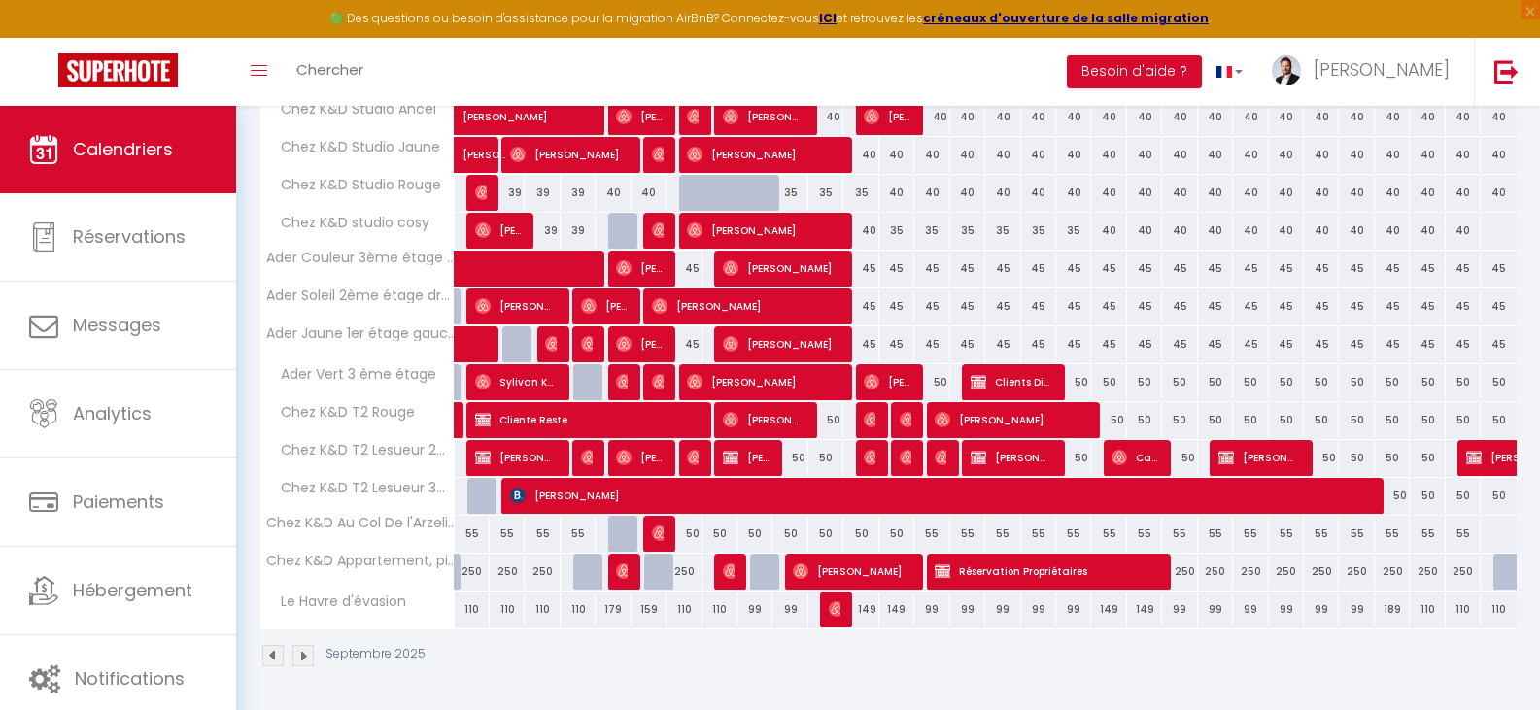
click at [1388, 607] on div "189" at bounding box center [1392, 610] width 35 height 36
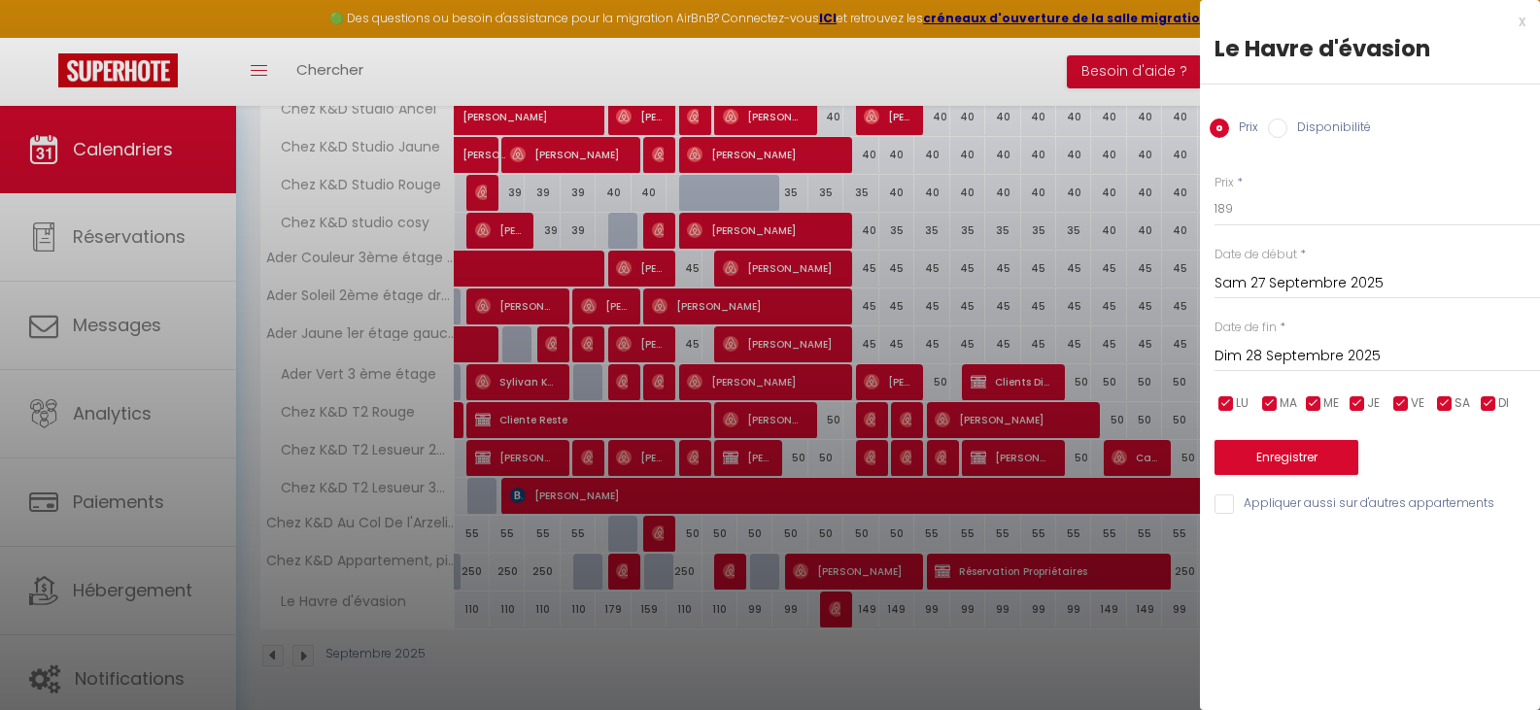
click at [1322, 360] on input "Dim 28 Septembre 2025" at bounding box center [1378, 356] width 326 height 25
click at [1296, 281] on input "Sam 27 Septembre 2025" at bounding box center [1378, 283] width 326 height 25
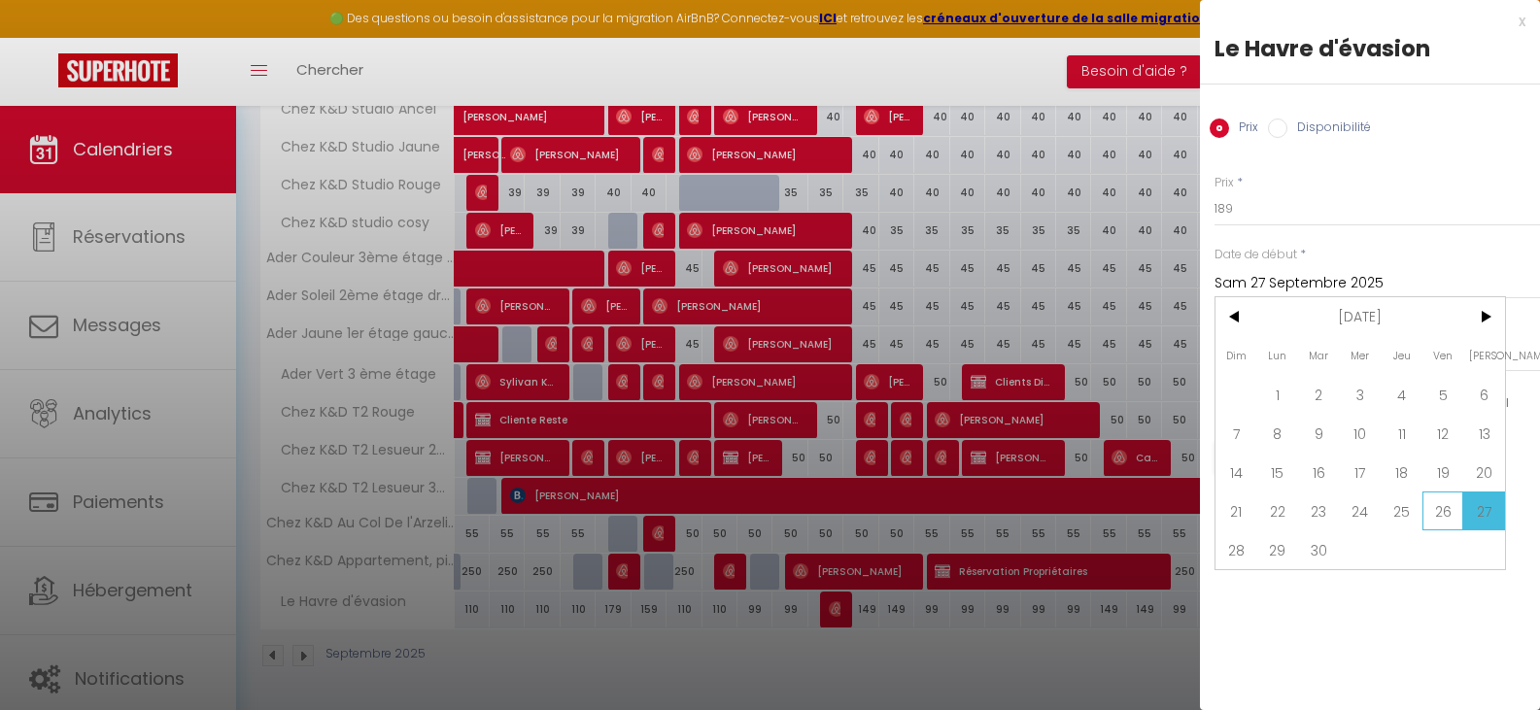
click at [1444, 512] on span "26" at bounding box center [1444, 511] width 42 height 39
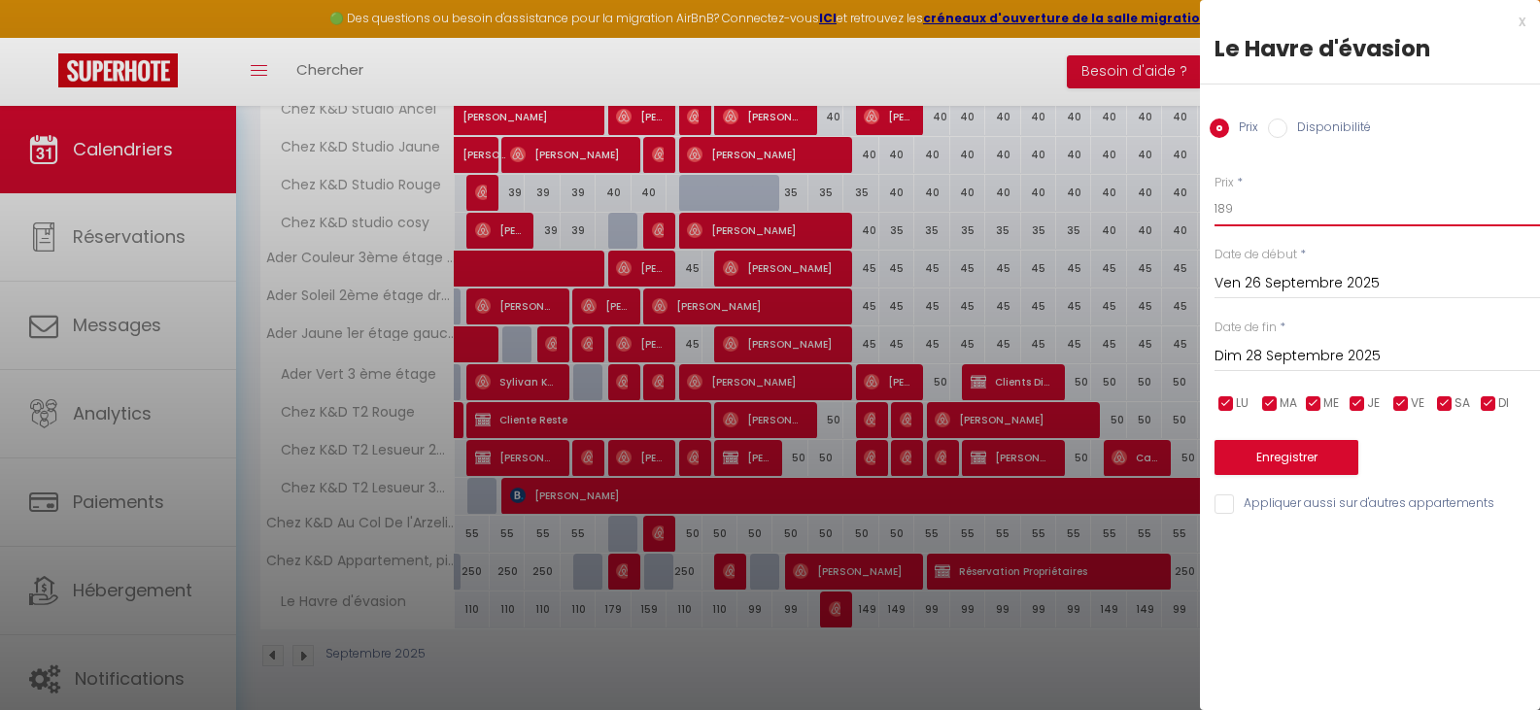
drag, startPoint x: 1253, startPoint y: 193, endPoint x: 1176, endPoint y: 209, distance: 78.3
click at [1275, 457] on button "Enregistrer" at bounding box center [1287, 457] width 144 height 35
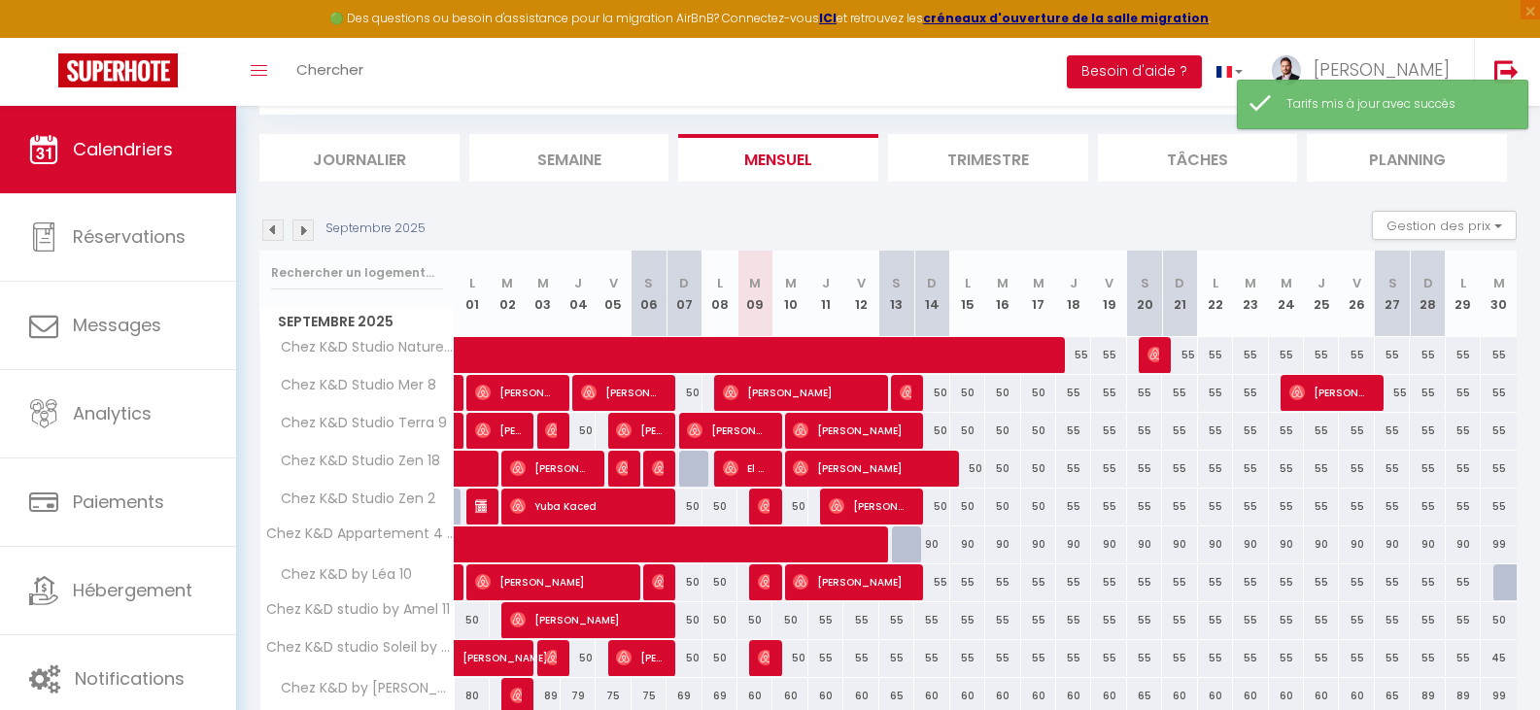
scroll to position [619, 0]
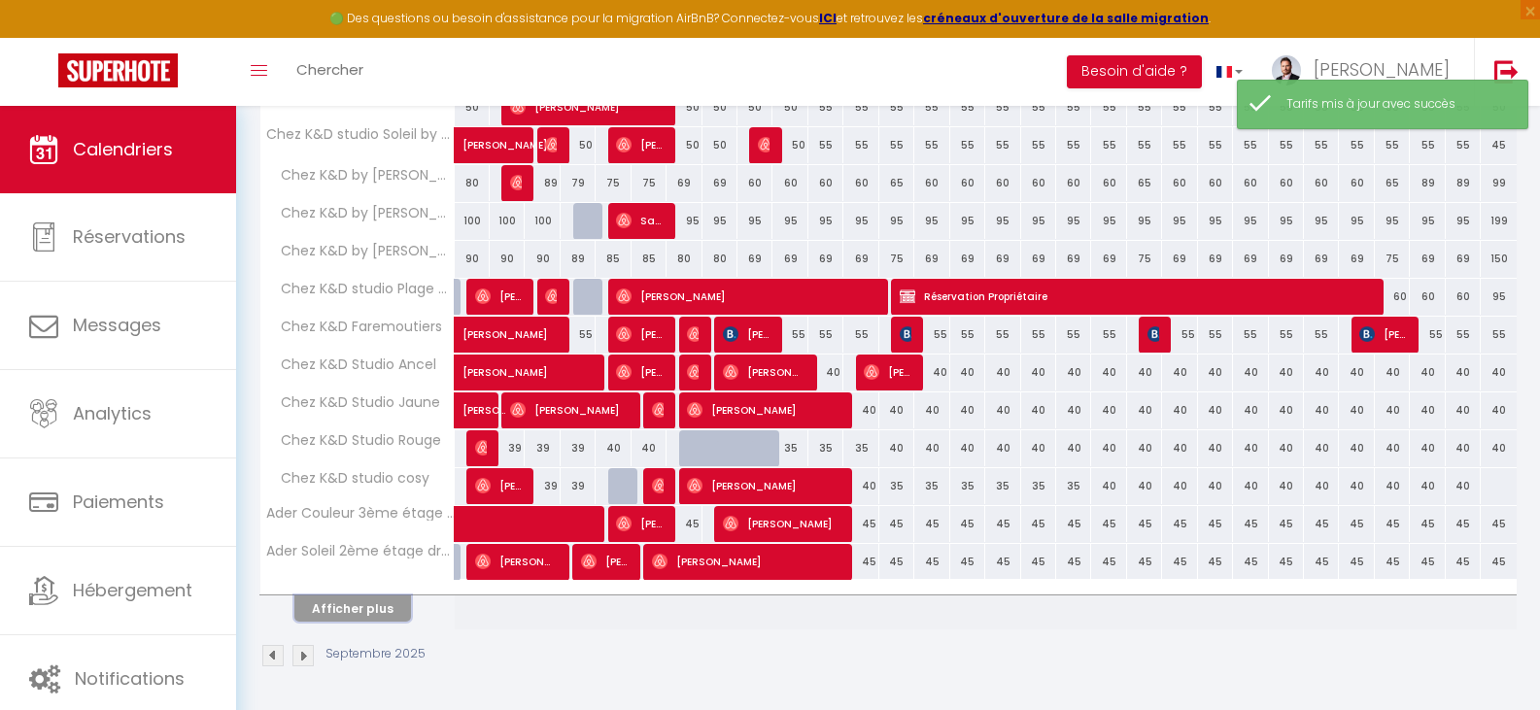
click at [356, 601] on button "Afficher plus" at bounding box center [352, 609] width 117 height 26
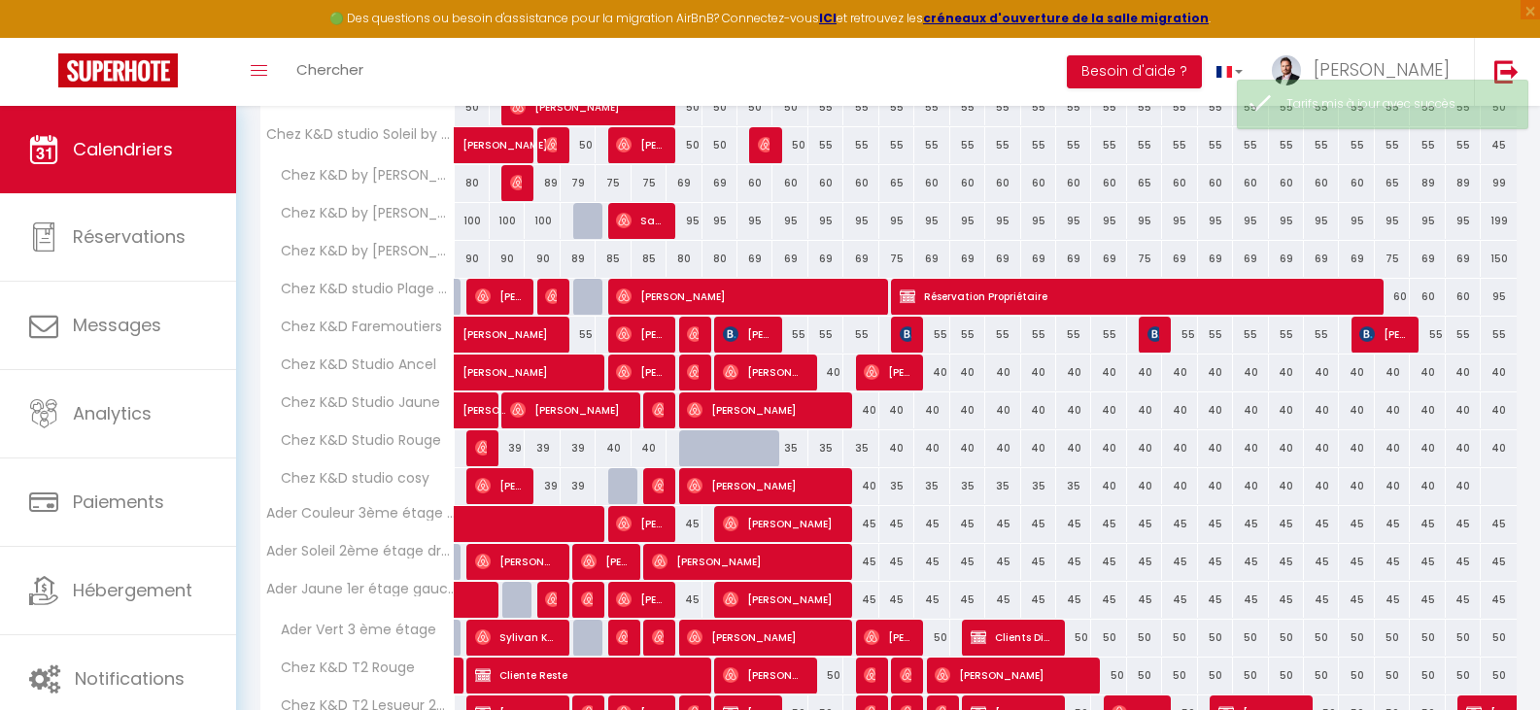
scroll to position [875, 0]
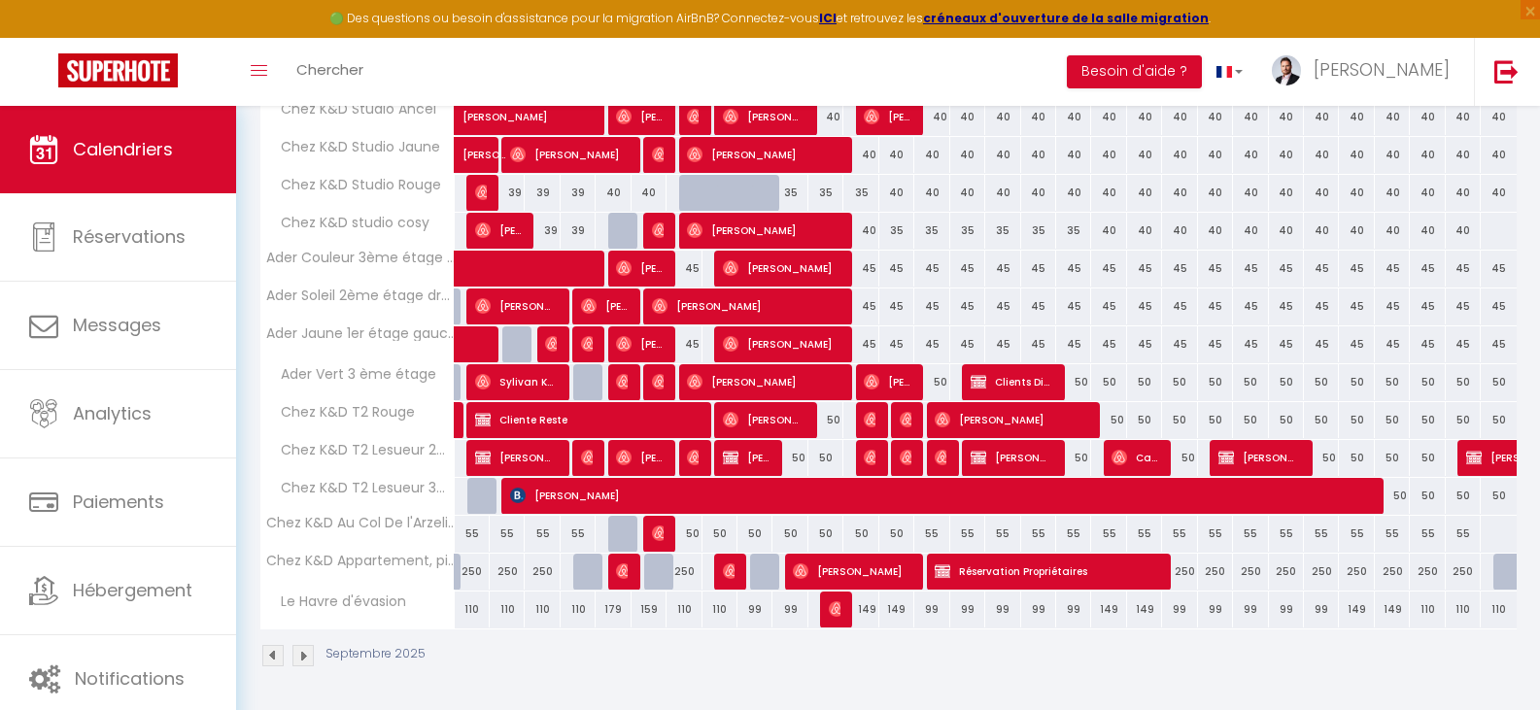
click at [1419, 610] on div "110" at bounding box center [1427, 610] width 35 height 36
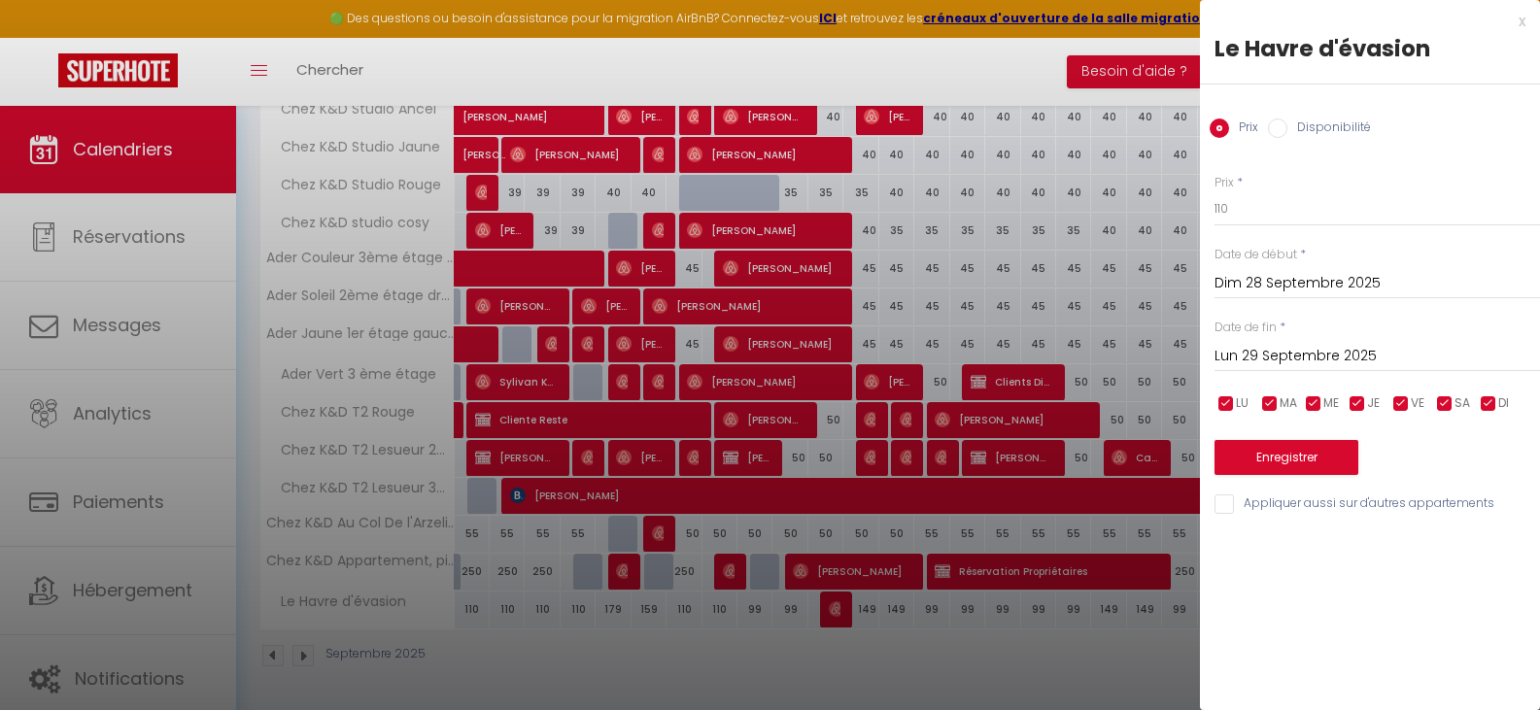
click at [1347, 352] on input "Lun 29 Septembre 2025" at bounding box center [1378, 356] width 326 height 25
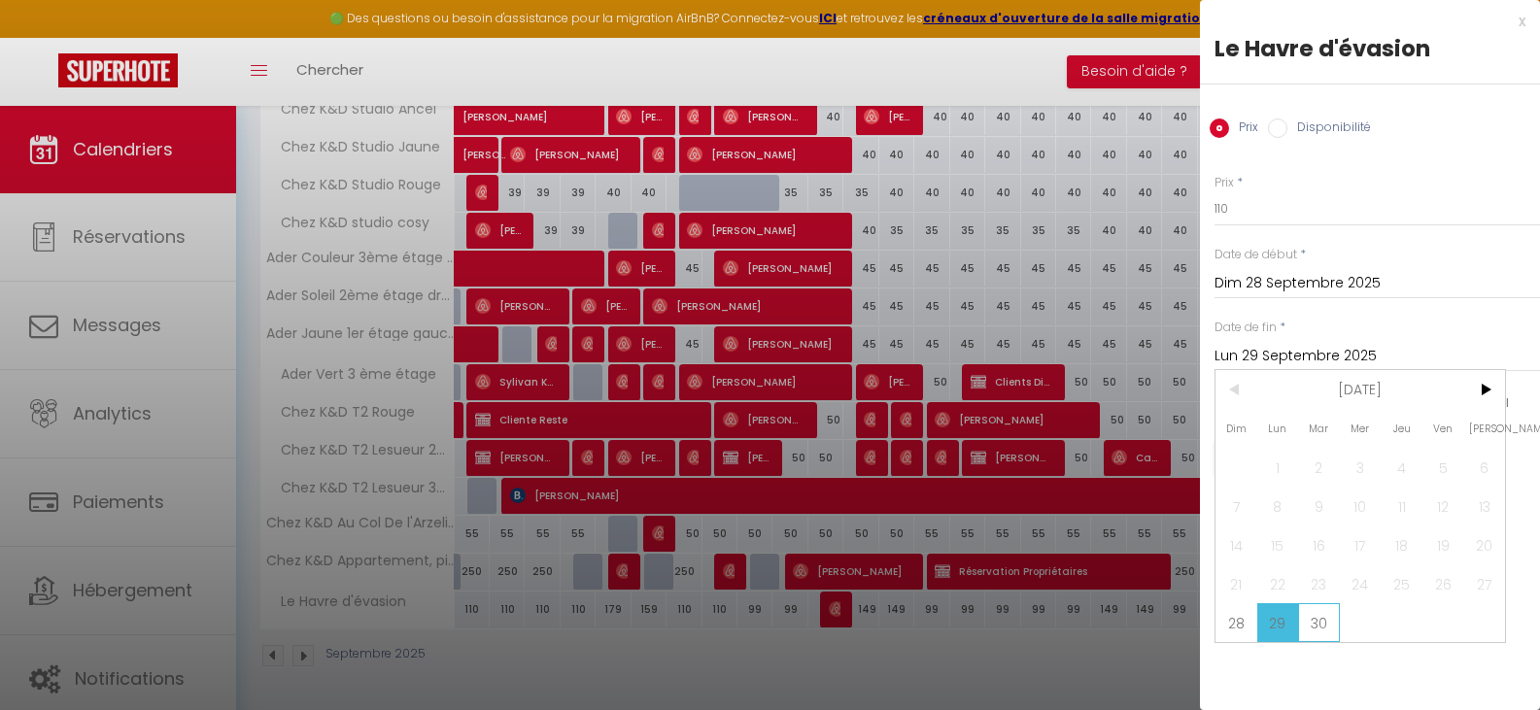
click at [1329, 622] on span "30" at bounding box center [1319, 622] width 42 height 39
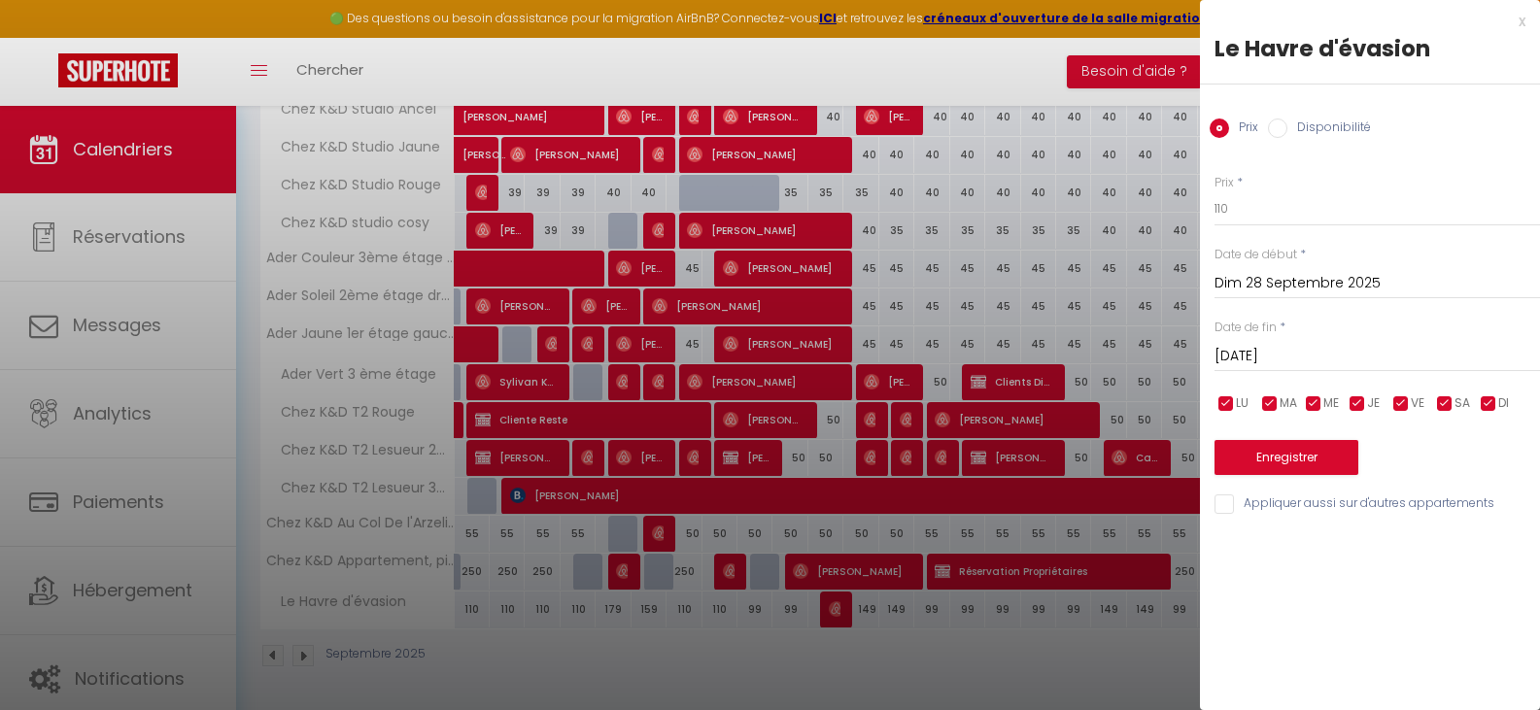
click at [1336, 350] on input "[DATE]" at bounding box center [1378, 356] width 326 height 25
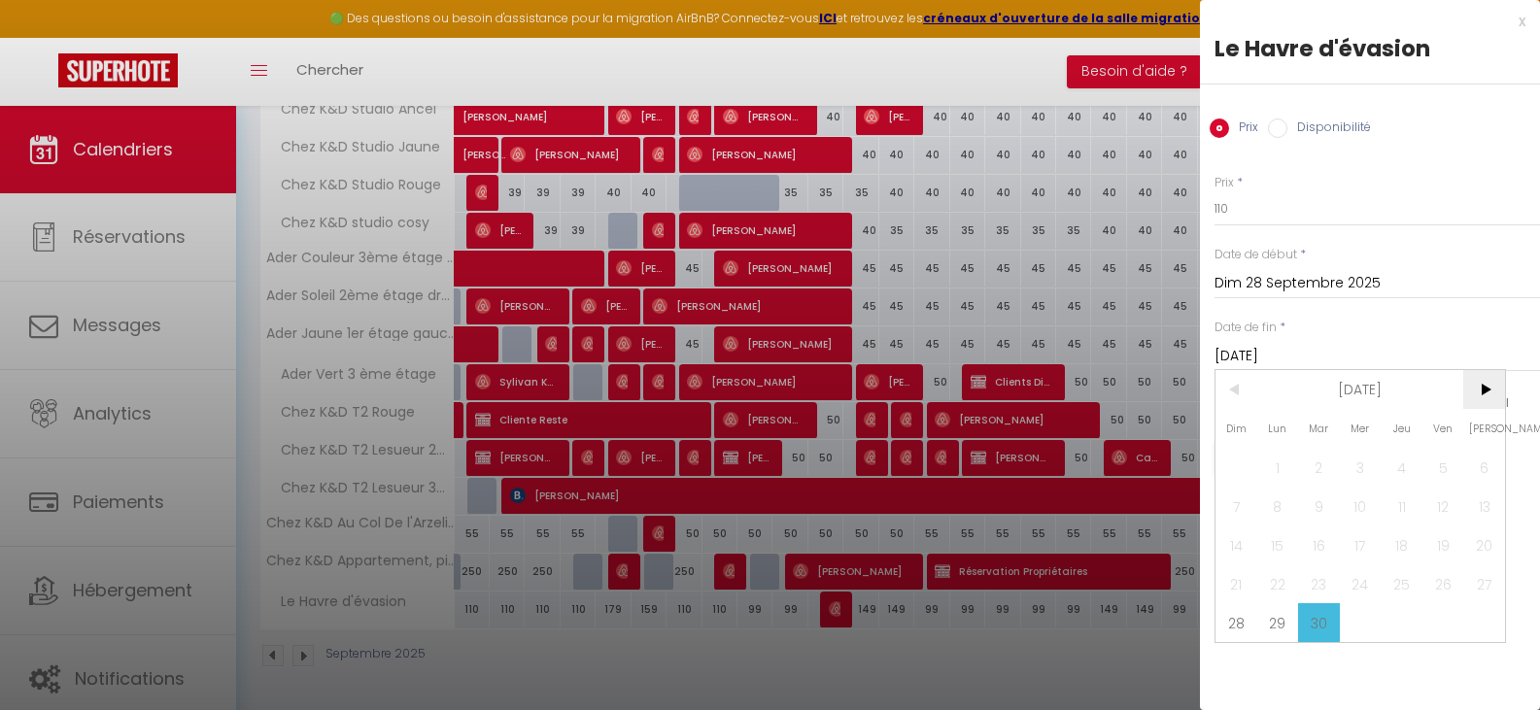
click at [1487, 385] on span ">" at bounding box center [1484, 389] width 42 height 39
click at [1357, 459] on span "1" at bounding box center [1361, 467] width 42 height 39
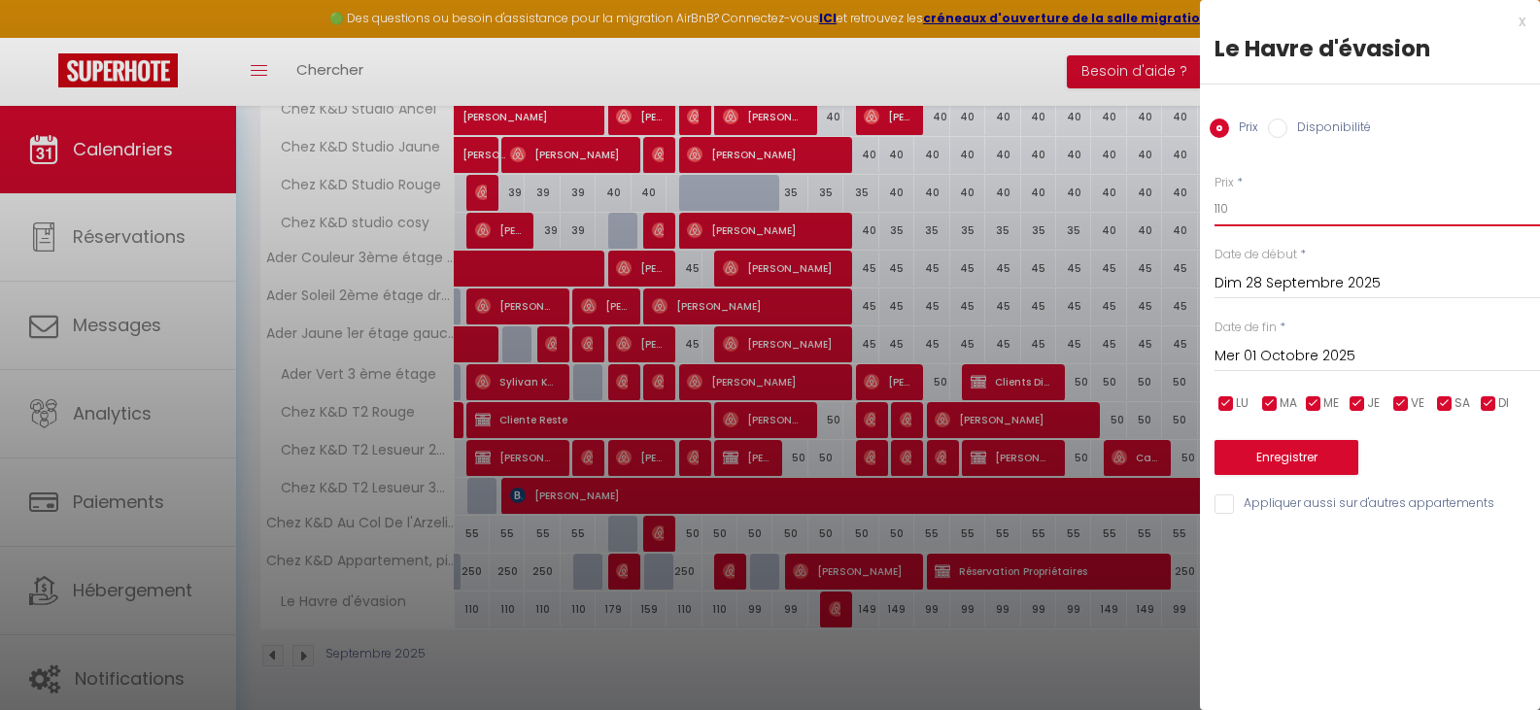
drag, startPoint x: 1244, startPoint y: 214, endPoint x: 1172, endPoint y: 209, distance: 72.1
click at [1283, 458] on button "Enregistrer" at bounding box center [1287, 457] width 144 height 35
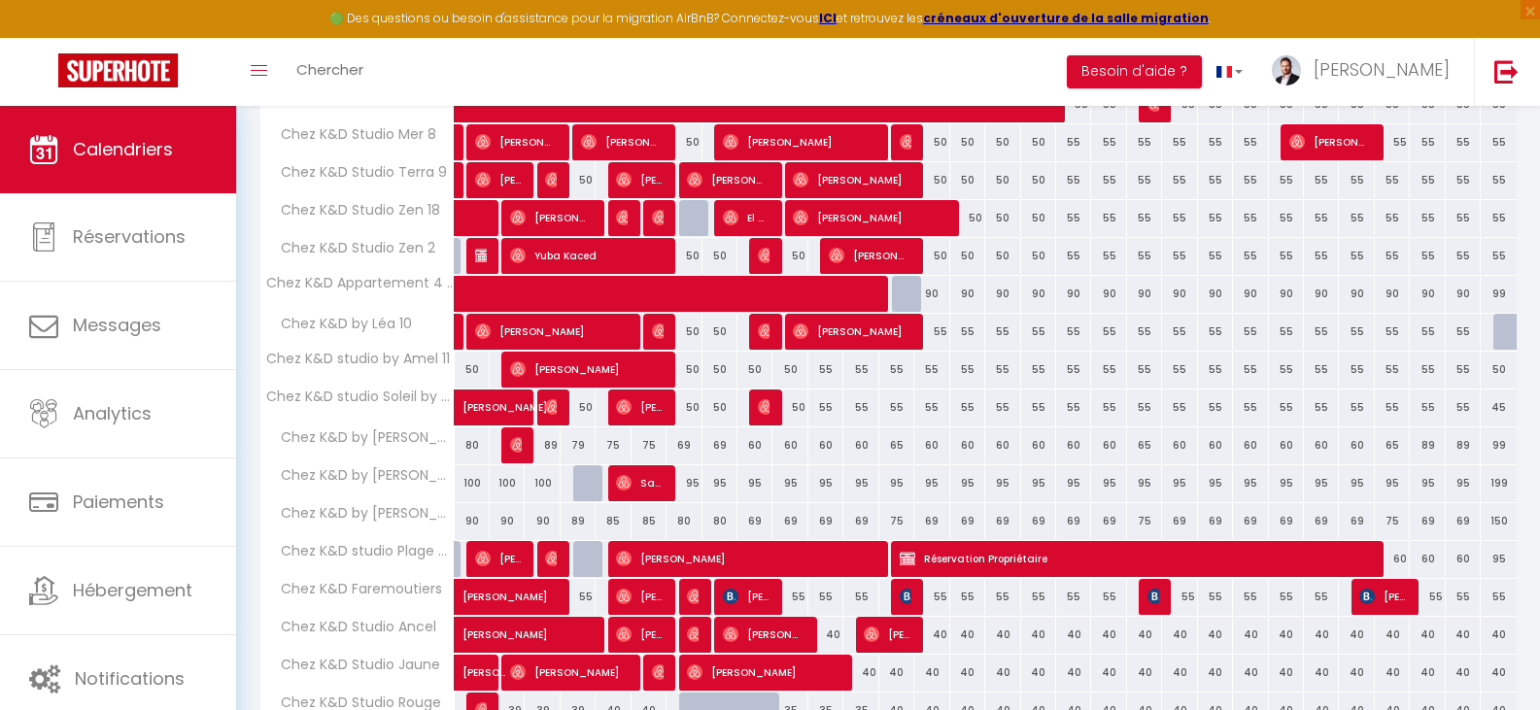
scroll to position [359, 0]
